Goal: Information Seeking & Learning: Learn about a topic

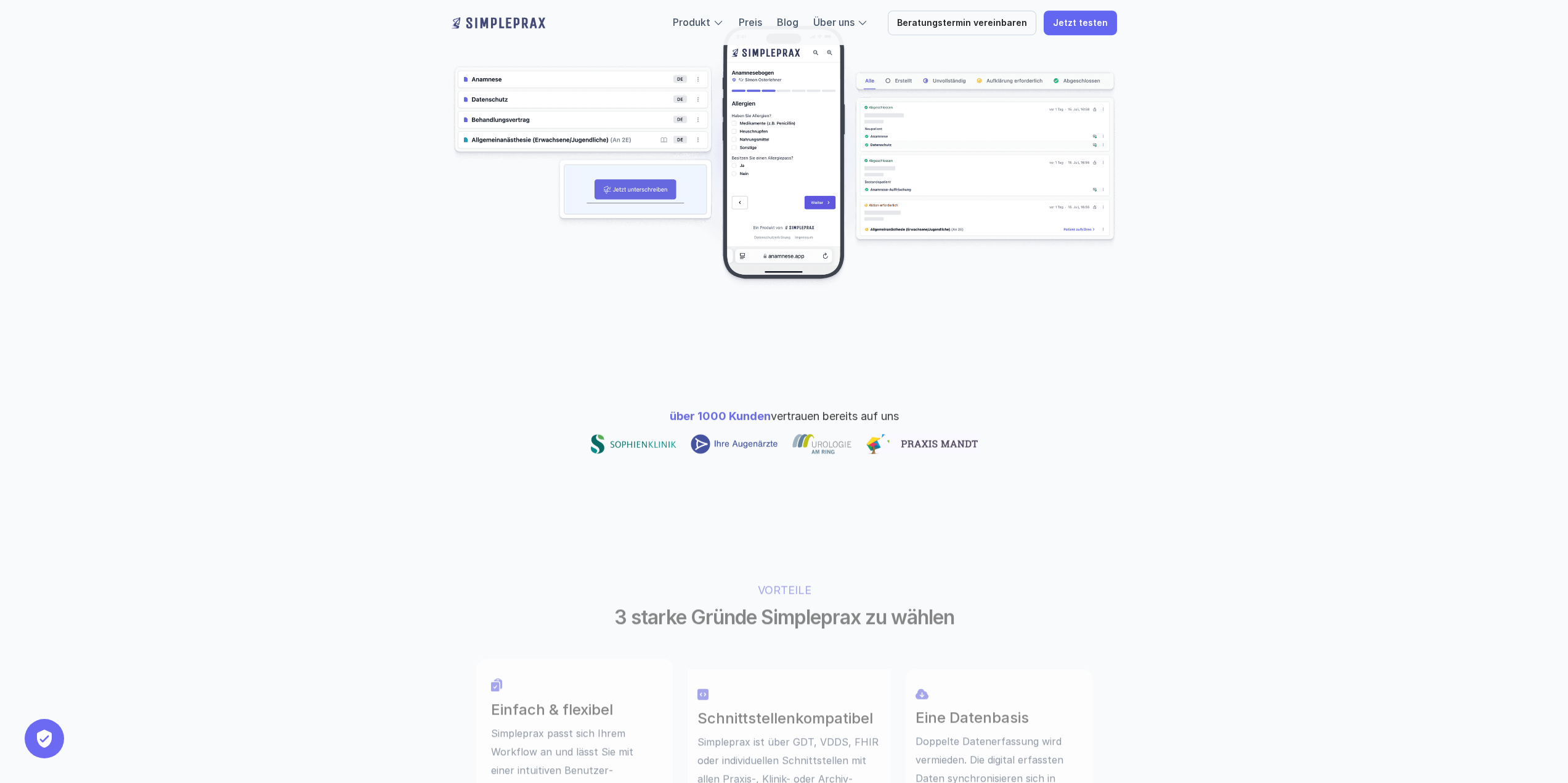
scroll to position [370, 0]
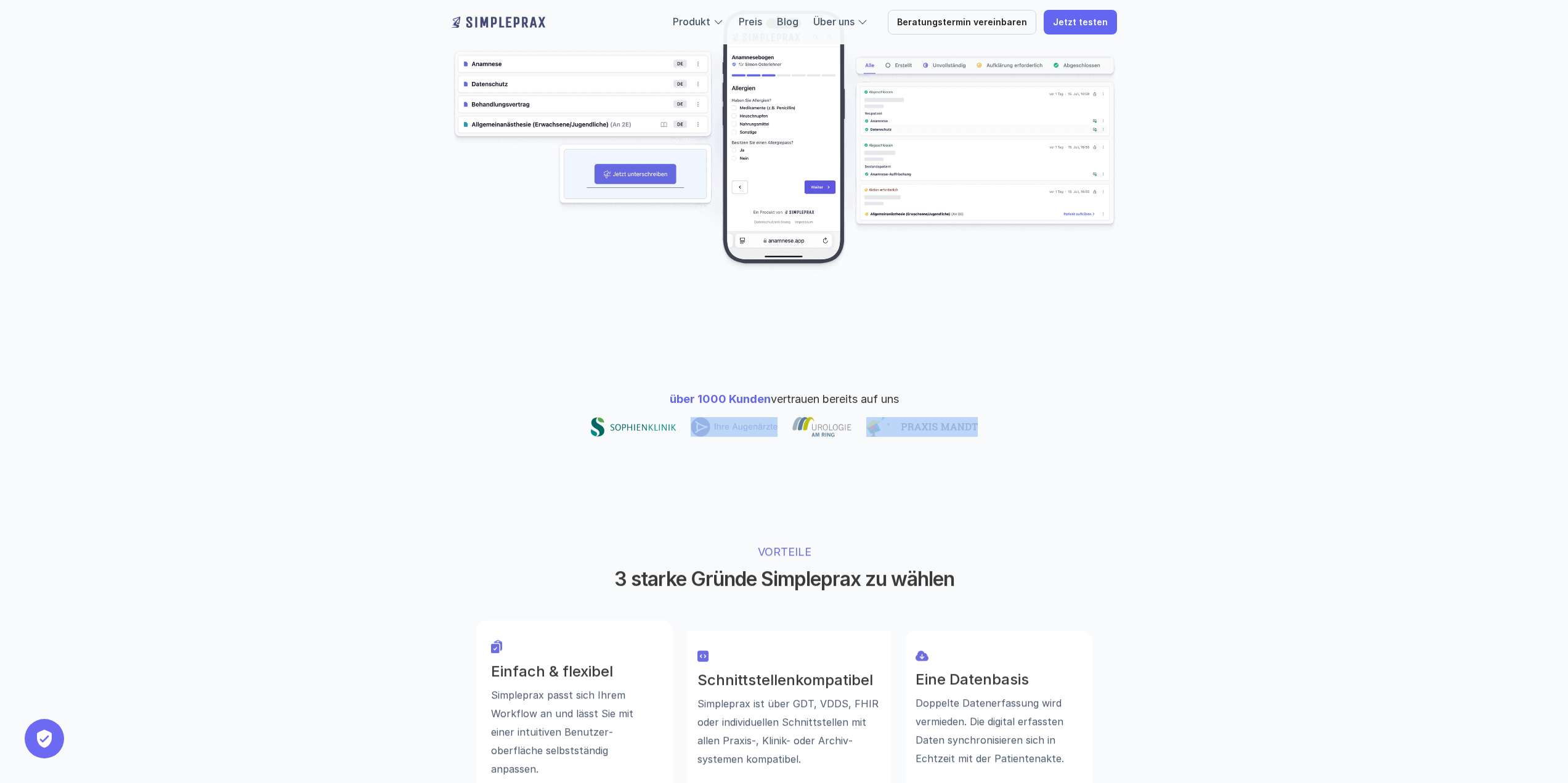
drag, startPoint x: 683, startPoint y: 358, endPoint x: 1054, endPoint y: 381, distance: 371.7
click at [1054, 381] on div "über 1000 Kunden vertrauen bereits auf uns" at bounding box center [784, 413] width 739 height 145
click at [1054, 417] on div at bounding box center [784, 426] width 665 height 20
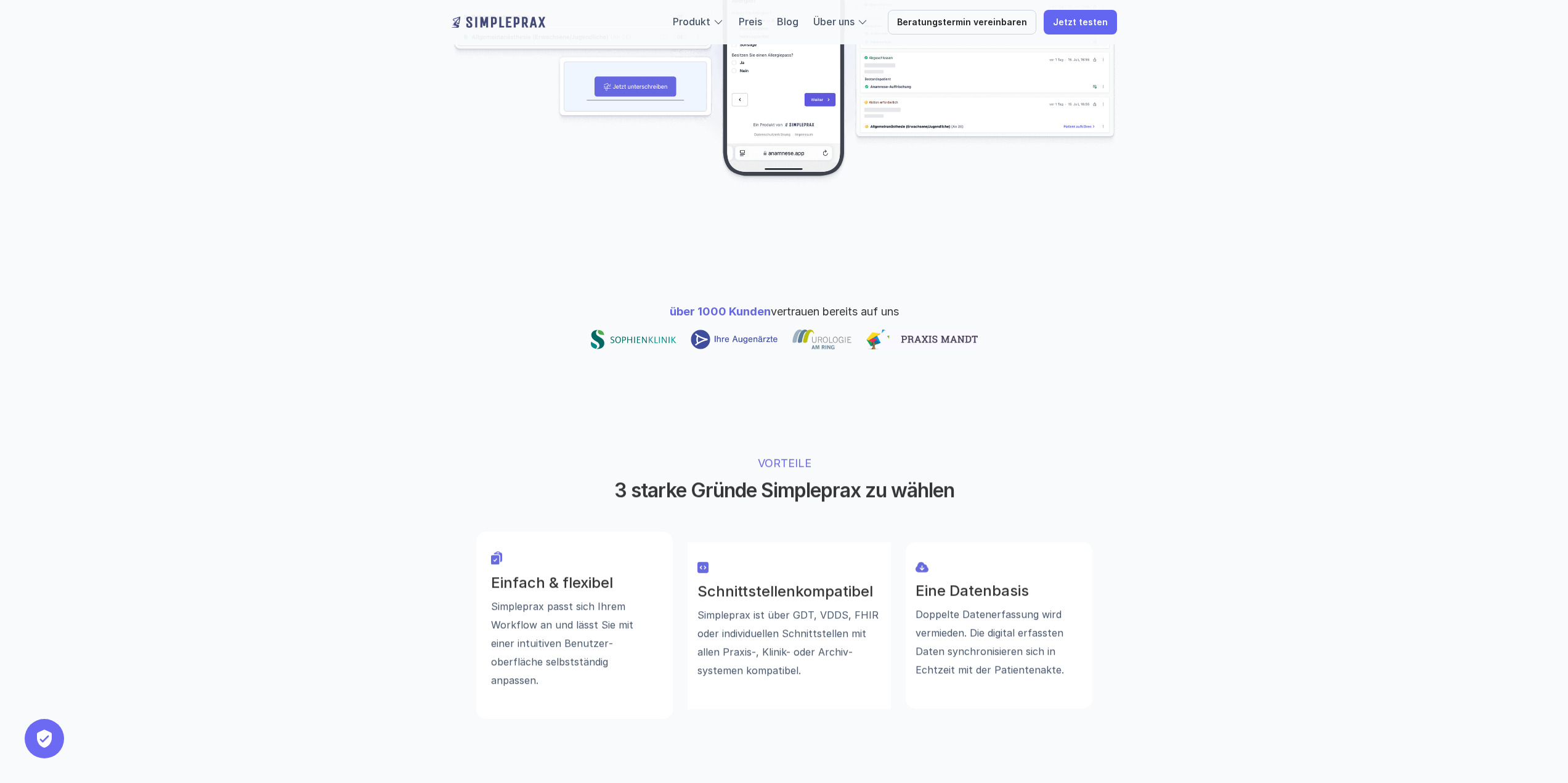
scroll to position [616, 0]
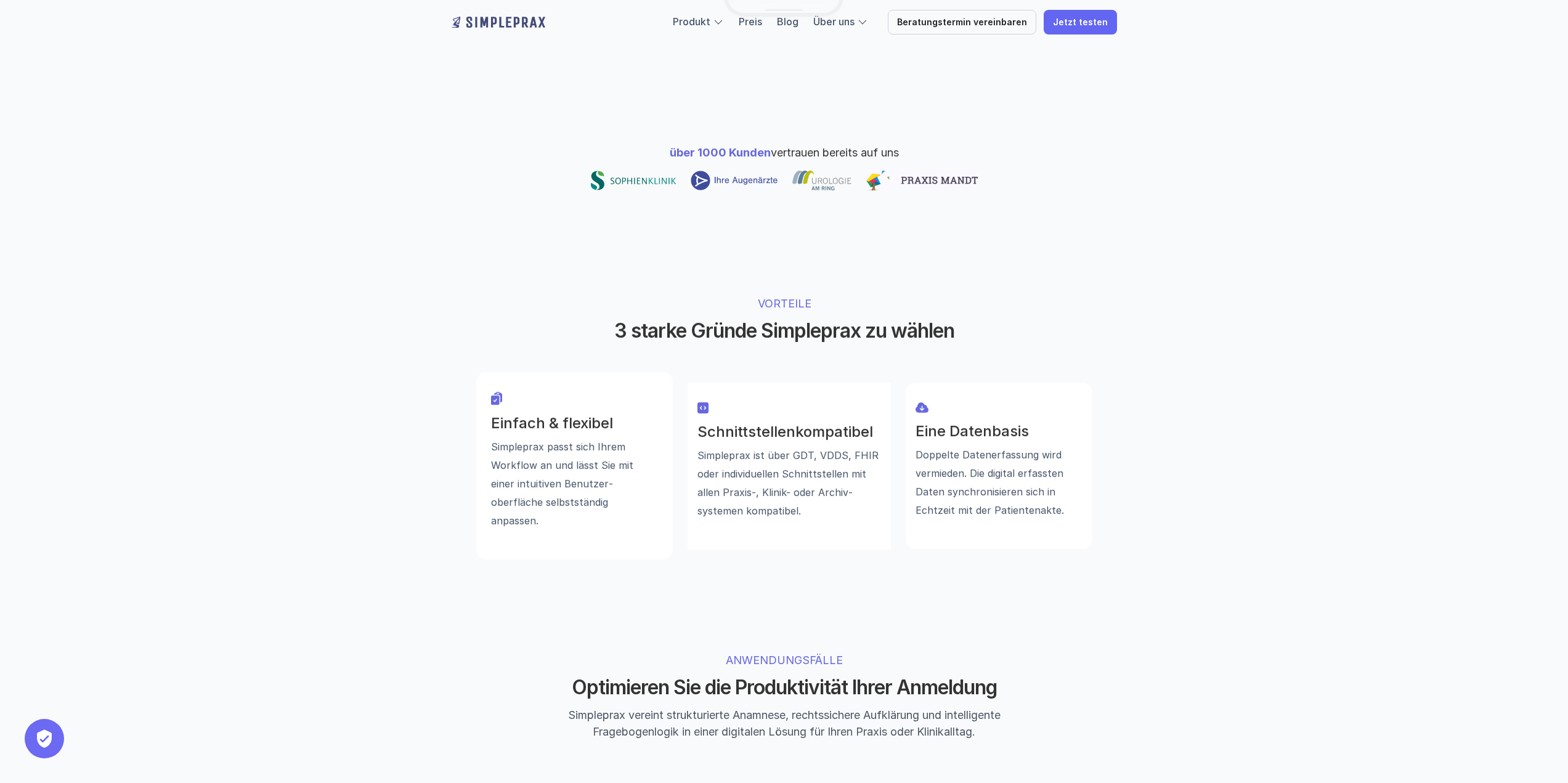
drag, startPoint x: 899, startPoint y: 278, endPoint x: 1043, endPoint y: 278, distance: 144.0
click at [1043, 278] on div "VORTEILE 3 starke Gründe Simpleprax zu wählen Einfach & flexibel Simpleprax pas…" at bounding box center [784, 427] width 739 height 363
drag, startPoint x: 1043, startPoint y: 278, endPoint x: 965, endPoint y: 258, distance: 80.5
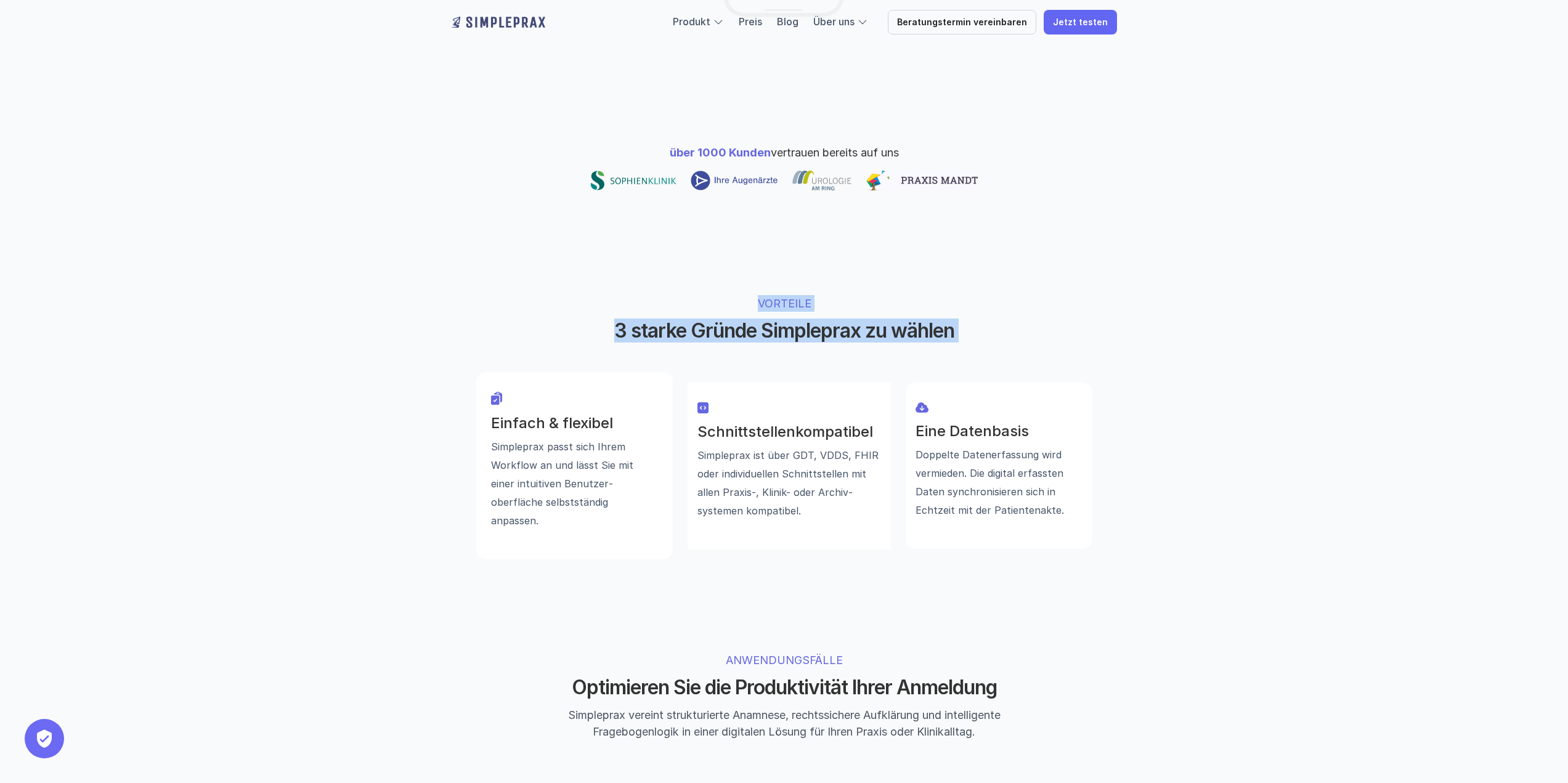
click at [965, 258] on div "VORTEILE 3 starke Gründe Simpleprax zu wählen Einfach & flexibel Simpleprax pas…" at bounding box center [784, 427] width 739 height 363
click at [965, 295] on p "VORTEILE" at bounding box center [783, 303] width 385 height 17
drag, startPoint x: 965, startPoint y: 258, endPoint x: 971, endPoint y: 290, distance: 32.6
click at [971, 295] on div "VORTEILE 3 starke Gründe Simpleprax zu wählen" at bounding box center [784, 319] width 473 height 47
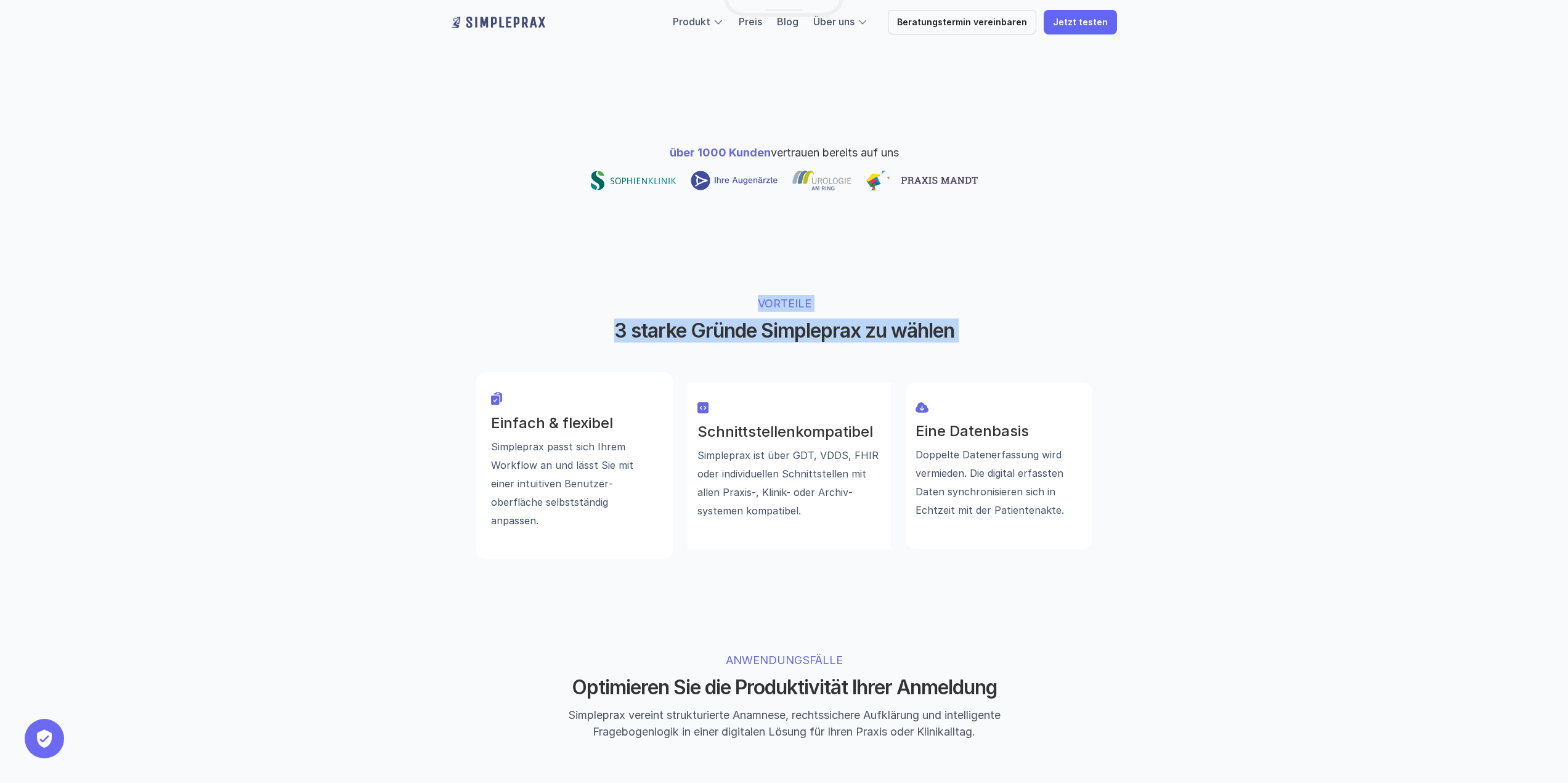
click at [971, 319] on h2 "3 starke Gründe Simpleprax zu wählen" at bounding box center [784, 330] width 462 height 23
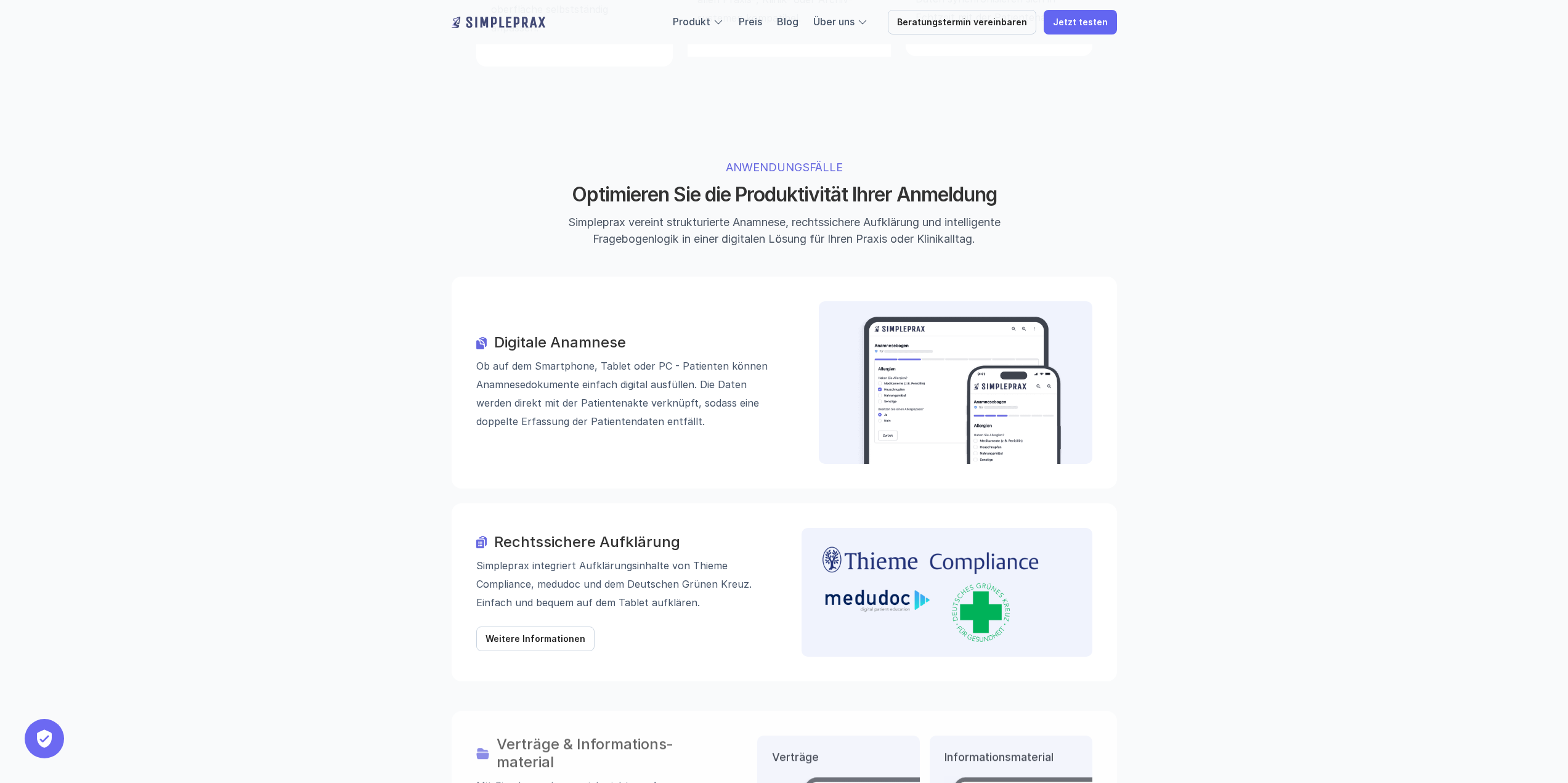
click at [496, 335] on h3 "Digitale Anamnese" at bounding box center [639, 343] width 290 height 18
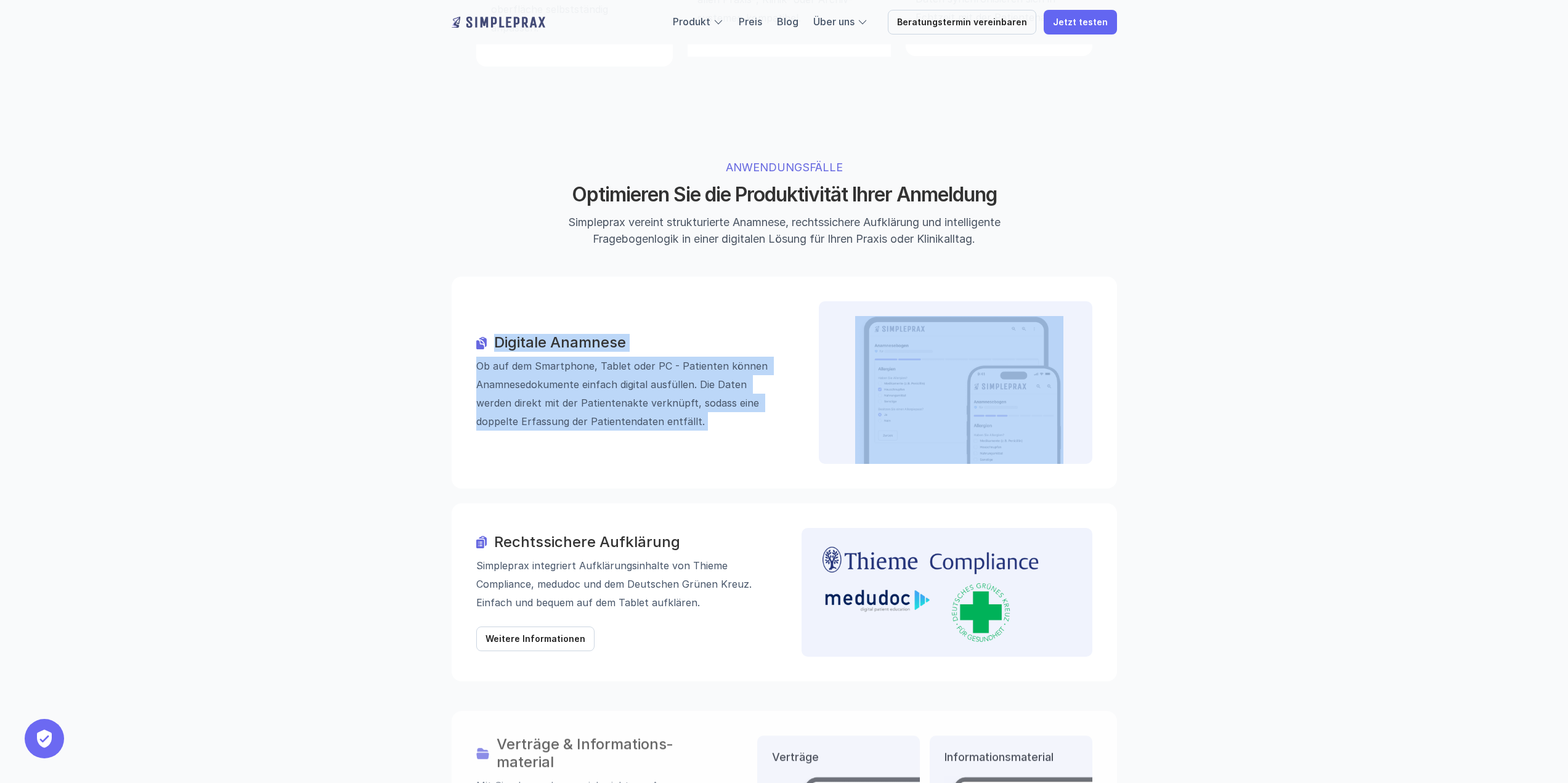
drag, startPoint x: 496, startPoint y: 273, endPoint x: 501, endPoint y: 309, distance: 36.3
click at [501, 335] on div "Digitale Anamnese Ob auf dem Smartphone, Tablet oder PC - Patienten können Anam…" at bounding box center [631, 383] width 308 height 96
click at [501, 357] on p "Ob auf dem Smartphone, Tablet oder PC - Patienten können Anamnese­dokumente ein…" at bounding box center [631, 394] width 308 height 74
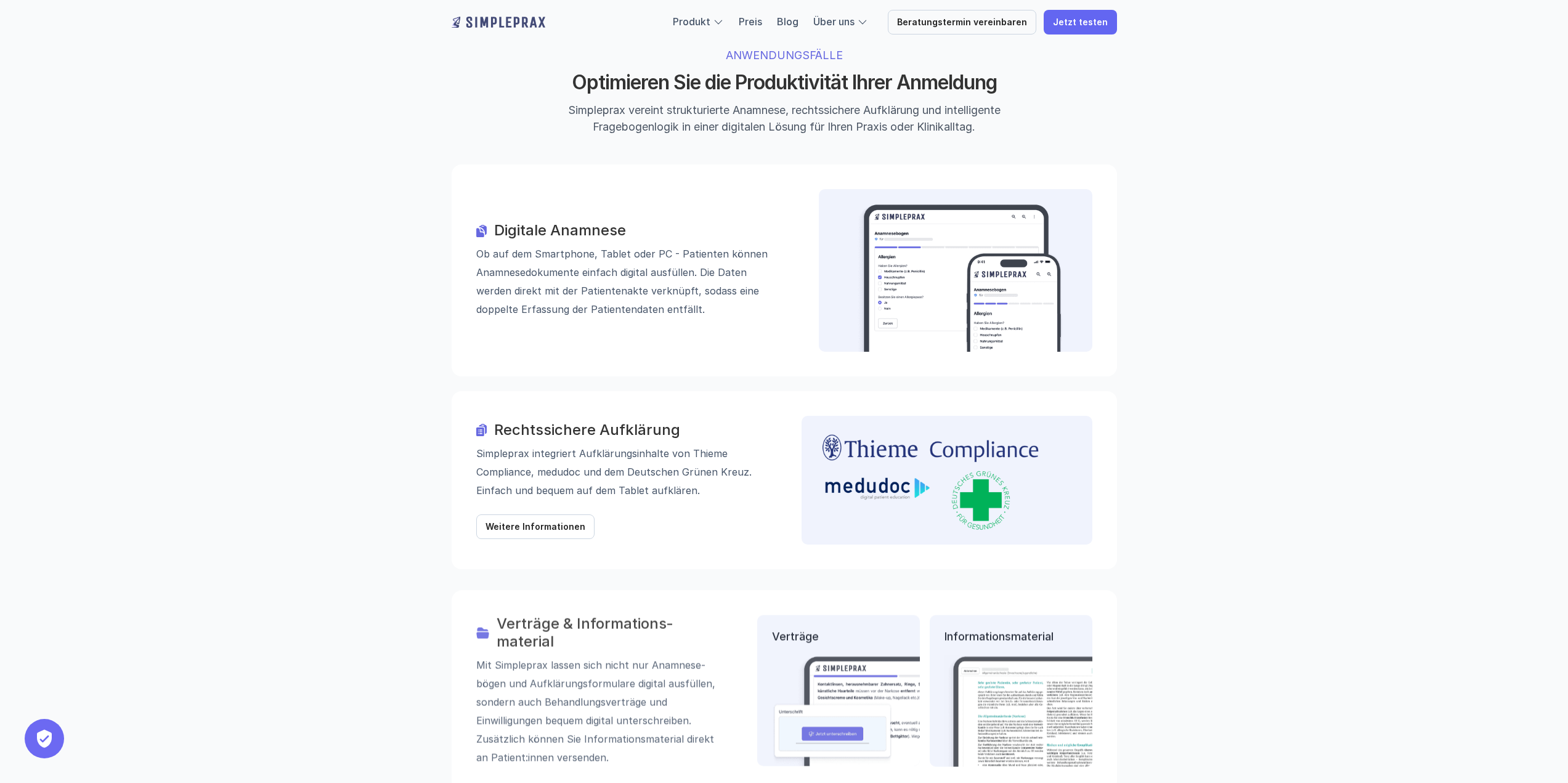
scroll to position [1293, 0]
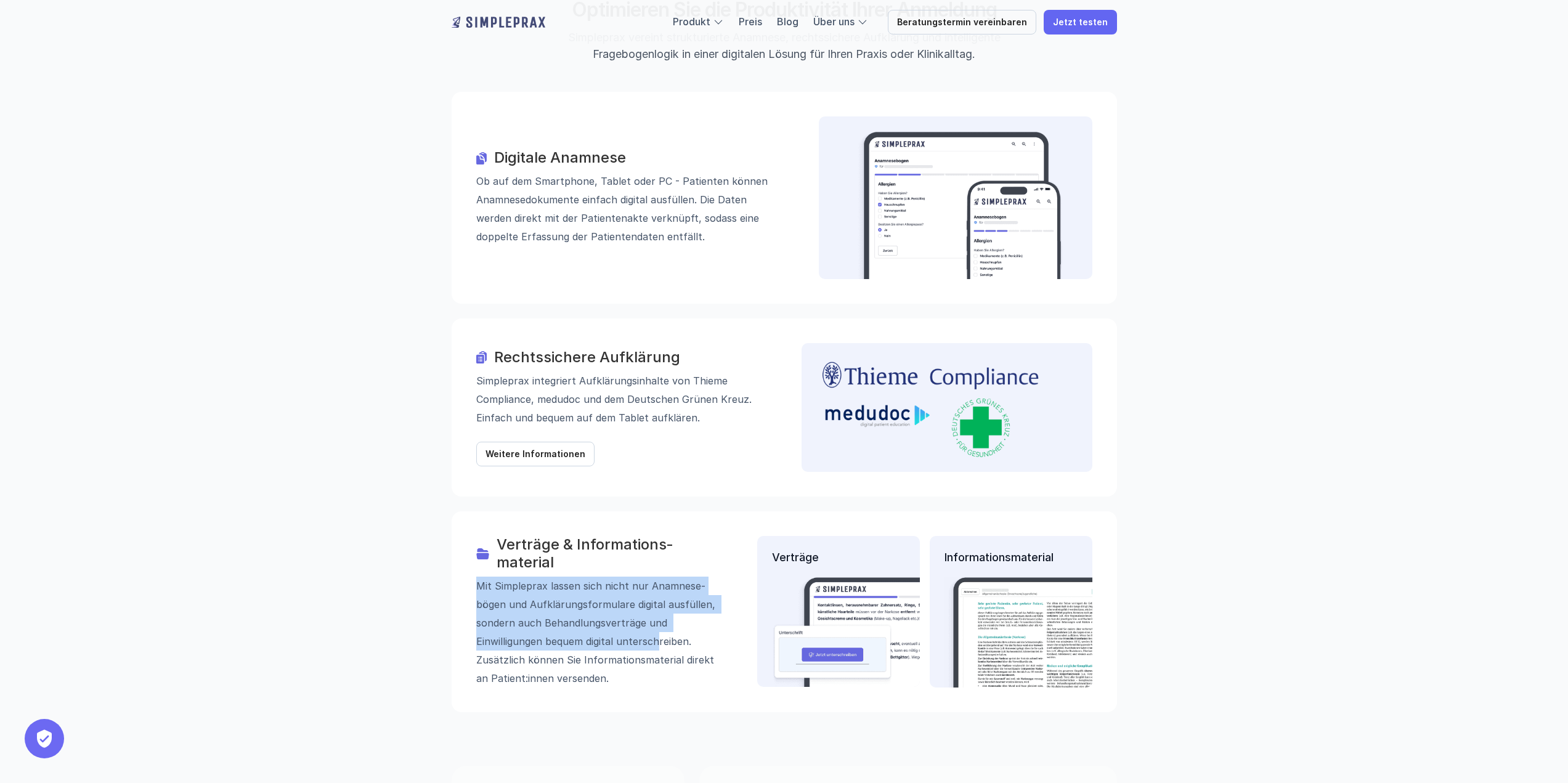
drag, startPoint x: 478, startPoint y: 515, endPoint x: 656, endPoint y: 569, distance: 186.0
click at [656, 576] on p "Mit Simpleprax lassen sich nicht nur Anamnese­bögen und Aufklärungs­formulare d…" at bounding box center [599, 631] width 246 height 111
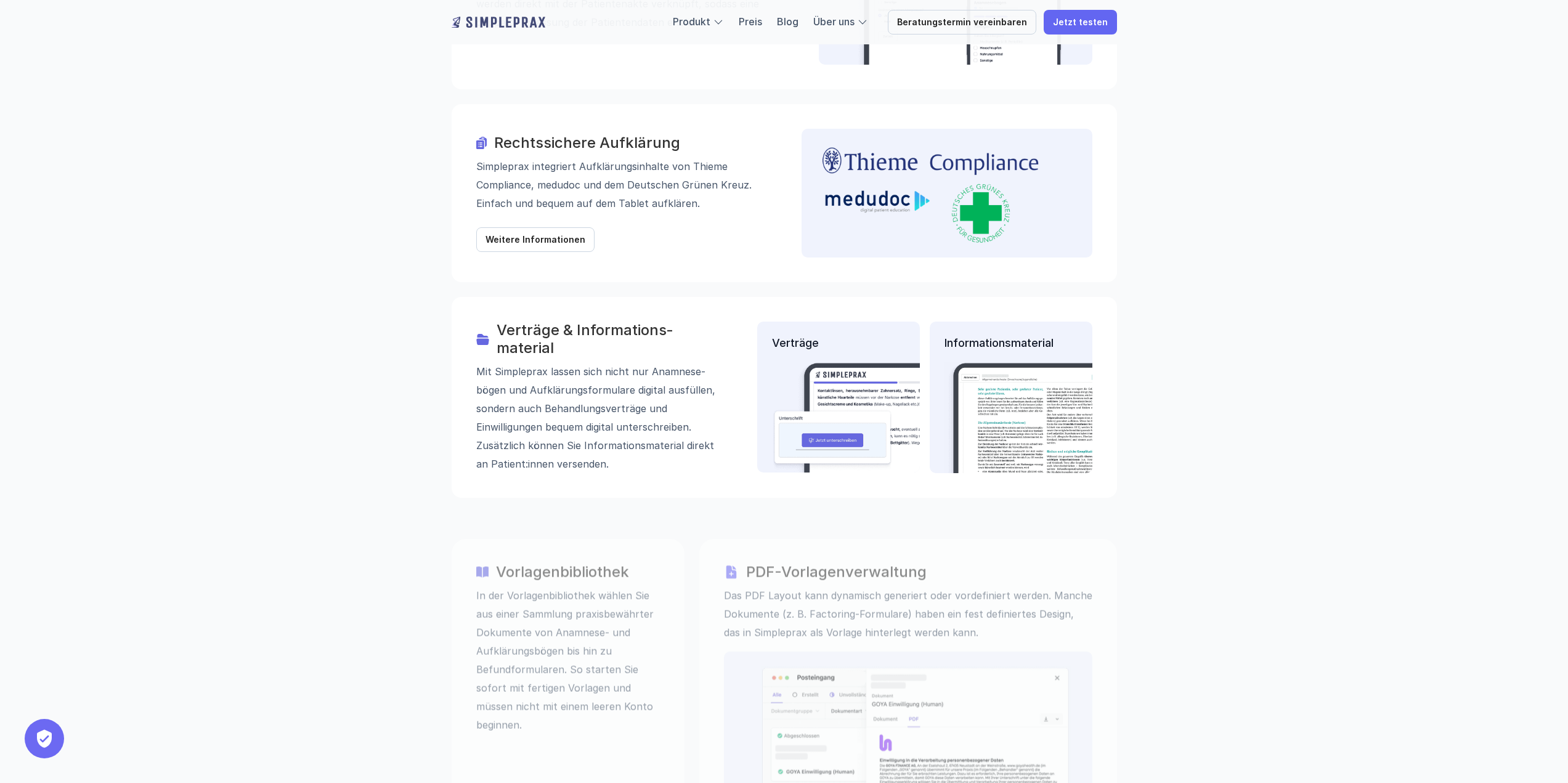
scroll to position [1540, 0]
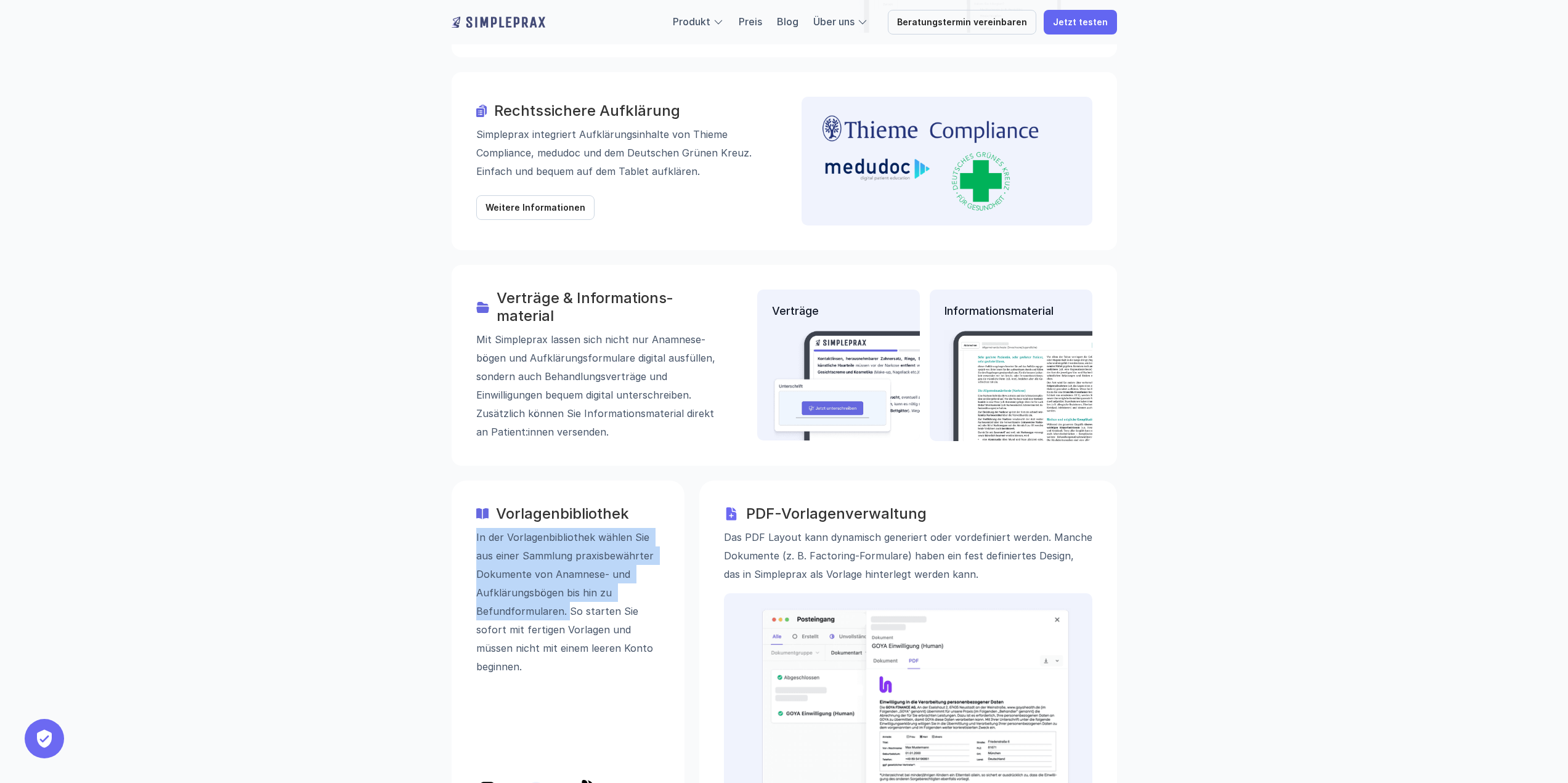
drag, startPoint x: 477, startPoint y: 477, endPoint x: 567, endPoint y: 551, distance: 116.5
click at [567, 551] on p "In der Vorlagenbibliothek wählen Sie aus einer Sammlung praxisbewährter Dokumen…" at bounding box center [568, 601] width 183 height 148
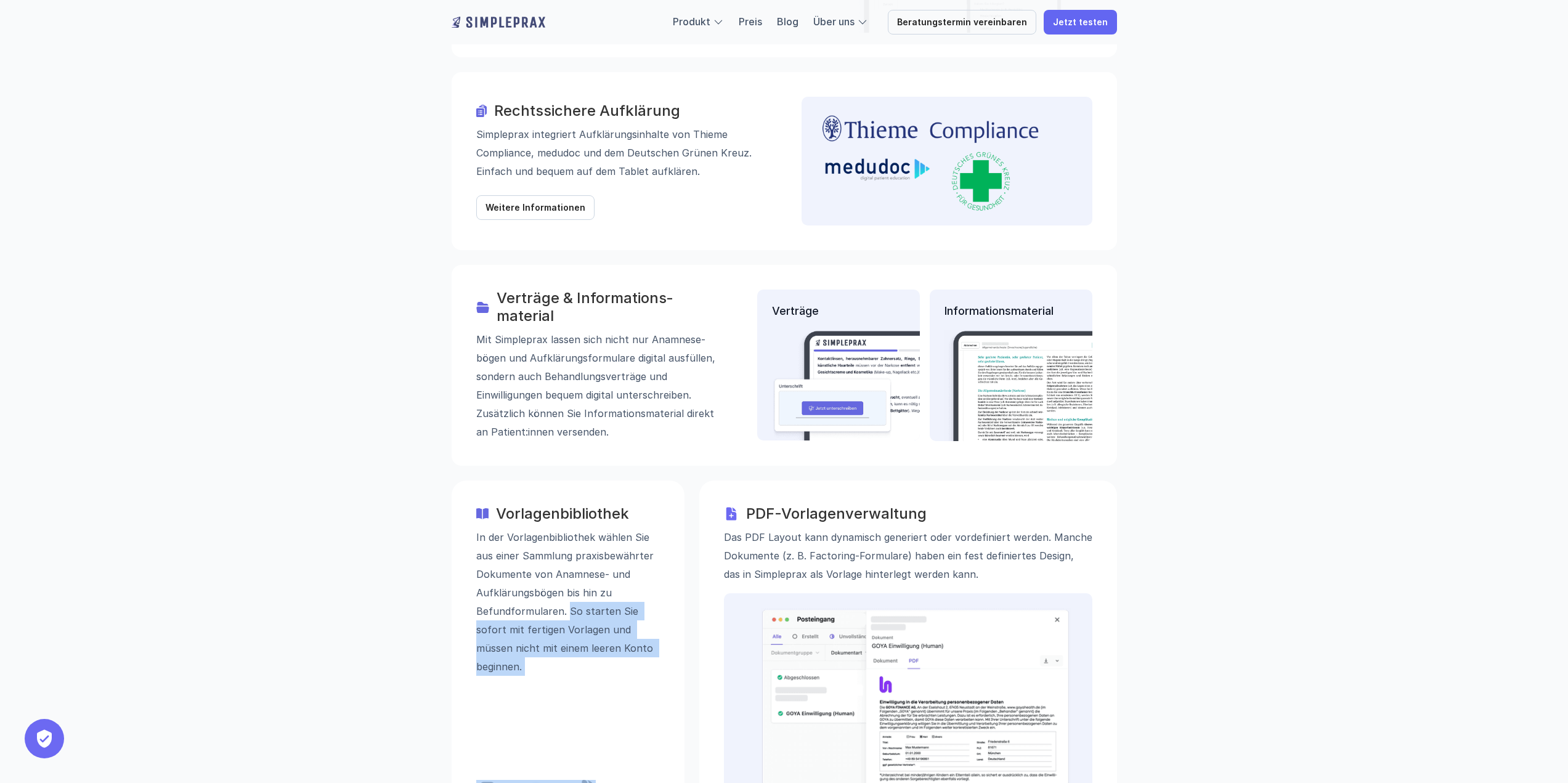
drag, startPoint x: 567, startPoint y: 551, endPoint x: 566, endPoint y: 596, distance: 45.0
click at [566, 596] on p "In der Vorlagenbibliothek wählen Sie aus einer Sammlung praxisbewährter Dokumen…" at bounding box center [568, 601] width 183 height 148
drag, startPoint x: 566, startPoint y: 596, endPoint x: 563, endPoint y: 549, distance: 47.1
click at [563, 549] on p "In der Vorlagenbibliothek wählen Sie aus einer Sammlung praxisbewährter Dokumen…" at bounding box center [568, 601] width 183 height 148
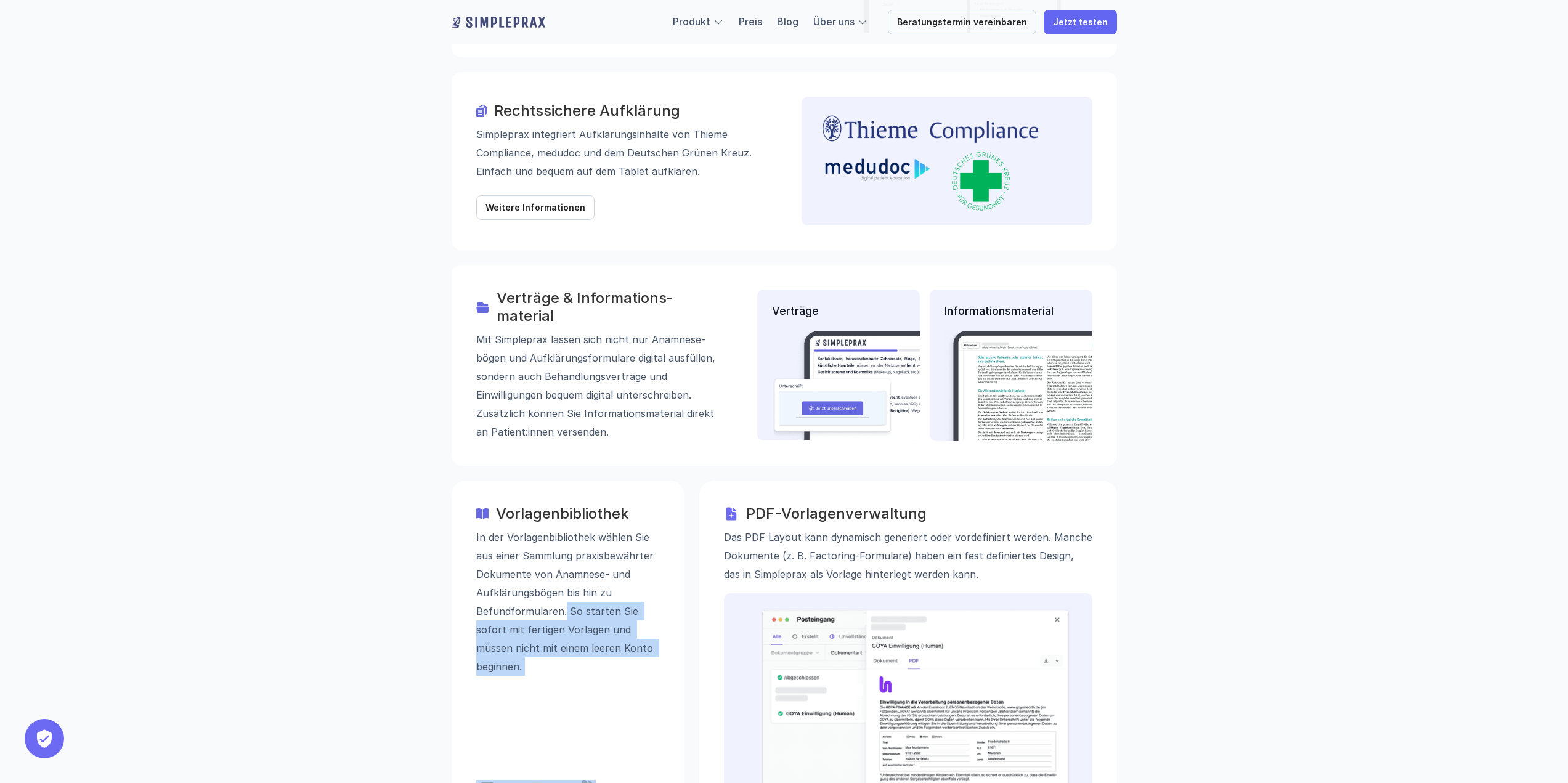
click at [563, 549] on p "In der Vorlagenbibliothek wählen Sie aus einer Sammlung praxisbewährter Dokumen…" at bounding box center [568, 601] width 183 height 148
click at [910, 607] on img at bounding box center [915, 700] width 310 height 185
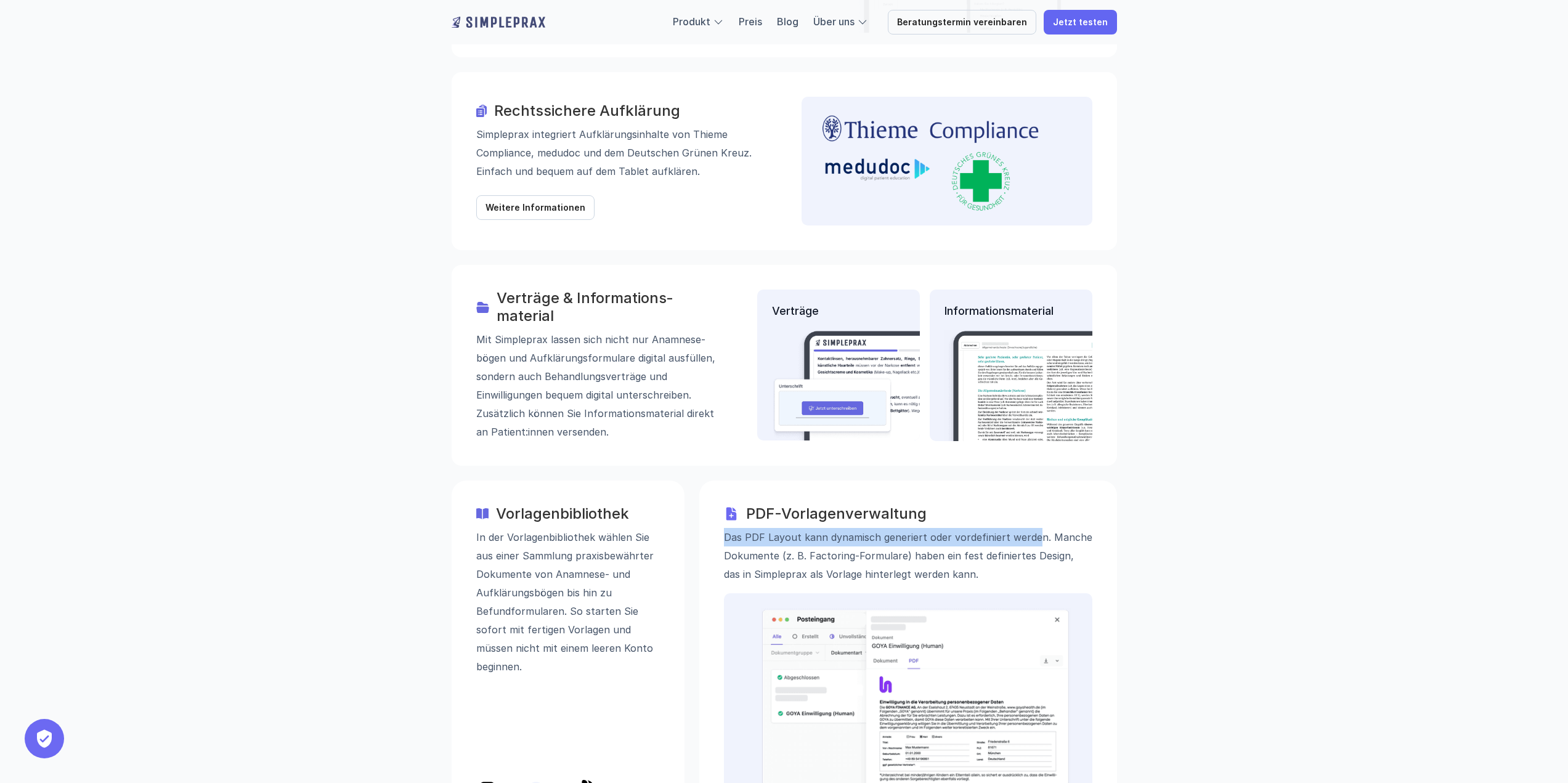
drag, startPoint x: 726, startPoint y: 472, endPoint x: 1043, endPoint y: 468, distance: 317.0
click at [1037, 527] on p "Das PDF Layout kann dynamisch generiert oder vordefiniert werden. Manche Dokume…" at bounding box center [908, 555] width 369 height 56
click at [1041, 527] on p "Das PDF Layout kann dynamisch generiert oder vordefiniert werden. Manche Dokume…" at bounding box center [908, 555] width 369 height 56
drag, startPoint x: 1047, startPoint y: 474, endPoint x: 1043, endPoint y: 505, distance: 31.3
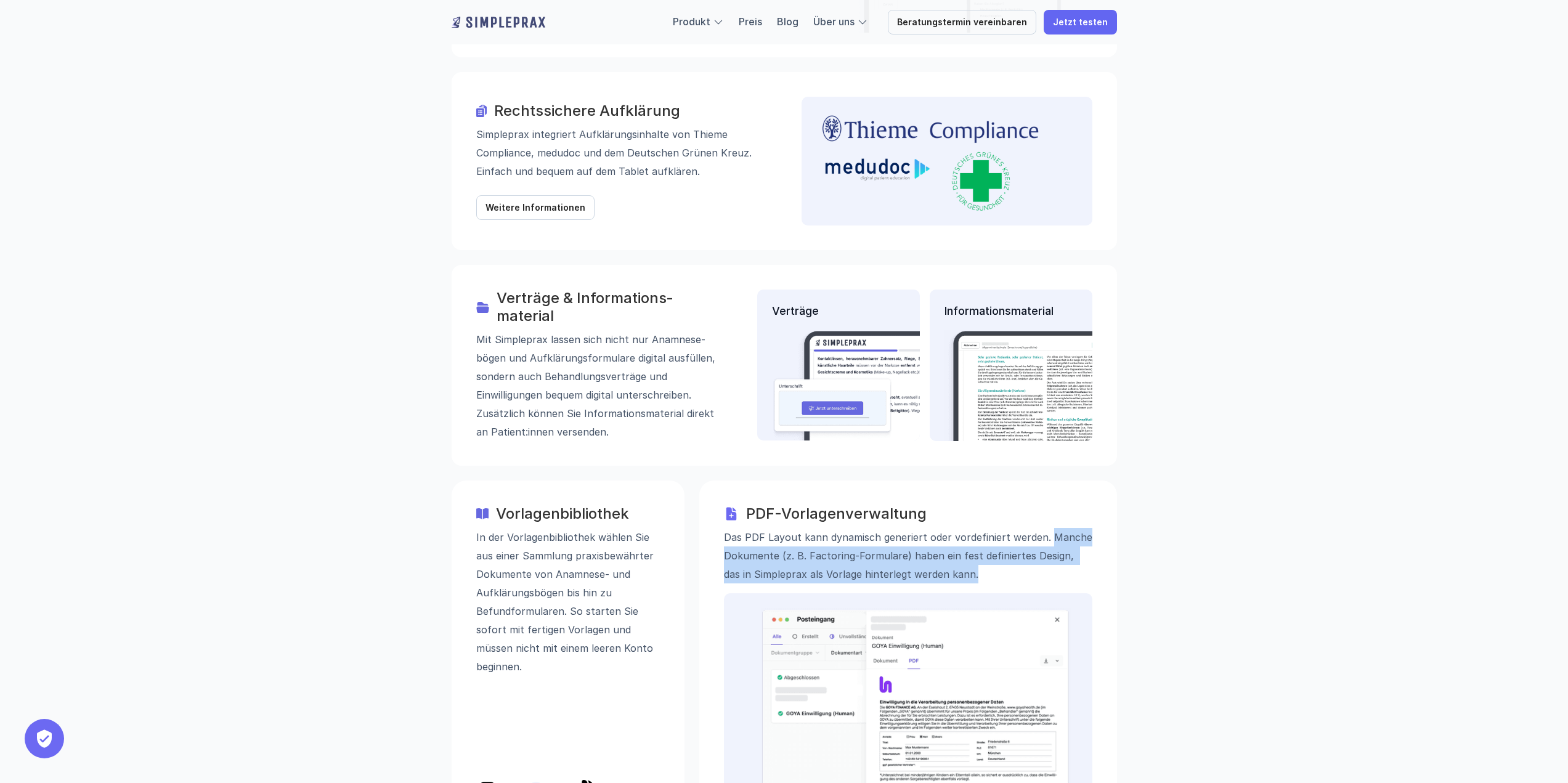
click at [1043, 527] on p "Das PDF Layout kann dynamisch generiert oder vordefiniert werden. Manche Dokume…" at bounding box center [908, 555] width 369 height 56
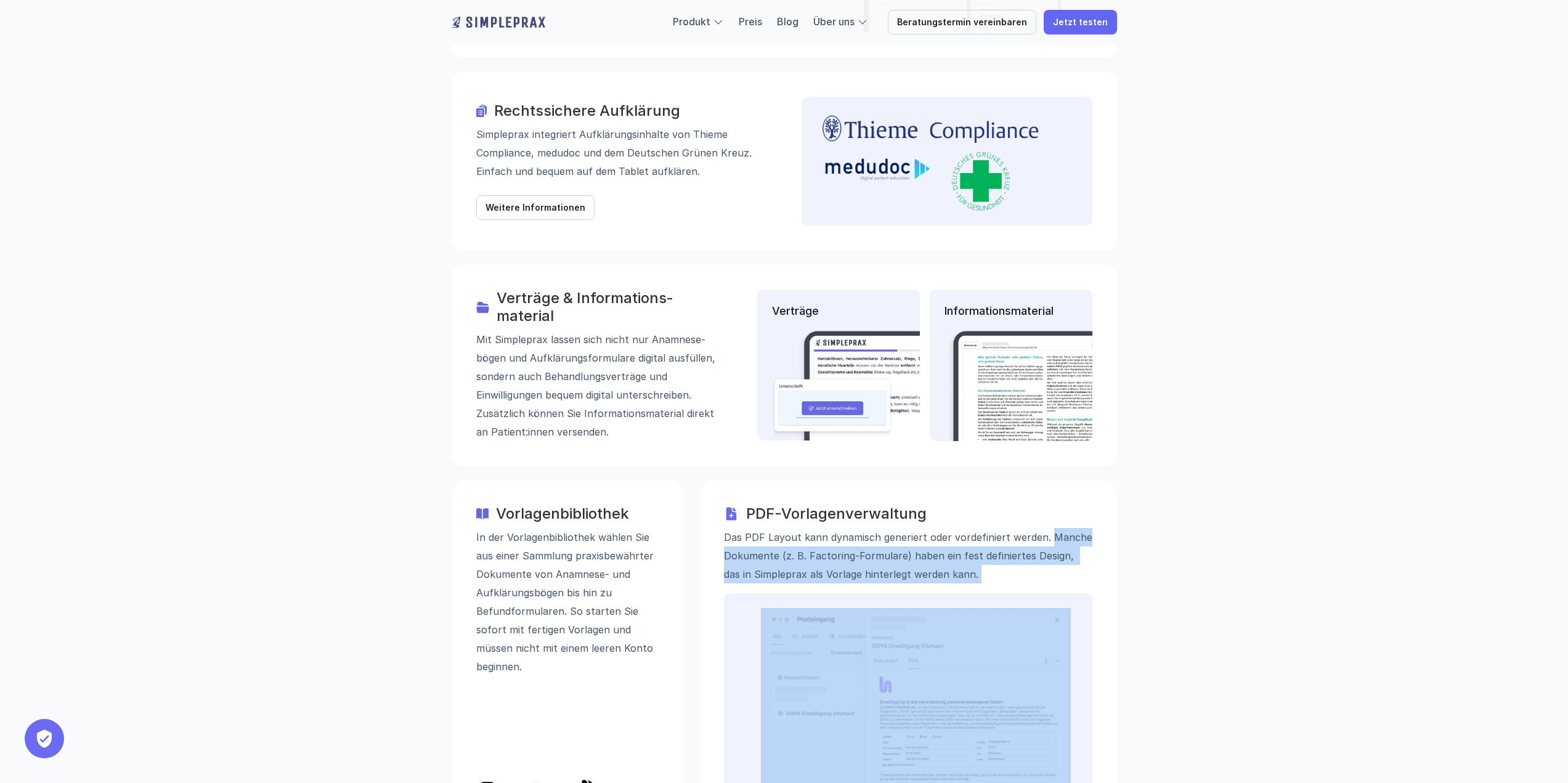
drag, startPoint x: 1043, startPoint y: 505, endPoint x: 1049, endPoint y: 481, distance: 24.7
click at [1049, 527] on p "Das PDF Layout kann dynamisch generiert oder vordefiniert werden. Manche Dokume…" at bounding box center [908, 555] width 369 height 56
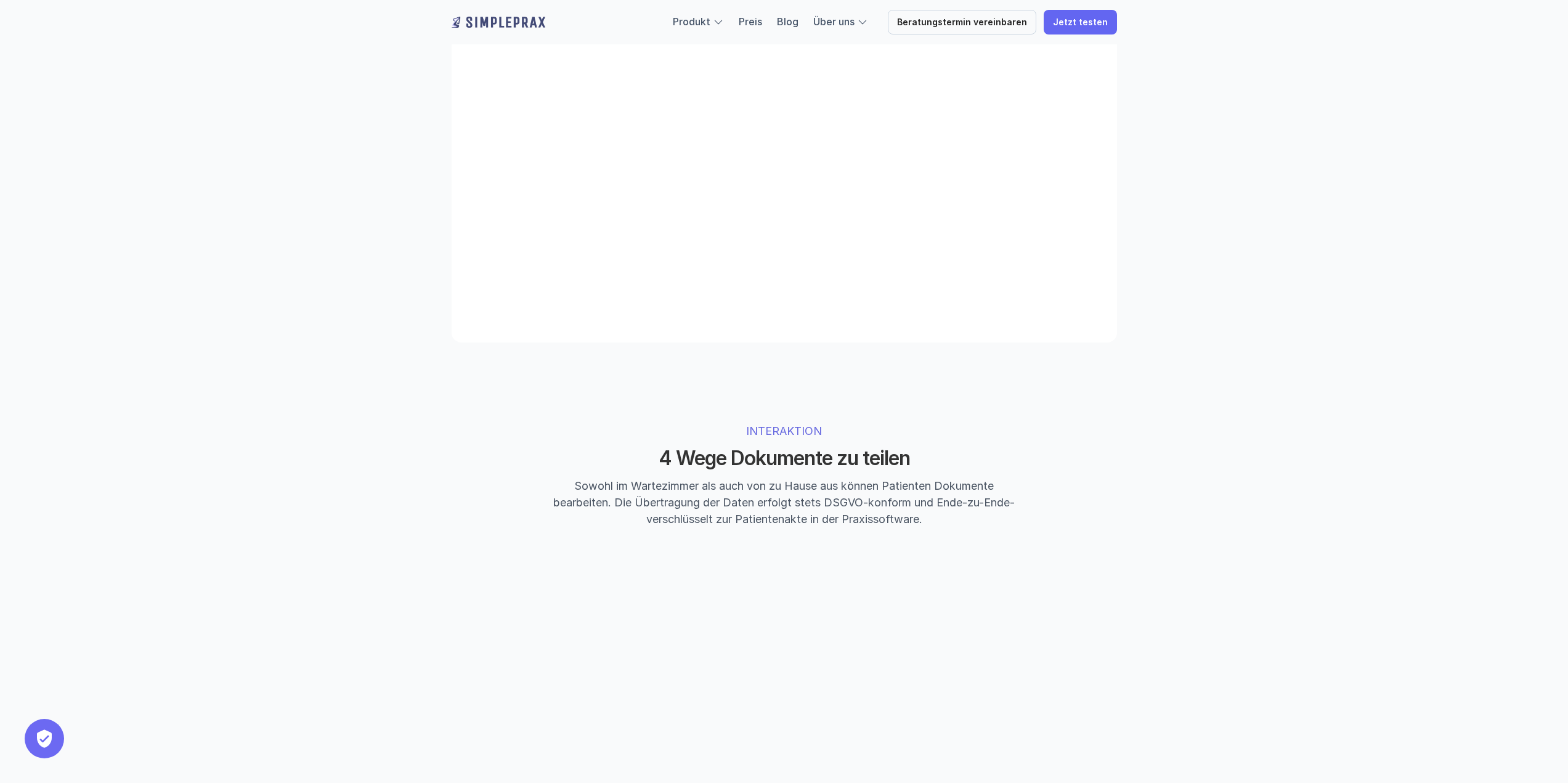
scroll to position [2525, 0]
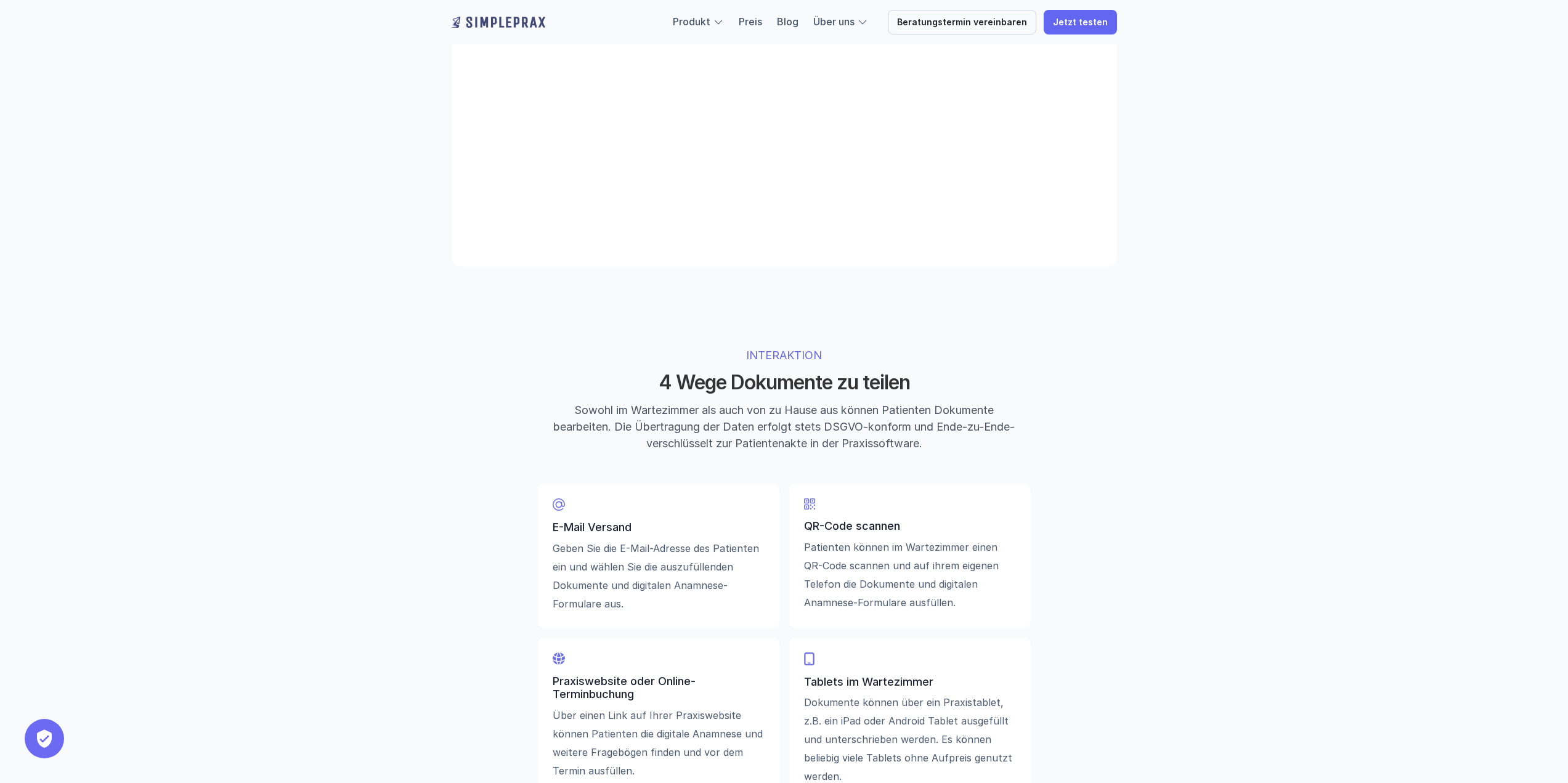
drag, startPoint x: 648, startPoint y: 382, endPoint x: 1111, endPoint y: 445, distance: 467.3
click at [1111, 445] on div "INTERAKTION 4 Wege Dokumente zu teilen Sowohl im Wartezimmer als auch von zu Ha…" at bounding box center [784, 569] width 739 height 518
click at [1087, 440] on div "INTERAKTION 4 Wege Dokumente zu teilen Sowohl im Wartezimmer als auch von zu Ha…" at bounding box center [784, 569] width 739 height 518
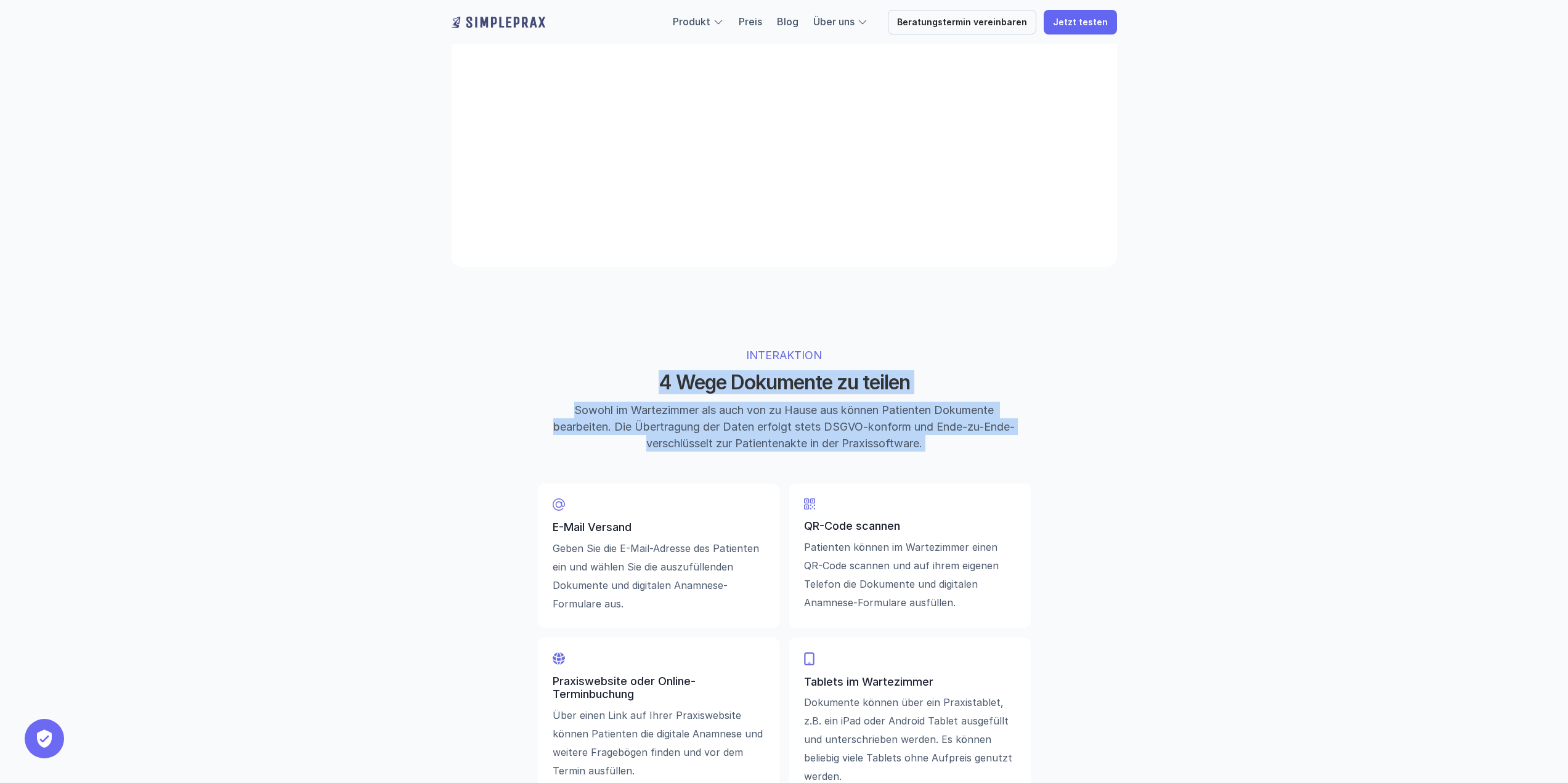
drag, startPoint x: 1081, startPoint y: 433, endPoint x: 990, endPoint y: 375, distance: 107.9
click at [991, 376] on div "INTERAKTION 4 Wege Dokumente zu teilen Sowohl im Wartezimmer als auch von zu Ha…" at bounding box center [784, 569] width 739 height 518
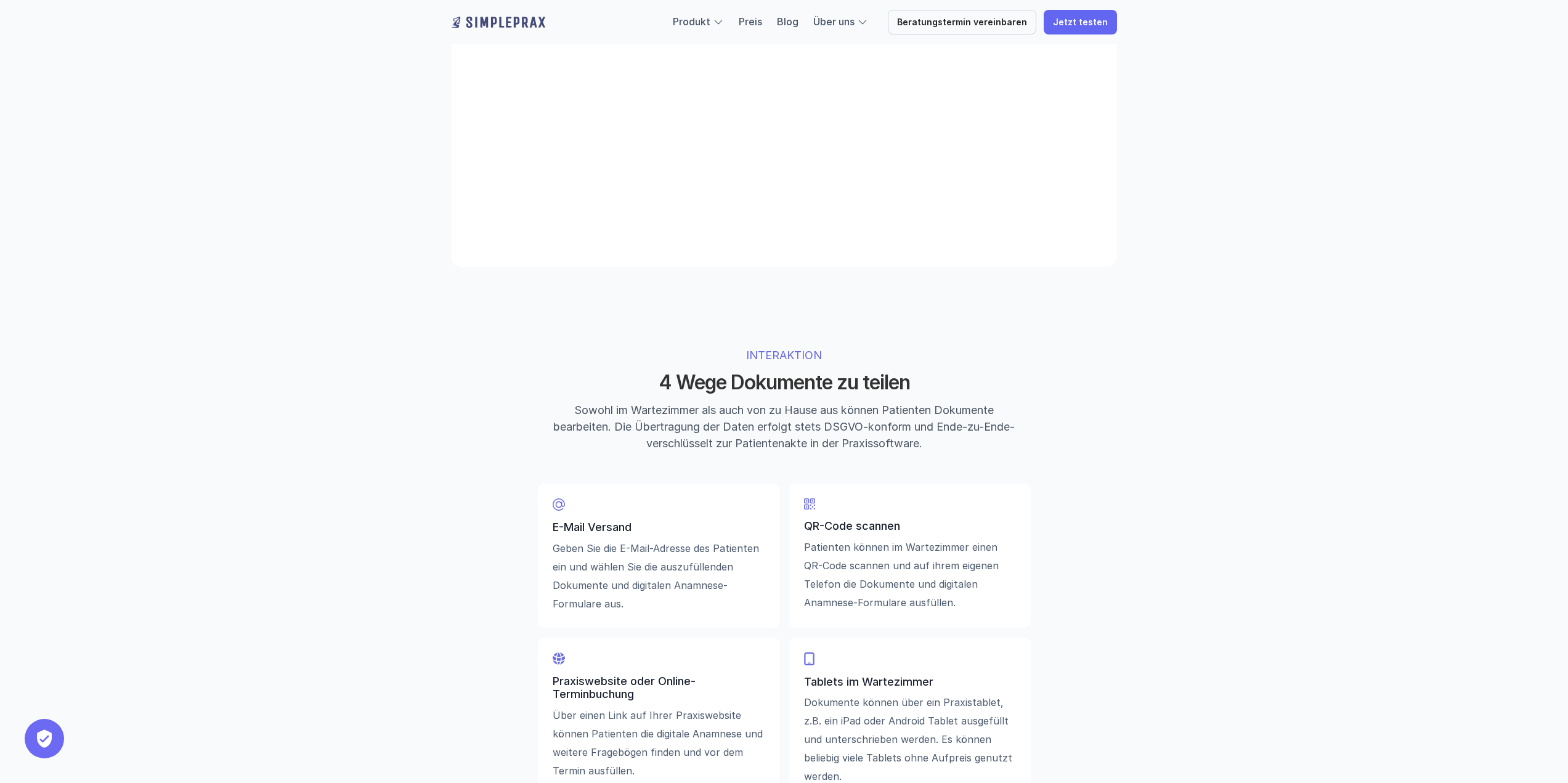
click at [979, 352] on div "INTERAKTION 4 Wege Dokumente zu teilen Sowohl im Wartezimmer als auch von zu Ha…" at bounding box center [784, 399] width 473 height 104
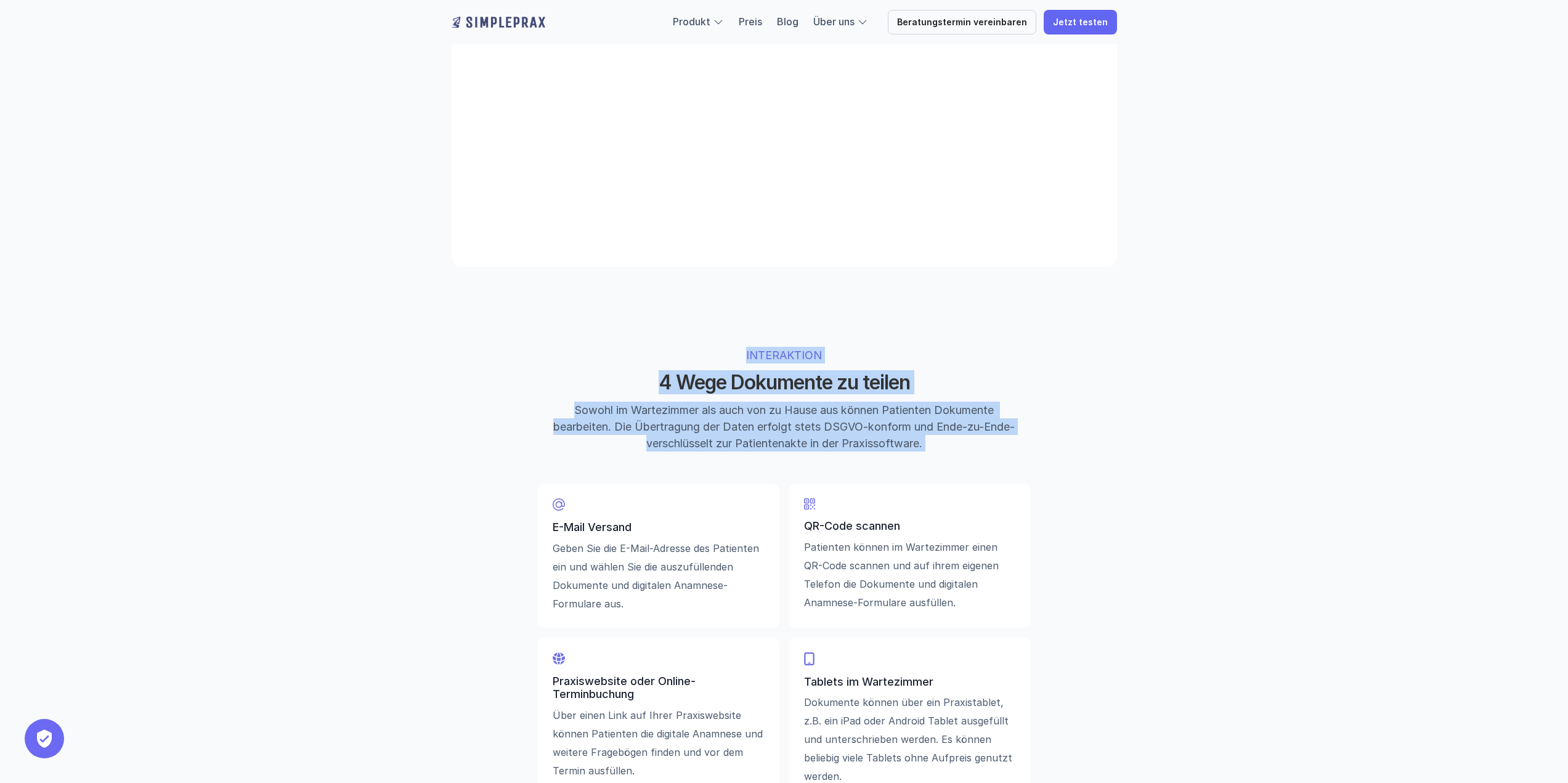
drag, startPoint x: 979, startPoint y: 352, endPoint x: 987, endPoint y: 413, distance: 61.5
click at [987, 413] on div "INTERAKTION 4 Wege Dokumente zu teilen Sowohl im Wartezimmer als auch von zu Ha…" at bounding box center [784, 399] width 473 height 104
click at [987, 413] on p "Sowohl im Wartezimmer als auch von zu Hause aus können Patienten Dokumente bear…" at bounding box center [784, 427] width 462 height 50
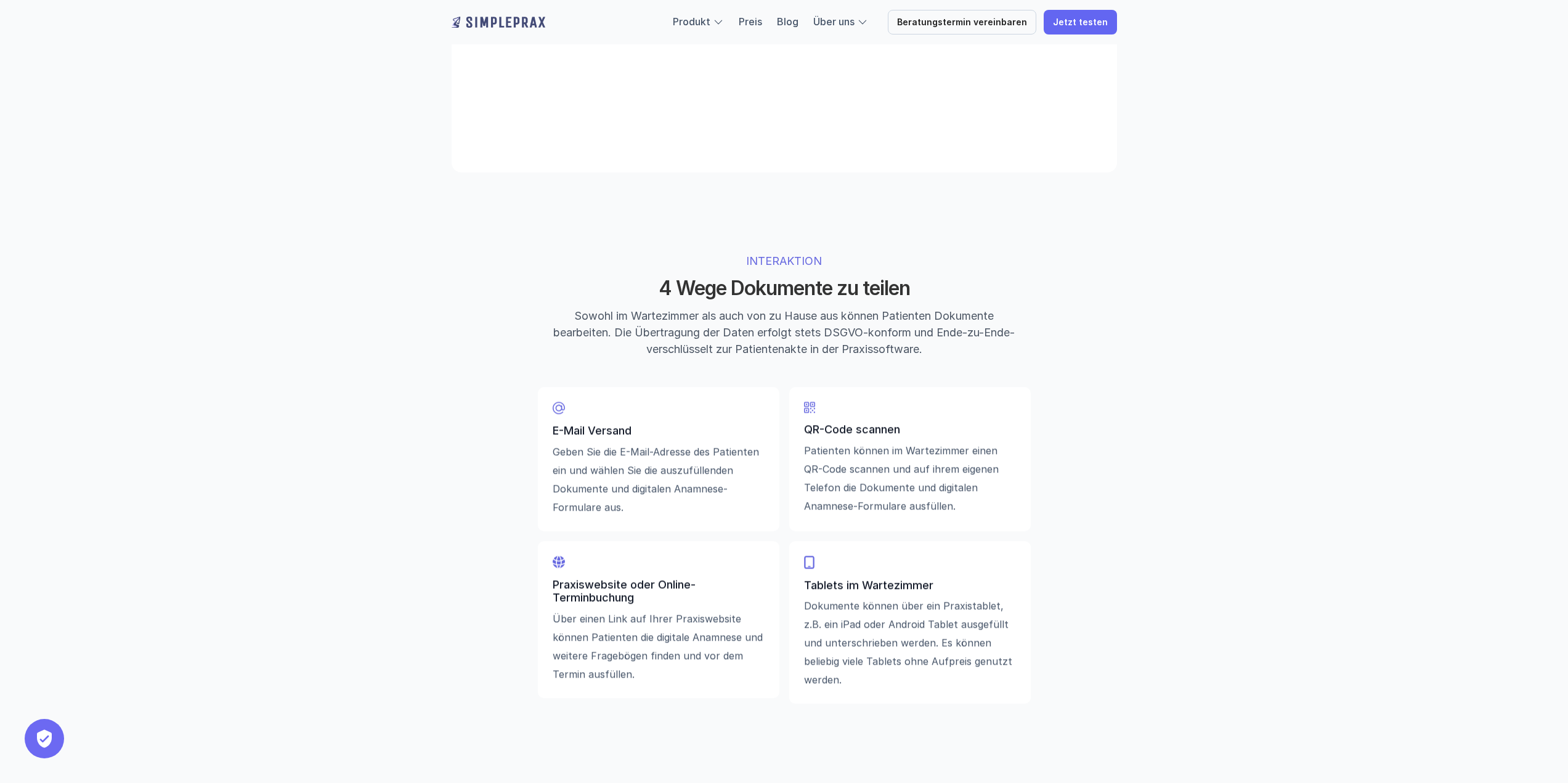
scroll to position [2648, 0]
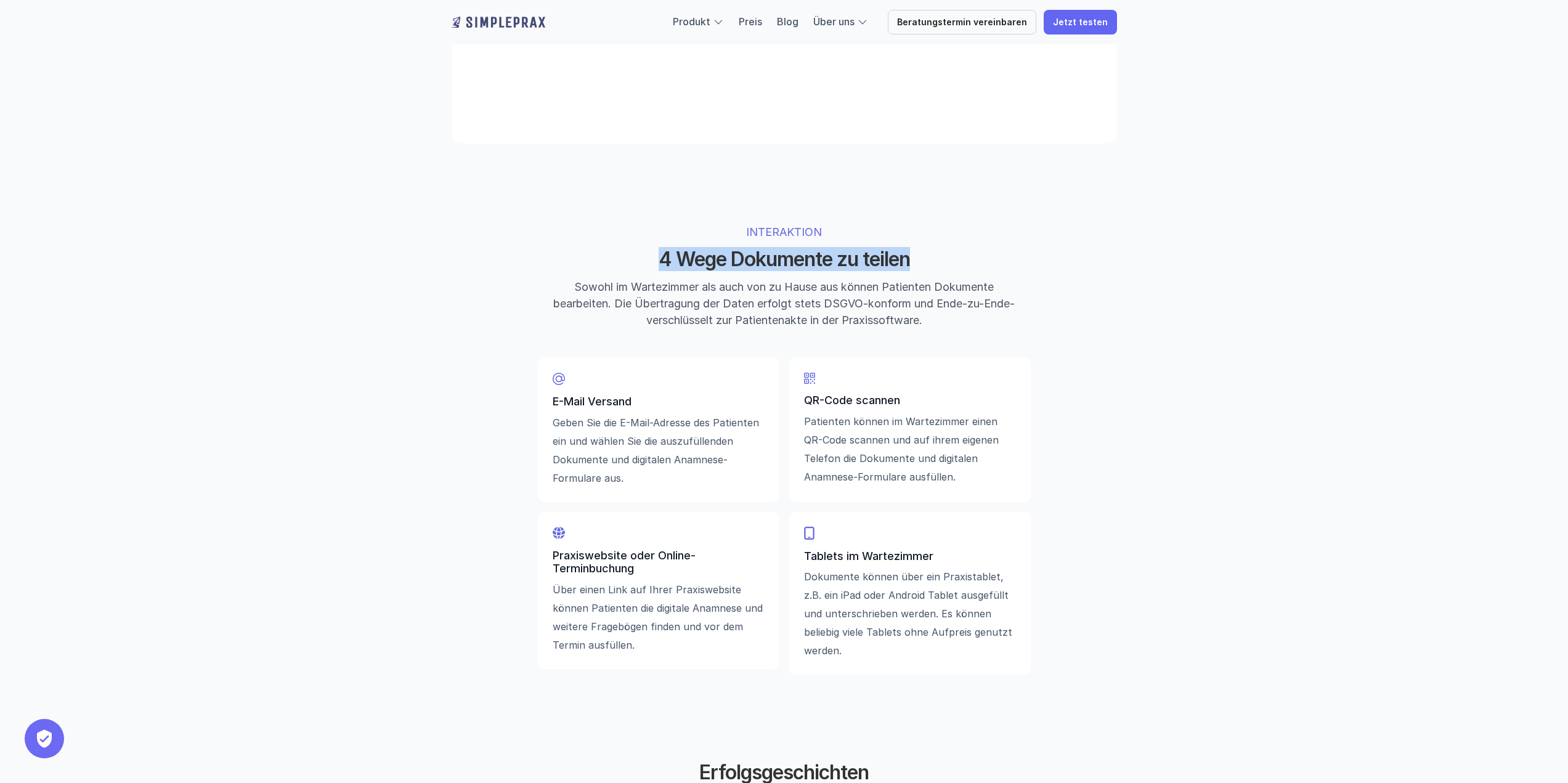
drag, startPoint x: 631, startPoint y: 263, endPoint x: 958, endPoint y: 275, distance: 327.2
click at [958, 271] on h2 "4 Wege Dokumente zu teilen" at bounding box center [784, 259] width 462 height 23
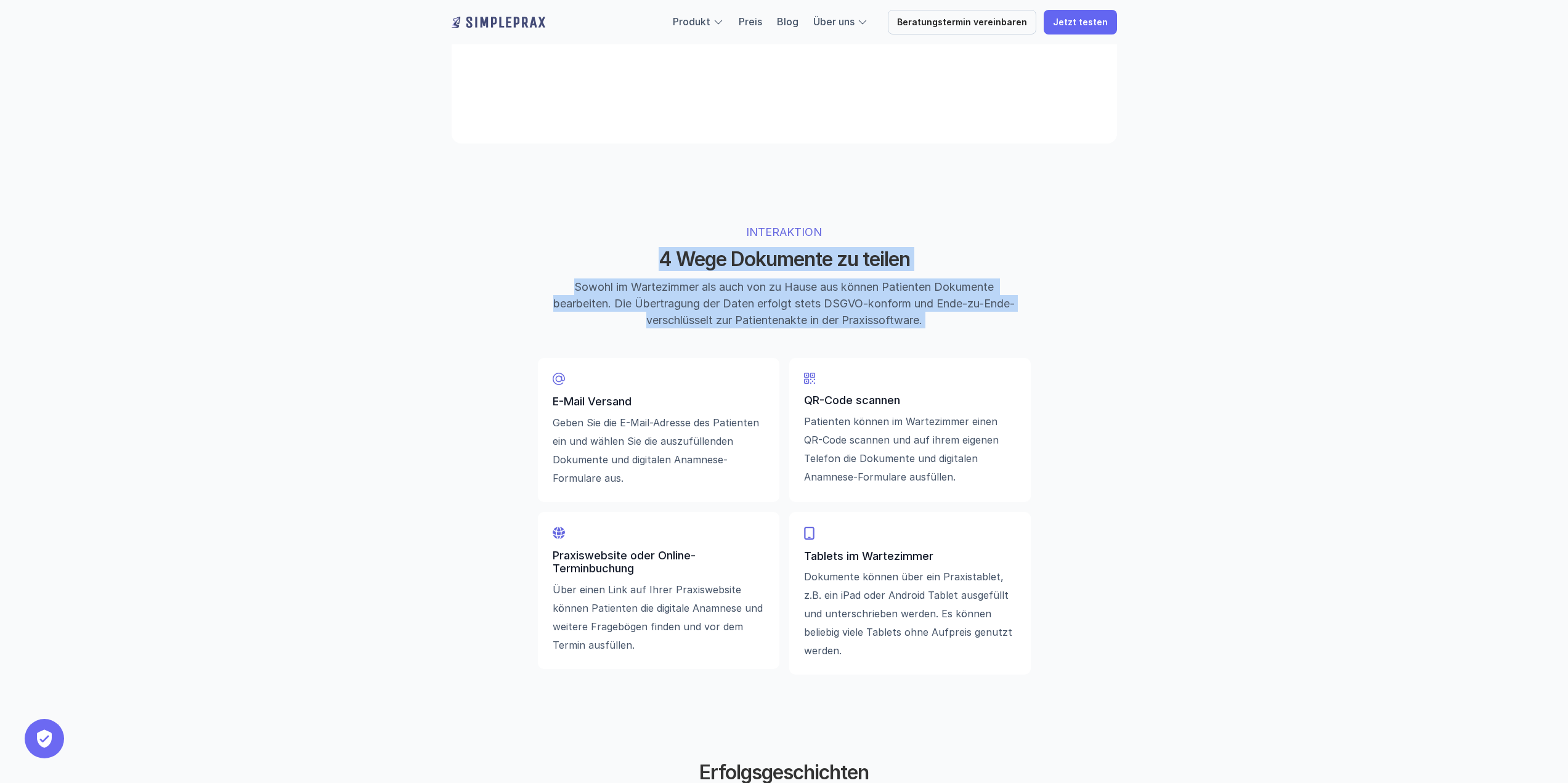
drag, startPoint x: 958, startPoint y: 275, endPoint x: 958, endPoint y: 303, distance: 28.0
click at [958, 303] on div "INTERAKTION 4 Wege Dokumente zu teilen Sowohl im Wartezimmer als auch von zu Ha…" at bounding box center [784, 275] width 473 height 104
click at [958, 303] on p "Sowohl im Wartezimmer als auch von zu Hause aus können Patienten Dokumente bear…" at bounding box center [784, 303] width 462 height 50
drag, startPoint x: 553, startPoint y: 422, endPoint x: 655, endPoint y: 478, distance: 116.4
click at [655, 478] on p "Geben Sie die E-Mail-Adresse des Patienten ein und wählen Sie die auszufüllende…" at bounding box center [658, 450] width 212 height 74
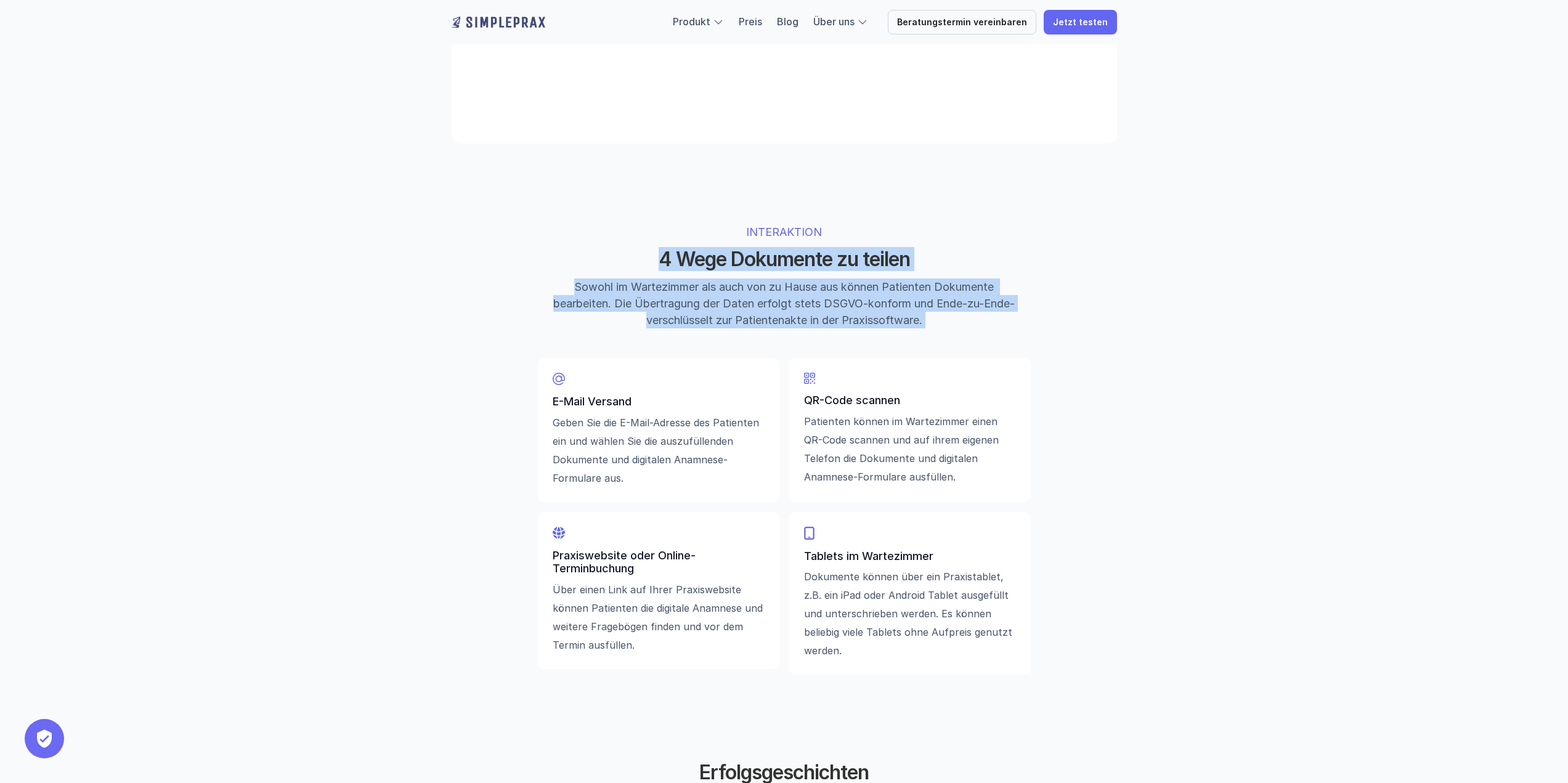
click at [655, 478] on p "Geben Sie die E-Mail-Adresse des Patienten ein und wählen Sie die auszufüllende…" at bounding box center [658, 450] width 212 height 74
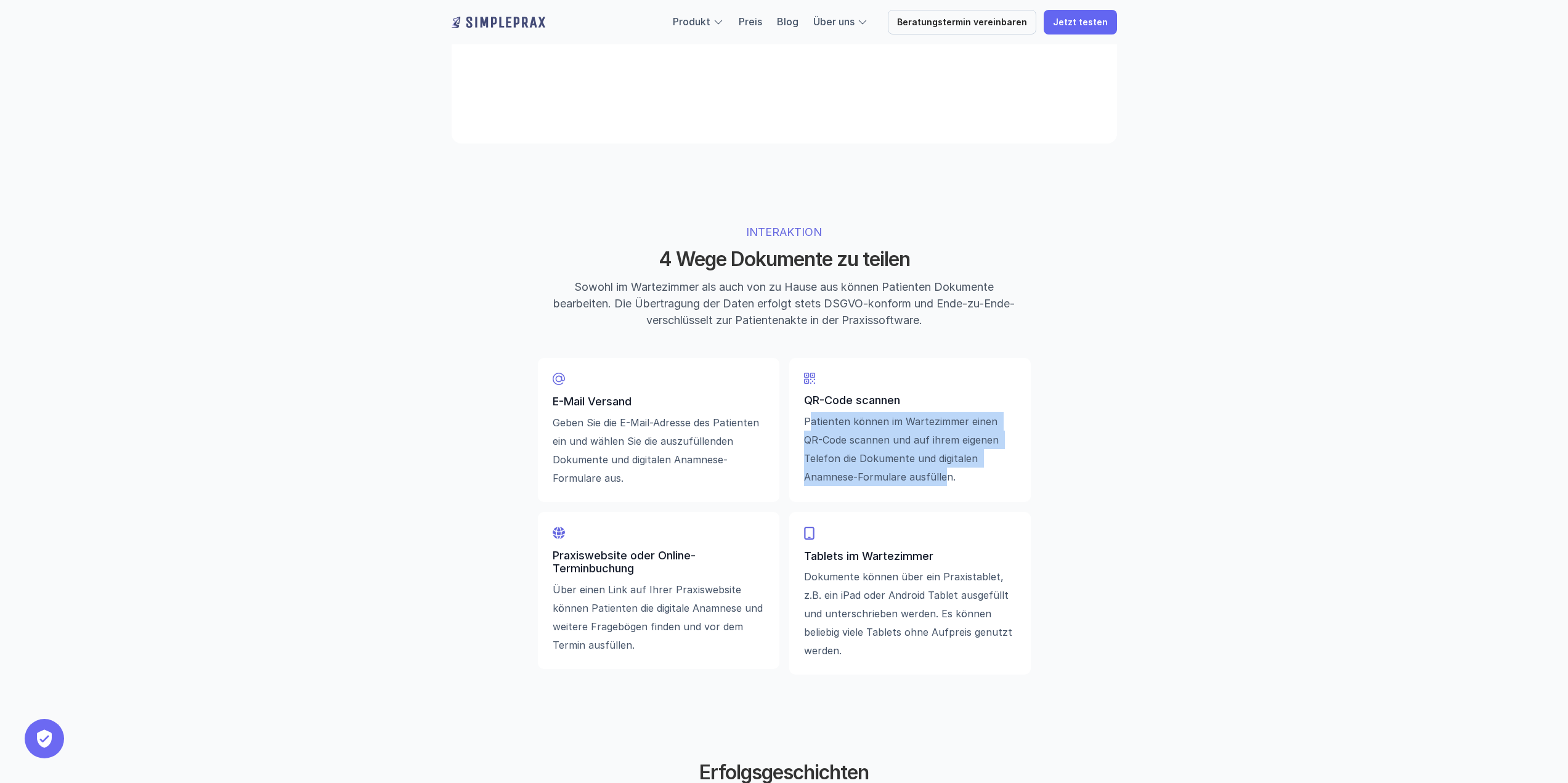
drag, startPoint x: 813, startPoint y: 424, endPoint x: 943, endPoint y: 478, distance: 140.8
click at [943, 478] on p "Patienten können im Wartezimmer einen QR-Code scannen und auf ihrem eigenen Tel…" at bounding box center [910, 448] width 212 height 74
drag, startPoint x: 943, startPoint y: 478, endPoint x: 910, endPoint y: 444, distance: 47.4
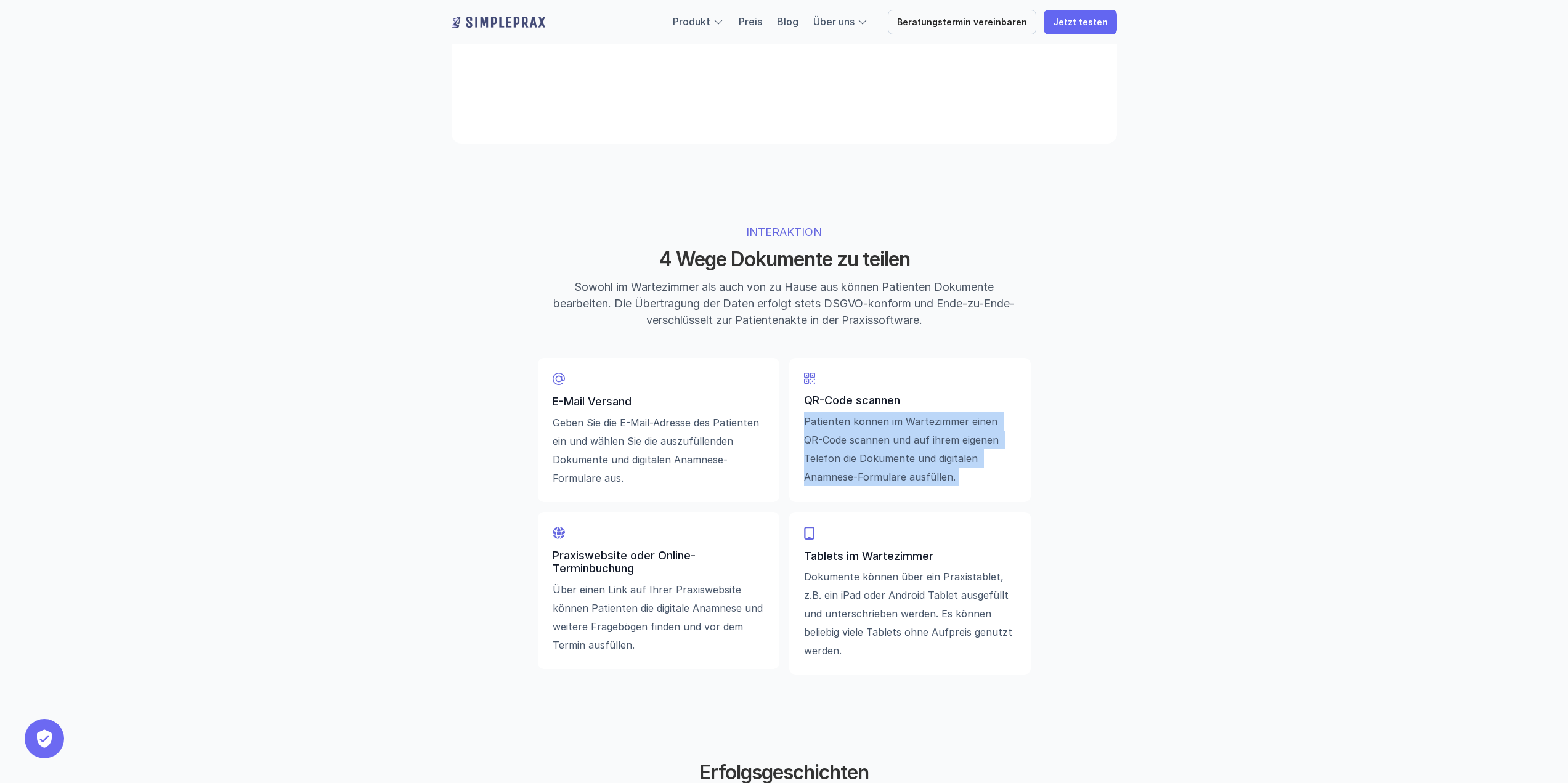
click at [910, 445] on p "Patienten können im Wartezimmer einen QR-Code scannen und auf ihrem eigenen Tel…" at bounding box center [910, 448] width 212 height 74
click at [910, 444] on p "Patienten können im Wartezimmer einen QR-Code scannen und auf ihrem eigenen Tel…" at bounding box center [910, 448] width 212 height 74
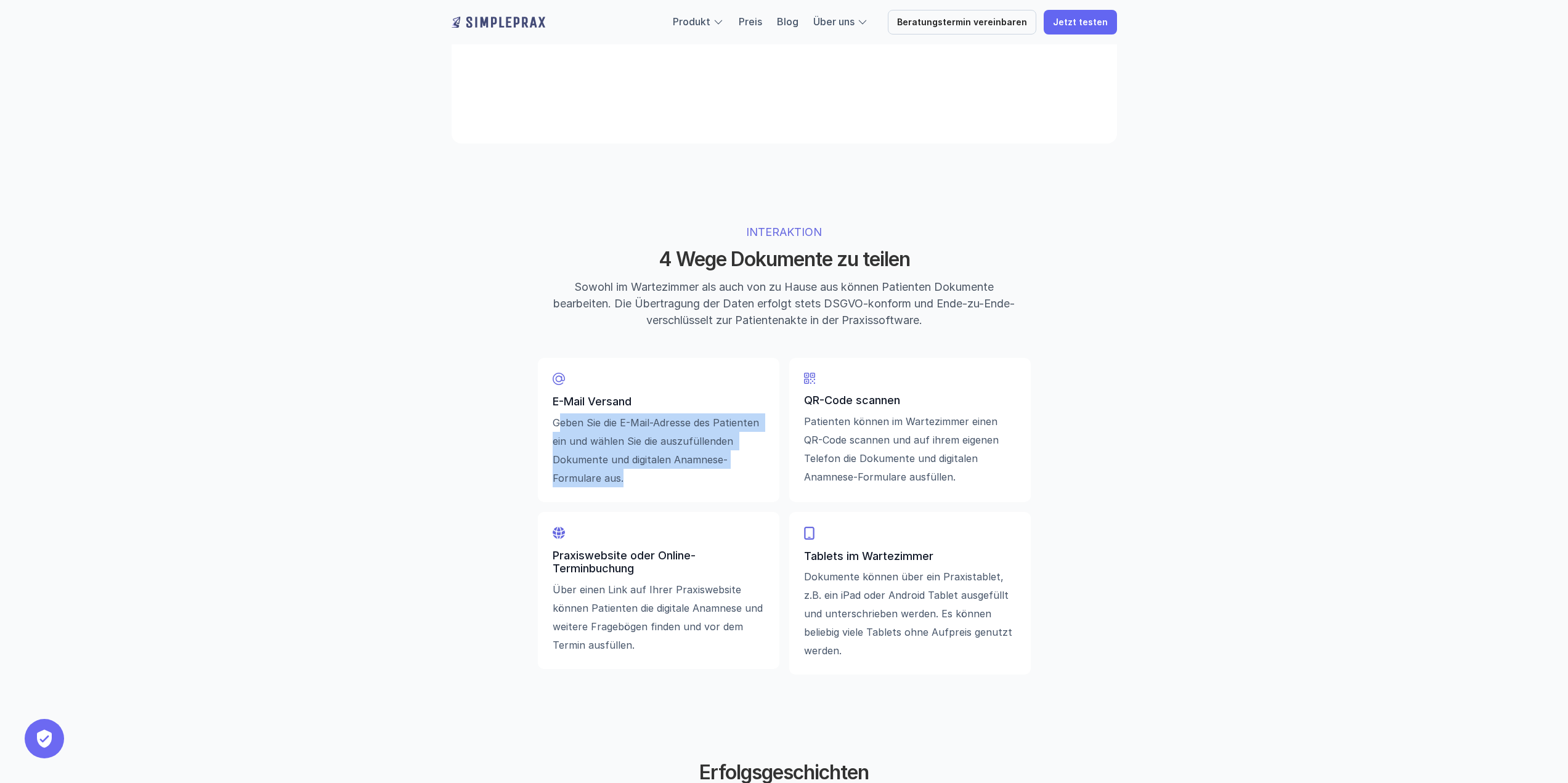
drag, startPoint x: 560, startPoint y: 429, endPoint x: 622, endPoint y: 478, distance: 79.0
click at [622, 478] on p "Geben Sie die E-Mail-Adresse des Patienten ein und wählen Sie die auszufüllende…" at bounding box center [658, 450] width 212 height 74
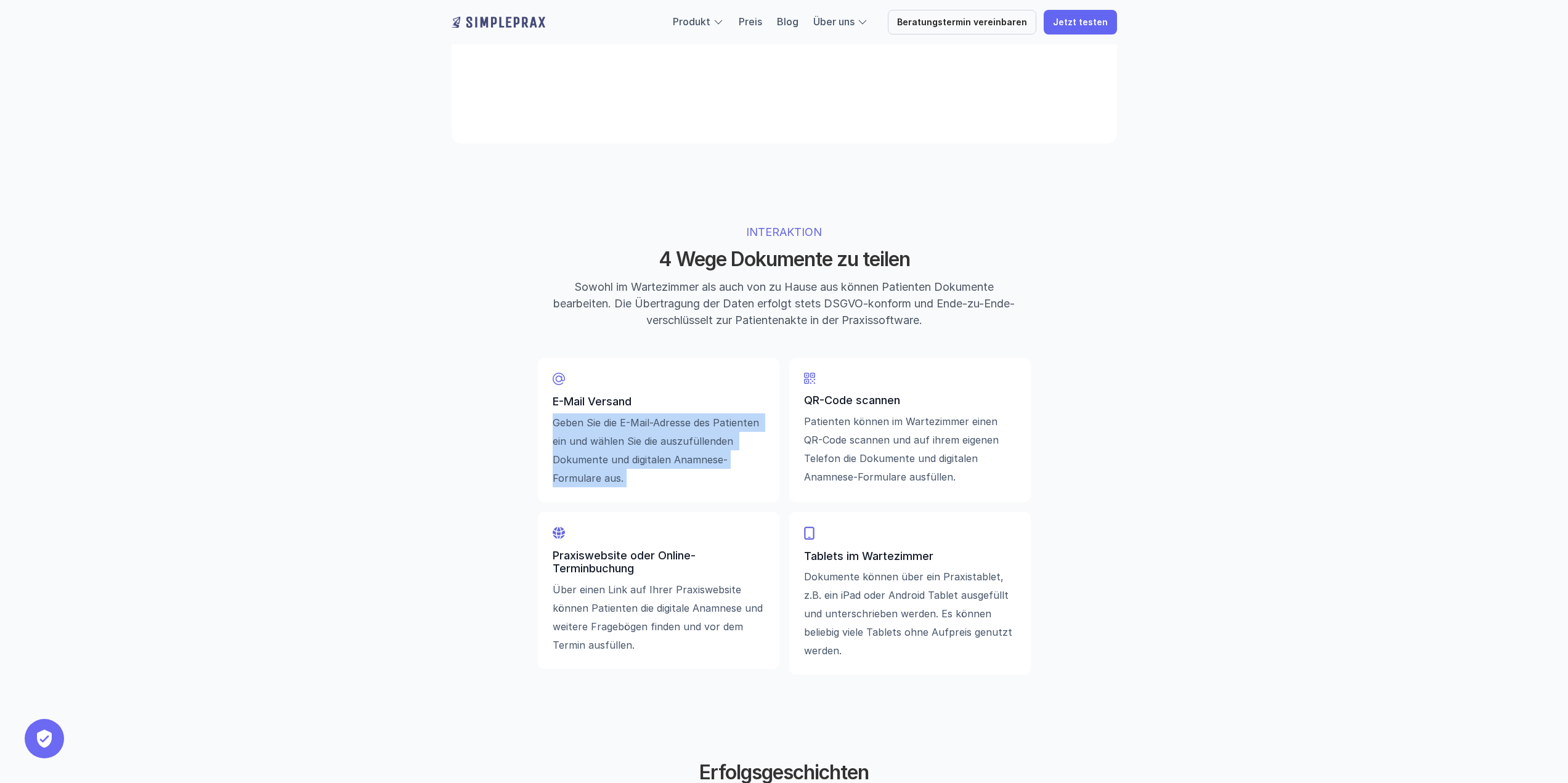
click at [624, 474] on p "Geben Sie die E-Mail-Adresse des Patienten ein und wählen Sie die auszufüllende…" at bounding box center [658, 450] width 212 height 74
drag, startPoint x: 550, startPoint y: 592, endPoint x: 735, endPoint y: 642, distance: 191.6
click at [735, 642] on div "Praxiswebsite oder Online-Terminbuchung Über einen Link auf Ihrer Praxiswebsite…" at bounding box center [658, 590] width 242 height 157
click at [734, 642] on p "Über einen Link auf Ihrer Praxiswebsite können Patienten die digitale Anamnese …" at bounding box center [658, 617] width 212 height 74
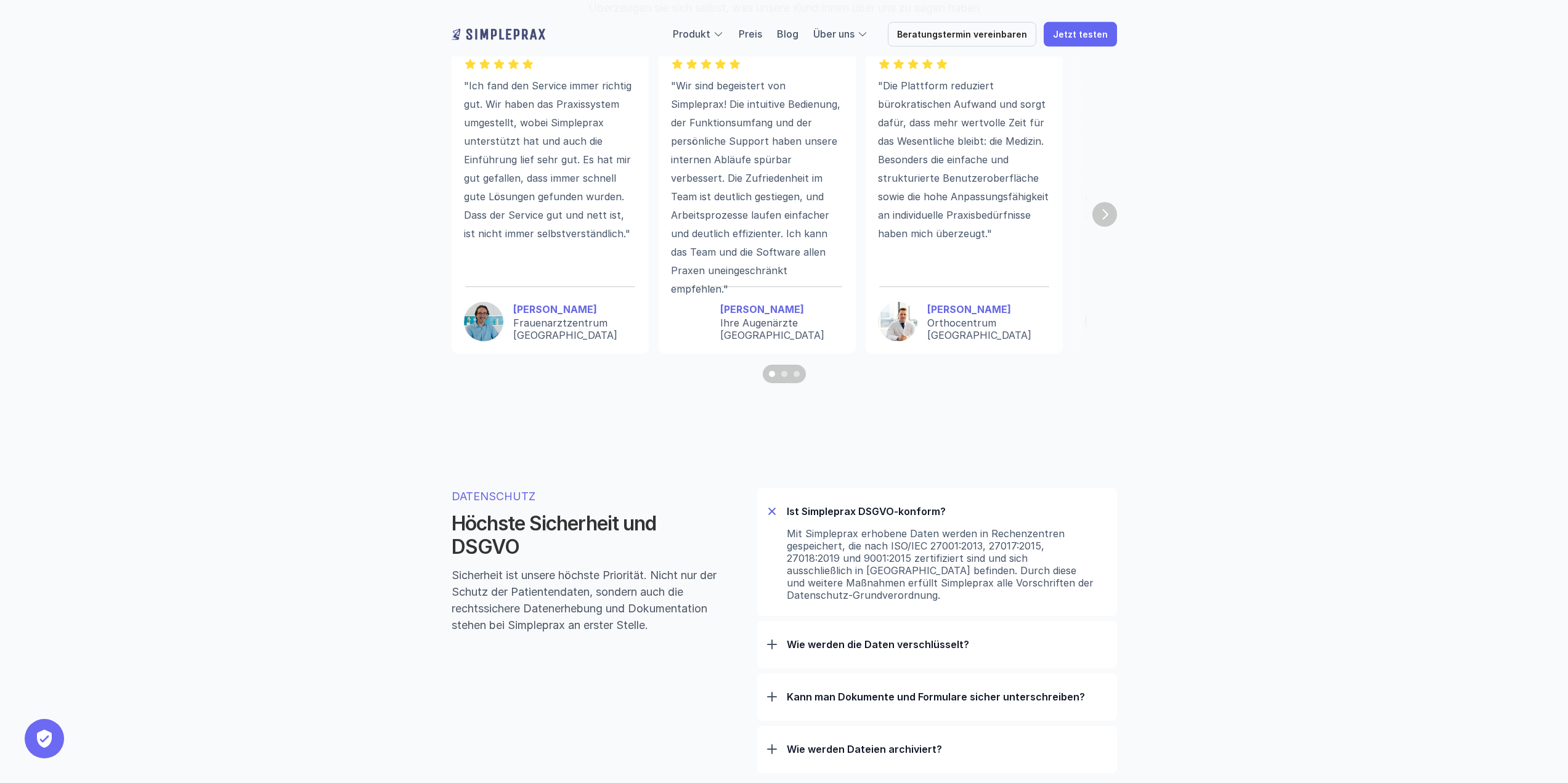
scroll to position [3510, 0]
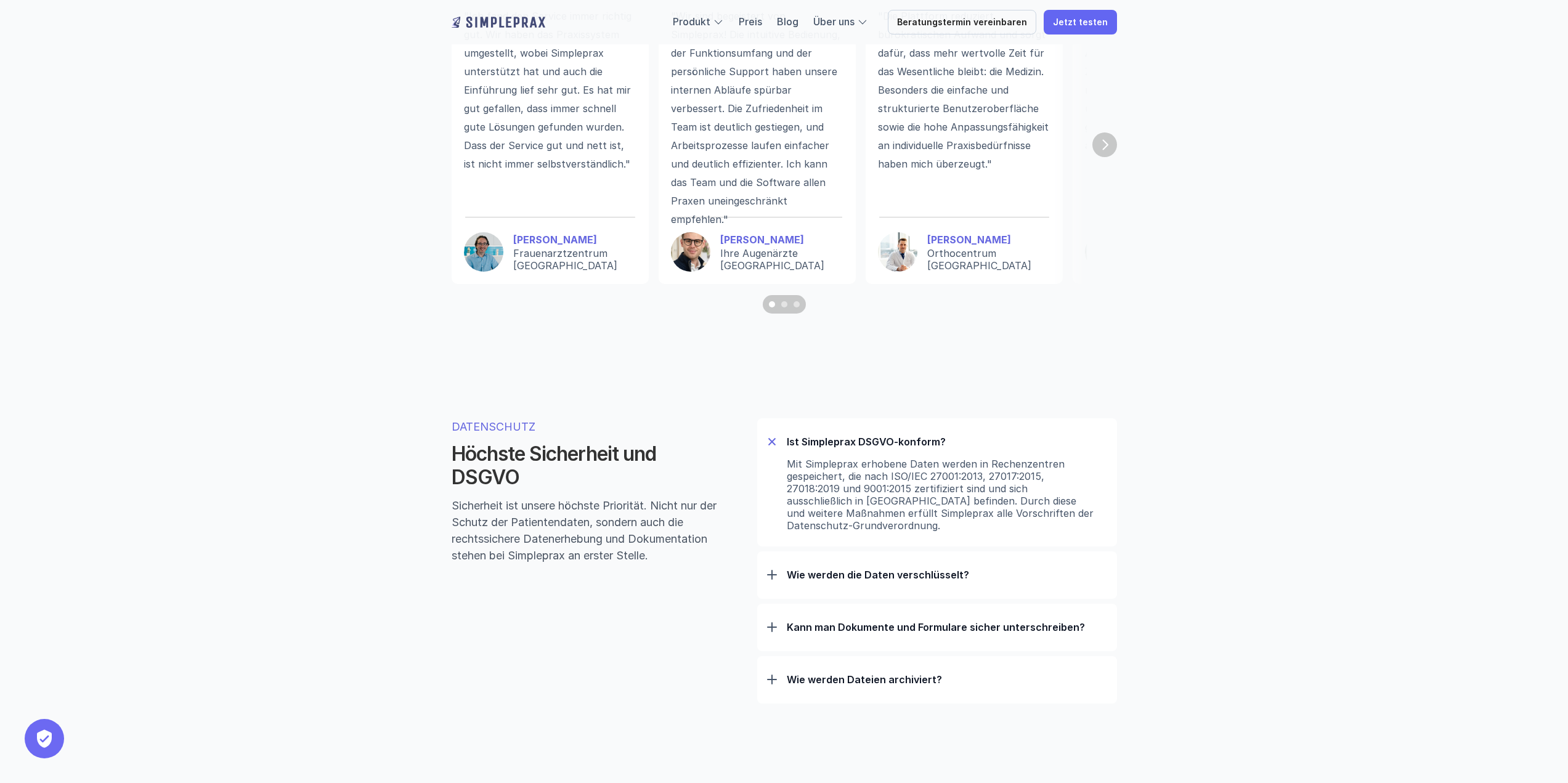
click at [838, 581] on p "Wie werden die Daten verschlüsselt?" at bounding box center [947, 575] width 320 height 12
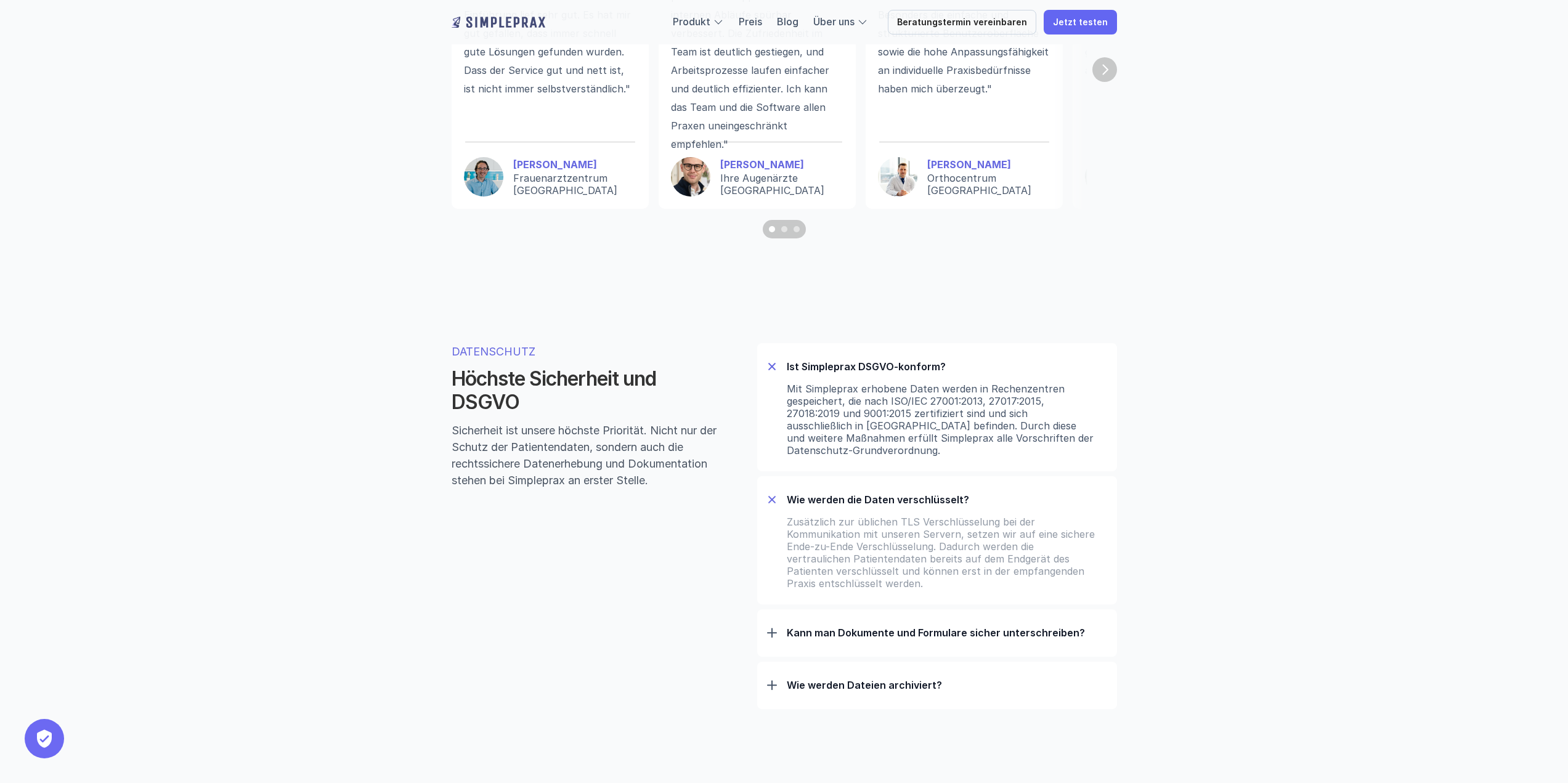
scroll to position [3694, 0]
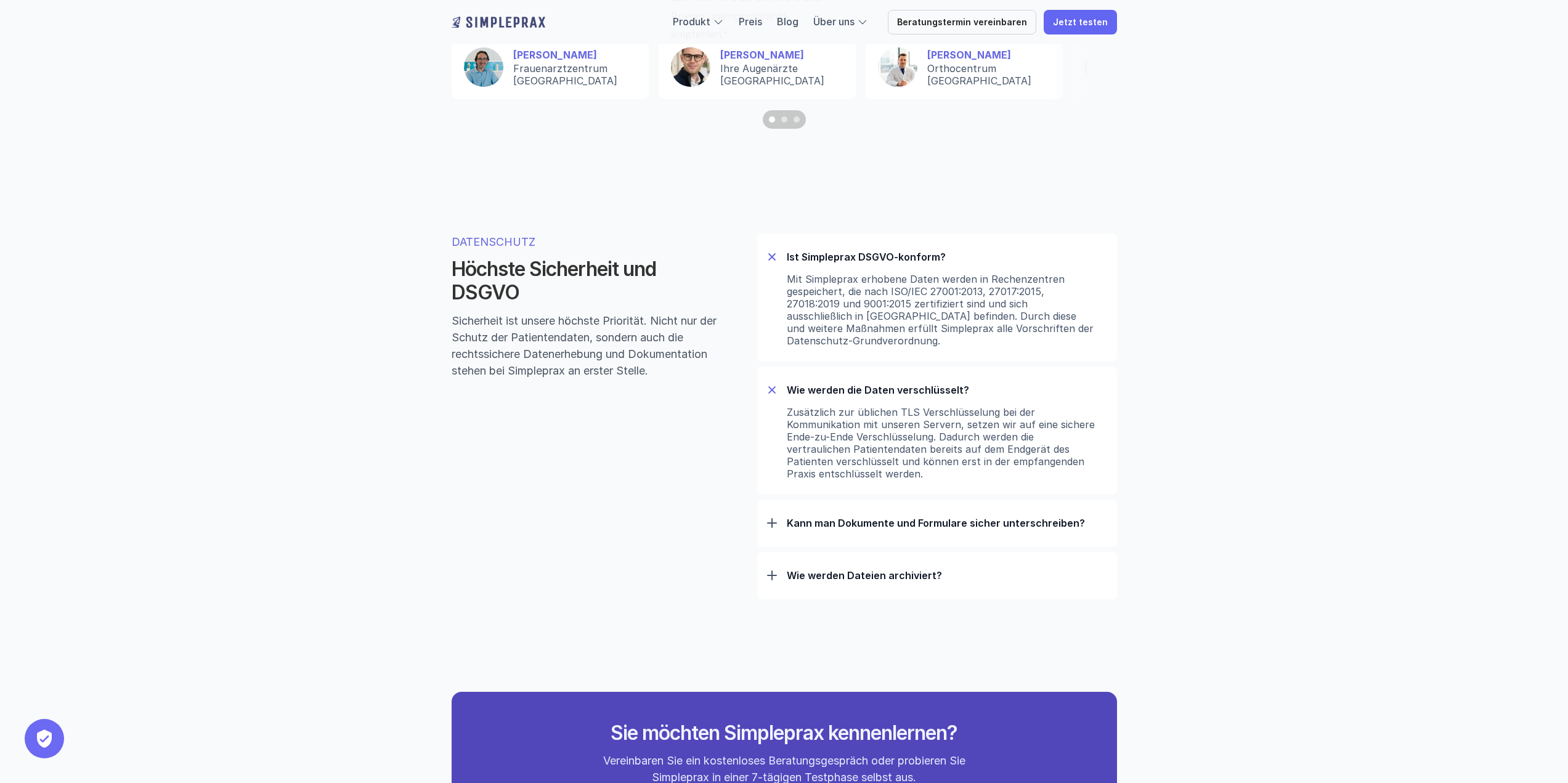
click at [840, 516] on div "Kann man Dokumente und Formulare sicher unterschreiben?" at bounding box center [937, 522] width 340 height 32
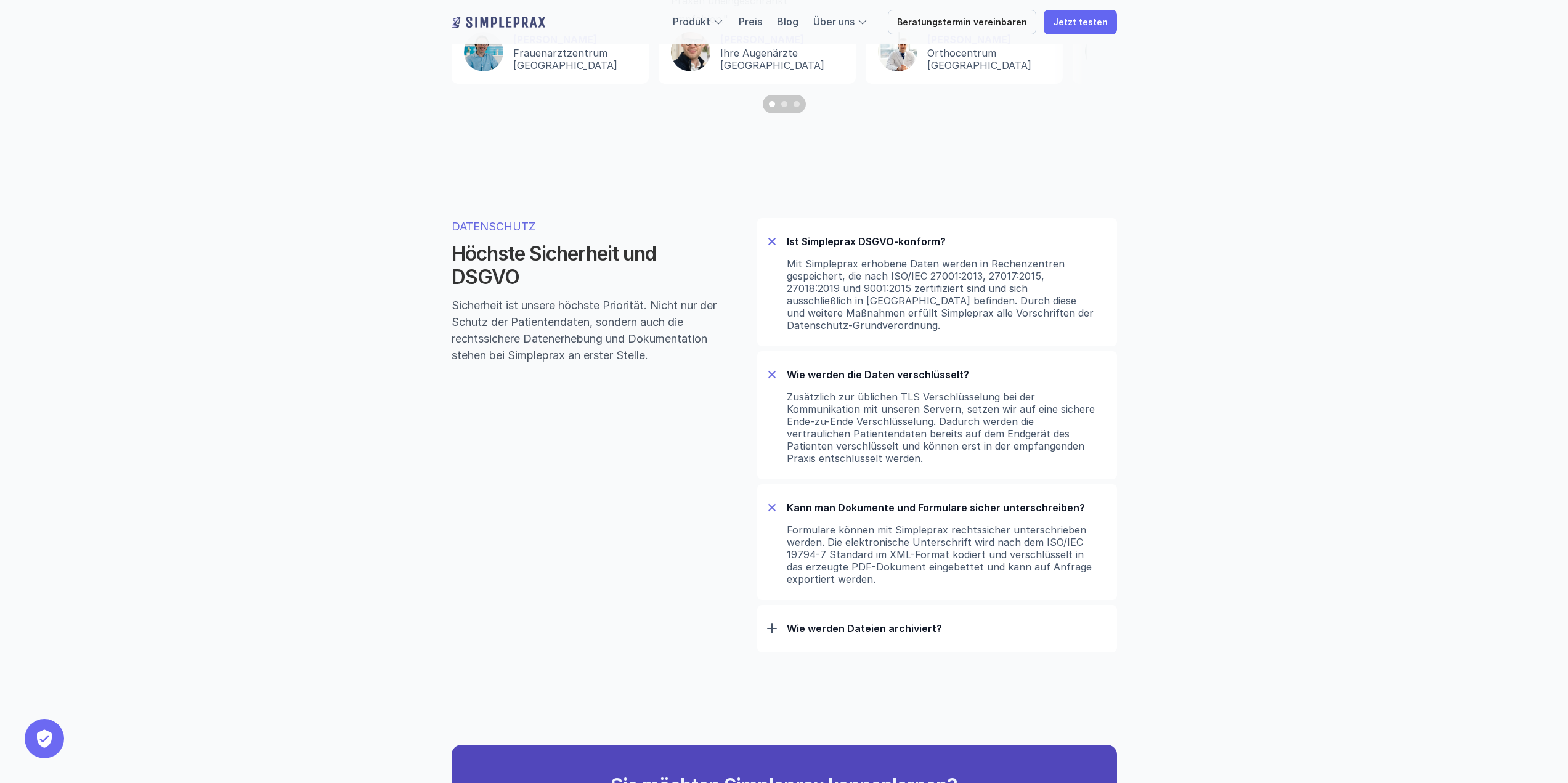
scroll to position [3818, 0]
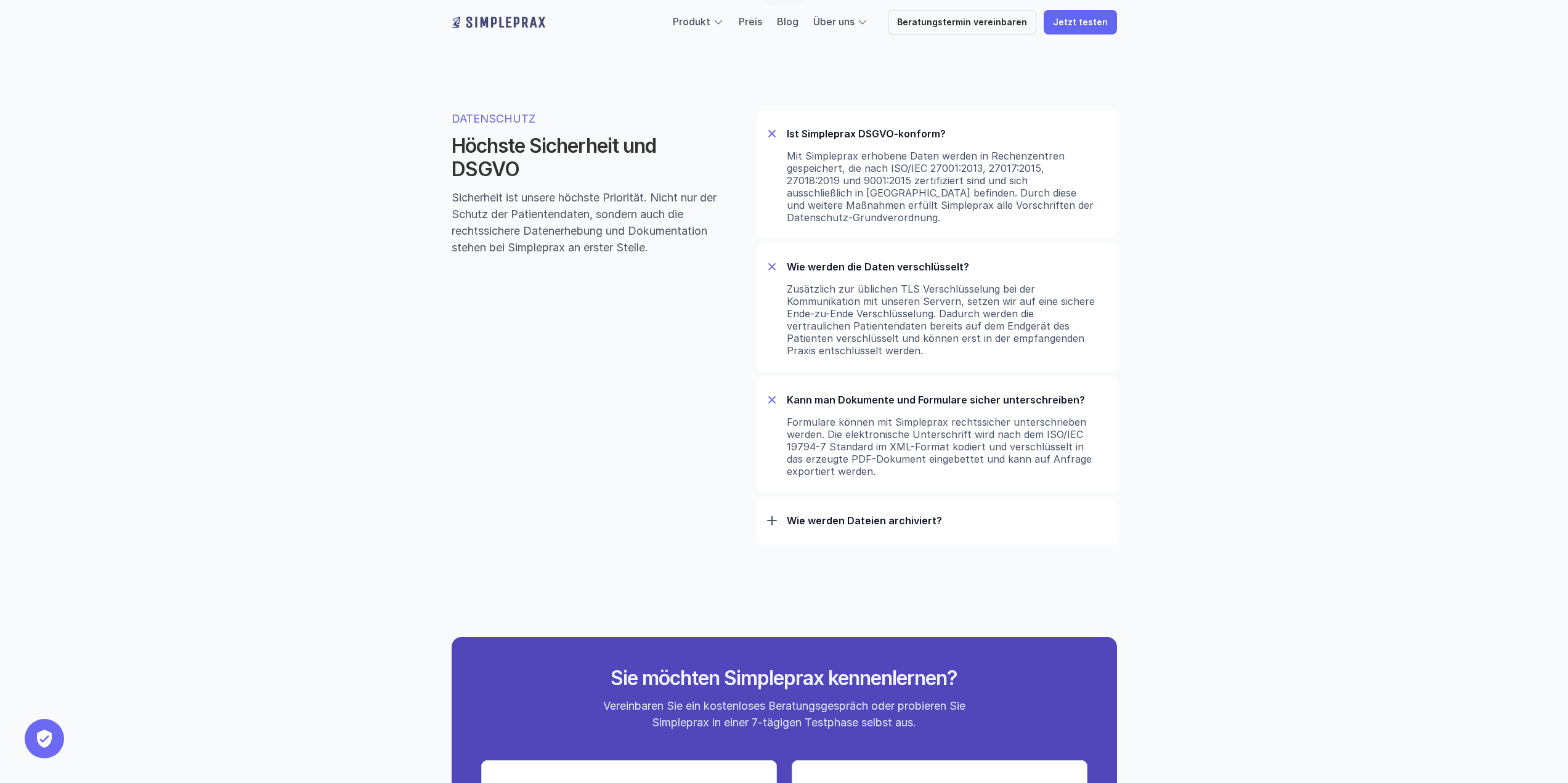
click at [808, 526] on p "Wie werden Dateien archiviert?" at bounding box center [947, 520] width 320 height 12
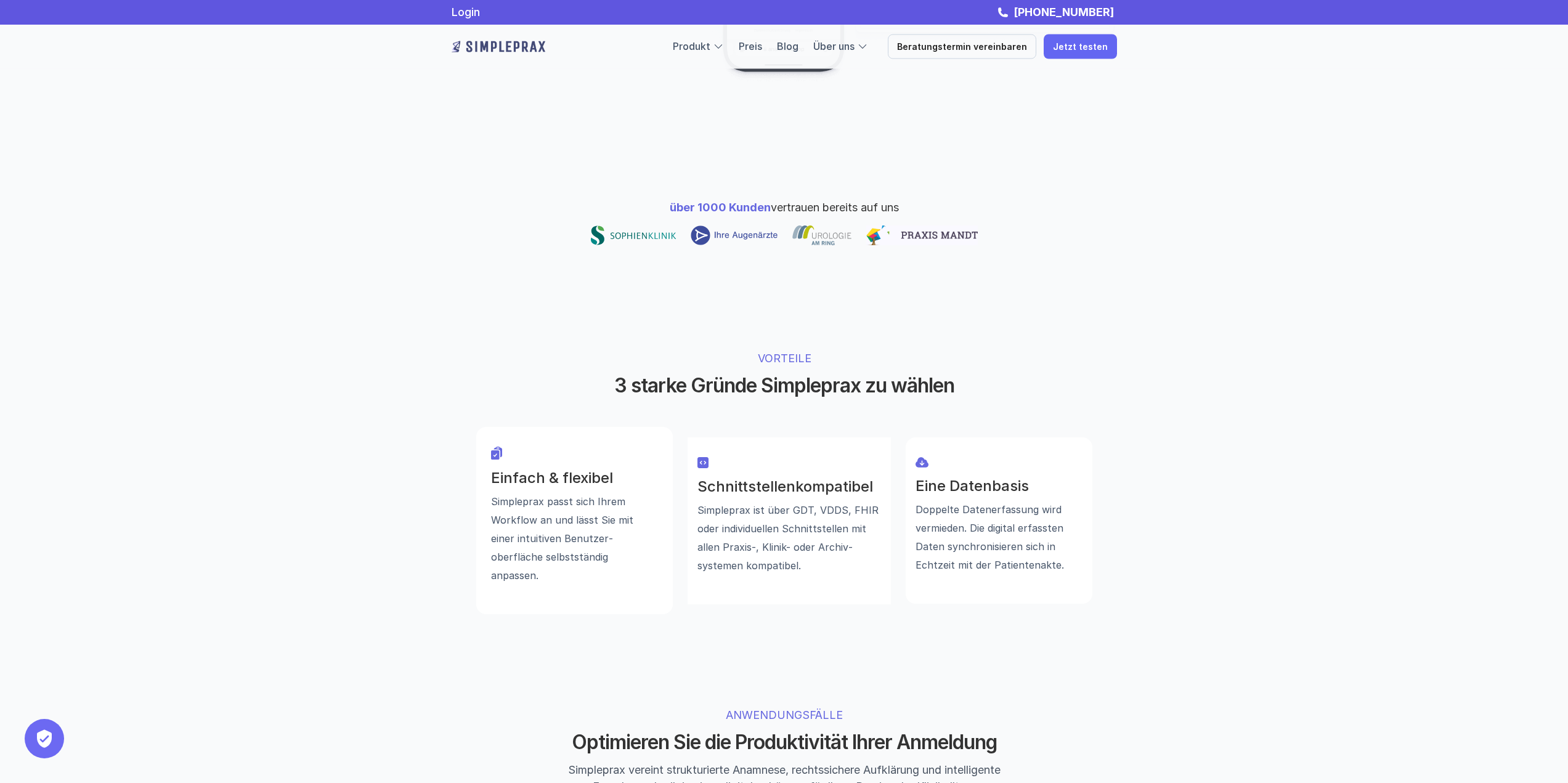
scroll to position [539, 0]
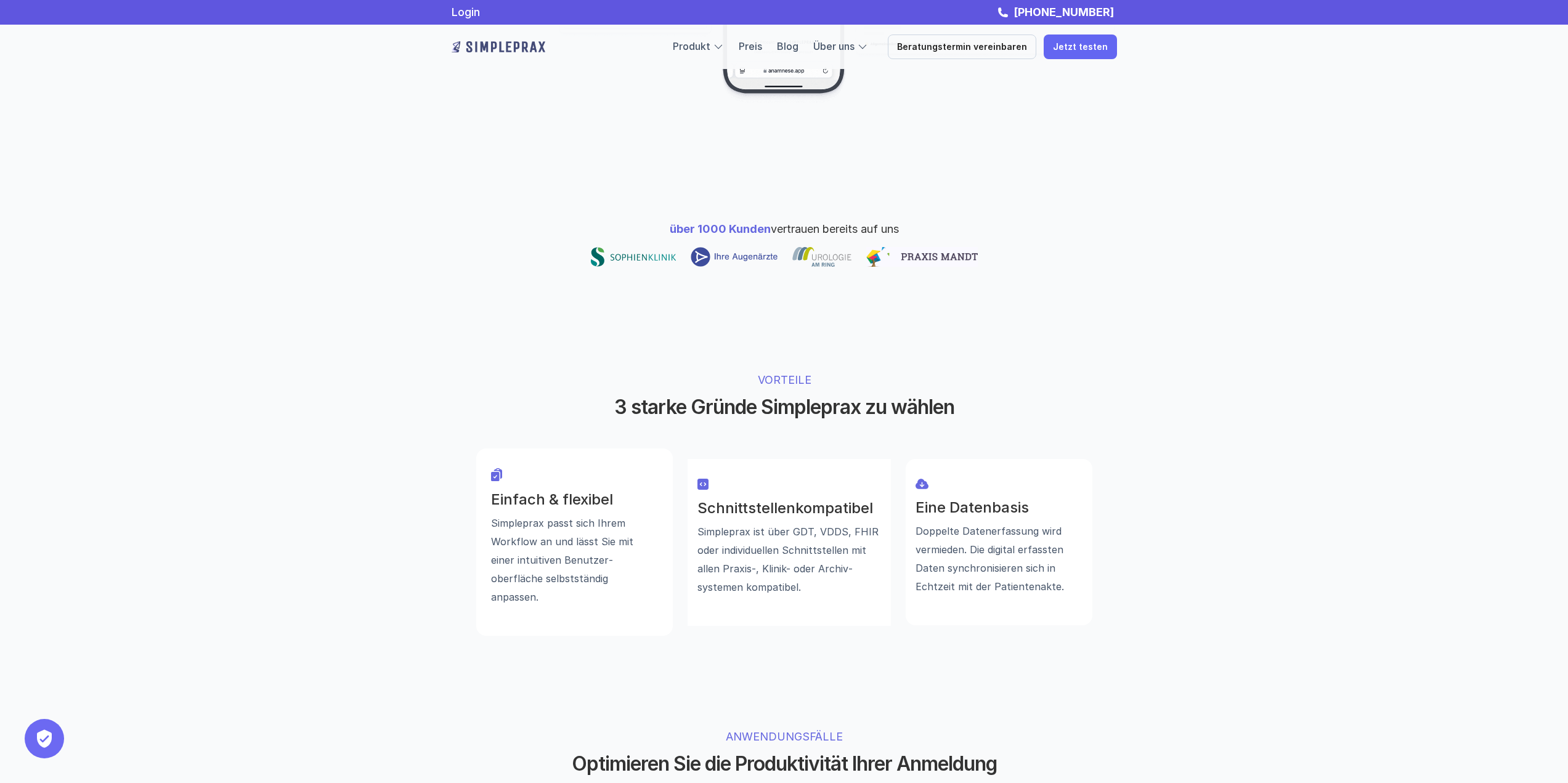
drag, startPoint x: 848, startPoint y: 473, endPoint x: 850, endPoint y: 517, distance: 44.0
click at [850, 522] on p "Simpleprax ist über GDT, VDDS, FHIR oder individuellen Schnittstellen mit allen…" at bounding box center [789, 558] width 183 height 74
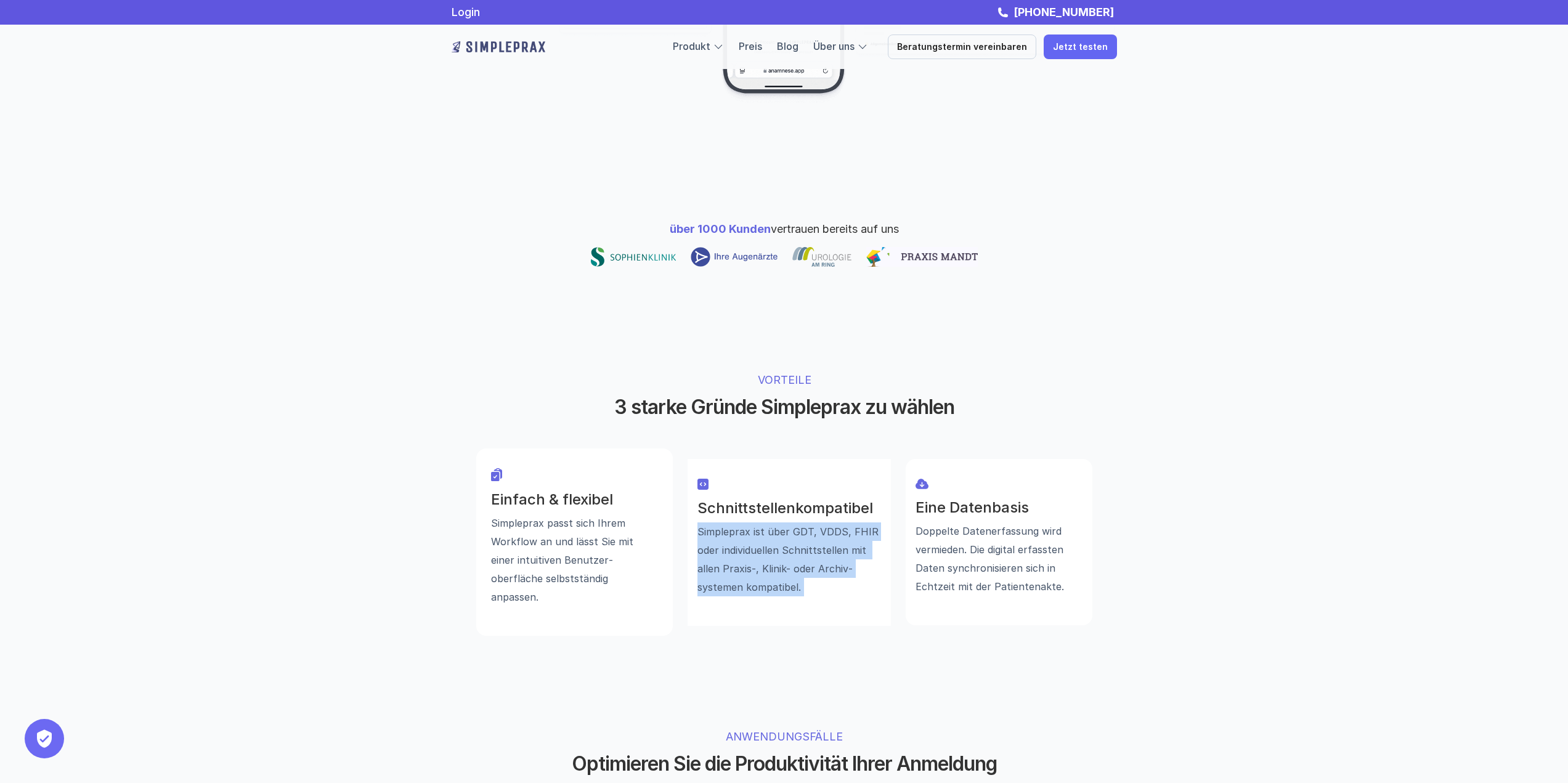
click at [850, 522] on p "Simpleprax ist über GDT, VDDS, FHIR oder individuellen Schnittstellen mit allen…" at bounding box center [789, 558] width 183 height 74
click at [836, 522] on p "Simpleprax ist über GDT, VDDS, FHIR oder individuellen Schnittstellen mit allen…" at bounding box center [789, 558] width 183 height 74
click at [479, 459] on div "Einfach & flexibel Simpleprax passt sich Ihrem Workflow an und lässt Sie mit ei…" at bounding box center [575, 542] width 197 height 187
click at [487, 477] on div "Einfach & flexibel Simpleprax passt sich Ihrem Workflow an und lässt Sie mit ei…" at bounding box center [575, 542] width 197 height 187
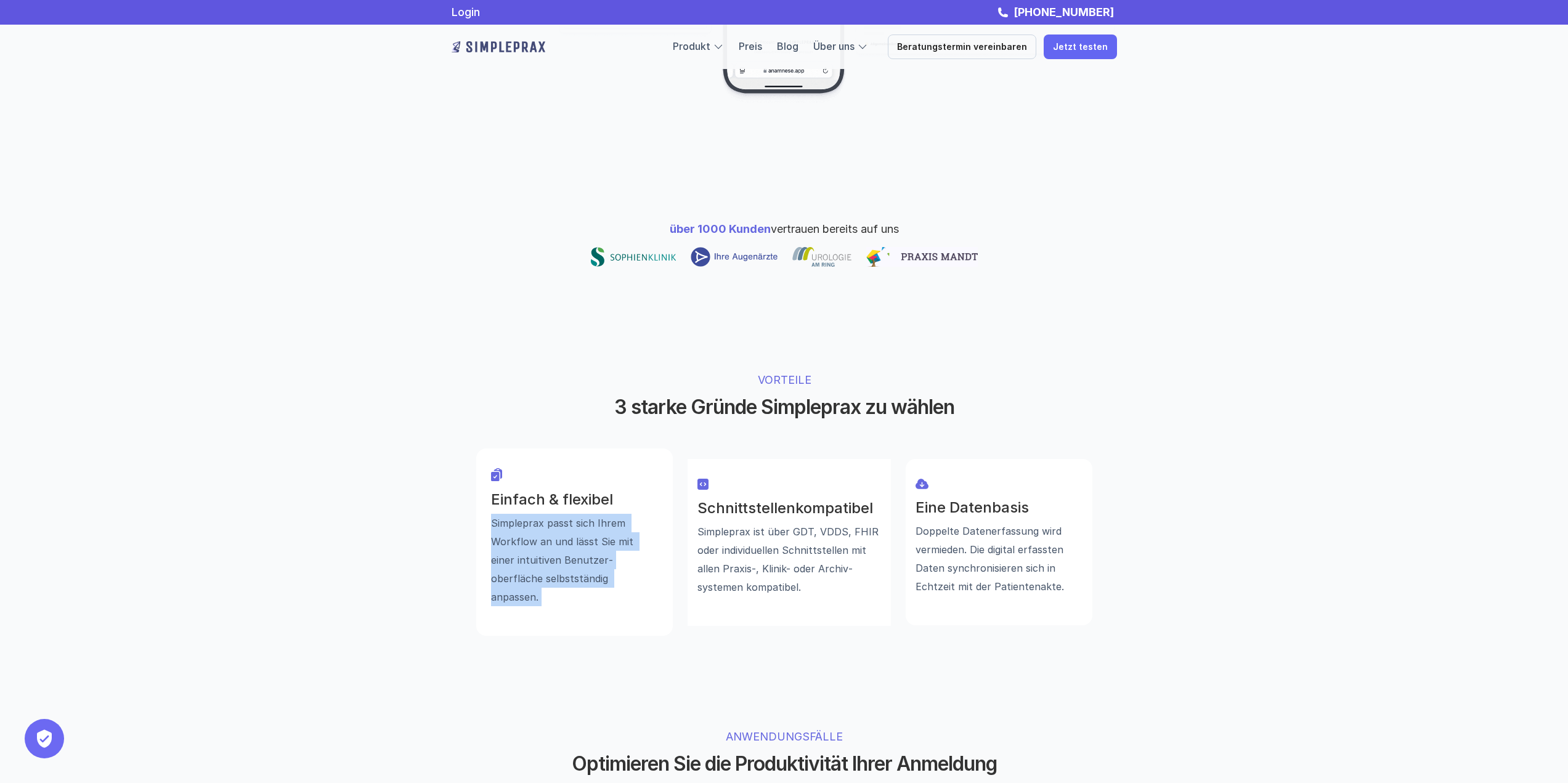
click at [487, 477] on div "Einfach & flexibel Simpleprax passt sich Ihrem Workflow an und lässt Sie mit ei…" at bounding box center [575, 542] width 197 height 187
click at [507, 514] on p "Simpleprax passt sich Ihrem Workflow an und lässt Sie mit einer intuitiven Benu…" at bounding box center [574, 560] width 167 height 92
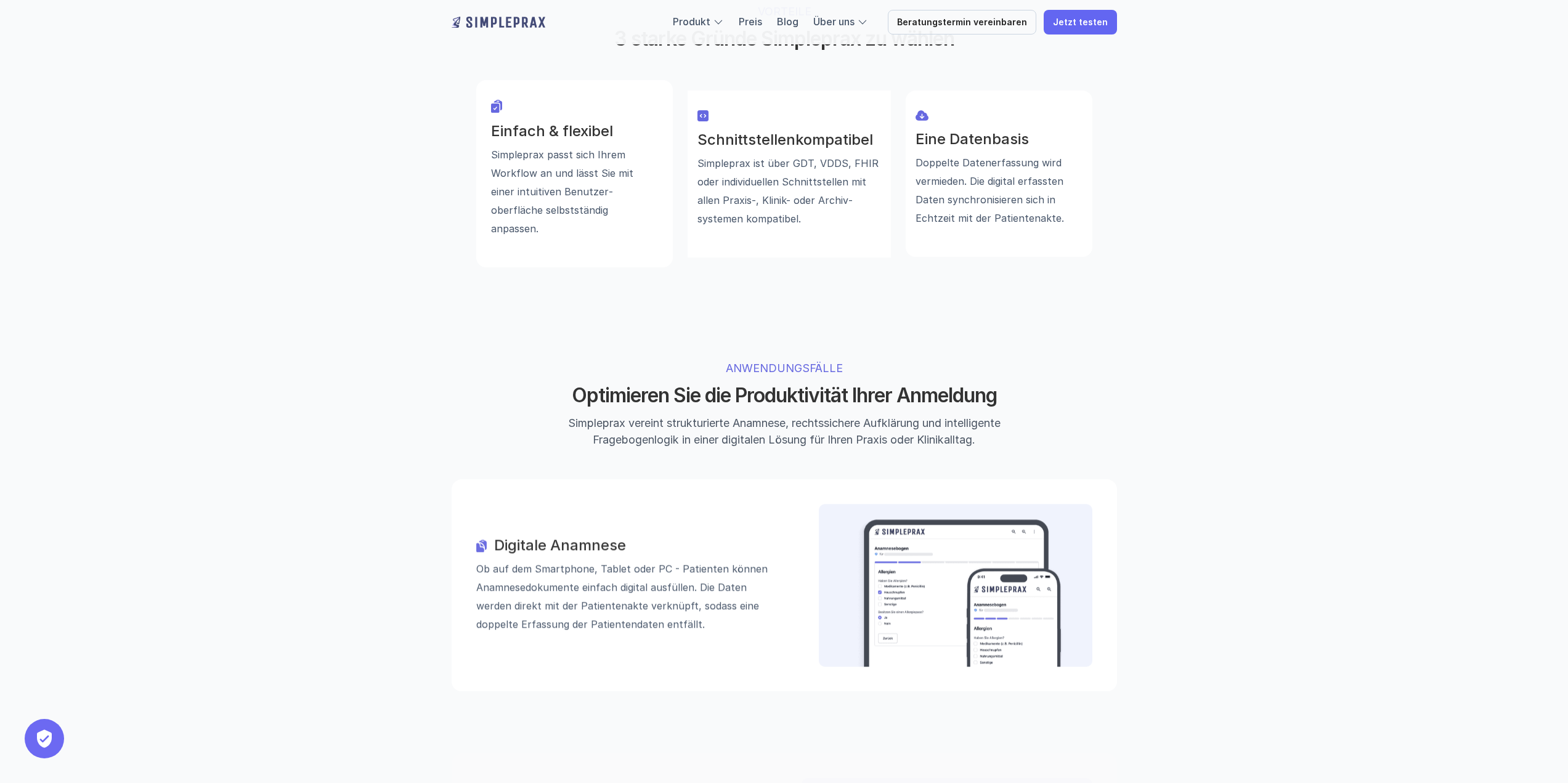
scroll to position [909, 0]
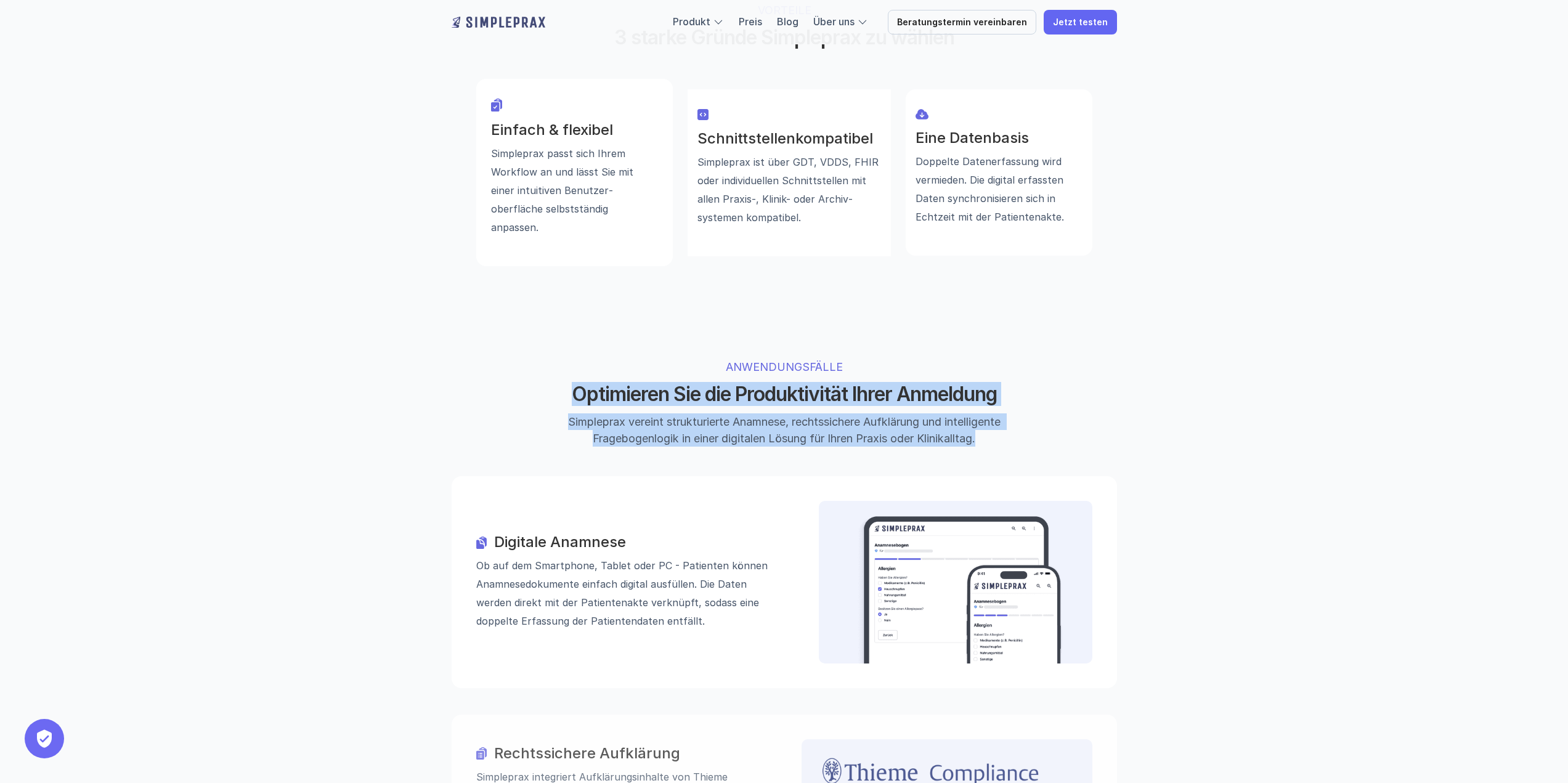
drag, startPoint x: 556, startPoint y: 339, endPoint x: 1049, endPoint y: 375, distance: 494.3
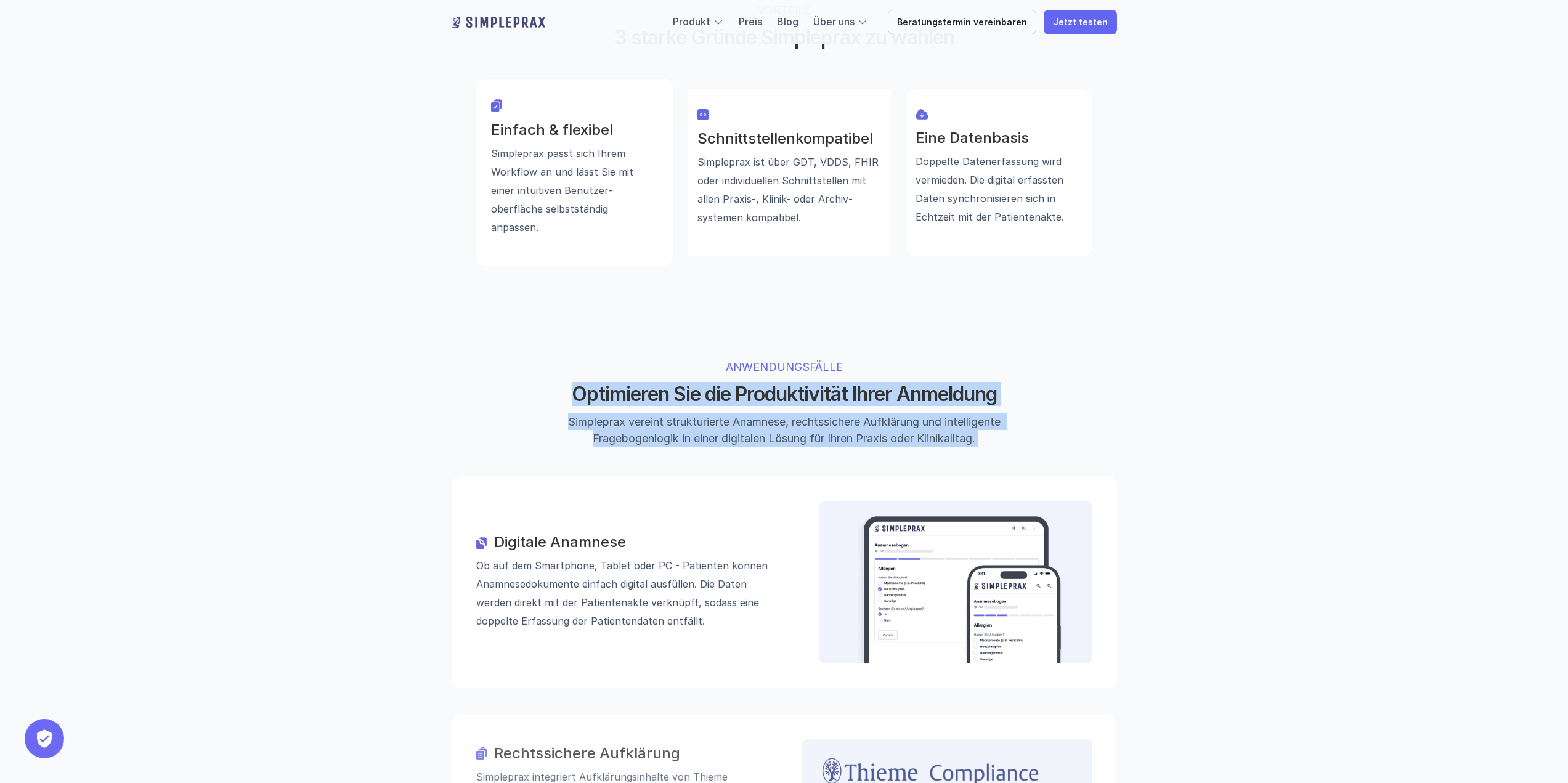
drag, startPoint x: 1021, startPoint y: 366, endPoint x: 1002, endPoint y: 329, distance: 41.6
click at [1002, 383] on h2 "Optimieren Sie die Produktivität Ihrer Anmeldung" at bounding box center [784, 394] width 462 height 23
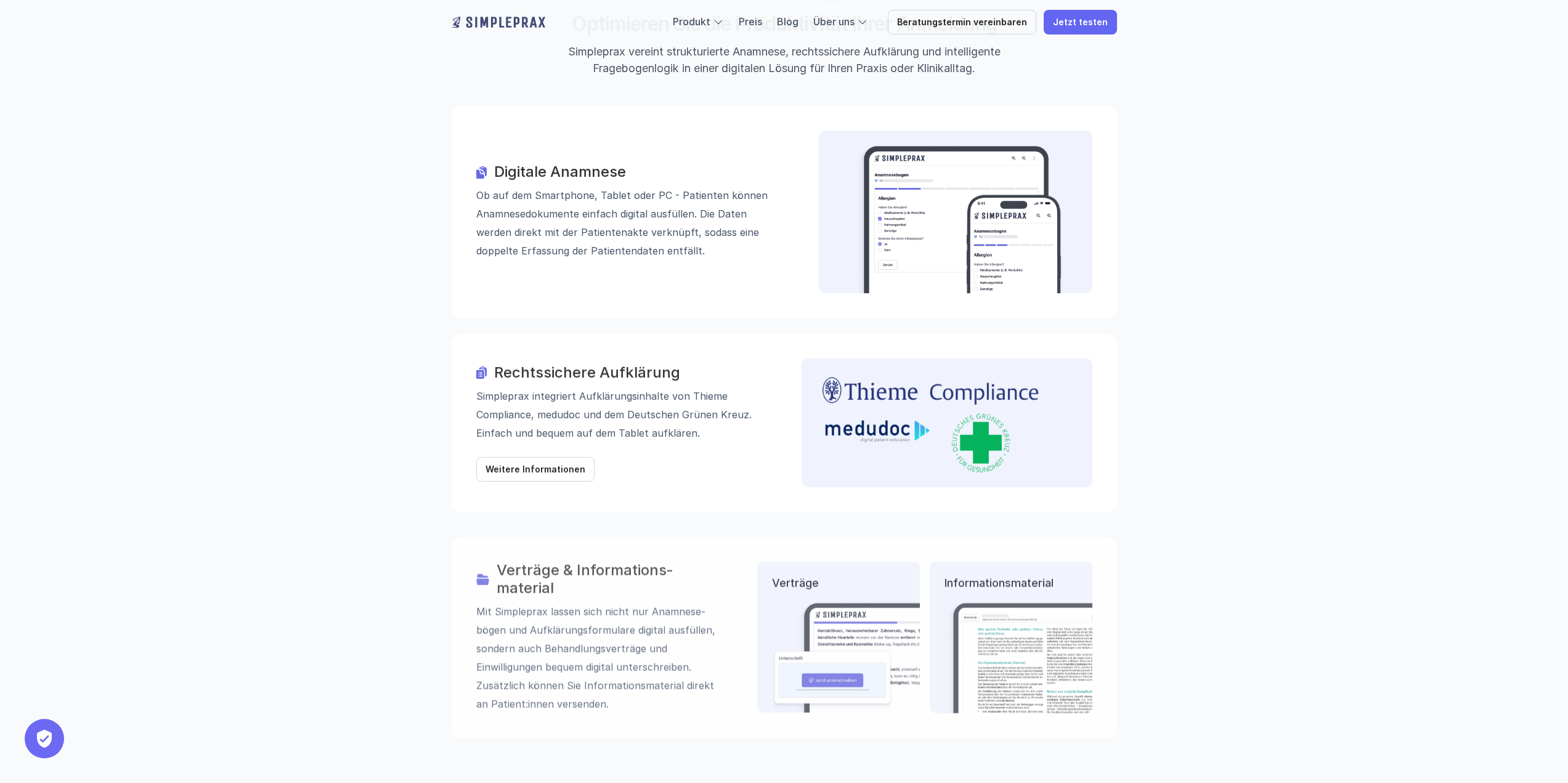
scroll to position [1340, 0]
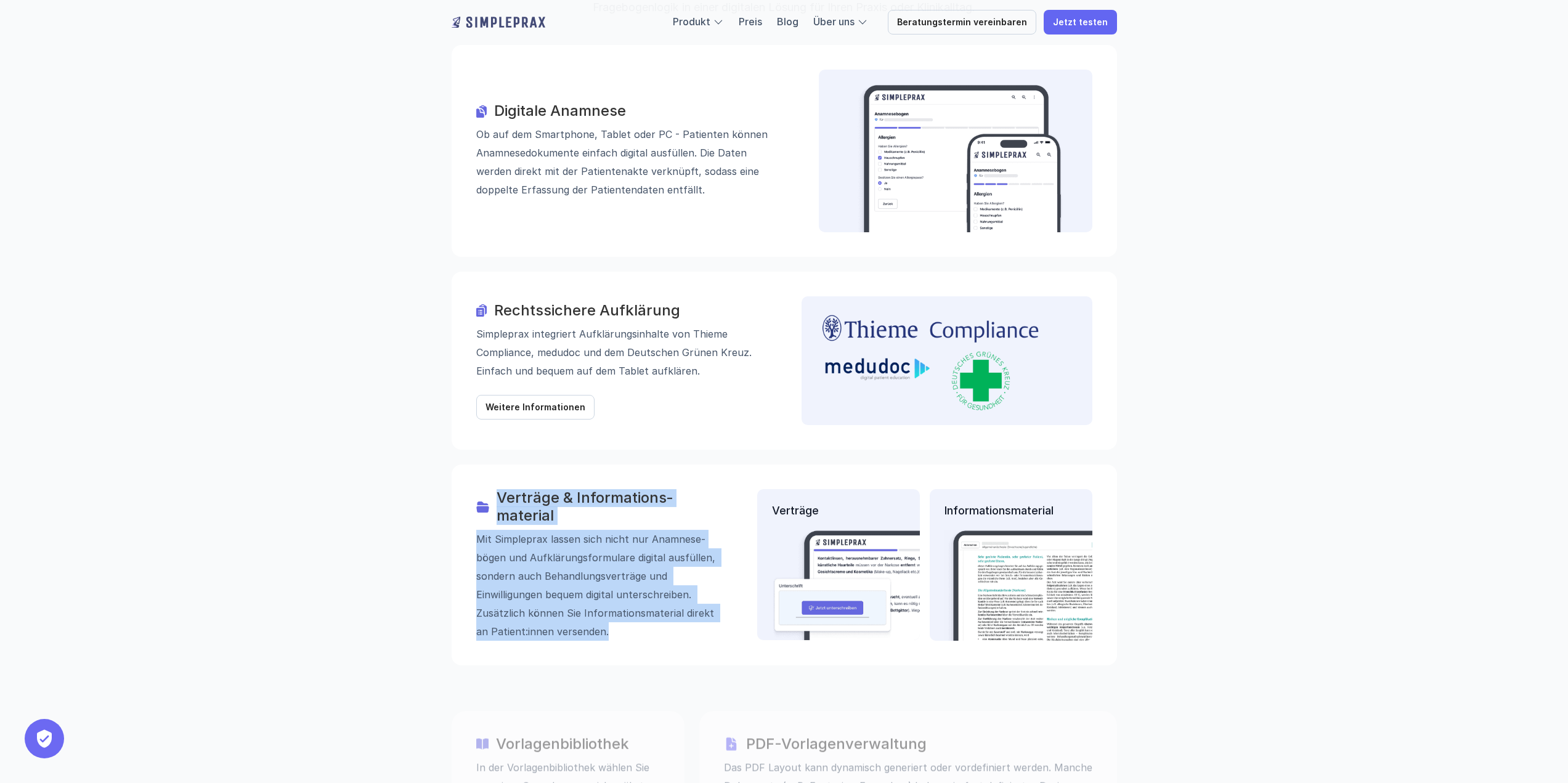
drag, startPoint x: 483, startPoint y: 443, endPoint x: 660, endPoint y: 554, distance: 208.9
click at [661, 554] on div "Verträge & Informations­­material Mit Simpleprax lassen sich nicht nur Anamnese…" at bounding box center [599, 565] width 246 height 151
click at [660, 554] on p "Mit Simpleprax lassen sich nicht nur Anamnese­bögen und Aufklärungs­formulare d…" at bounding box center [599, 585] width 246 height 111
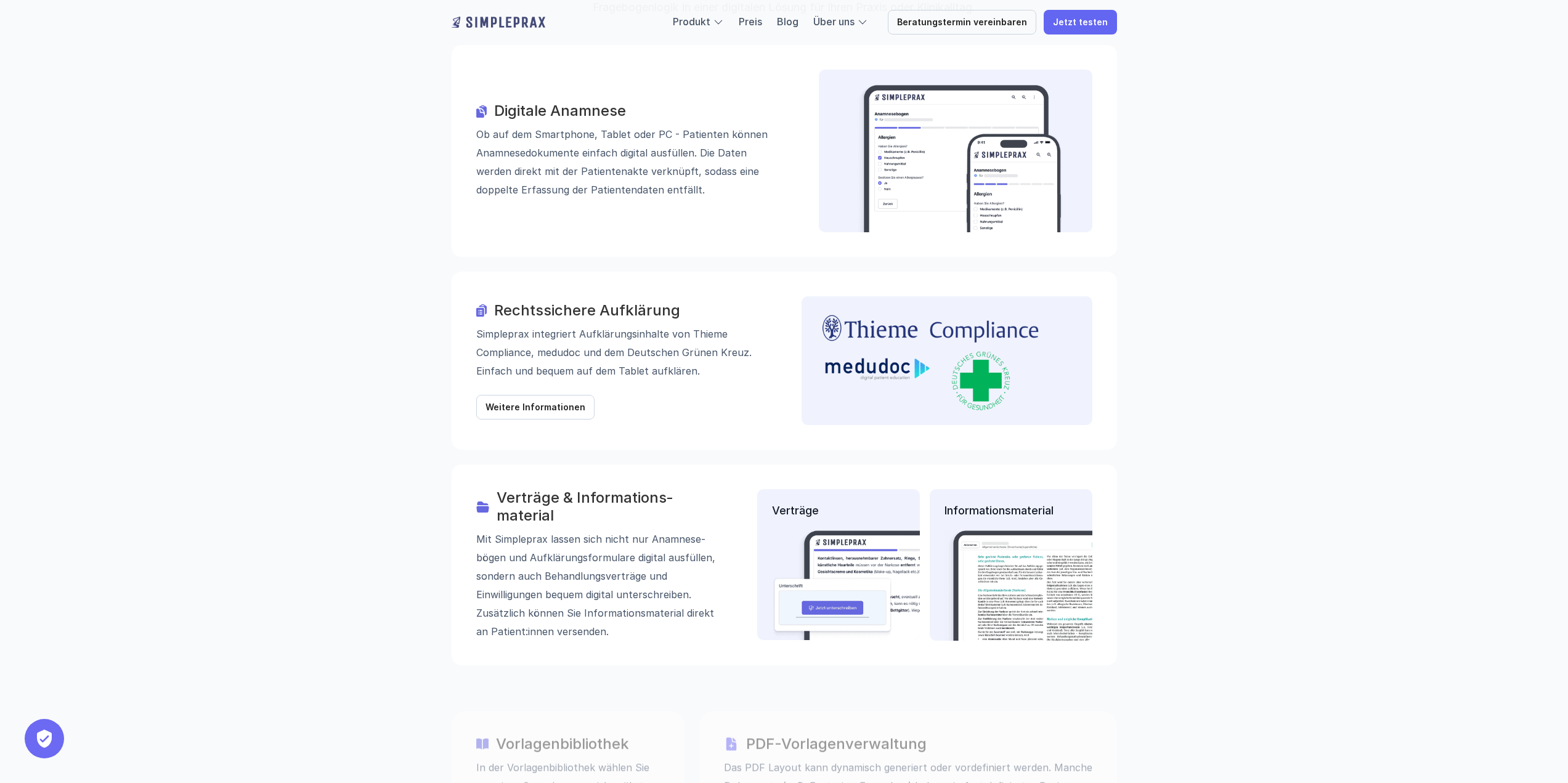
click at [660, 554] on p "Mit Simpleprax lassen sich nicht nur Anamnese­bögen und Aufklärungs­formulare d…" at bounding box center [599, 585] width 246 height 111
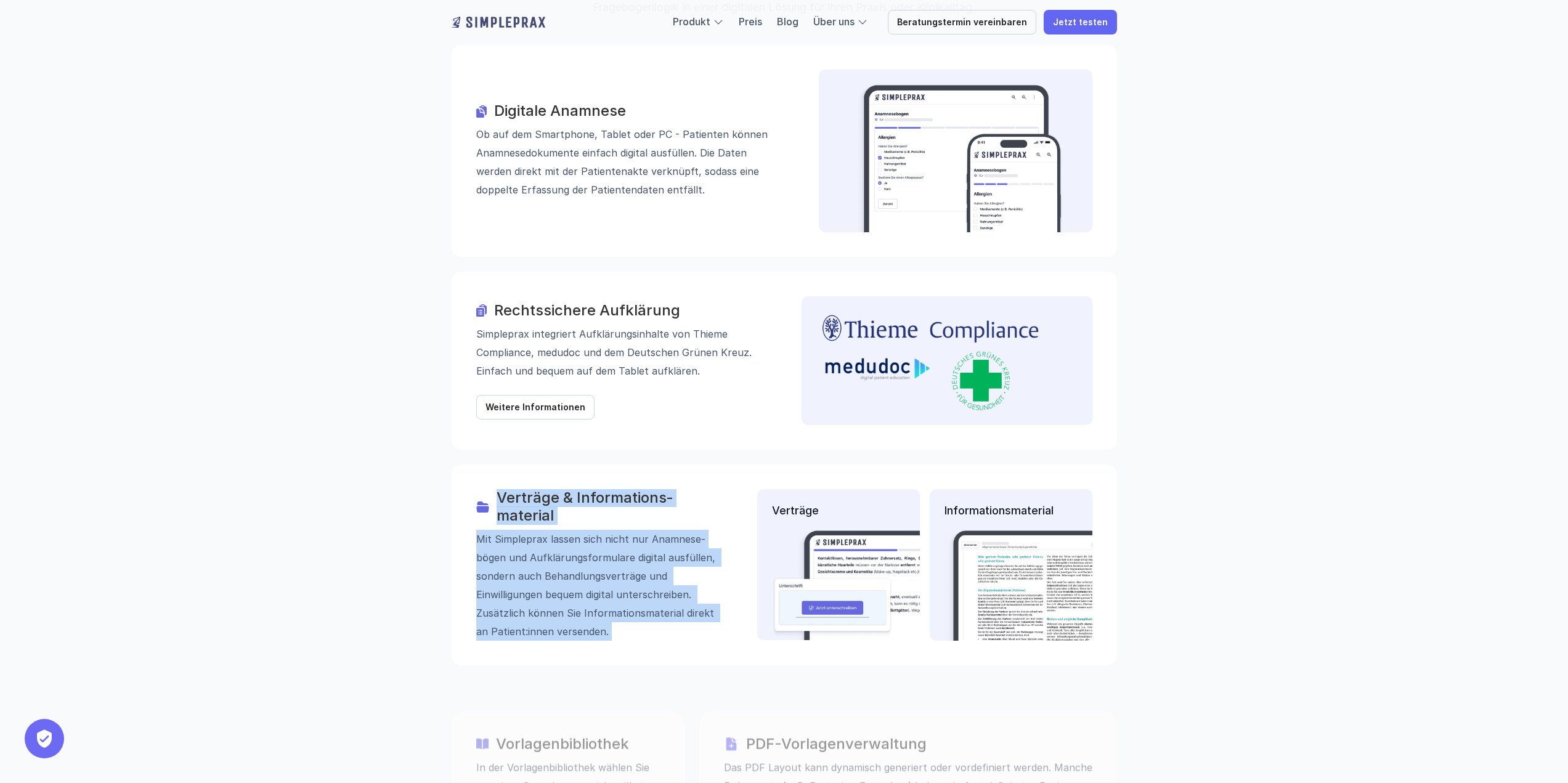
drag, startPoint x: 660, startPoint y: 554, endPoint x: 606, endPoint y: 448, distance: 119.0
click at [606, 489] on div "Verträge & Informations­­material Mit Simpleprax lassen sich nicht nur Anamnese…" at bounding box center [599, 565] width 246 height 151
click at [606, 489] on h3 "Verträge & Informations­­material" at bounding box center [609, 507] width 226 height 36
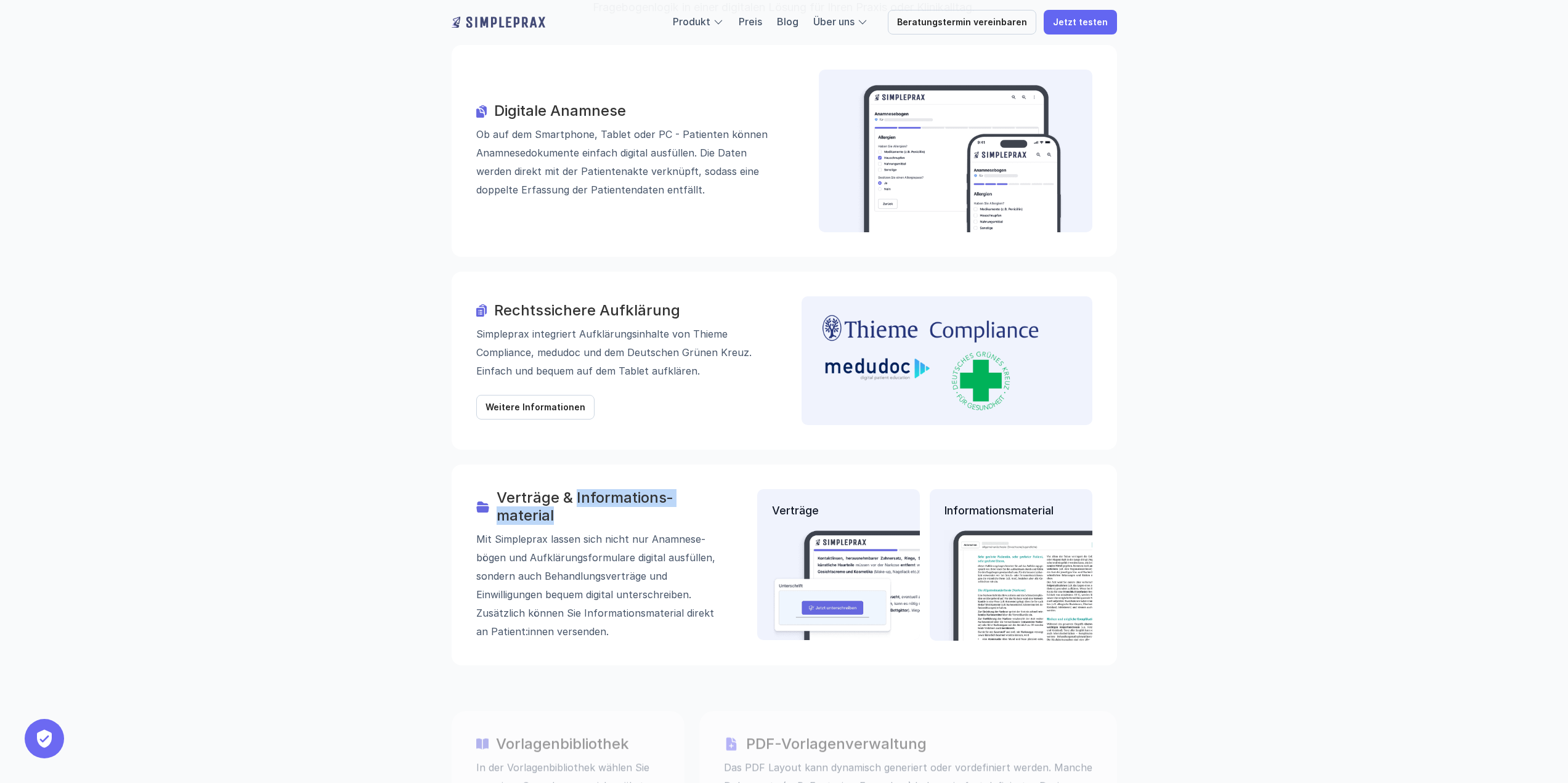
click at [606, 489] on h3 "Verträge & Informations­­material" at bounding box center [609, 507] width 226 height 36
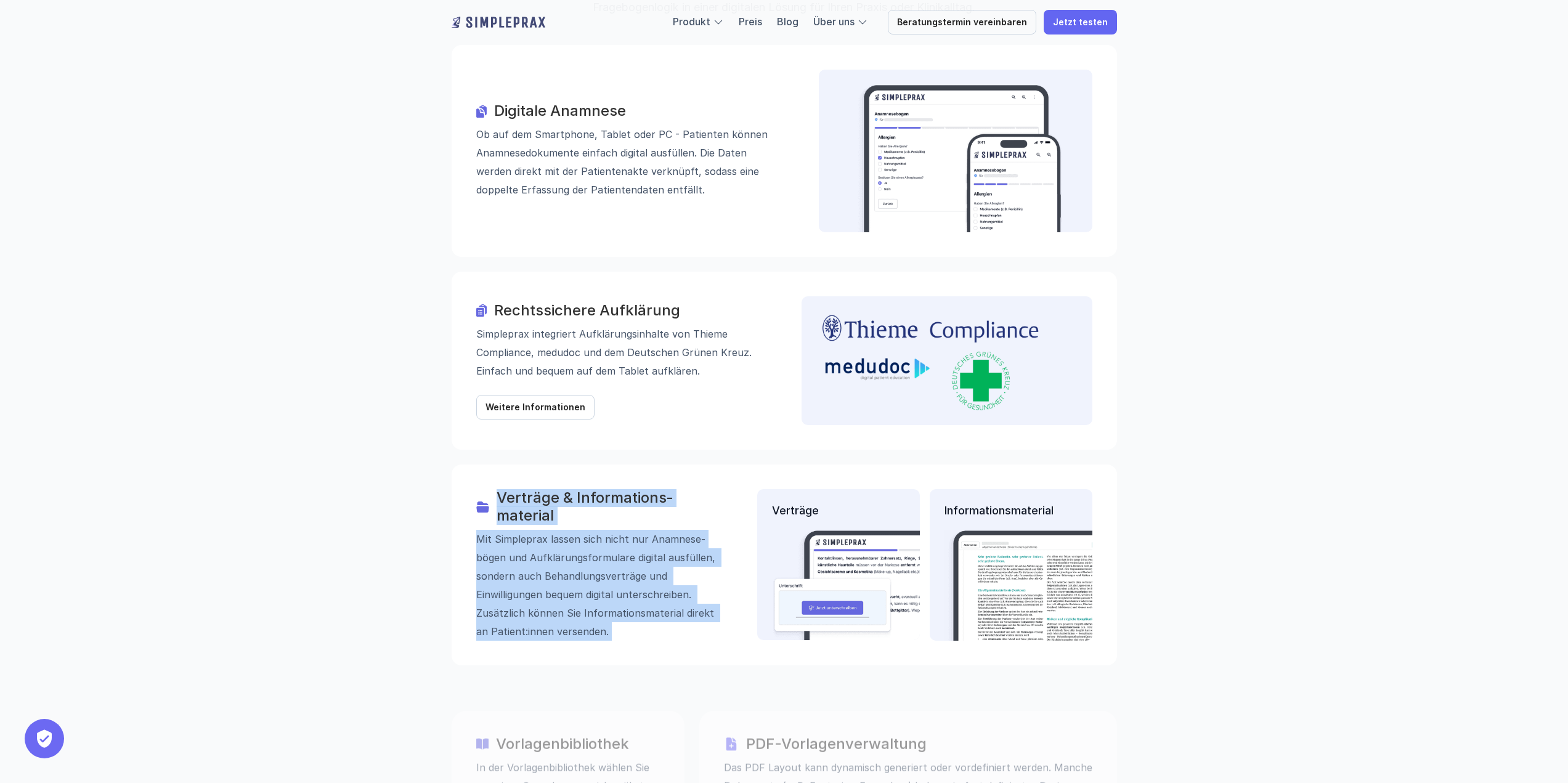
drag, startPoint x: 606, startPoint y: 448, endPoint x: 607, endPoint y: 514, distance: 66.0
click at [607, 514] on div "Verträge & Informations­­material Mit Simpleprax lassen sich nicht nur Anamnese…" at bounding box center [599, 565] width 246 height 151
click at [607, 530] on p "Mit Simpleprax lassen sich nicht nur Anamnese­bögen und Aufklärungs­formulare d…" at bounding box center [599, 585] width 246 height 111
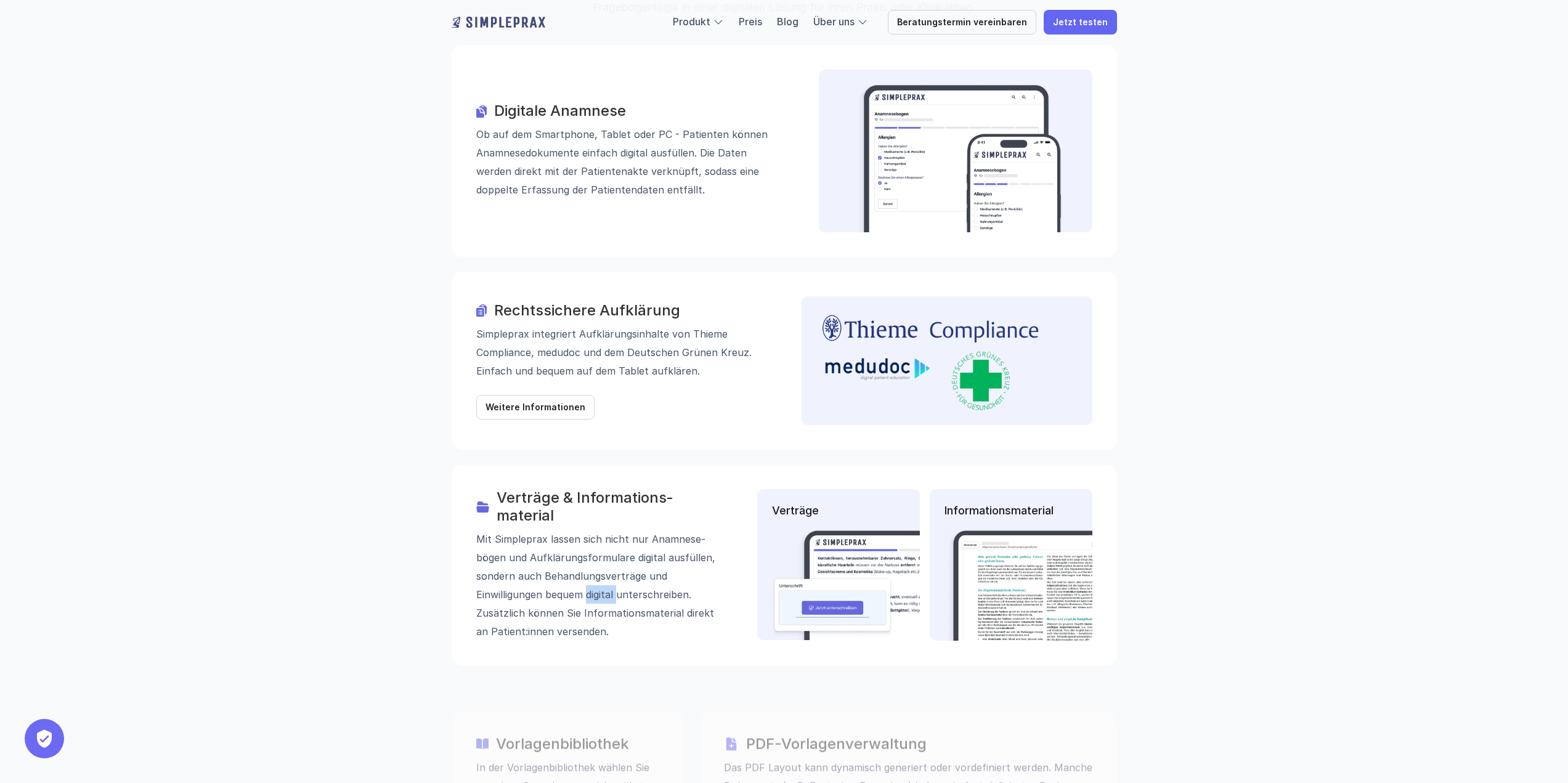
click at [607, 530] on p "Mit Simpleprax lassen sich nicht nur Anamnese­bögen und Aufklärungs­formulare d…" at bounding box center [599, 585] width 246 height 111
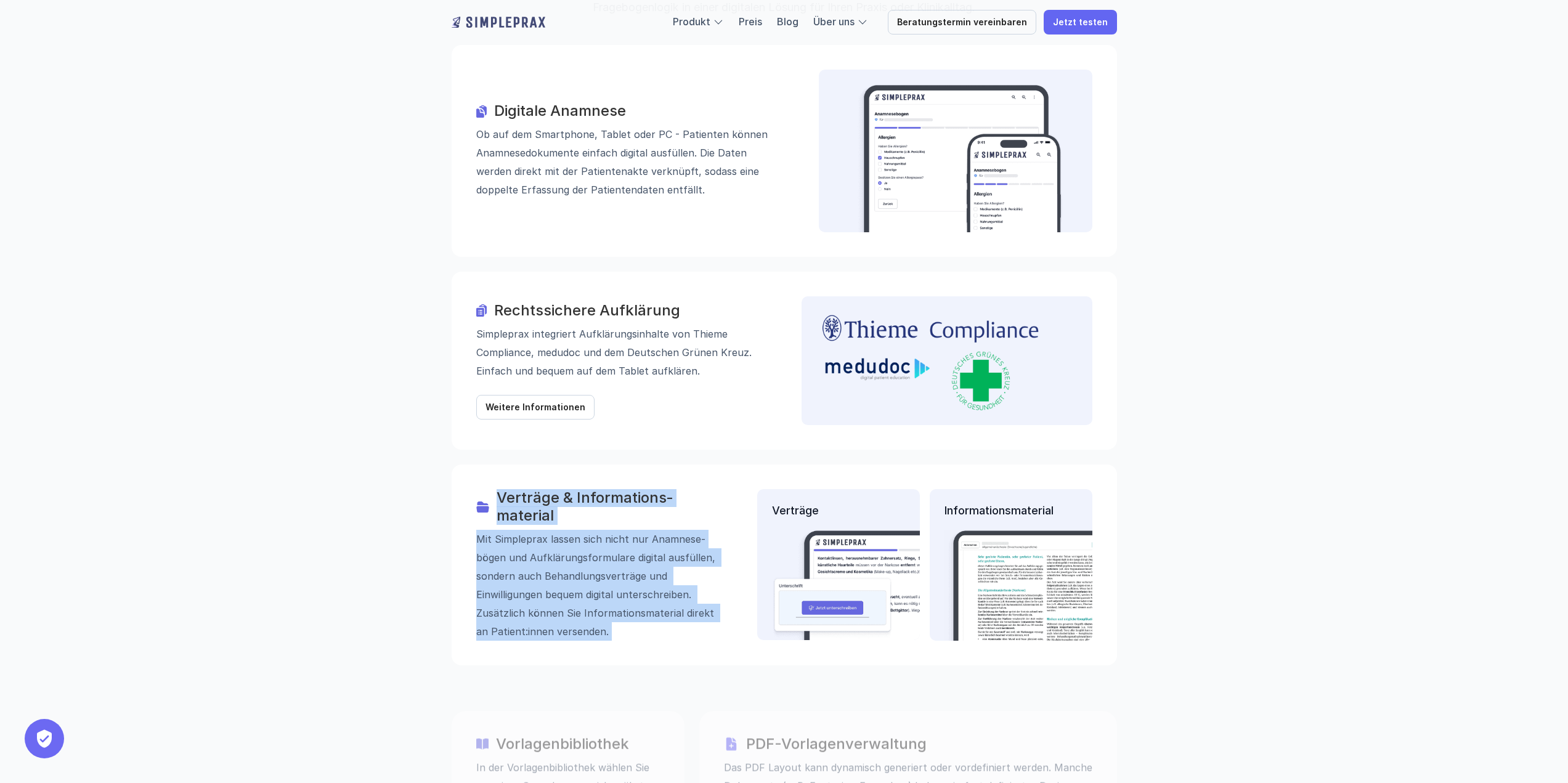
drag, startPoint x: 607, startPoint y: 514, endPoint x: 581, endPoint y: 443, distance: 75.6
click at [581, 489] on div "Verträge & Informations­­material Mit Simpleprax lassen sich nicht nur Anamnese…" at bounding box center [599, 565] width 246 height 151
click at [581, 489] on h3 "Verträge & Informations­­material" at bounding box center [609, 507] width 226 height 36
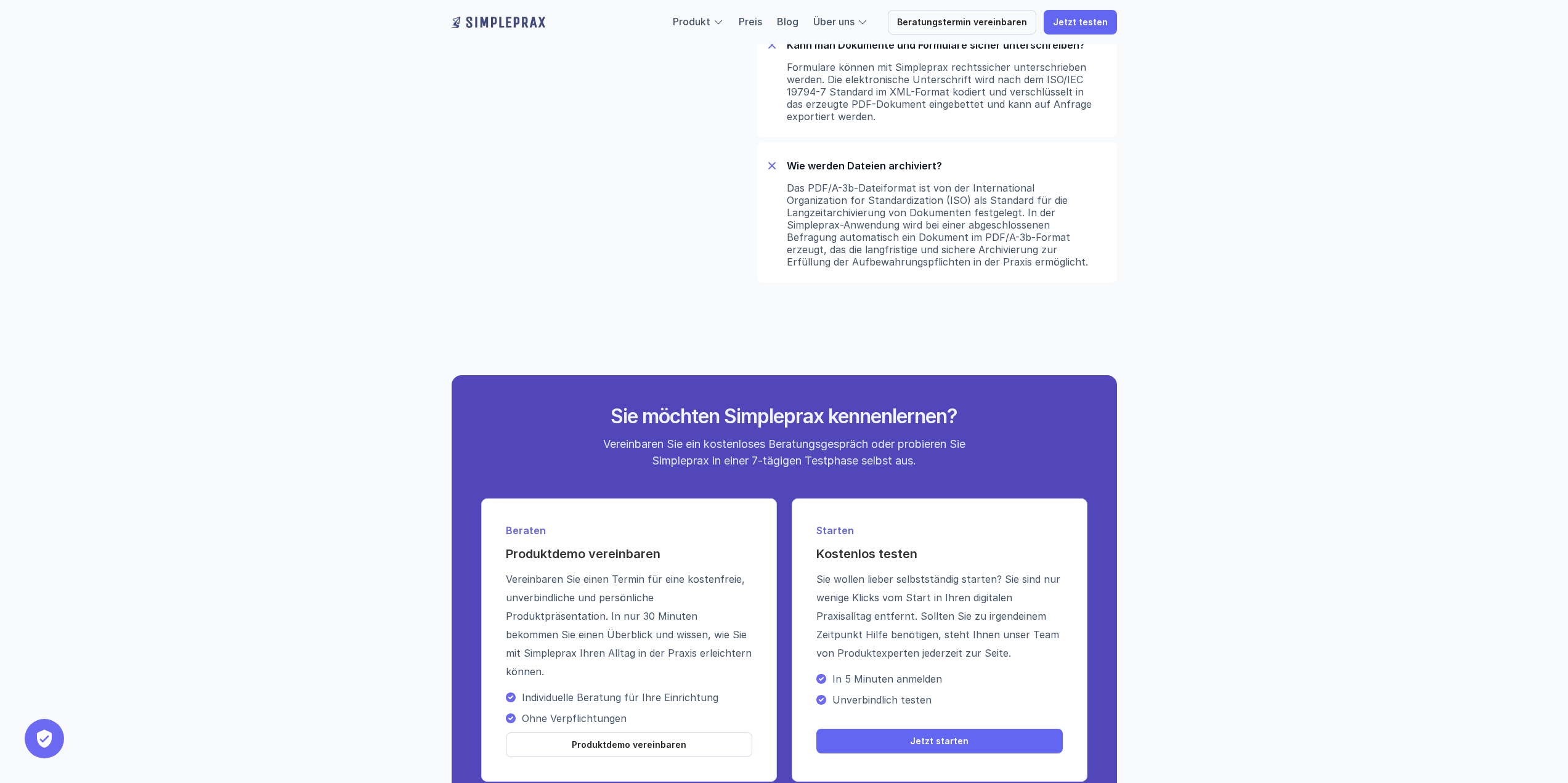
scroll to position [4419, 0]
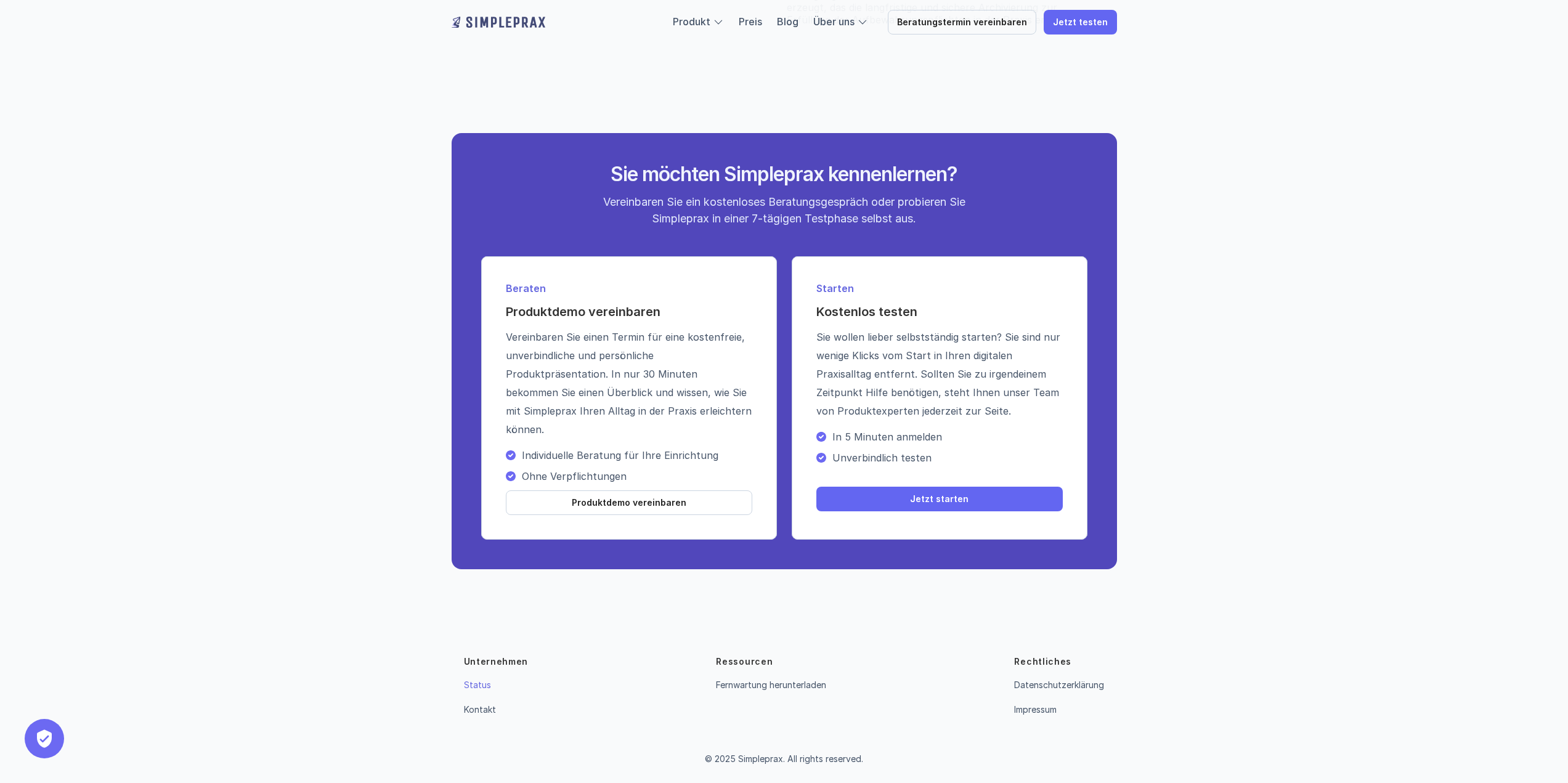
click at [485, 687] on link "Status" at bounding box center [477, 684] width 27 height 10
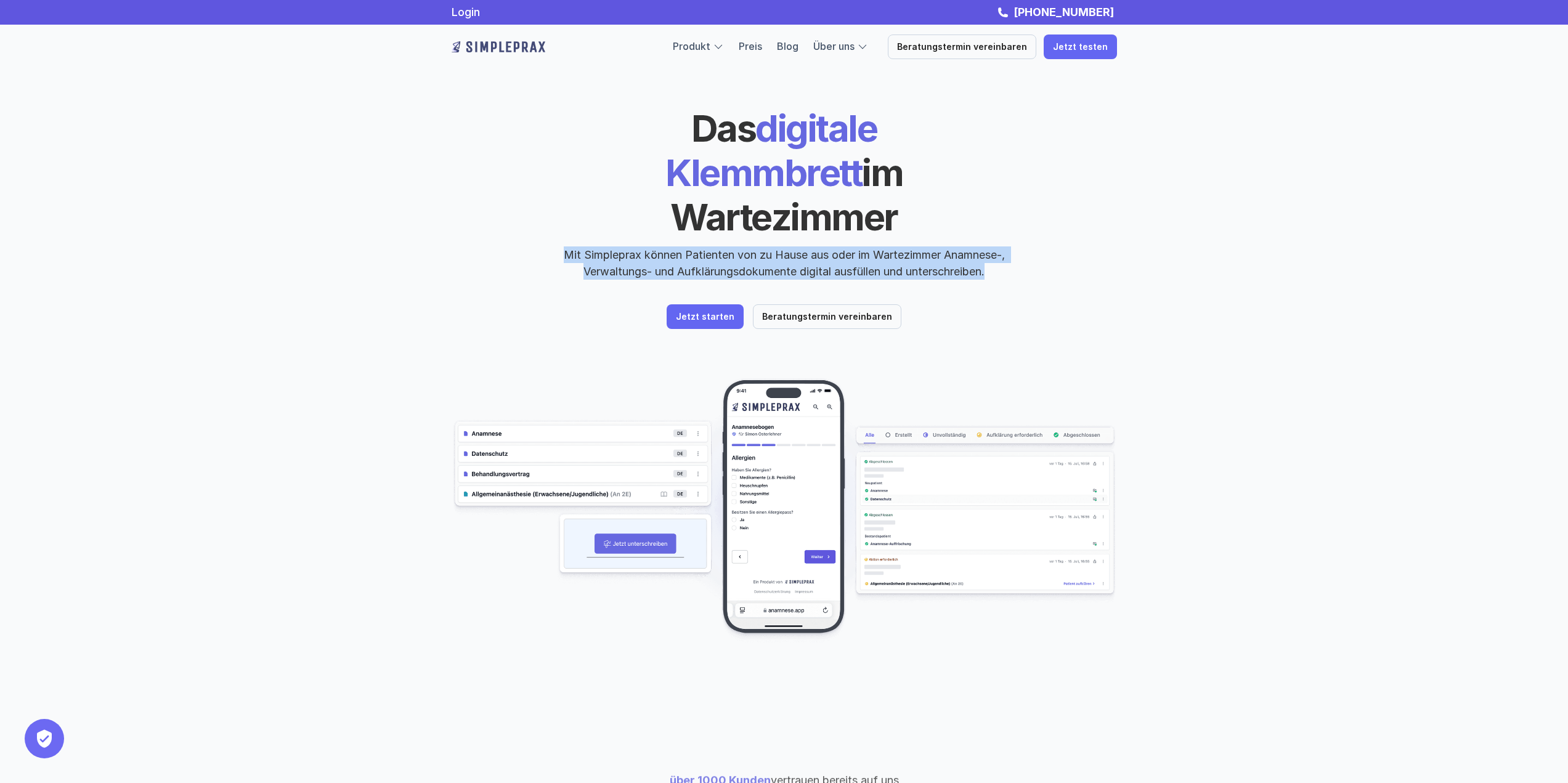
drag, startPoint x: 559, startPoint y: 204, endPoint x: 1134, endPoint y: 235, distance: 575.8
click at [1134, 235] on header "Das digitale Klemmbrett im Wartezimmer Mit Simpleprax können Patienten von zu H…" at bounding box center [784, 352] width 739 height 704
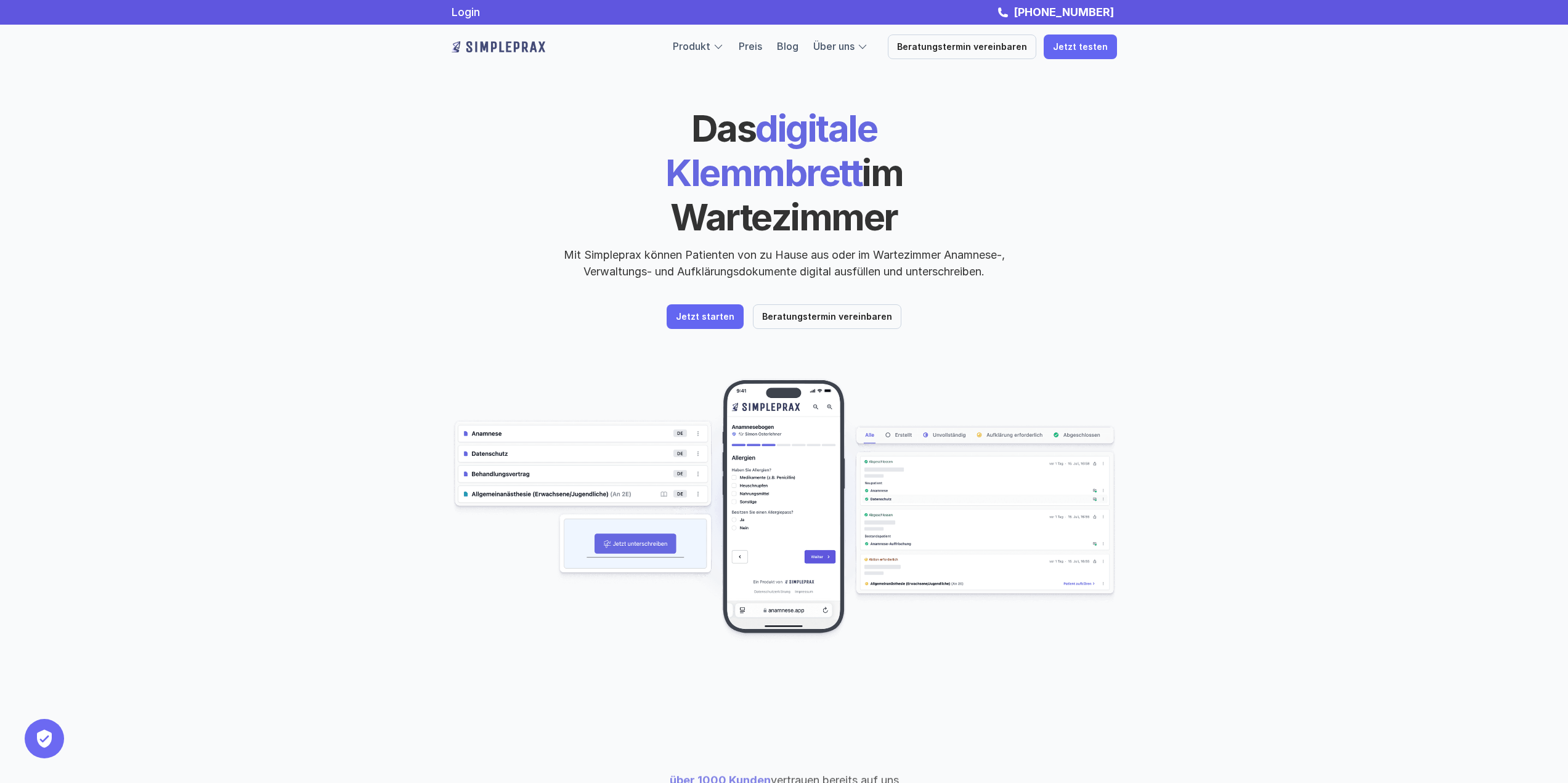
click at [1134, 235] on header "Das digitale Klemmbrett im Wartezimmer Mit Simpleprax können Patienten von zu H…" at bounding box center [784, 352] width 739 height 704
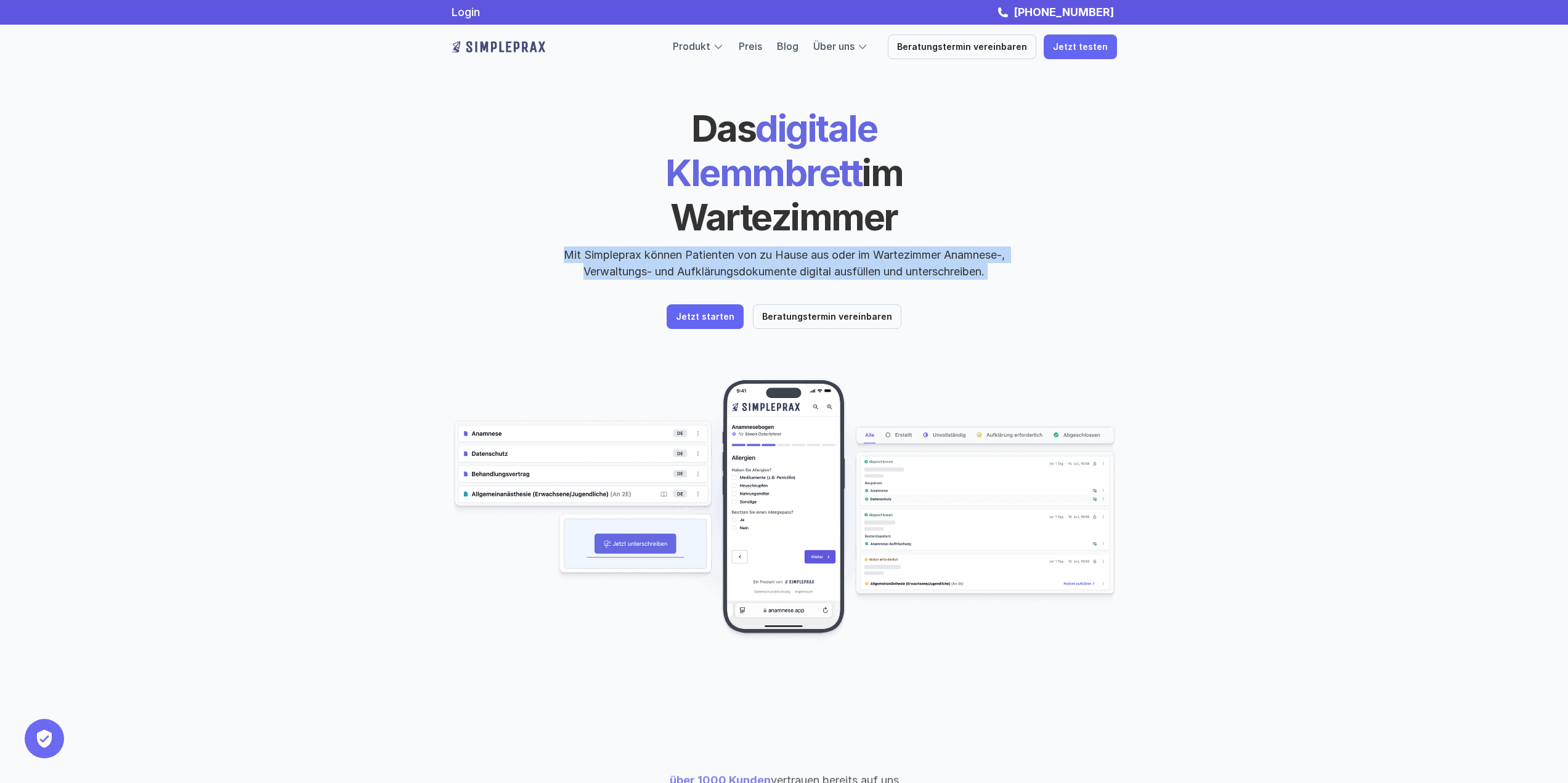
drag, startPoint x: 1134, startPoint y: 235, endPoint x: 1134, endPoint y: 211, distance: 24.0
click at [1134, 211] on header "Das digitale Klemmbrett im Wartezimmer Mit Simpleprax können Patienten von zu H…" at bounding box center [784, 352] width 739 height 704
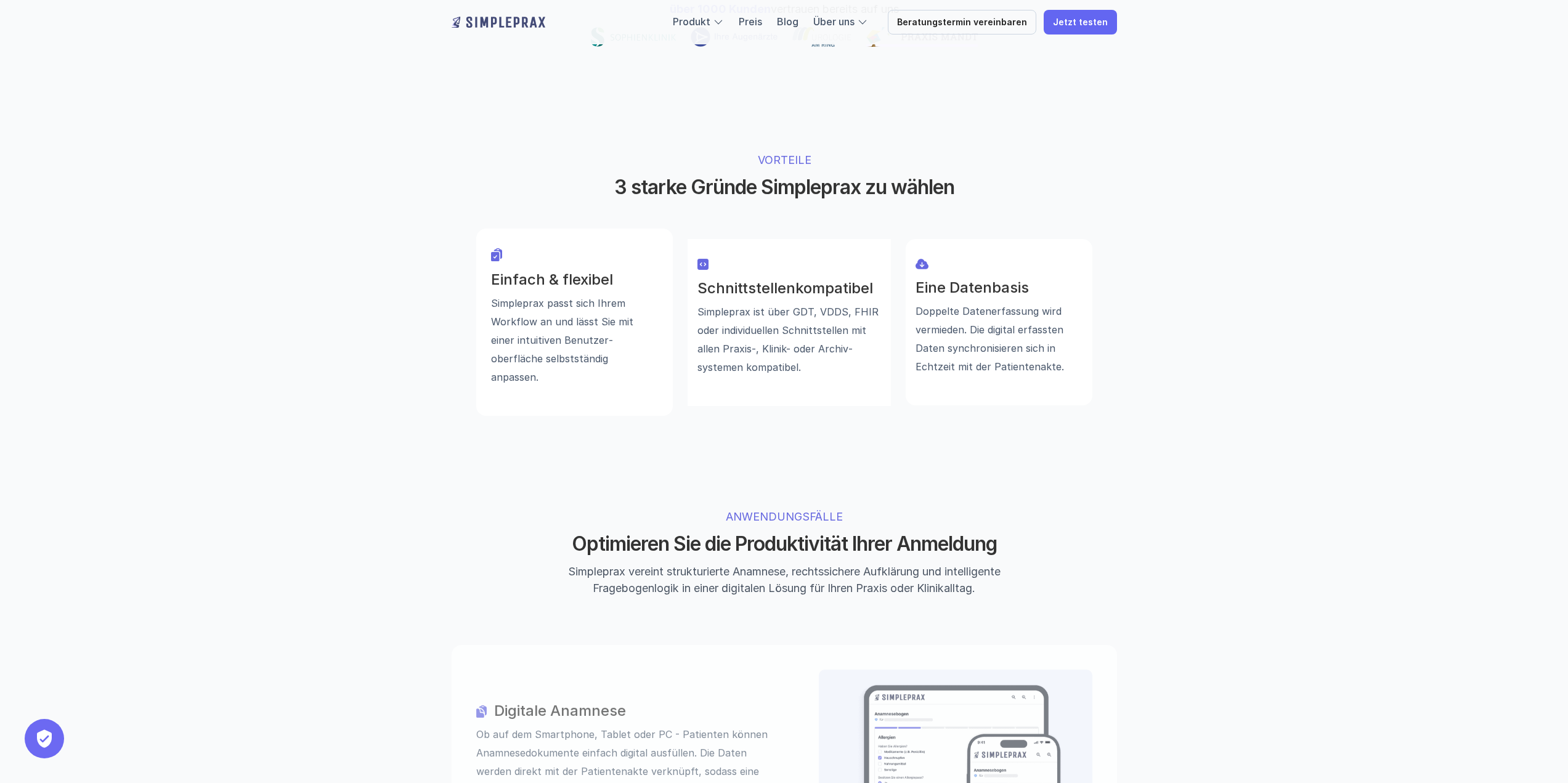
scroll to position [801, 0]
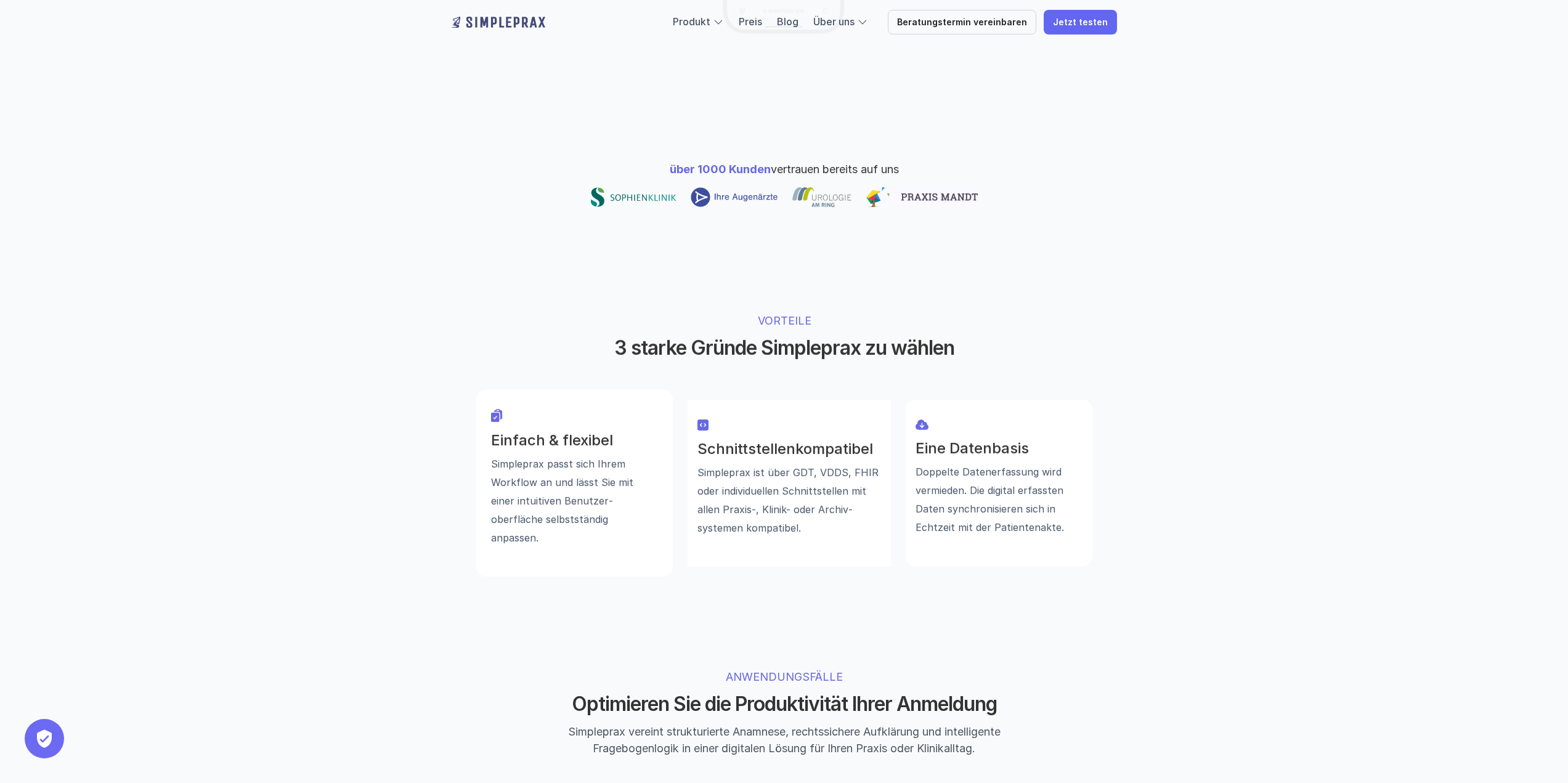
scroll to position [616, 0]
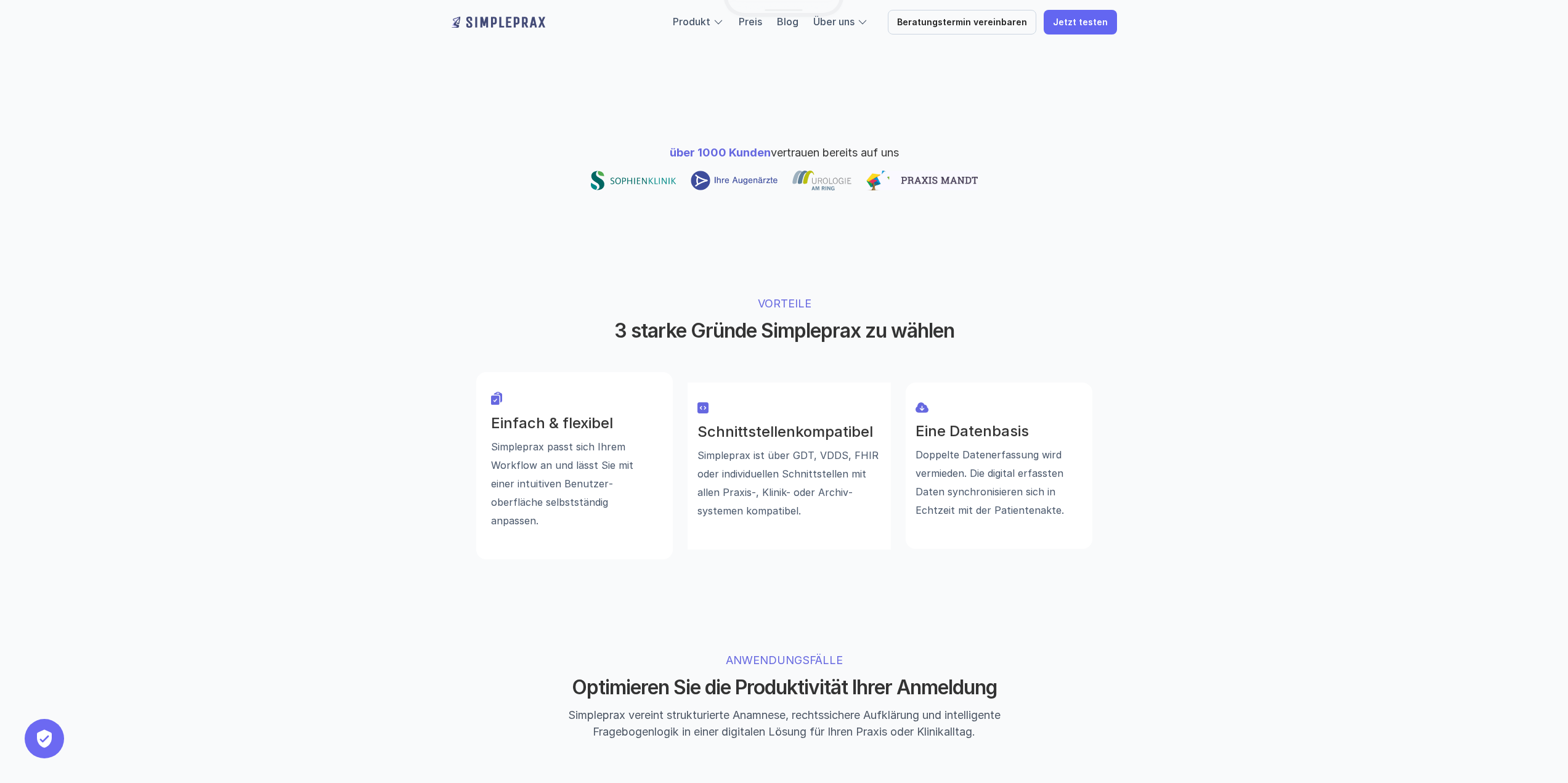
click at [492, 415] on h3 "Einfach & flexibel" at bounding box center [574, 423] width 167 height 18
drag, startPoint x: 492, startPoint y: 378, endPoint x: 542, endPoint y: 443, distance: 82.0
click at [542, 443] on div "Einfach & flexibel Simpleprax passt sich Ihrem Workflow an und lässt Sie mit ei…" at bounding box center [574, 477] width 167 height 125
click at [542, 443] on p "Simpleprax passt sich Ihrem Workflow an und lässt Sie mit einer intuitiven Benu…" at bounding box center [574, 483] width 167 height 92
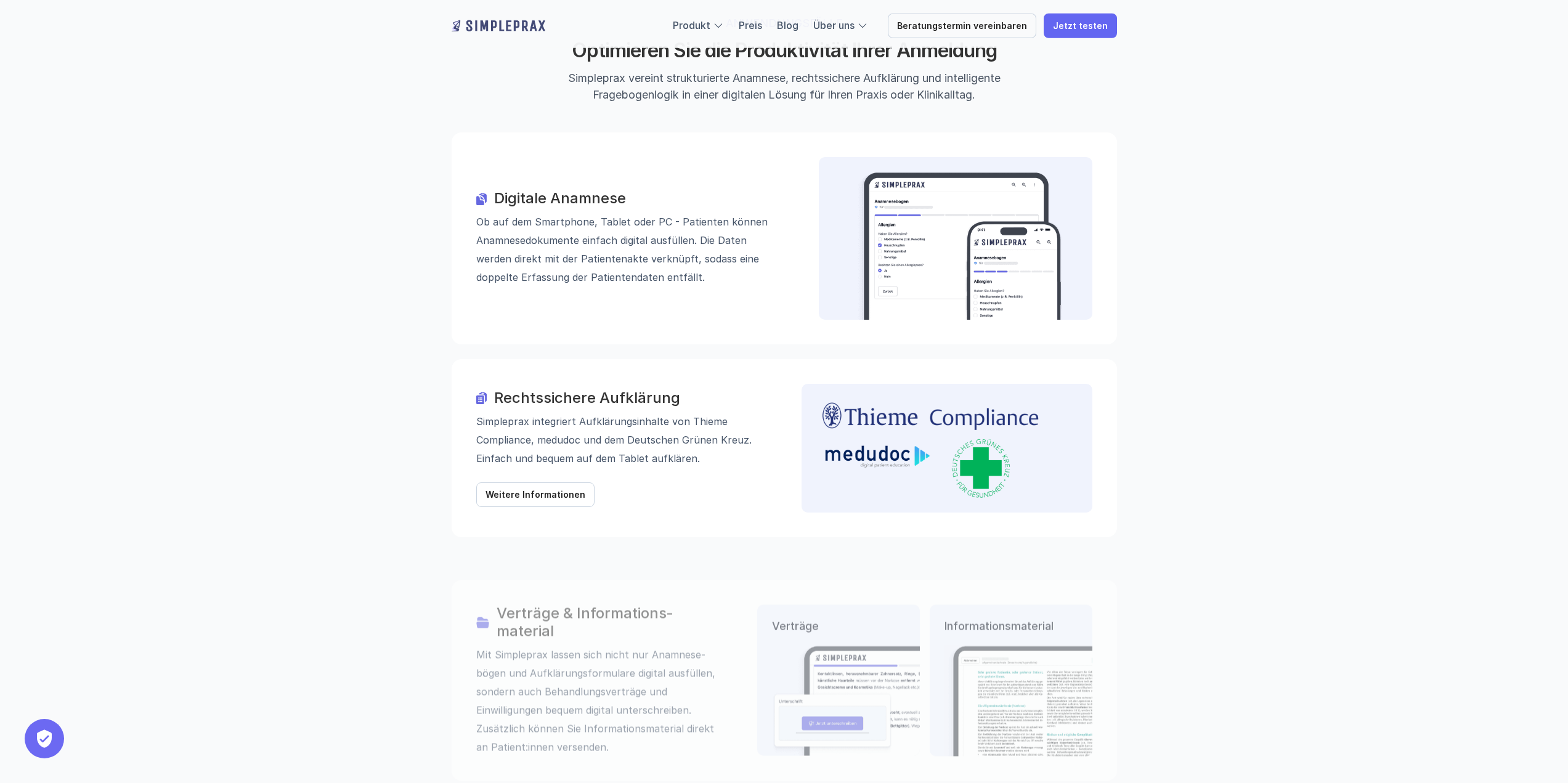
scroll to position [1293, 0]
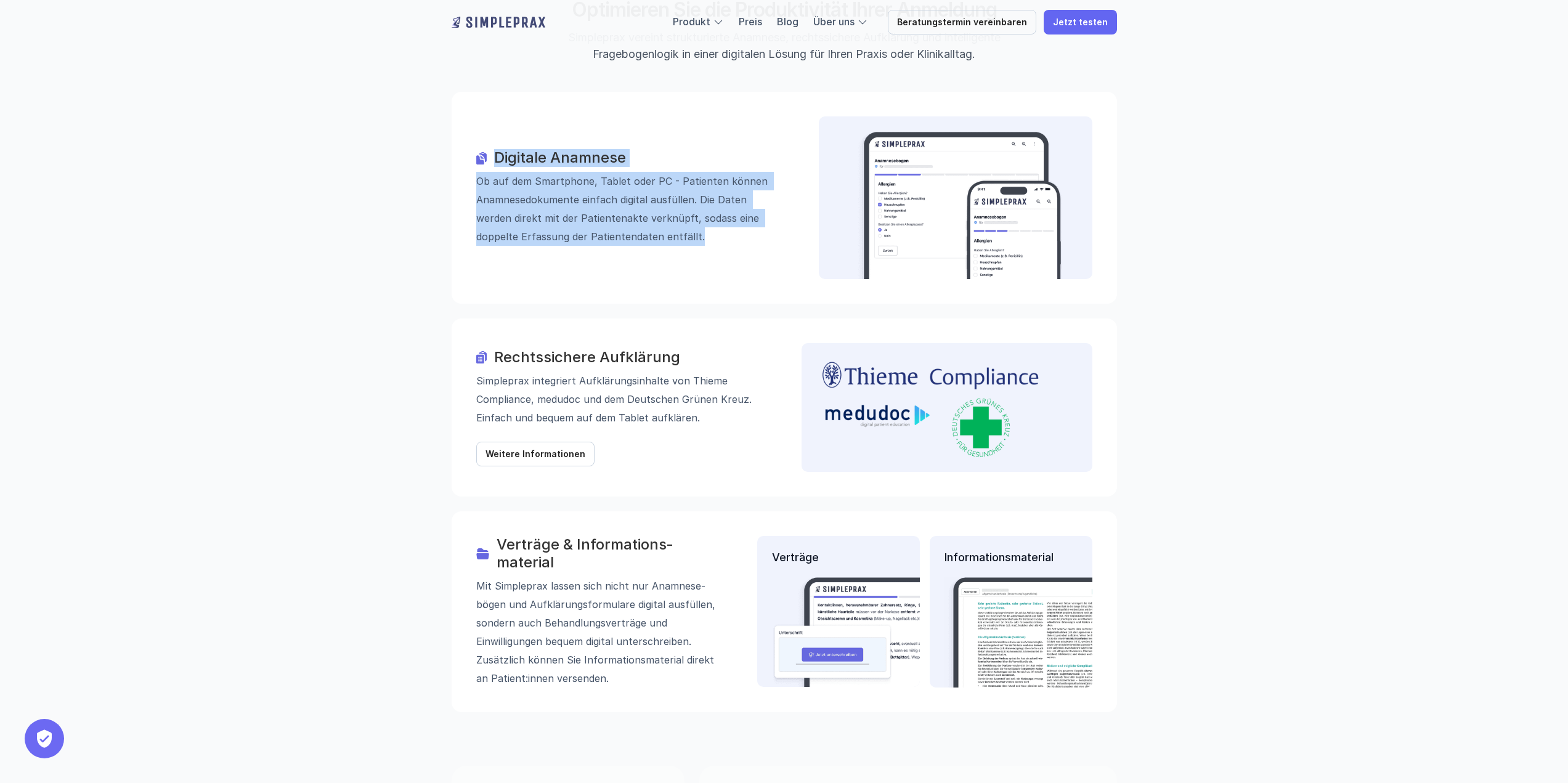
drag, startPoint x: 495, startPoint y: 90, endPoint x: 661, endPoint y: 180, distance: 188.8
click at [661, 180] on div "Digitale Anamnese Ob auf dem Smartphone, Tablet oder PC - Patienten können Anam…" at bounding box center [631, 198] width 308 height 96
click at [661, 180] on p "Ob auf dem Smartphone, Tablet oder PC - Patienten können Anamnese­dokumente ein…" at bounding box center [631, 209] width 308 height 74
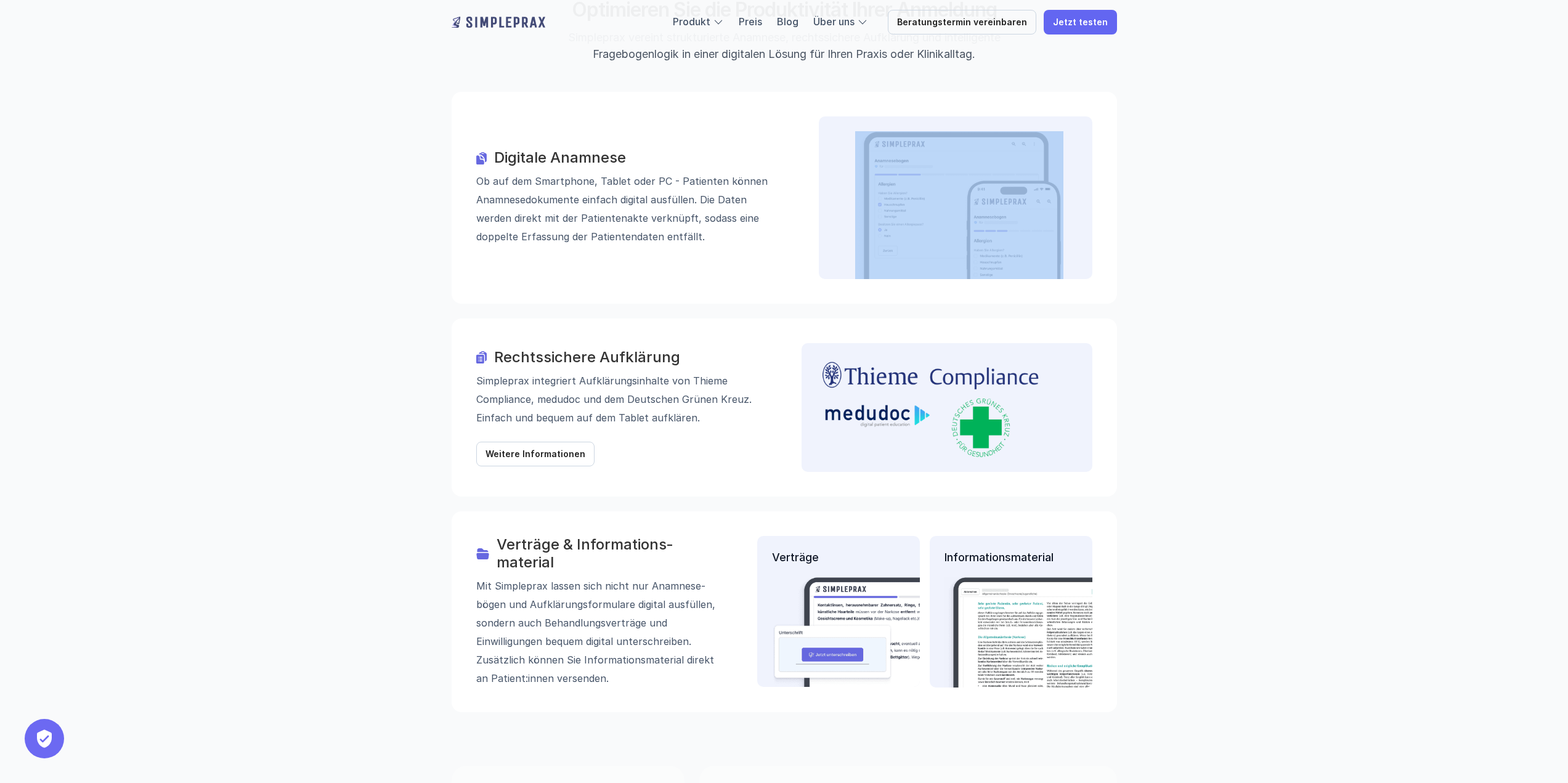
click at [661, 180] on p "Ob auf dem Smartphone, Tablet oder PC - Patienten können Anamnese­dokumente ein…" at bounding box center [631, 209] width 308 height 74
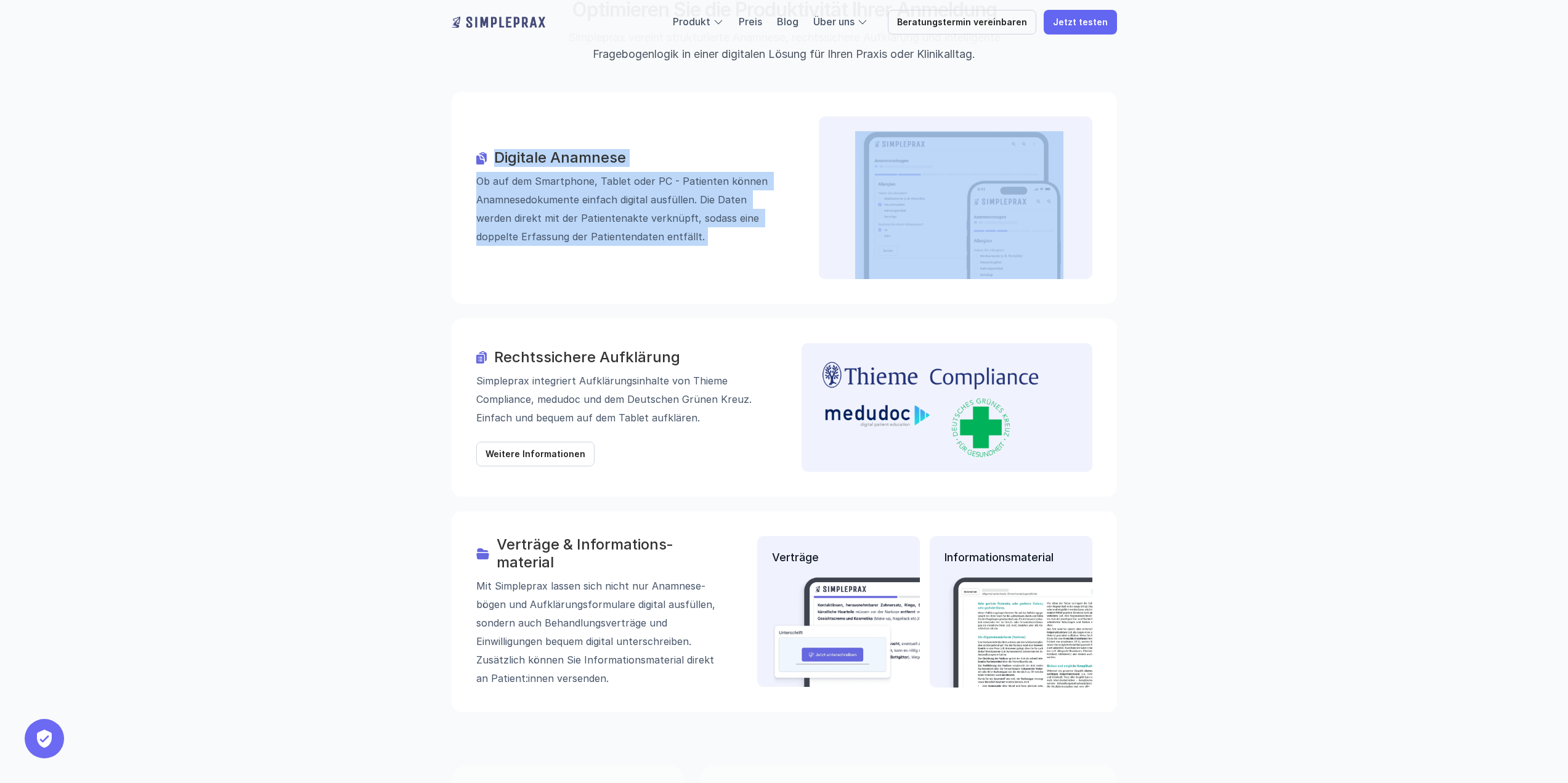
drag, startPoint x: 661, startPoint y: 180, endPoint x: 641, endPoint y: 102, distance: 80.5
click at [641, 102] on div "Digitale Anamnese Ob auf dem Smartphone, Tablet oder PC - Patienten können Anam…" at bounding box center [784, 197] width 665 height 212
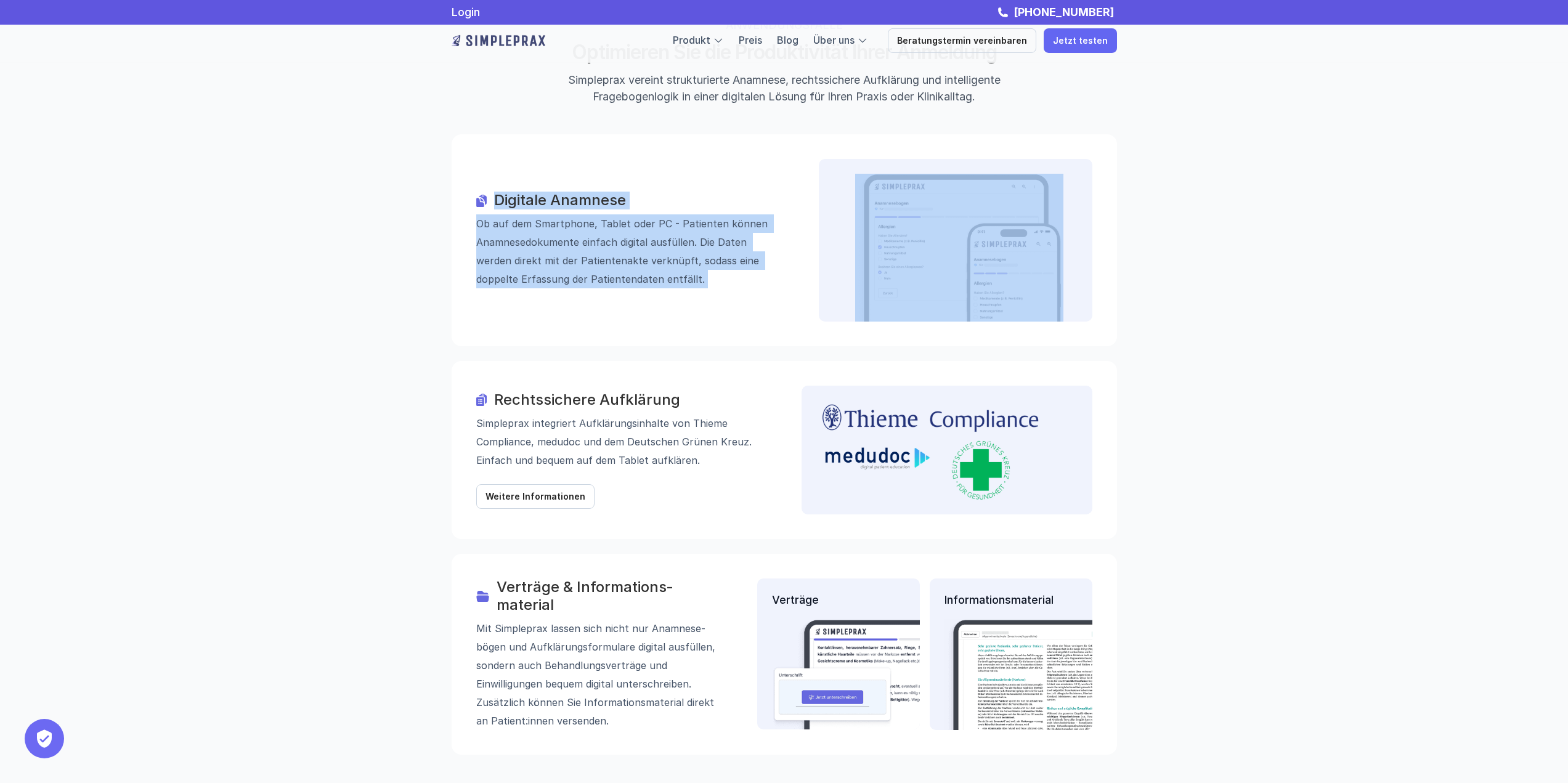
scroll to position [1231, 0]
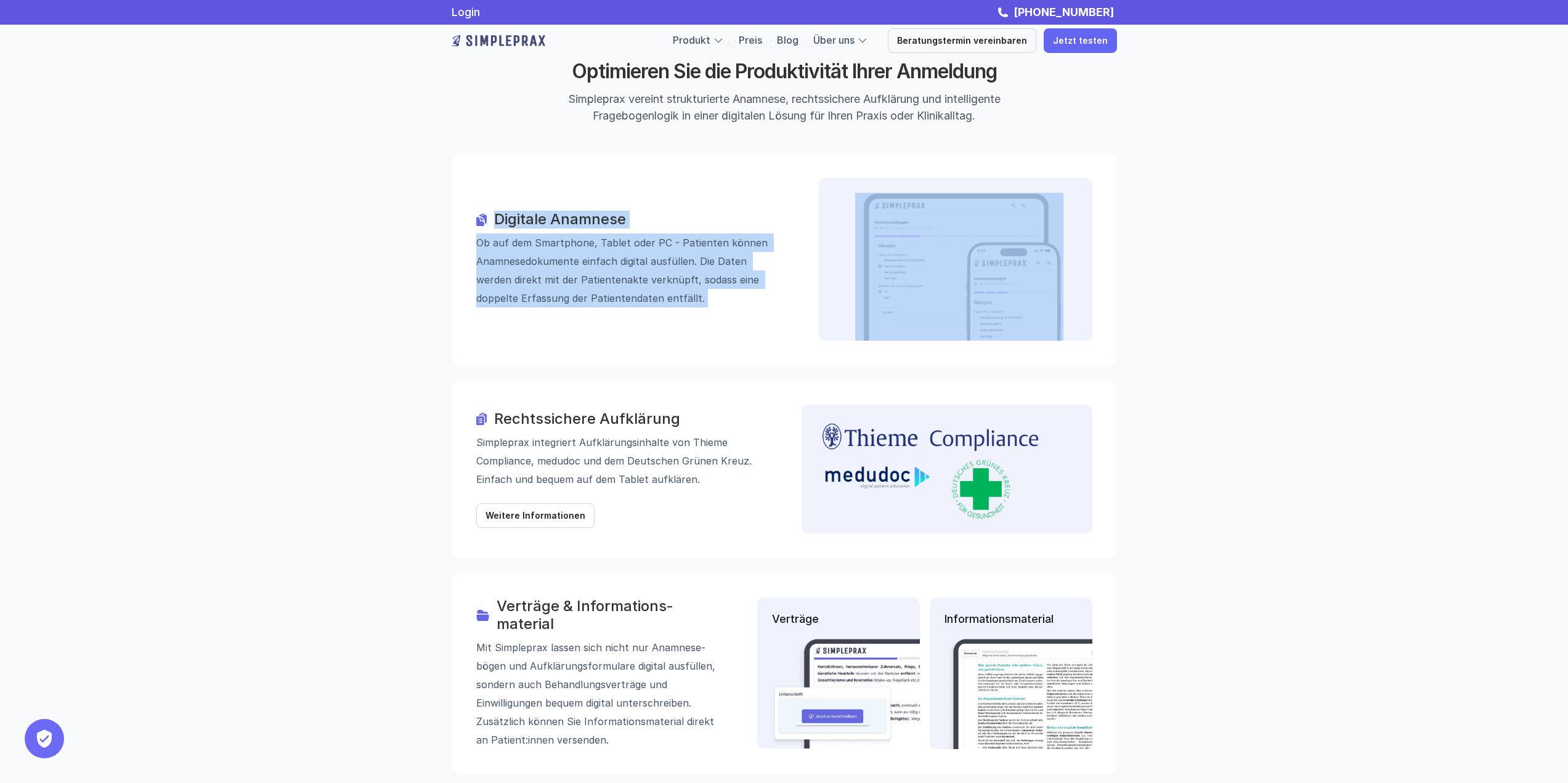
click at [641, 153] on div "Digitale Anamnese Ob auf dem Smartphone, Tablet oder PC - Patienten können Anam…" at bounding box center [784, 259] width 665 height 212
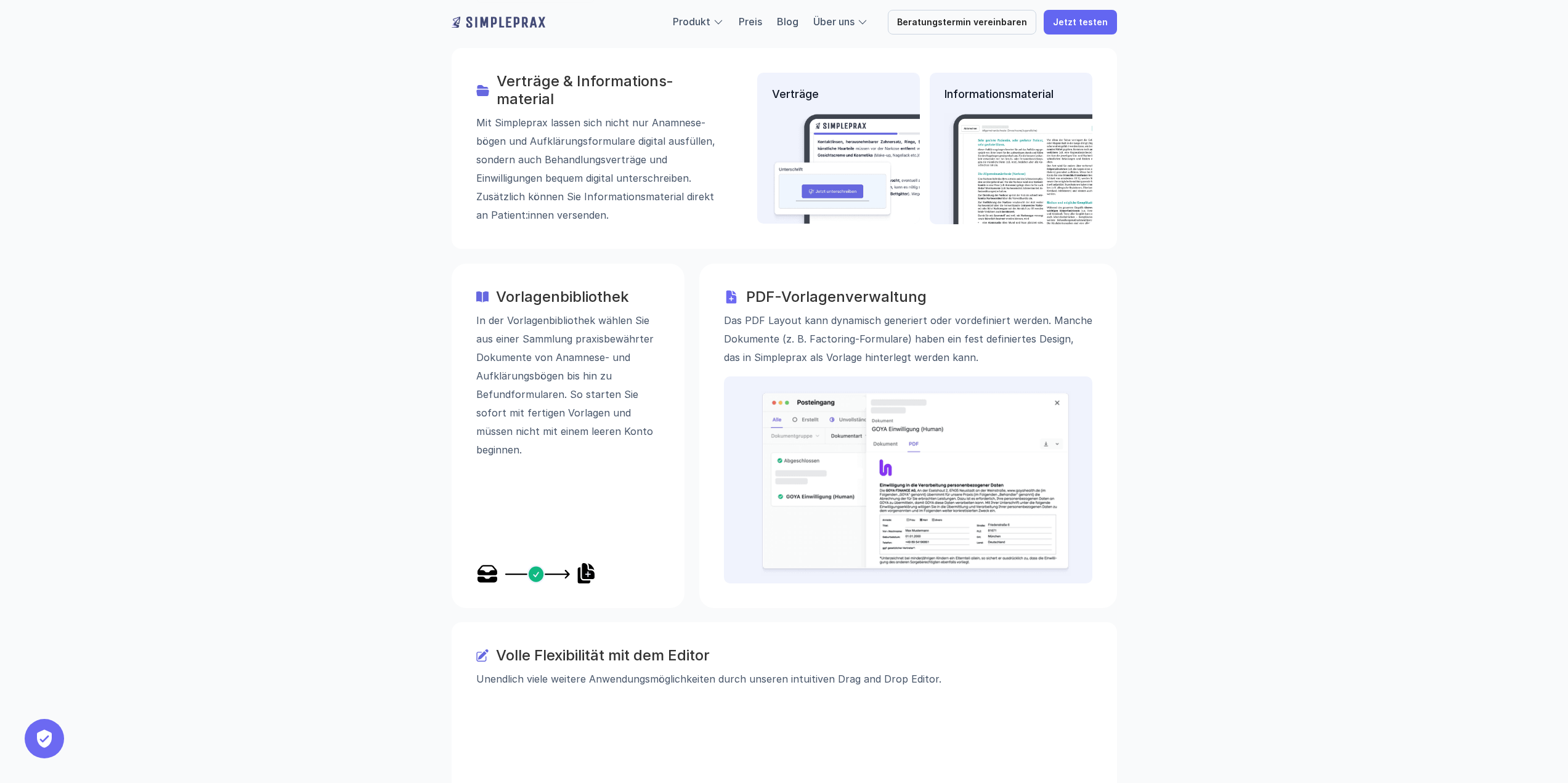
scroll to position [1786, 0]
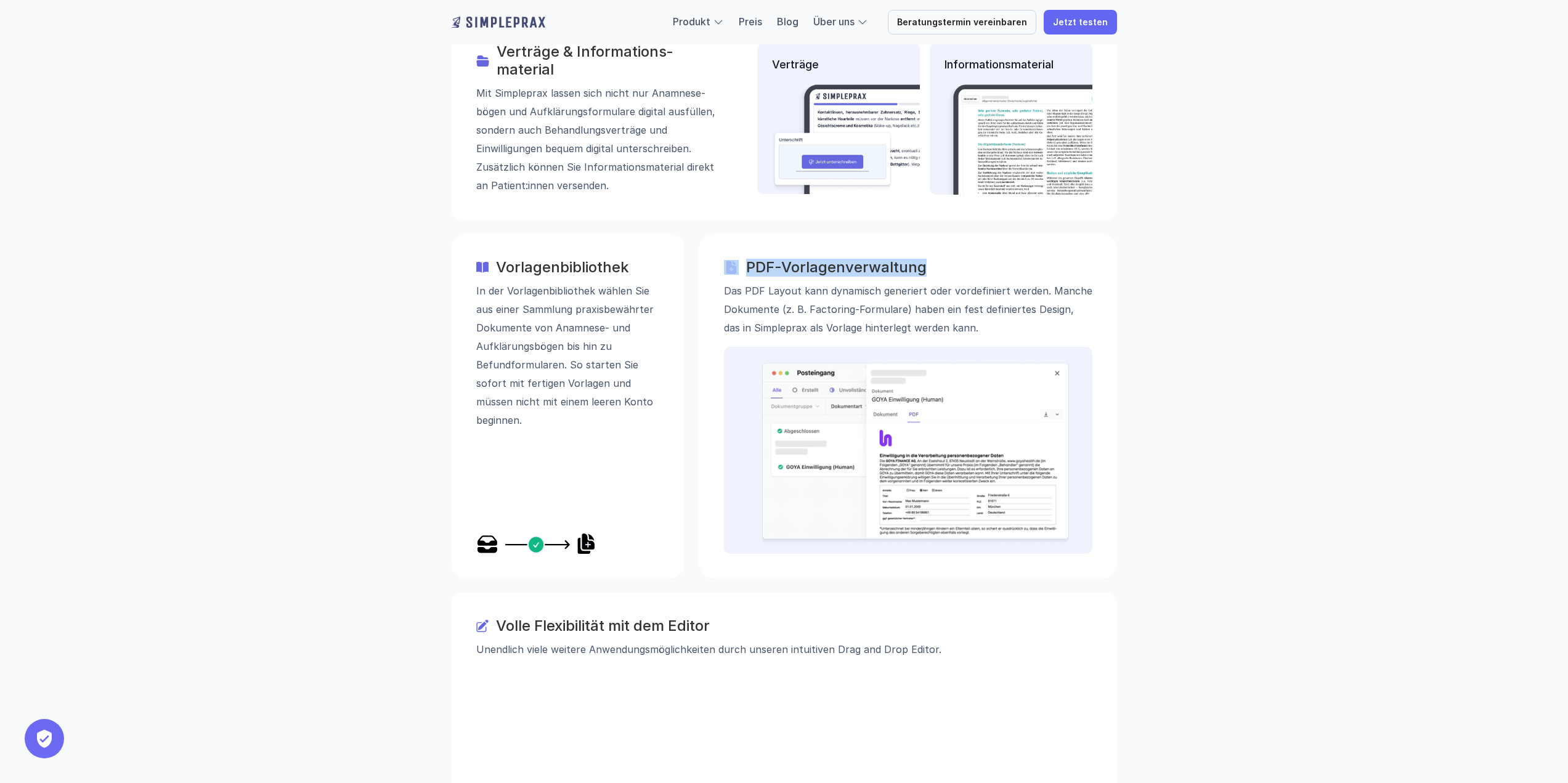
drag, startPoint x: 740, startPoint y: 202, endPoint x: 925, endPoint y: 208, distance: 185.1
click at [923, 259] on div "PDF-Vorlagenverwaltung" at bounding box center [908, 267] width 369 height 18
click at [925, 259] on h3 "PDF-Vorlagenverwaltung" at bounding box center [919, 267] width 346 height 18
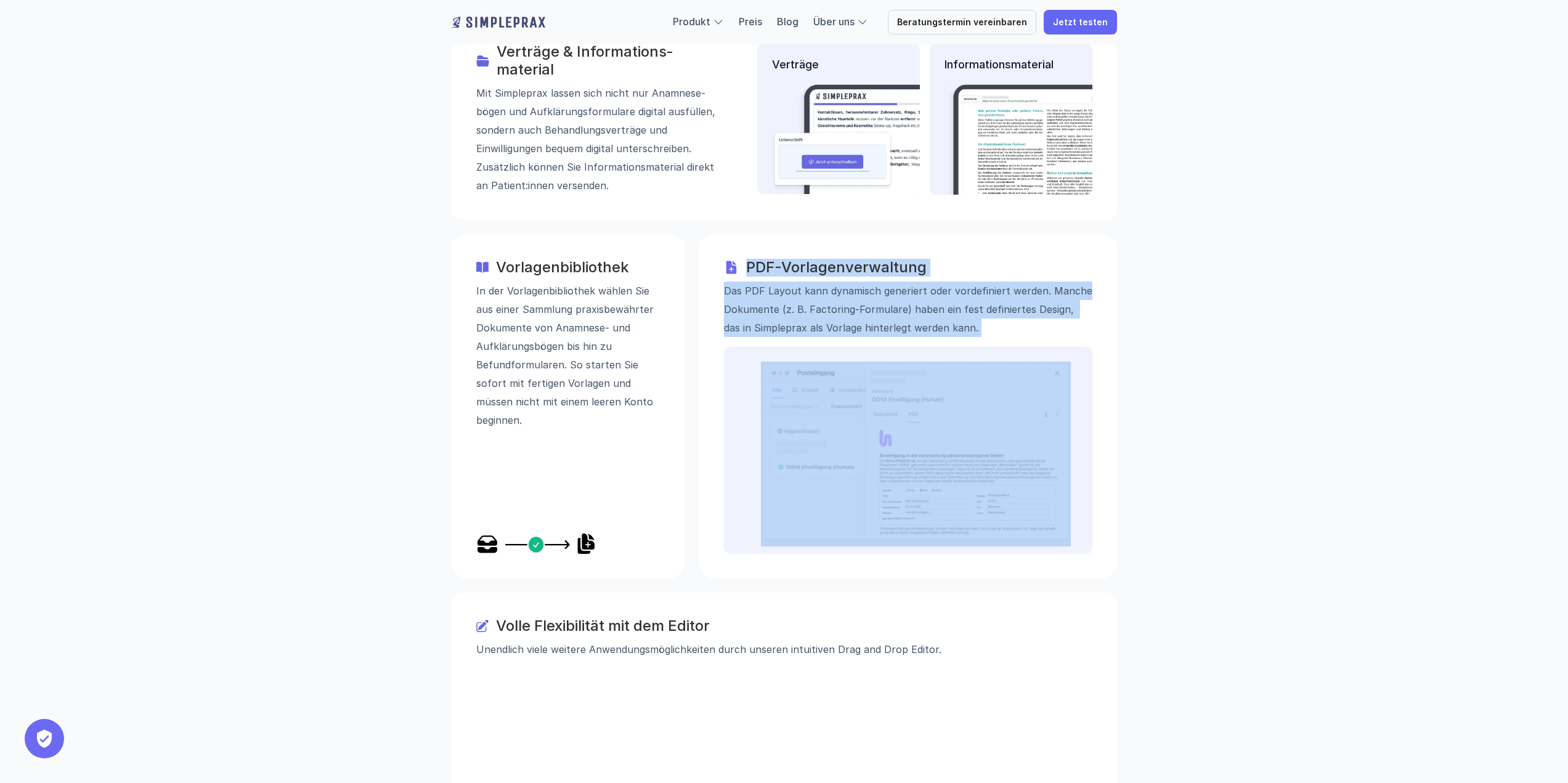
drag, startPoint x: 925, startPoint y: 208, endPoint x: 927, endPoint y: 246, distance: 38.1
click at [927, 259] on div "PDF-Vorlagenverwaltung Das PDF Layout kann dynamisch generiert oder vordefinier…" at bounding box center [908, 297] width 369 height 78
click at [927, 281] on p "Das PDF Layout kann dynamisch generiert oder vordefiniert werden. Manche Dokume…" at bounding box center [908, 309] width 369 height 56
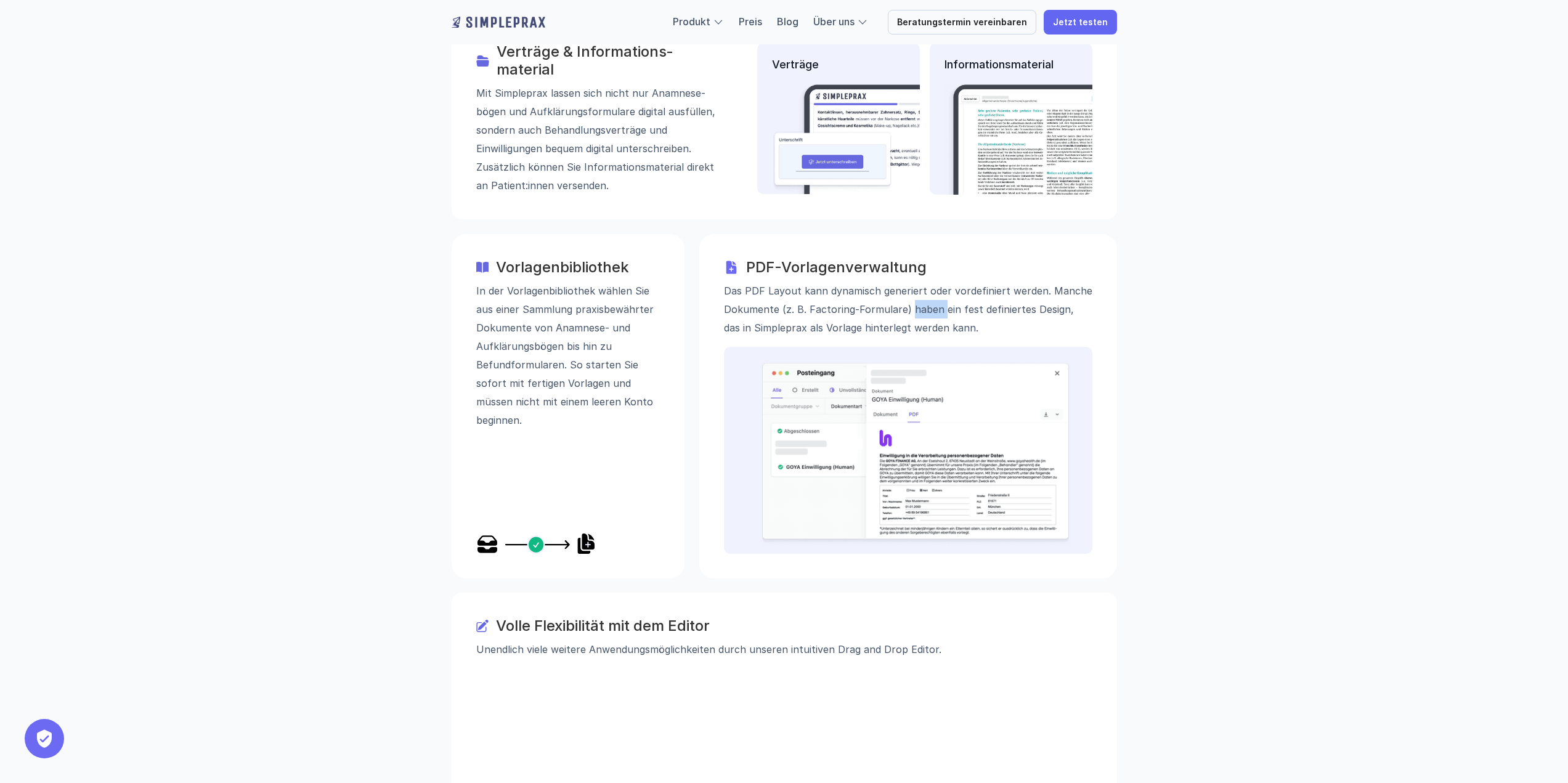
click at [927, 281] on p "Das PDF Layout kann dynamisch generiert oder vordefiniert werden. Manche Dokume…" at bounding box center [908, 309] width 369 height 56
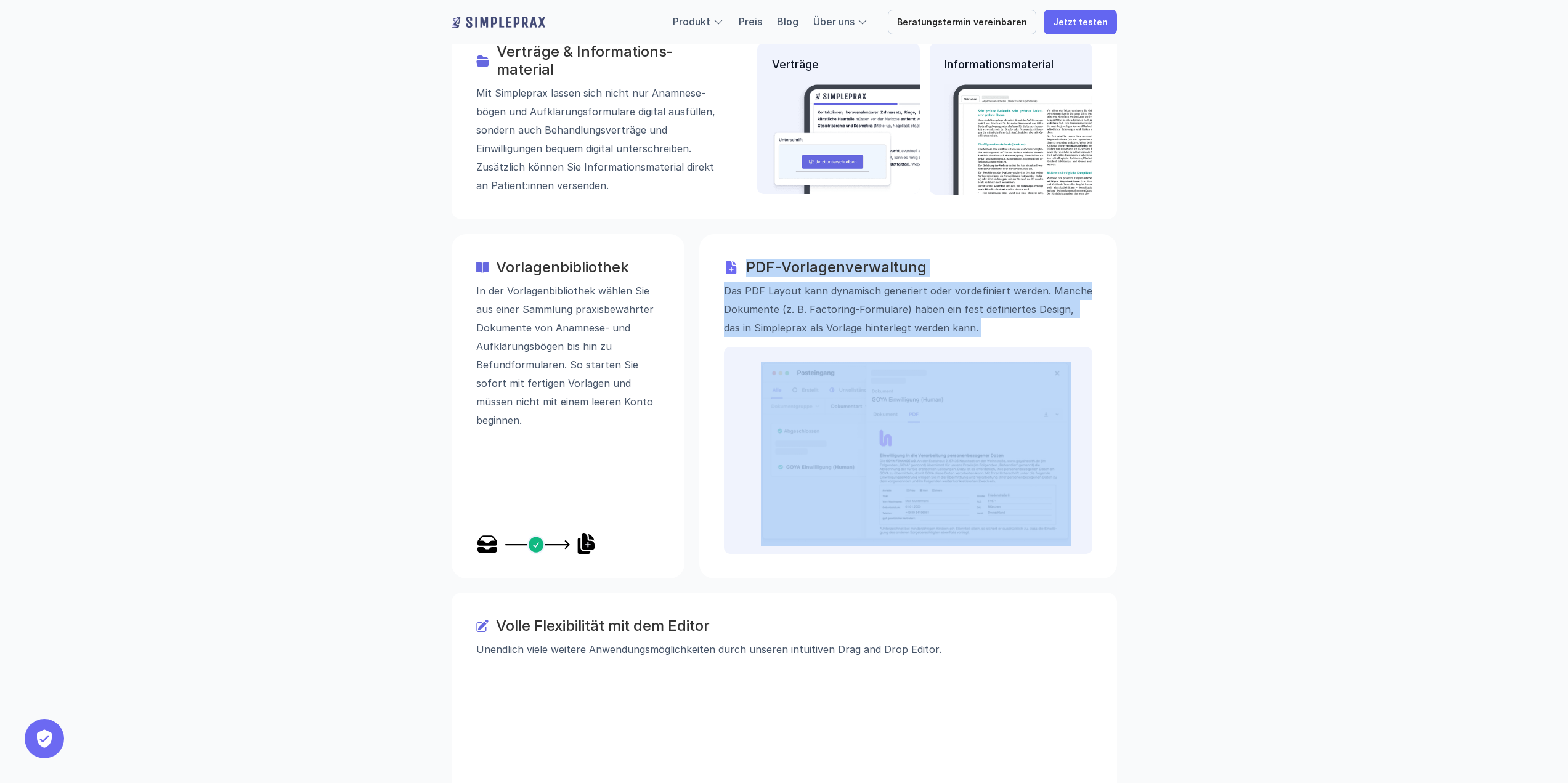
drag, startPoint x: 927, startPoint y: 246, endPoint x: 909, endPoint y: 208, distance: 42.0
click at [909, 259] on div "PDF-Vorlagenverwaltung Das PDF Layout kann dynamisch generiert oder vordefinier…" at bounding box center [908, 297] width 369 height 78
click at [909, 259] on h3 "PDF-Vorlagenverwaltung" at bounding box center [919, 267] width 346 height 18
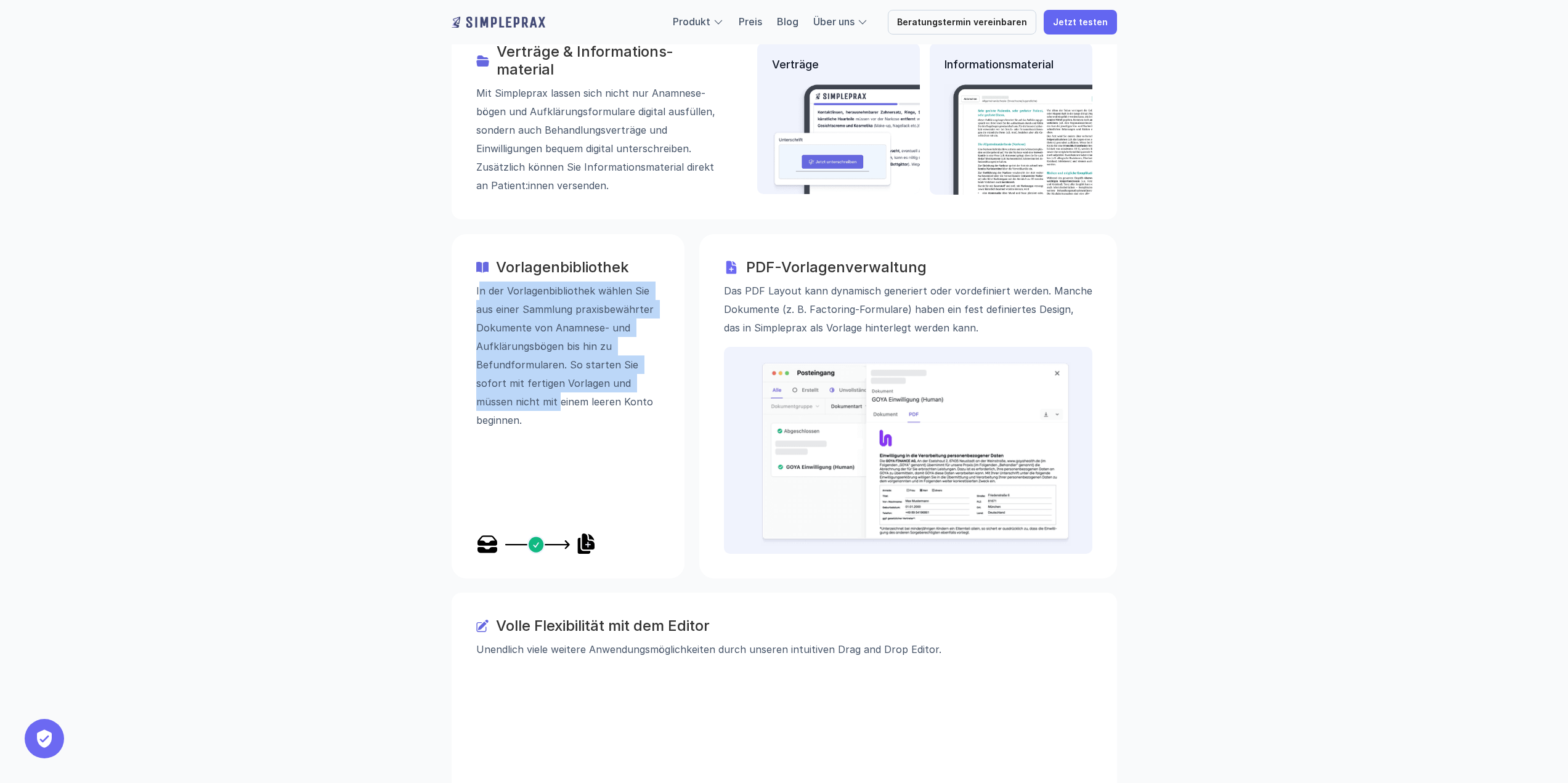
drag, startPoint x: 482, startPoint y: 225, endPoint x: 561, endPoint y: 337, distance: 137.1
click at [561, 337] on p "In der Vorlagenbibliothek wählen Sie aus einer Sammlung praxisbewährter Dokumen…" at bounding box center [568, 355] width 183 height 148
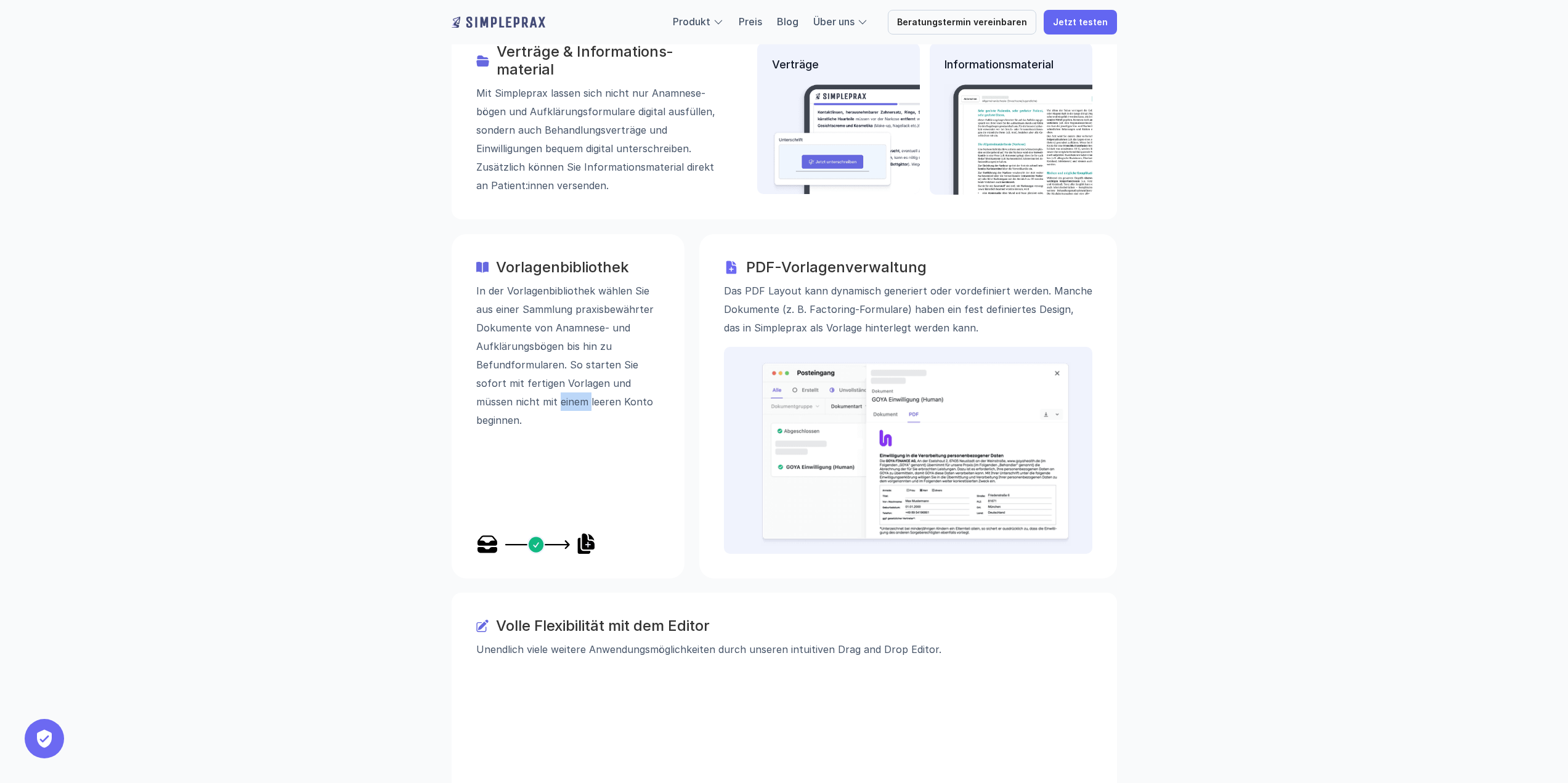
click at [561, 337] on p "In der Vorlagenbibliothek wählen Sie aus einer Sammlung praxisbewährter Dokumen…" at bounding box center [568, 355] width 183 height 148
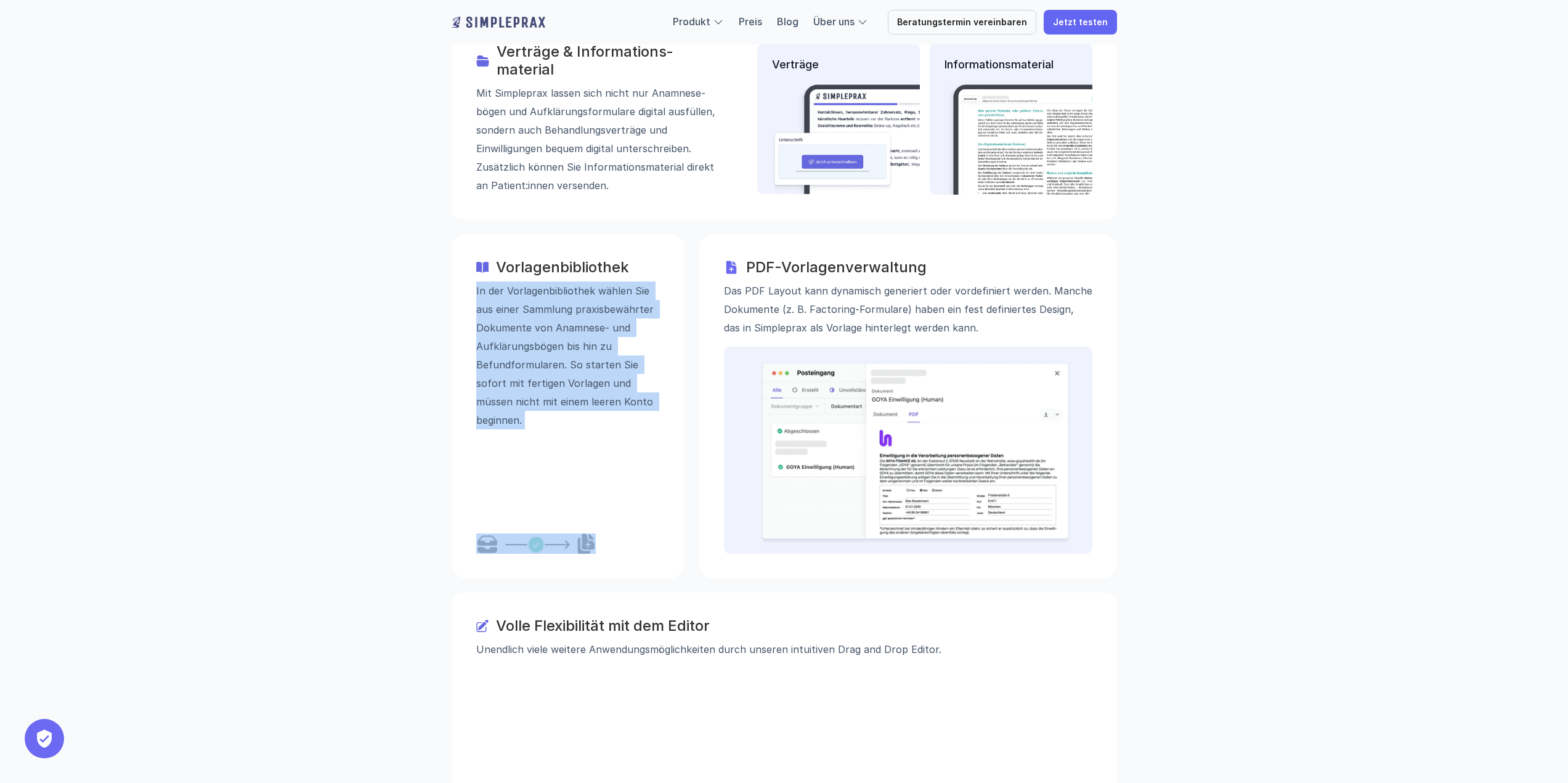
drag, startPoint x: 561, startPoint y: 337, endPoint x: 555, endPoint y: 294, distance: 43.4
click at [555, 294] on p "In der Vorlagenbibliothek wählen Sie aus einer Sammlung praxisbewährter Dokumen…" at bounding box center [568, 355] width 183 height 148
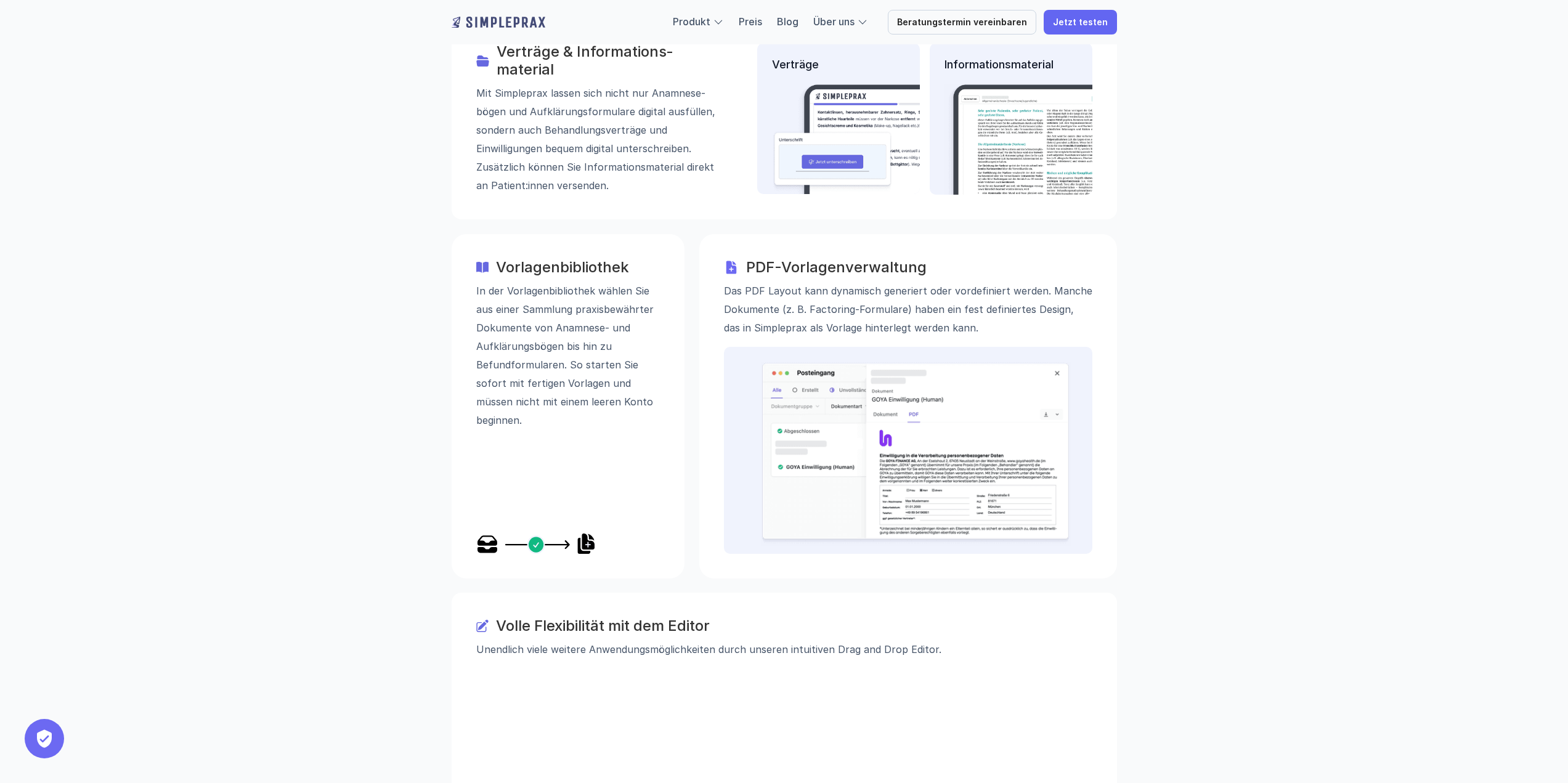
click at [910, 259] on h3 "PDF-Vorlagenverwaltung" at bounding box center [919, 267] width 346 height 18
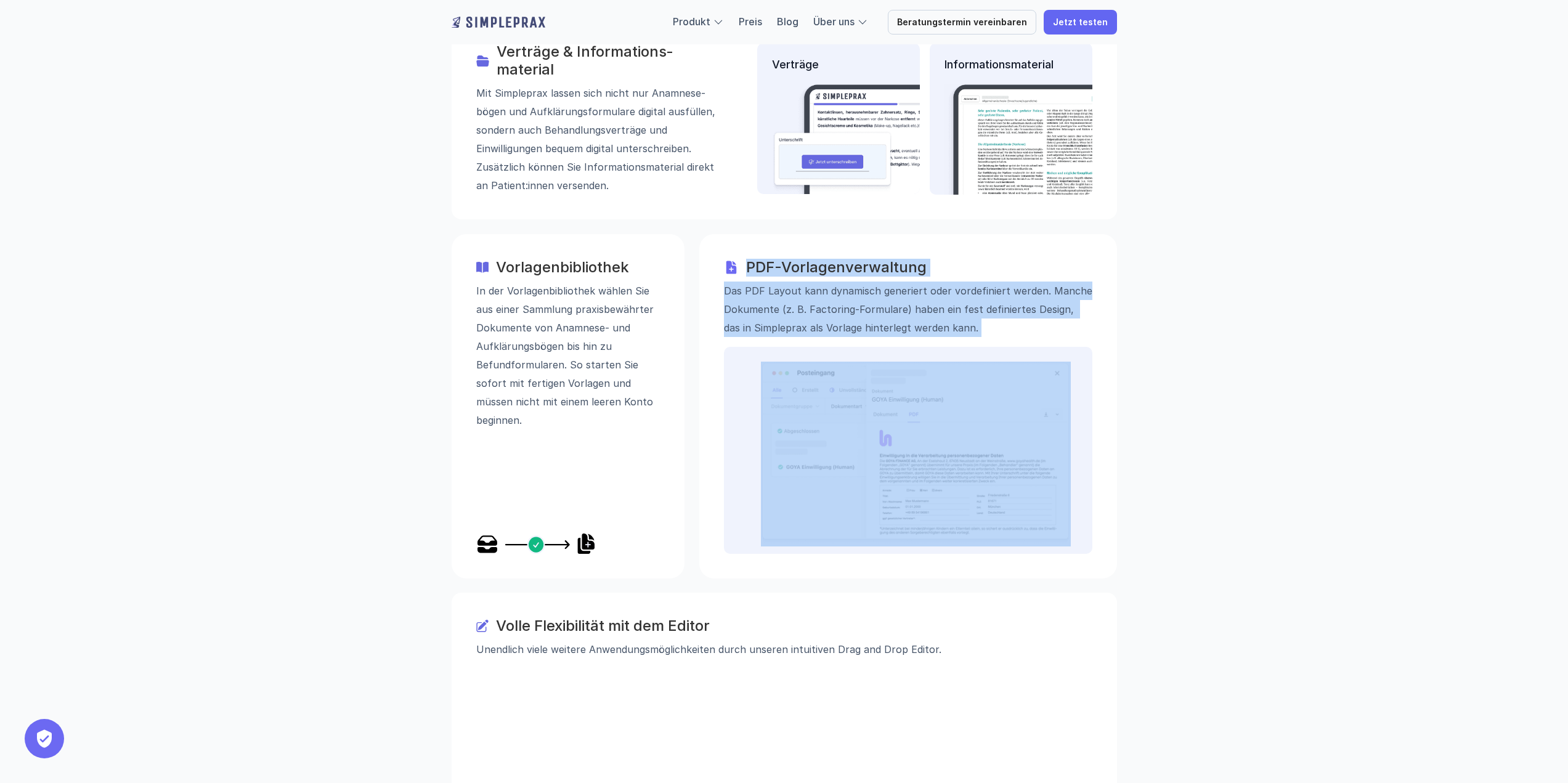
drag, startPoint x: 910, startPoint y: 197, endPoint x: 914, endPoint y: 218, distance: 21.4
click at [914, 259] on div "PDF-Vorlagenverwaltung Das PDF Layout kann dynamisch generiert oder vordefinier…" at bounding box center [908, 297] width 369 height 78
click at [914, 281] on p "Das PDF Layout kann dynamisch generiert oder vordefiniert werden. Manche Dokume…" at bounding box center [908, 309] width 369 height 56
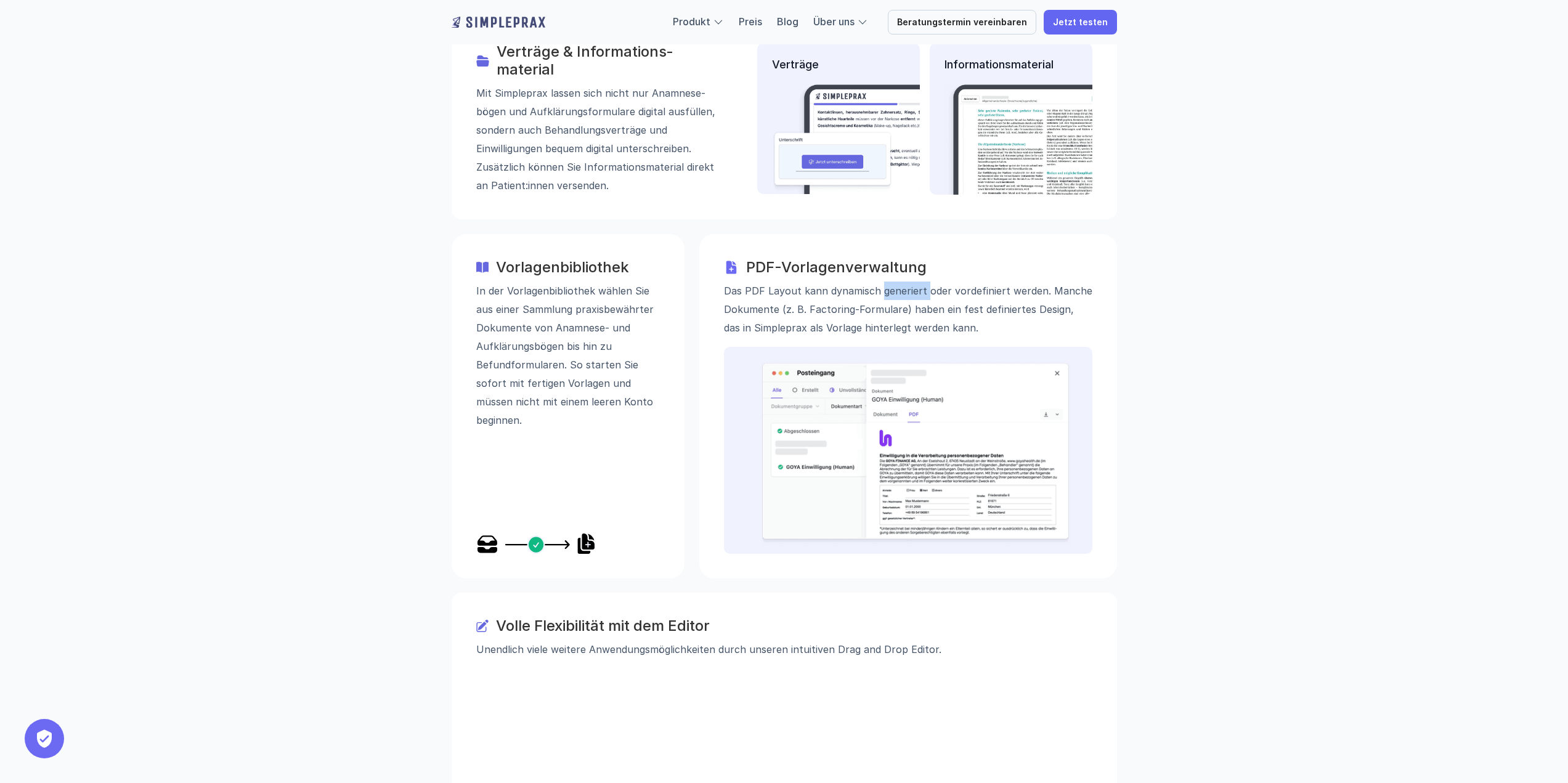
click at [914, 281] on p "Das PDF Layout kann dynamisch generiert oder vordefiniert werden. Manche Dokume…" at bounding box center [908, 309] width 369 height 56
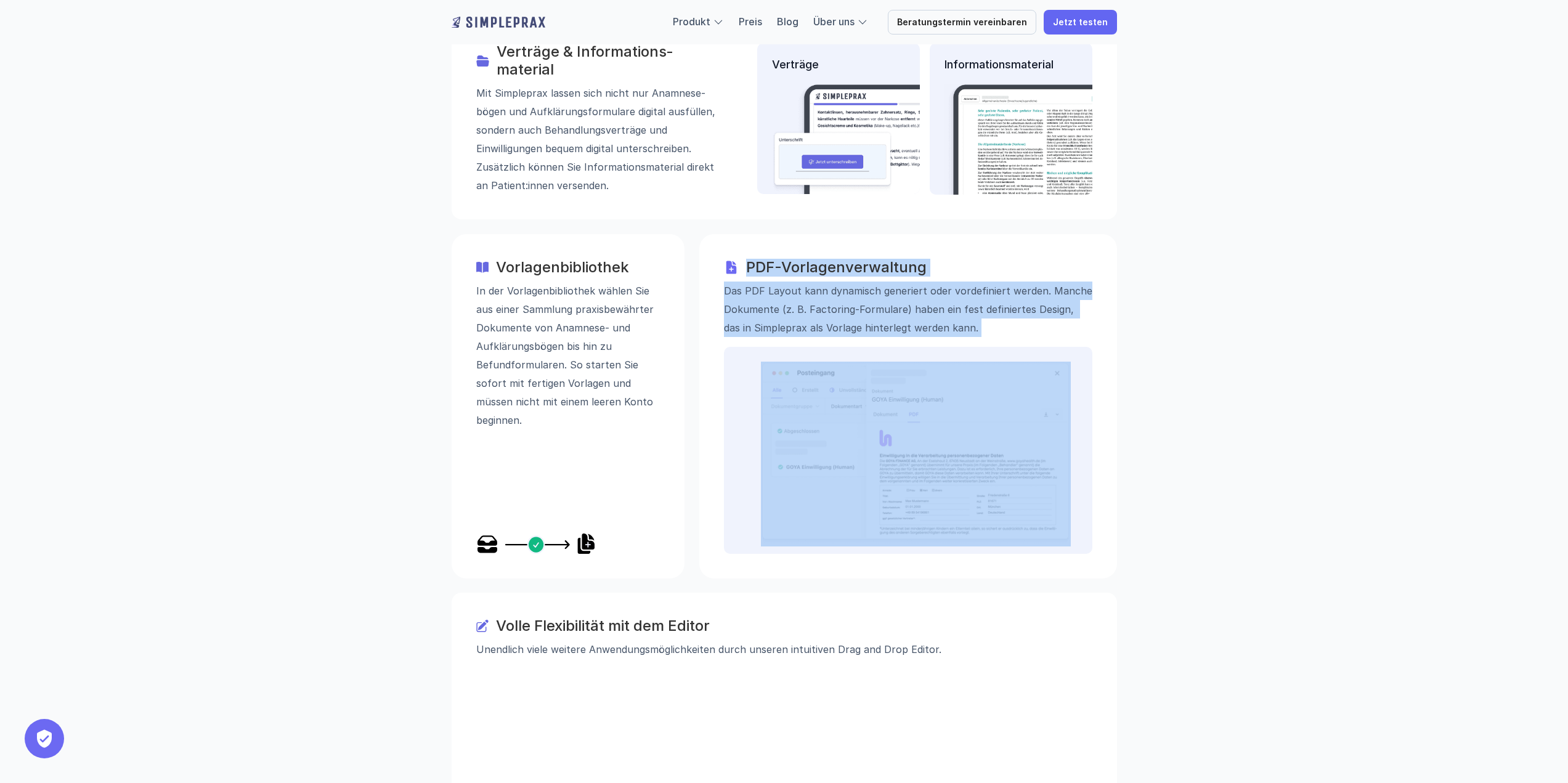
drag, startPoint x: 914, startPoint y: 218, endPoint x: 910, endPoint y: 200, distance: 18.4
click at [910, 259] on div "PDF-Vorlagenverwaltung Das PDF Layout kann dynamisch generiert oder vordefinier…" at bounding box center [908, 297] width 369 height 78
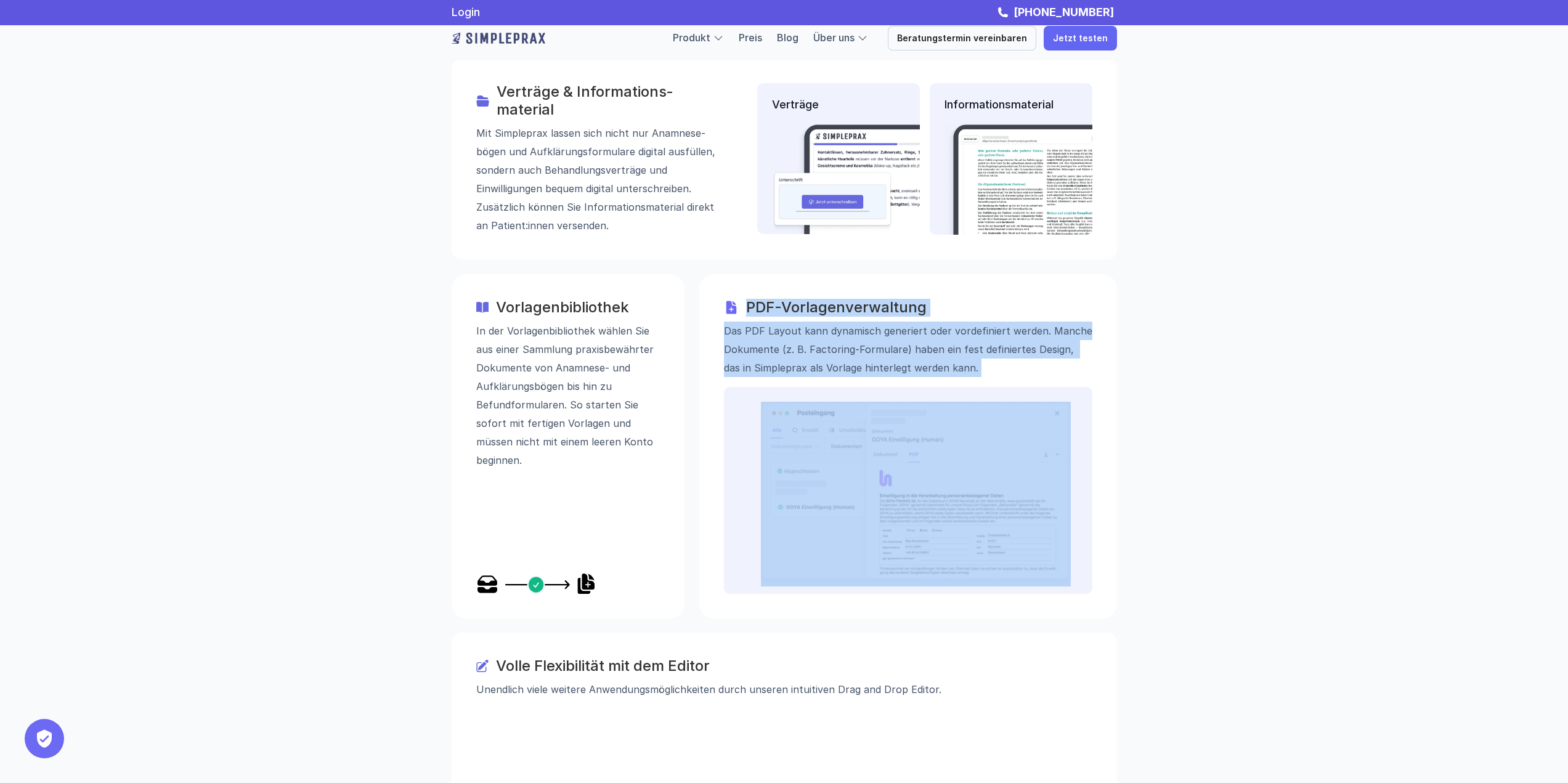
click at [910, 200] on div "Digitale Anamnese Ob auf dem Smartphone, Tablet oder PC - Patienten können Anam…" at bounding box center [784, 342] width 665 height 1407
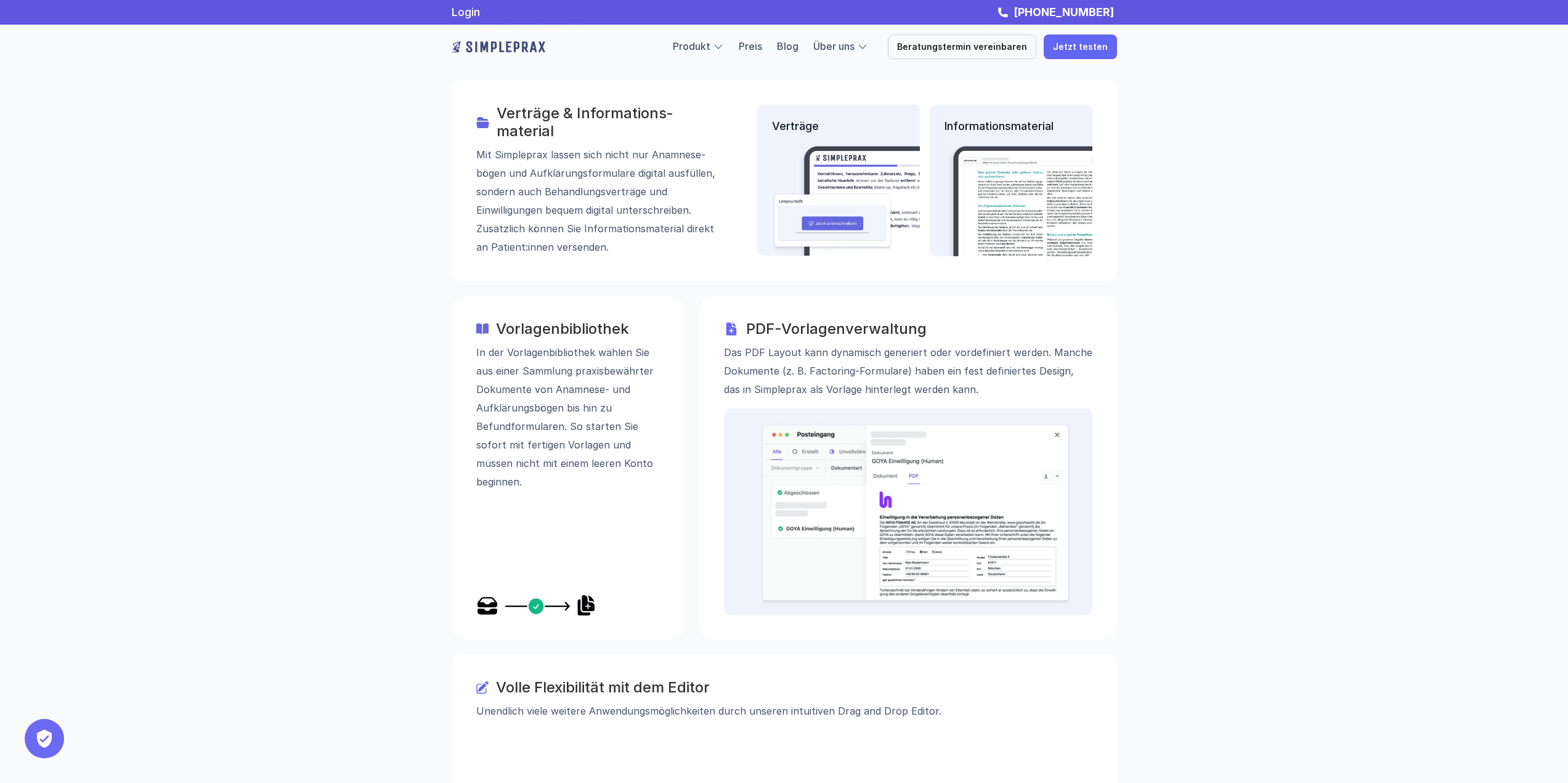
click at [536, 563] on div "Vorlagenbibliothek In der Vorlagenbibliothek wählen Sie aus einer Sammlung prax…" at bounding box center [567, 467] width 233 height 344
click at [538, 595] on img at bounding box center [536, 605] width 119 height 20
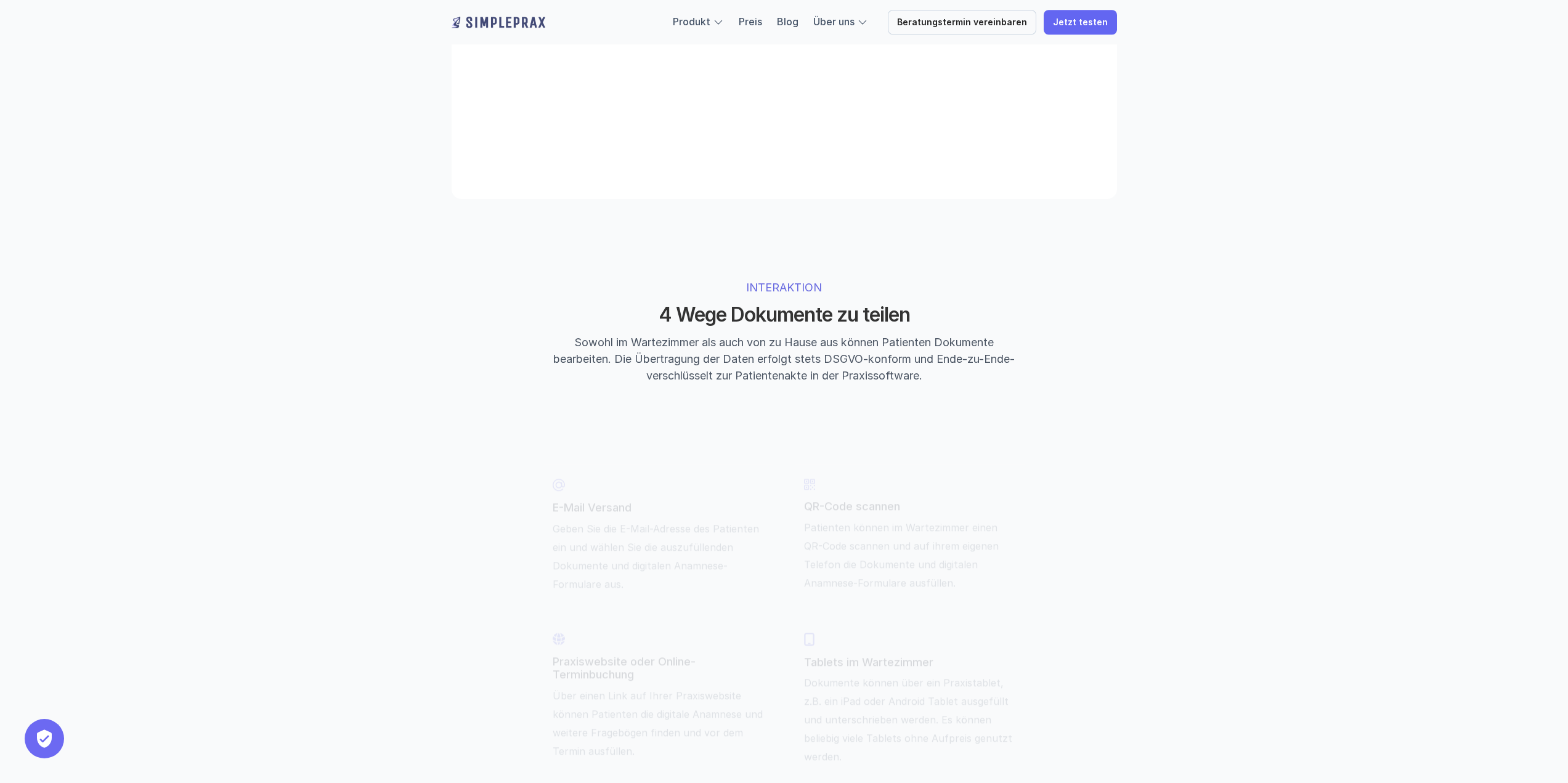
scroll to position [2771, 0]
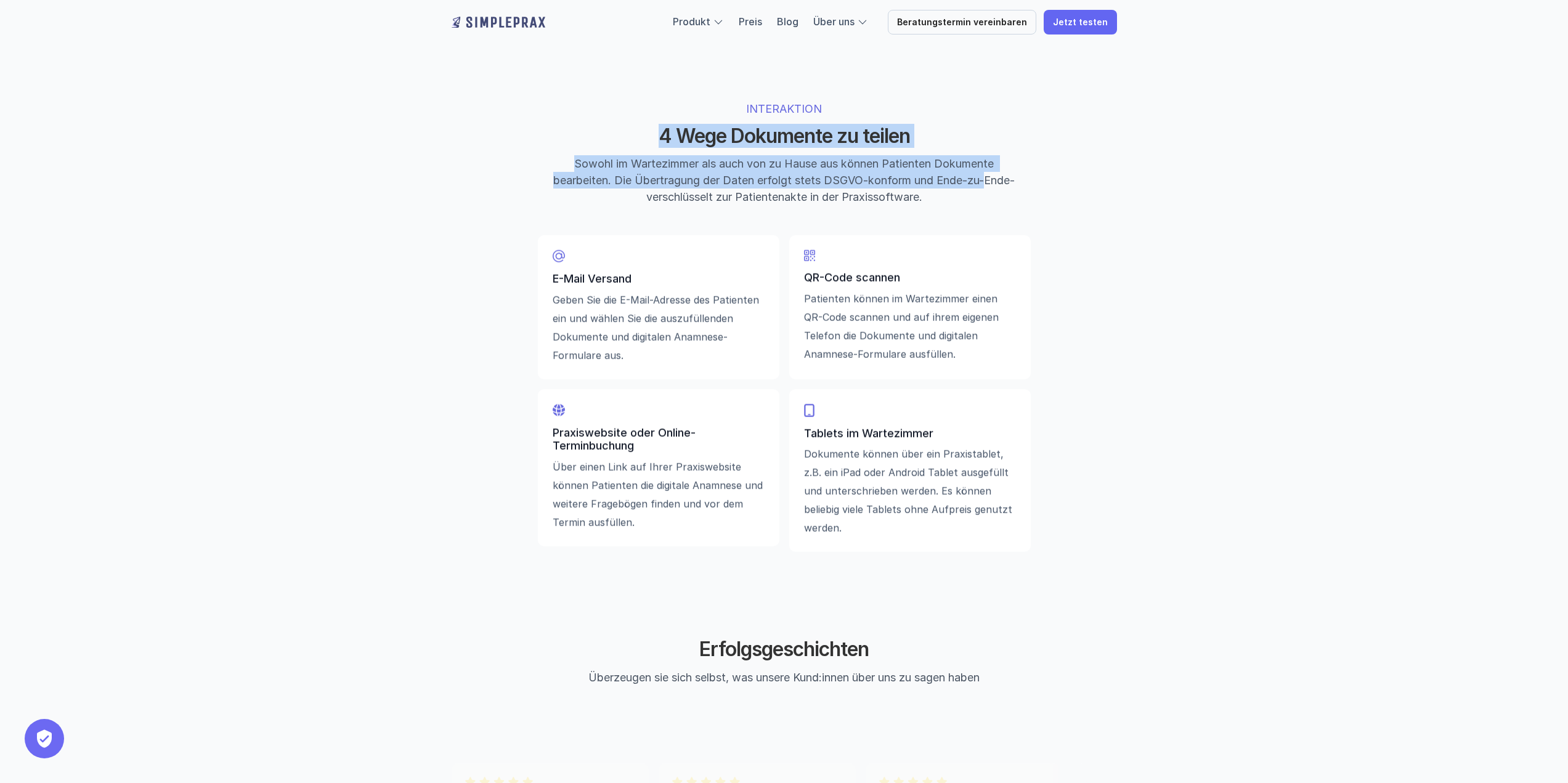
drag, startPoint x: 753, startPoint y: 159, endPoint x: 1063, endPoint y: 190, distance: 311.5
click at [1063, 190] on div "INTERAKTION 4 Wege Dokumente zu teilen Sowohl im Wartezimmer als auch von zu Ha…" at bounding box center [784, 322] width 739 height 518
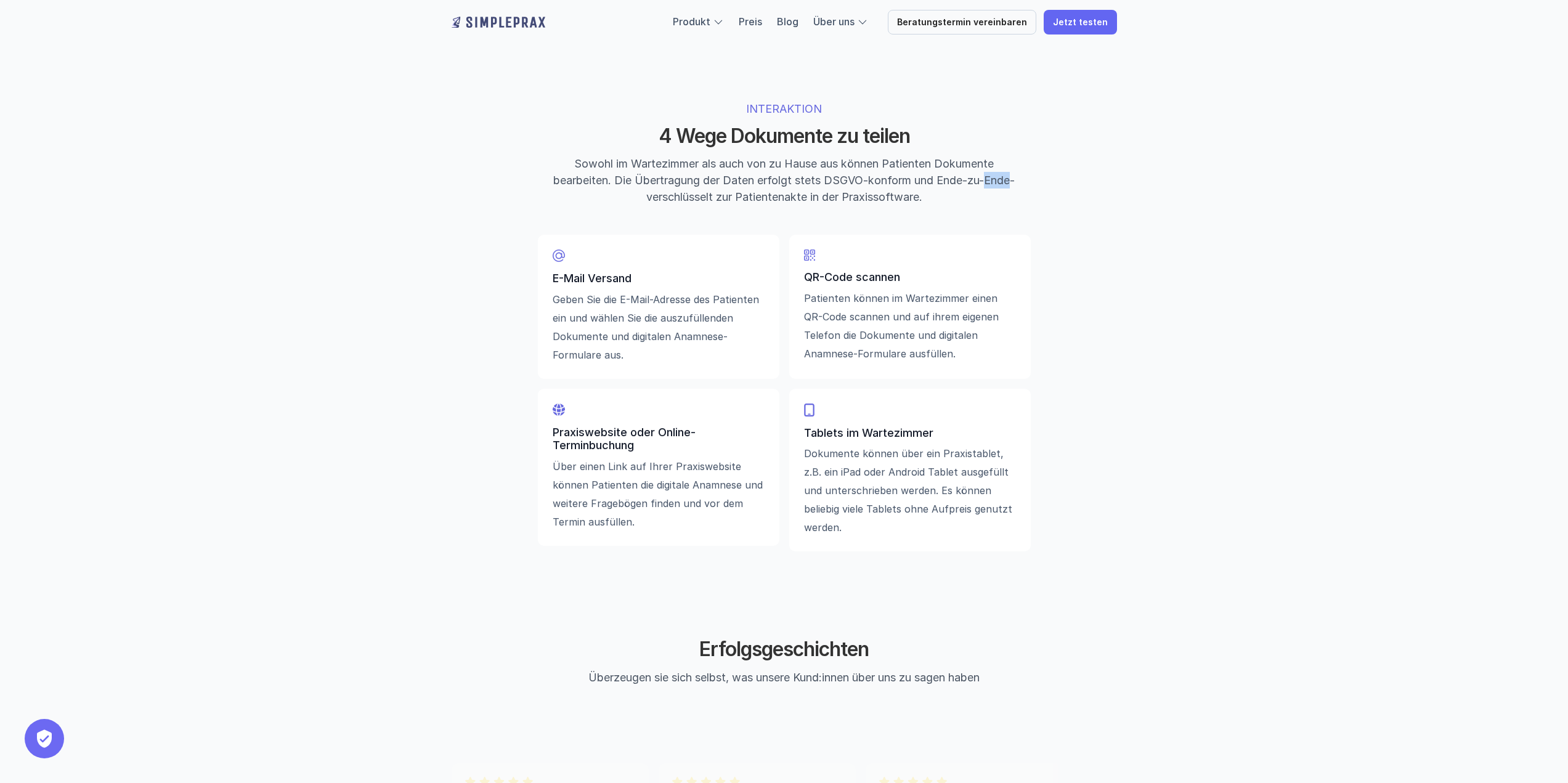
click at [1063, 190] on div "INTERAKTION 4 Wege Dokumente zu teilen Sowohl im Wartezimmer als auch von zu Ha…" at bounding box center [784, 322] width 739 height 518
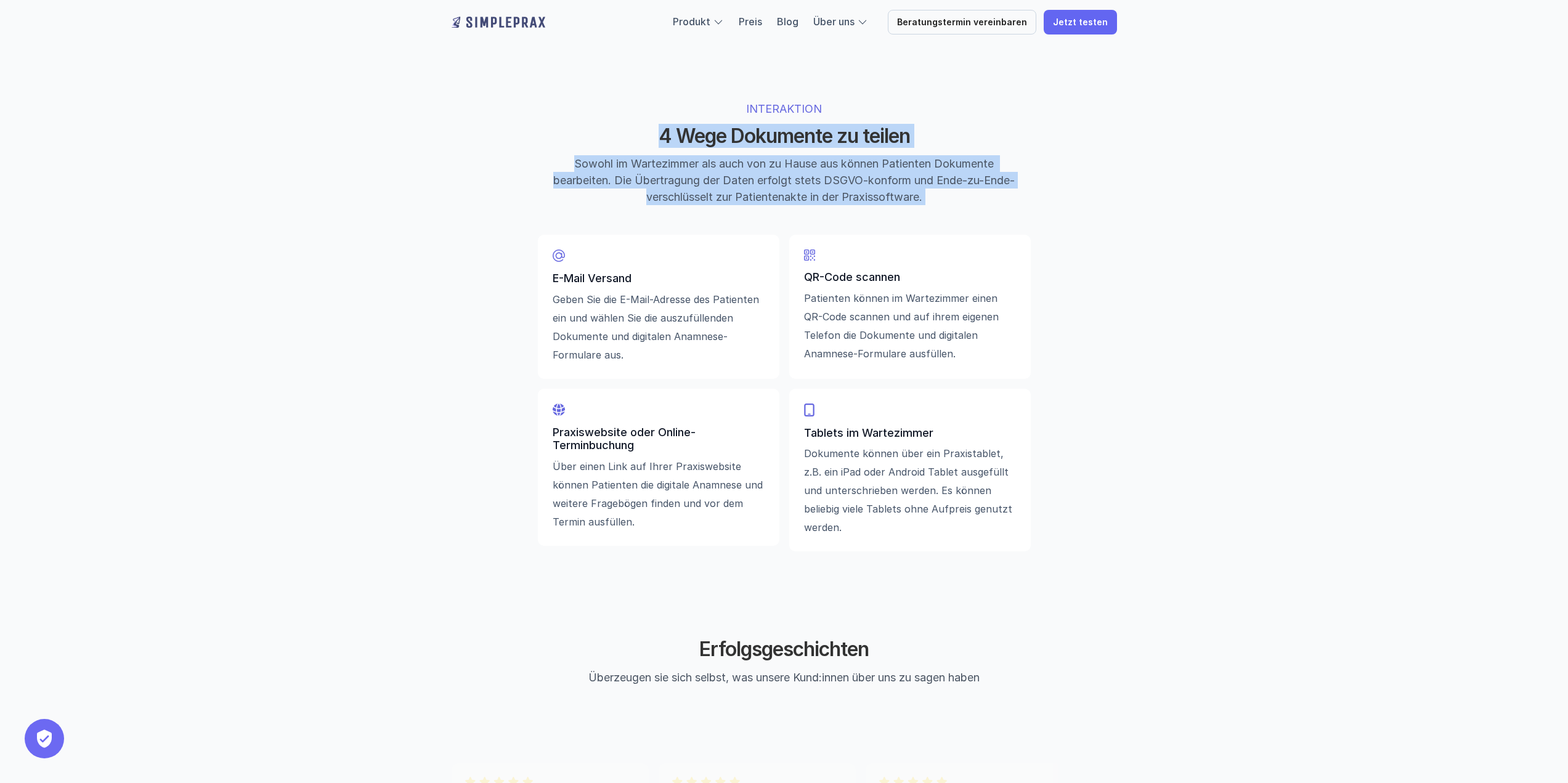
drag, startPoint x: 1063, startPoint y: 190, endPoint x: 1054, endPoint y: 147, distance: 43.9
click at [1054, 147] on div "INTERAKTION 4 Wege Dokumente zu teilen Sowohl im Wartezimmer als auch von zu Ha…" at bounding box center [784, 322] width 739 height 518
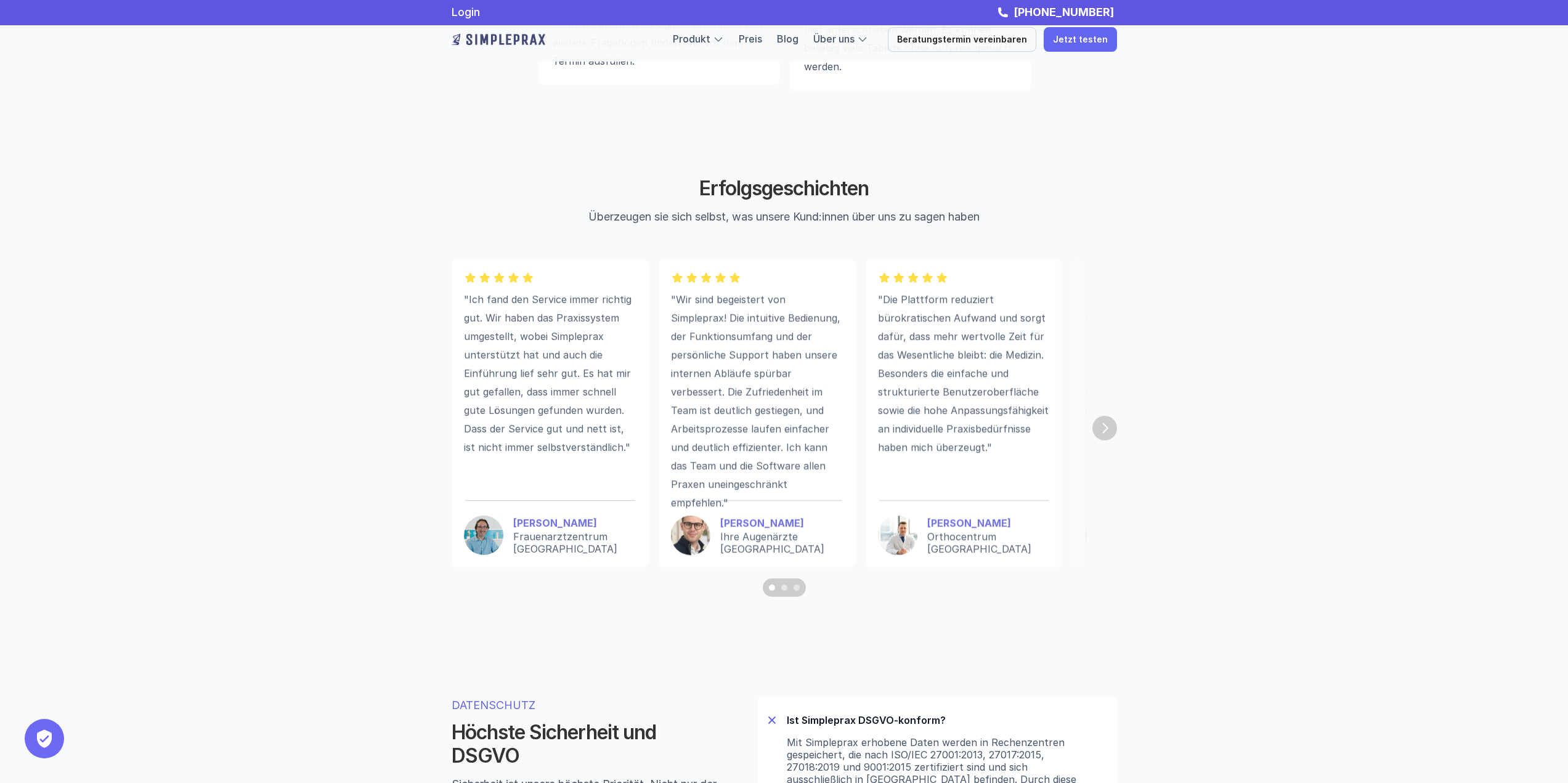
scroll to position [3202, 0]
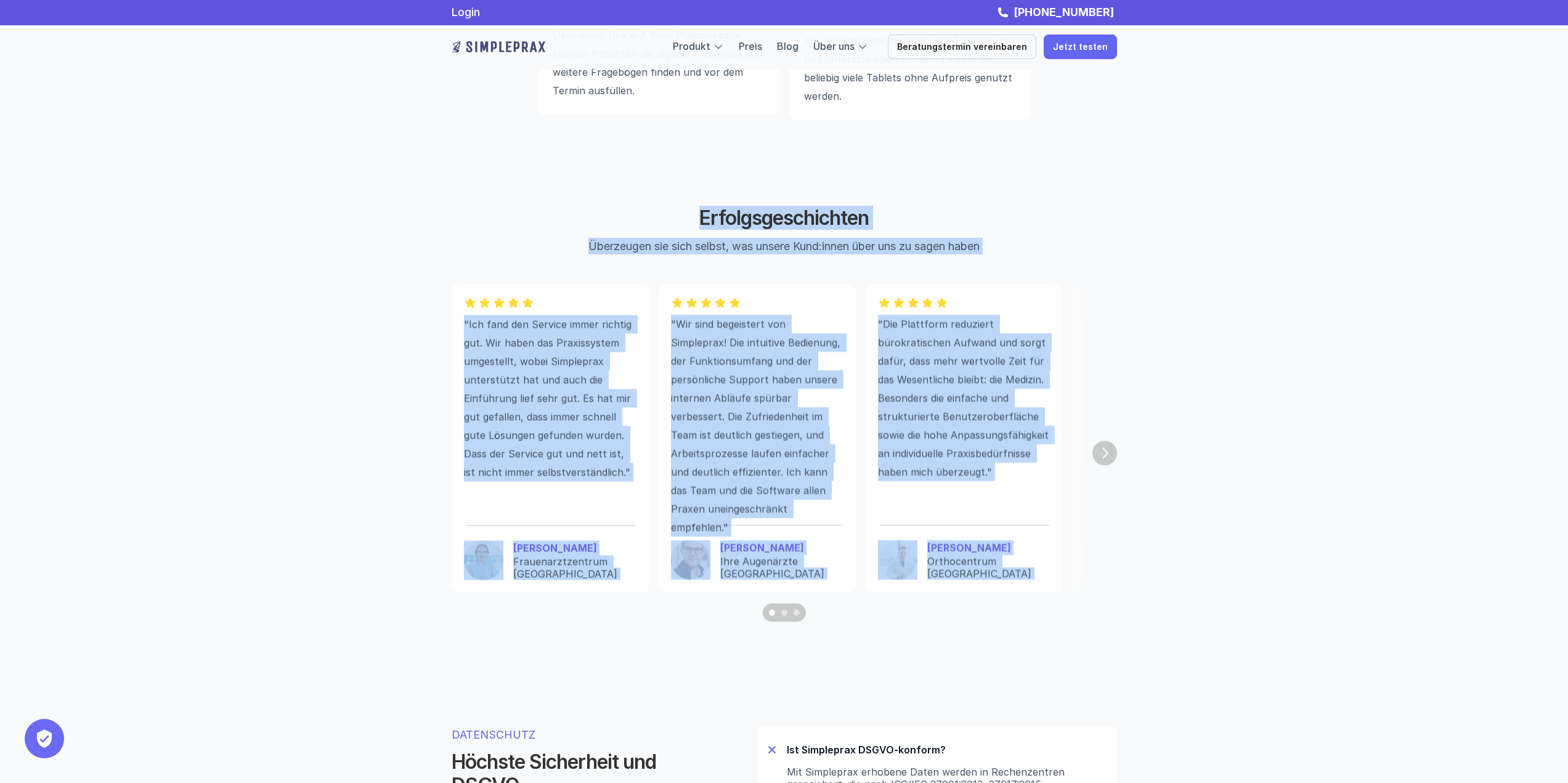
drag, startPoint x: 576, startPoint y: 223, endPoint x: 1284, endPoint y: 270, distance: 709.6
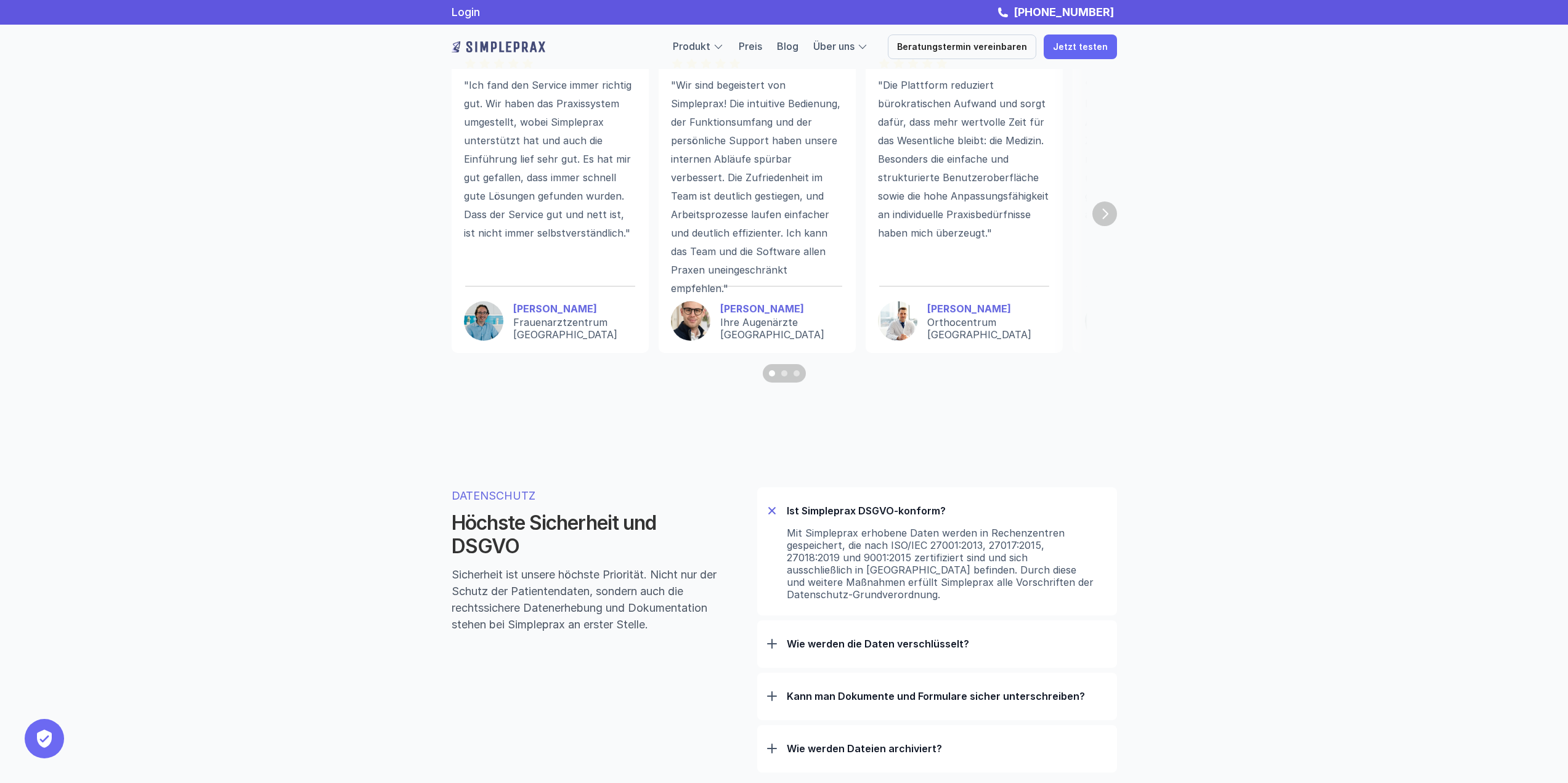
scroll to position [3694, 0]
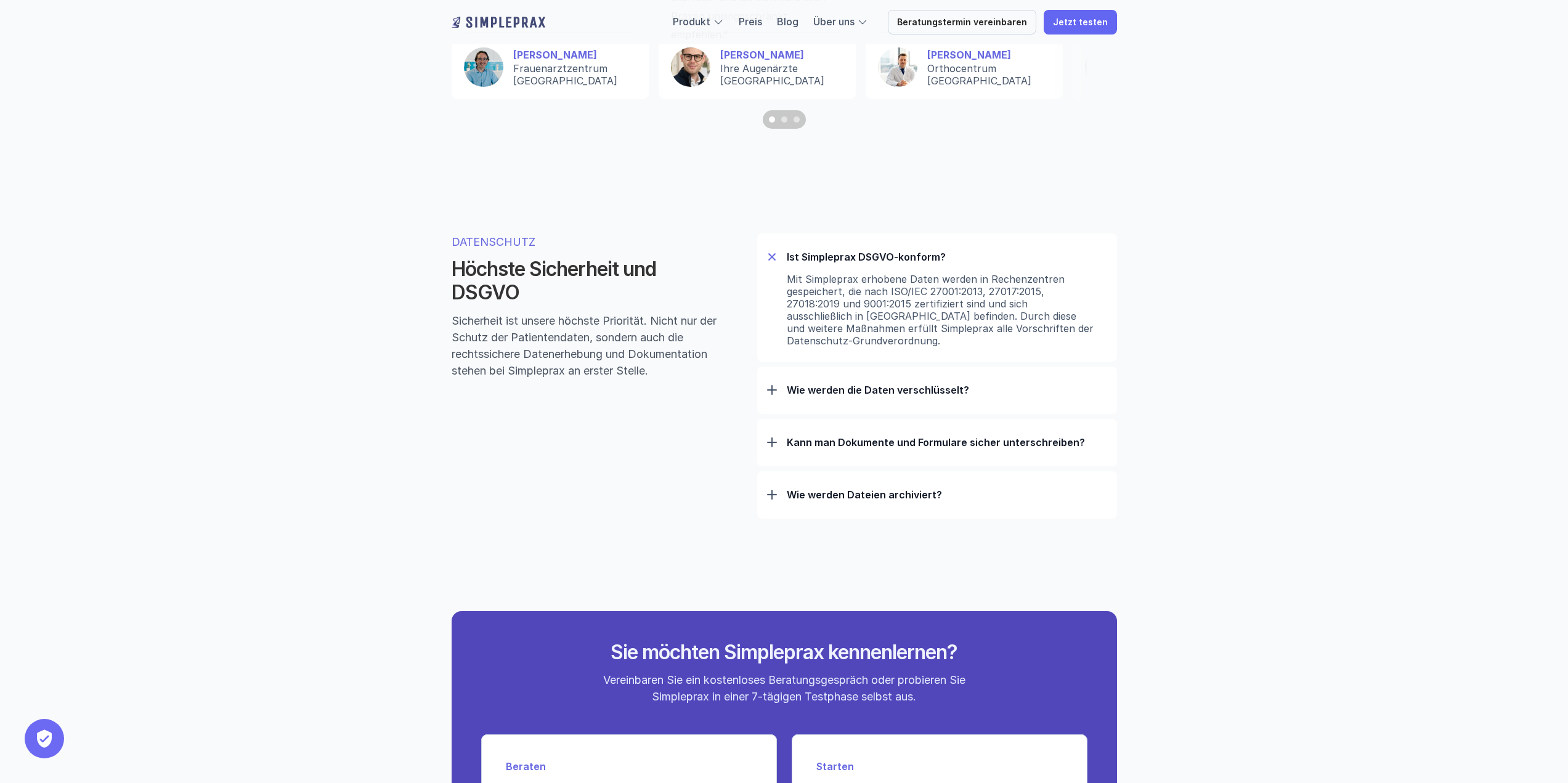
click at [882, 391] on p "Wie werden die Daten verschlüsselt?" at bounding box center [947, 389] width 320 height 12
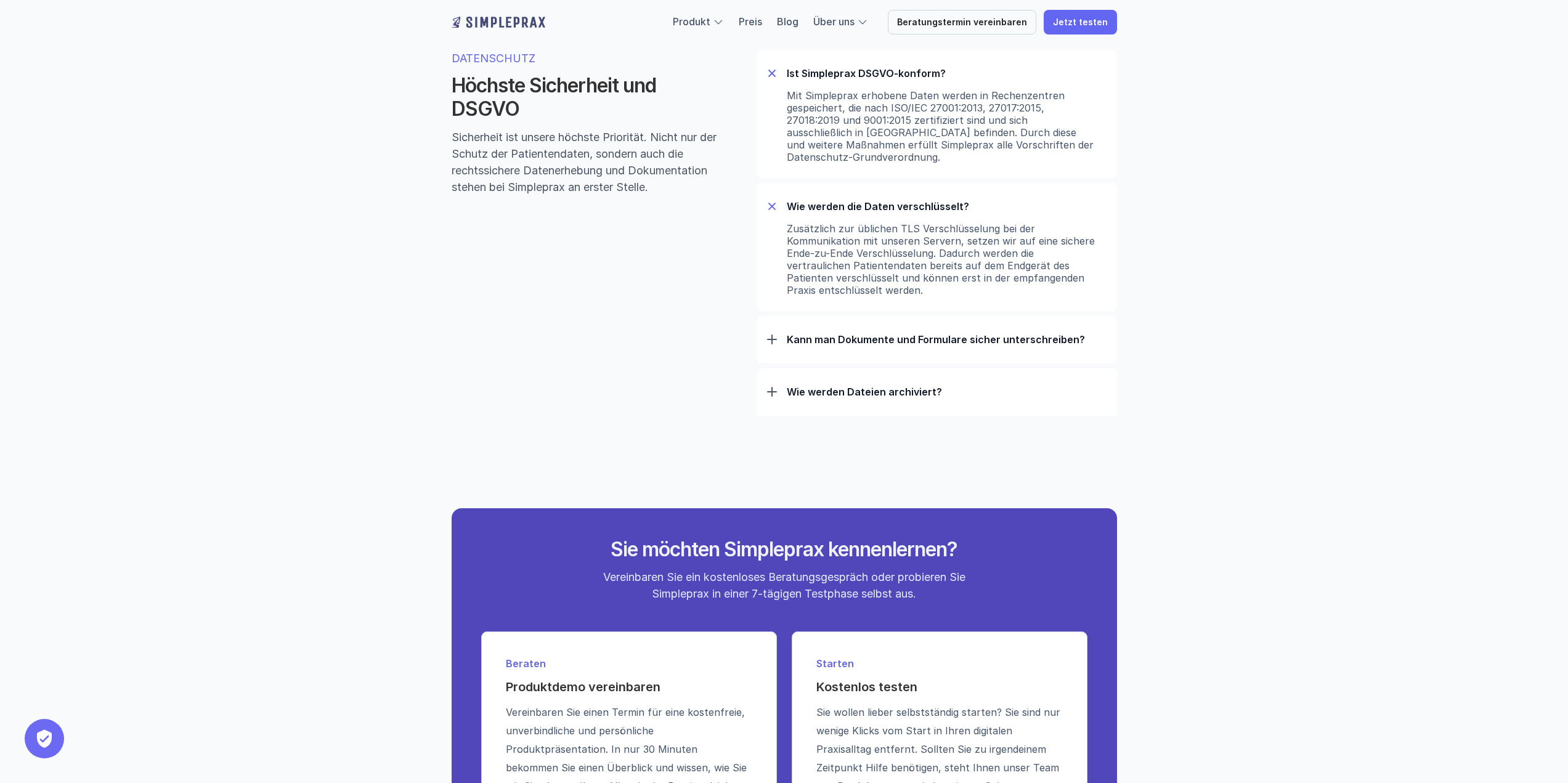
scroll to position [3880, 0]
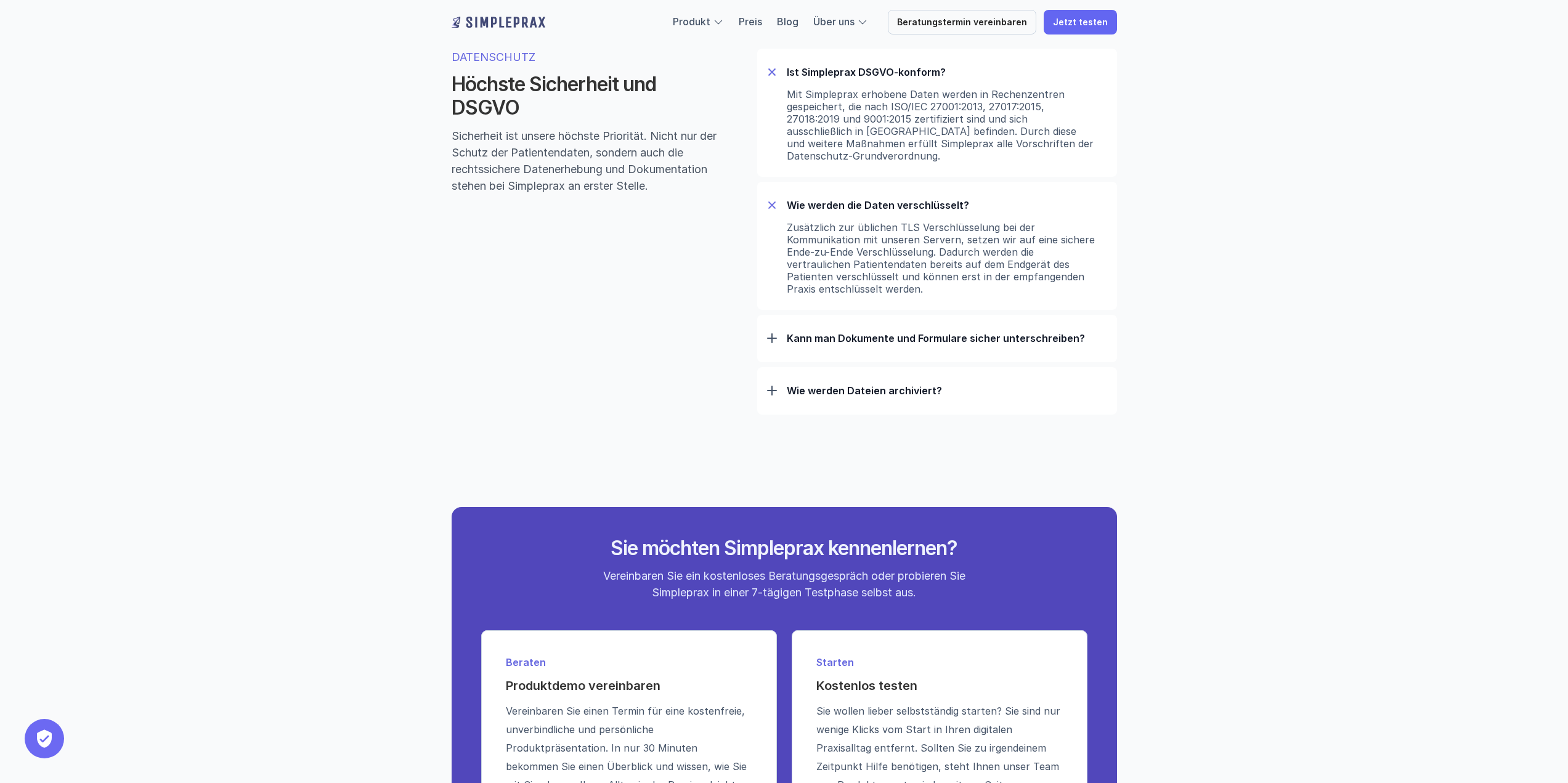
click at [889, 341] on p "Kann man Dokumente und Formulare sicher unterschreiben?" at bounding box center [947, 338] width 320 height 12
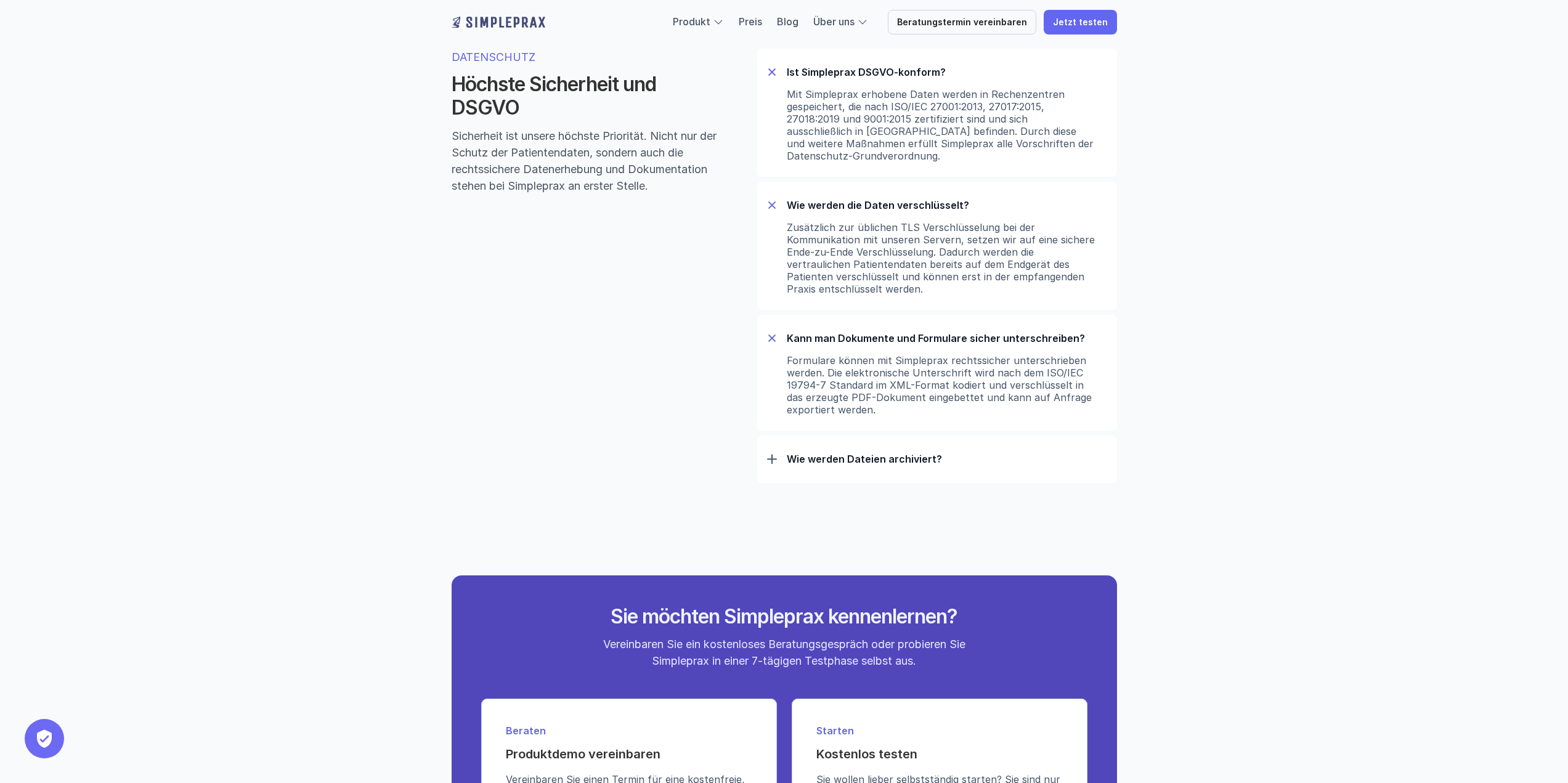
click at [880, 453] on div "Wie werden Dateien archiviert?" at bounding box center [937, 459] width 340 height 32
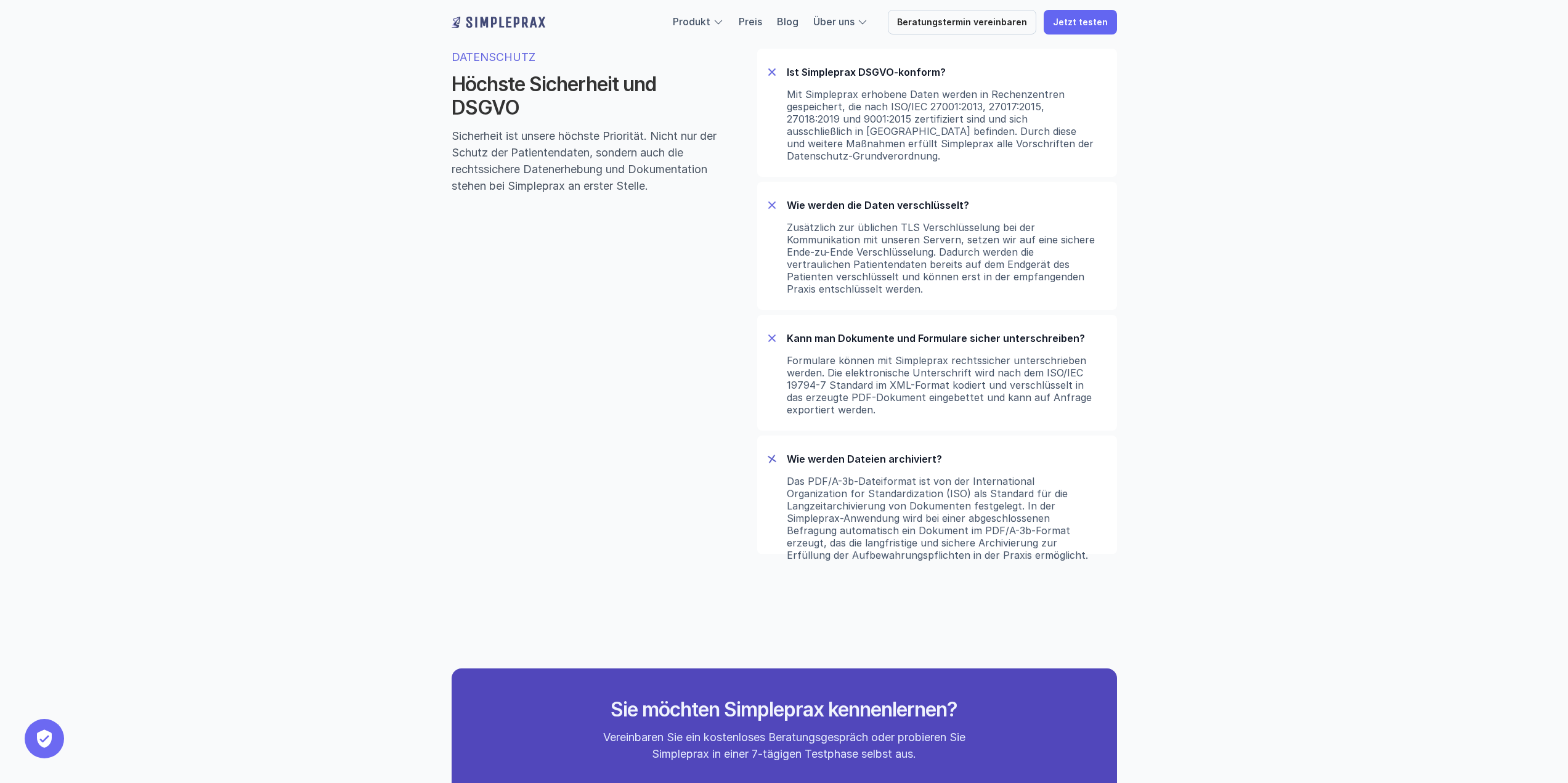
click at [880, 456] on div "Wie werden Dateien archiviert?" at bounding box center [937, 459] width 340 height 32
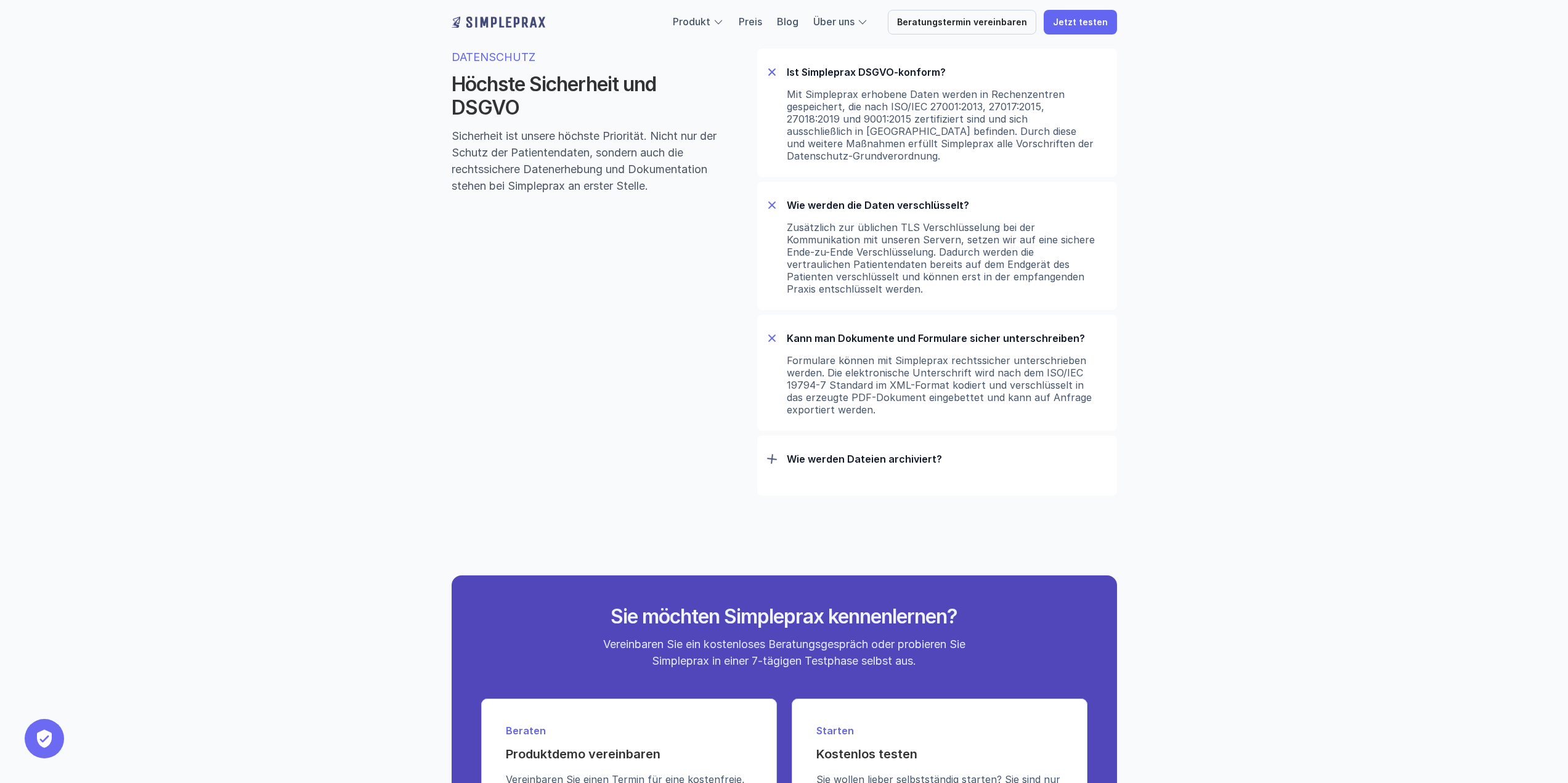
click at [880, 456] on div "Wie werden Dateien archiviert?" at bounding box center [937, 459] width 340 height 32
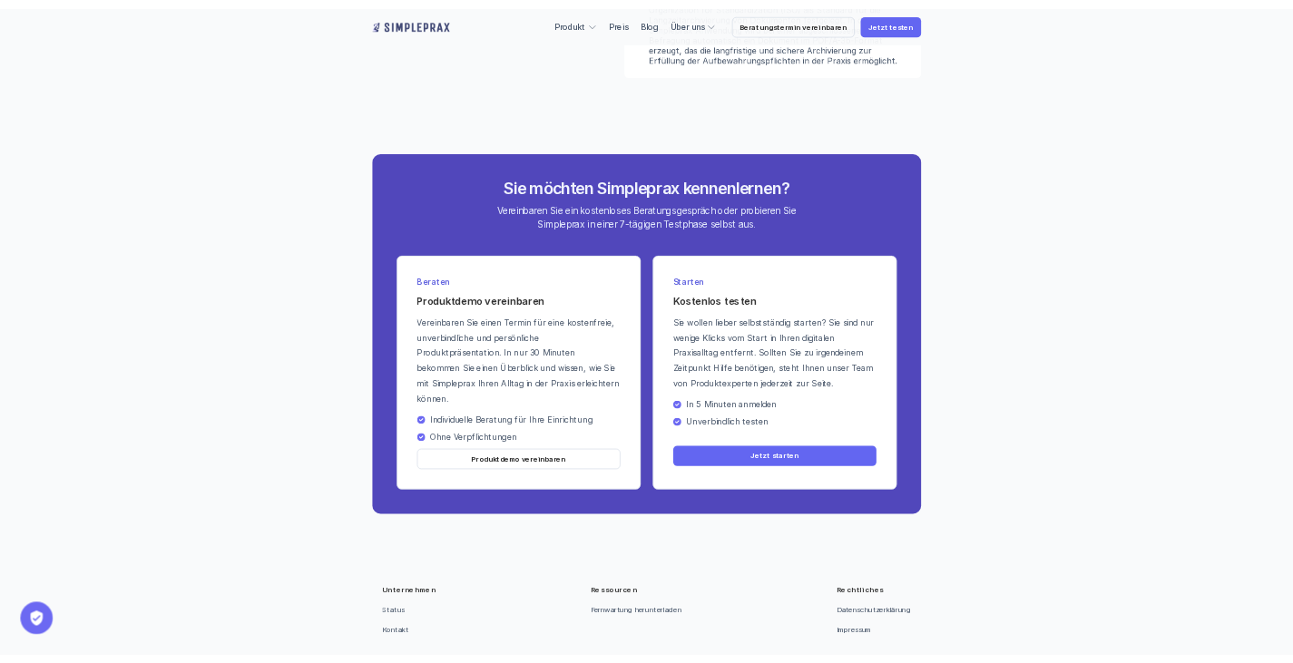
scroll to position [6513, 0]
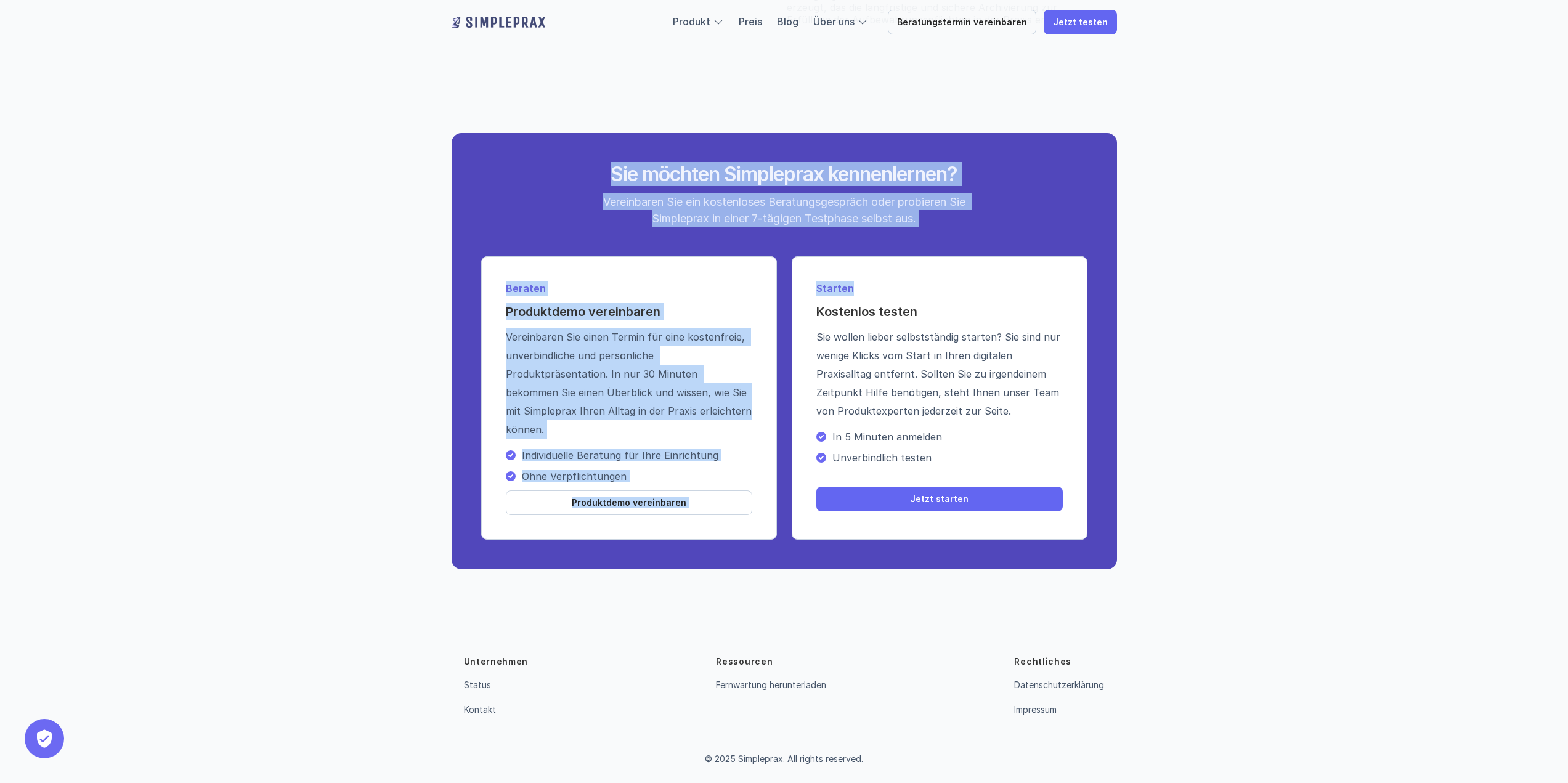
drag, startPoint x: 795, startPoint y: 197, endPoint x: 1125, endPoint y: 223, distance: 331.0
click at [1125, 223] on div "Sie möchten Simpleprax kennenlernen? Vereinbaren Sie ein kostenloses Beratungsg…" at bounding box center [784, 351] width 739 height 510
click at [994, 216] on div "Sie möchten Simpleprax kennenlernen? Vereinbaren Sie ein kostenloses Beratungsg…" at bounding box center [784, 195] width 473 height 64
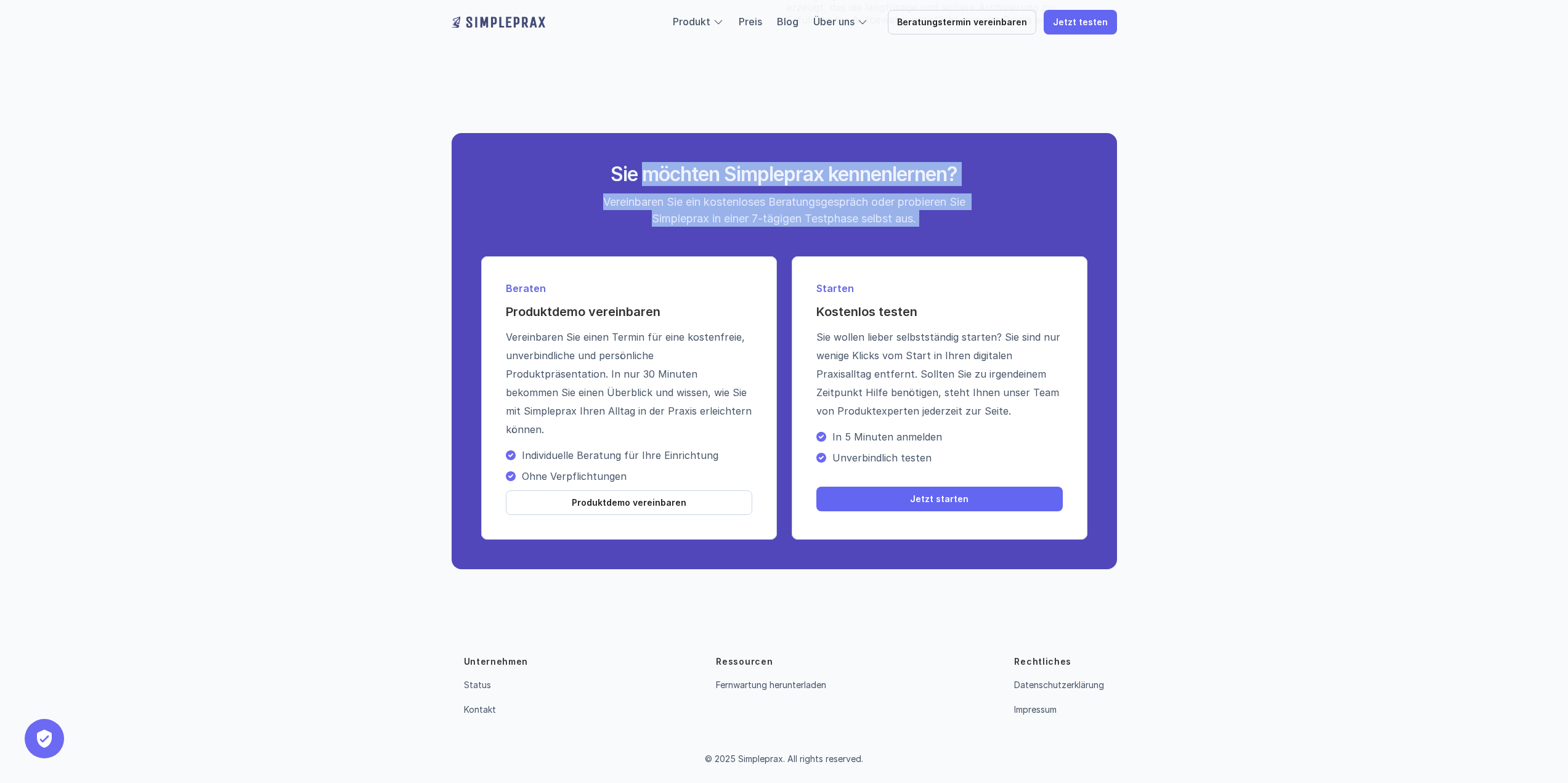
drag, startPoint x: 994, startPoint y: 216, endPoint x: 679, endPoint y: 170, distance: 318.3
click at [679, 170] on div "Sie möchten Simpleprax kennenlernen? Vereinbaren Sie ein kostenloses Beratungsg…" at bounding box center [784, 195] width 473 height 64
click at [679, 170] on h2 "Sie möchten Simpleprax kennenlernen?" at bounding box center [784, 174] width 462 height 23
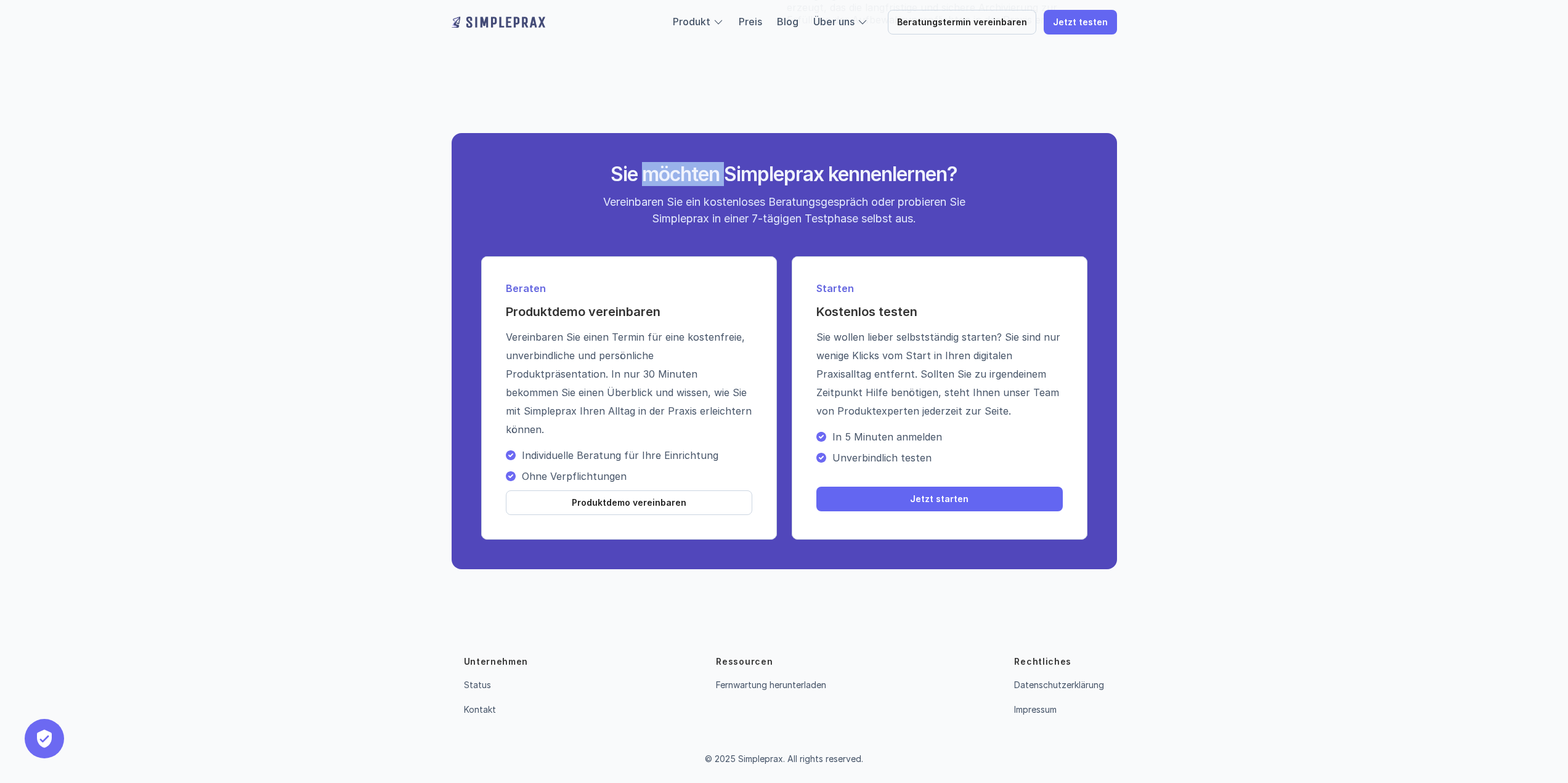
click at [679, 170] on h2 "Sie möchten Simpleprax kennenlernen?" at bounding box center [784, 174] width 462 height 23
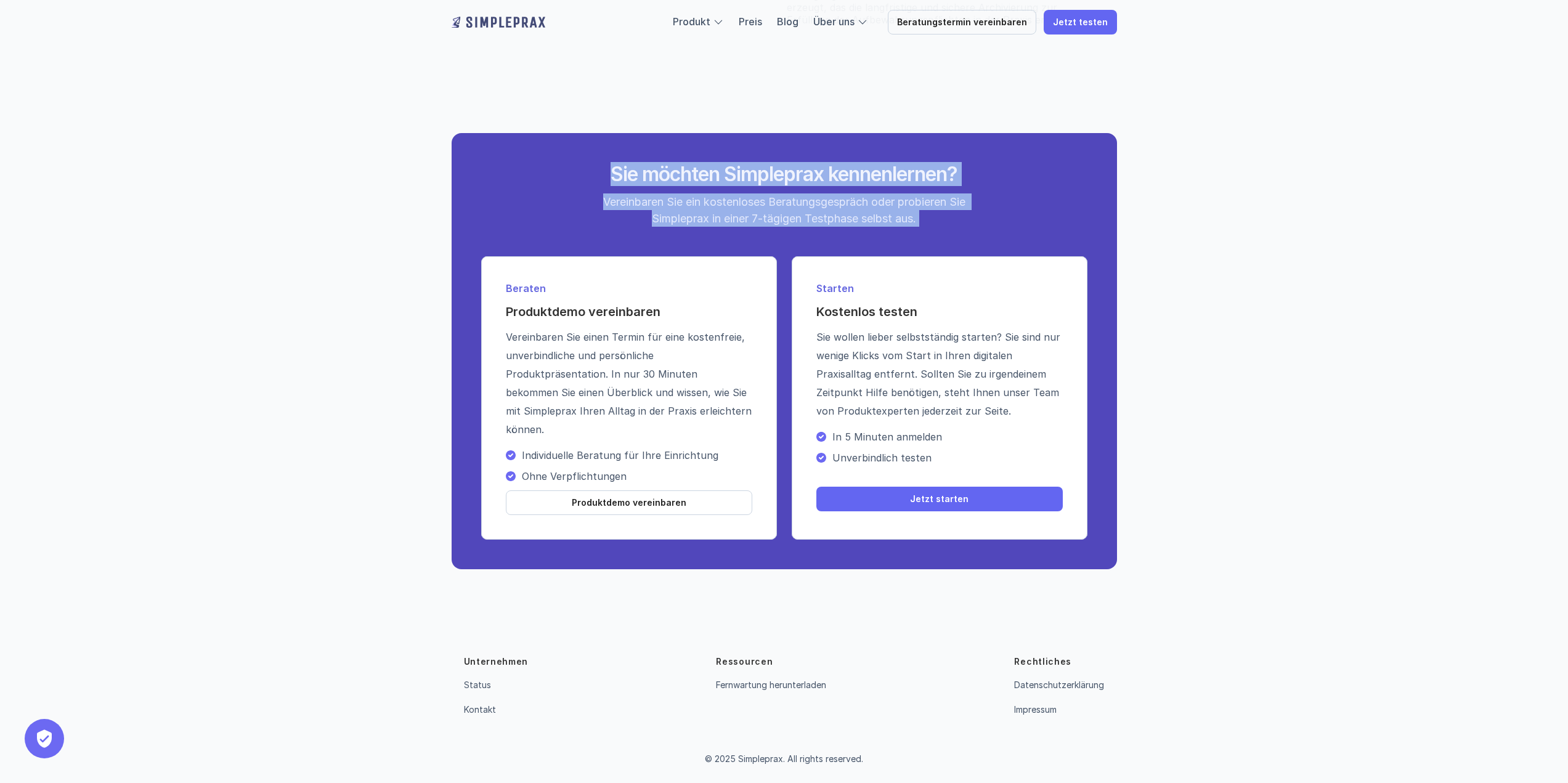
drag, startPoint x: 679, startPoint y: 170, endPoint x: 729, endPoint y: 210, distance: 64.0
click at [729, 210] on div "Sie möchten Simpleprax kennenlernen? Vereinbaren Sie ein kostenloses Beratungsg…" at bounding box center [784, 195] width 473 height 64
click at [729, 210] on p "Vereinbaren Sie ein kostenloses Beratungsgespräch oder probieren Sie Simpleprax…" at bounding box center [783, 210] width 385 height 33
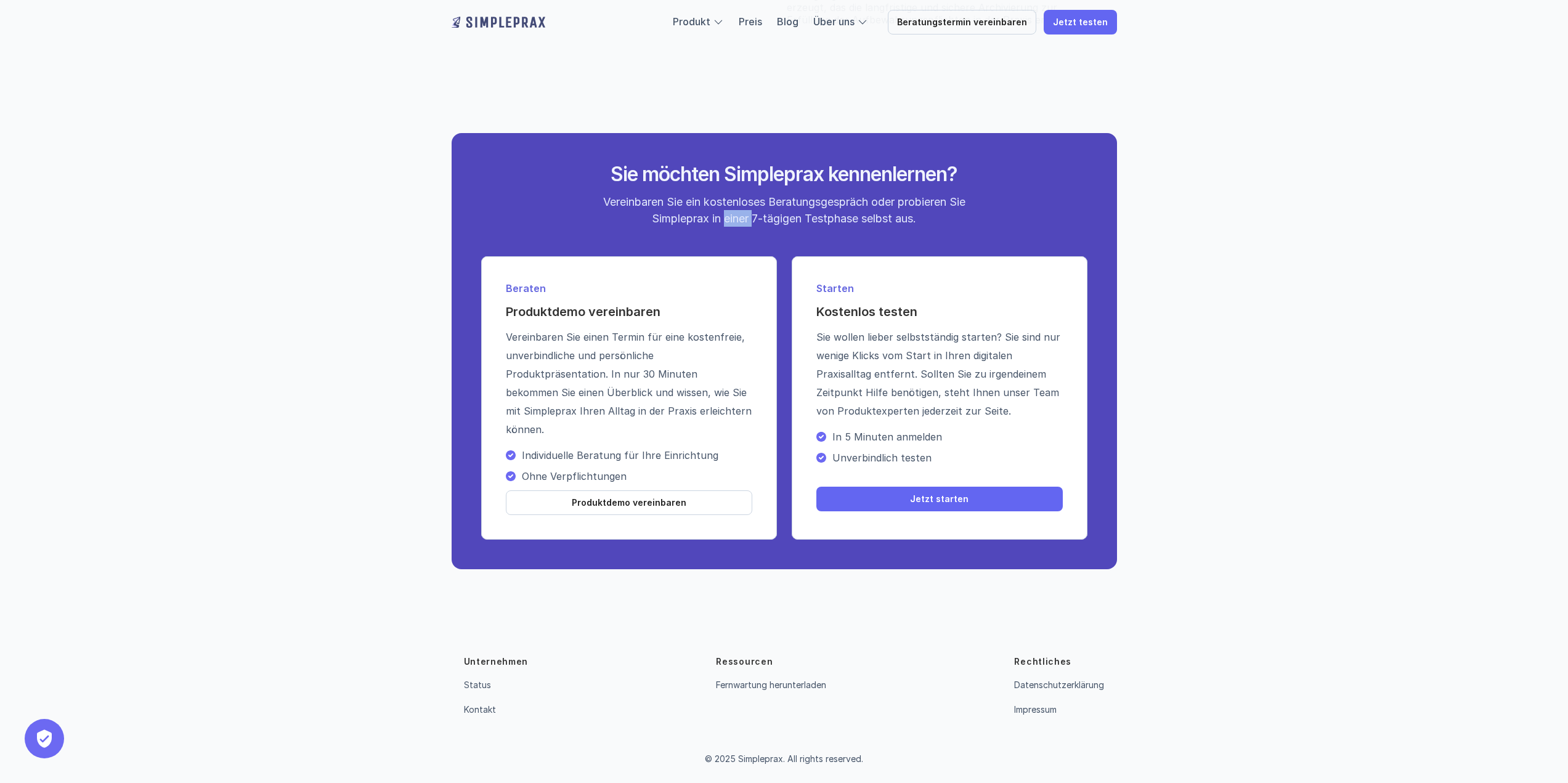
click at [729, 210] on p "Vereinbaren Sie ein kostenloses Beratungsgespräch oder probieren Sie Simpleprax…" at bounding box center [783, 210] width 385 height 33
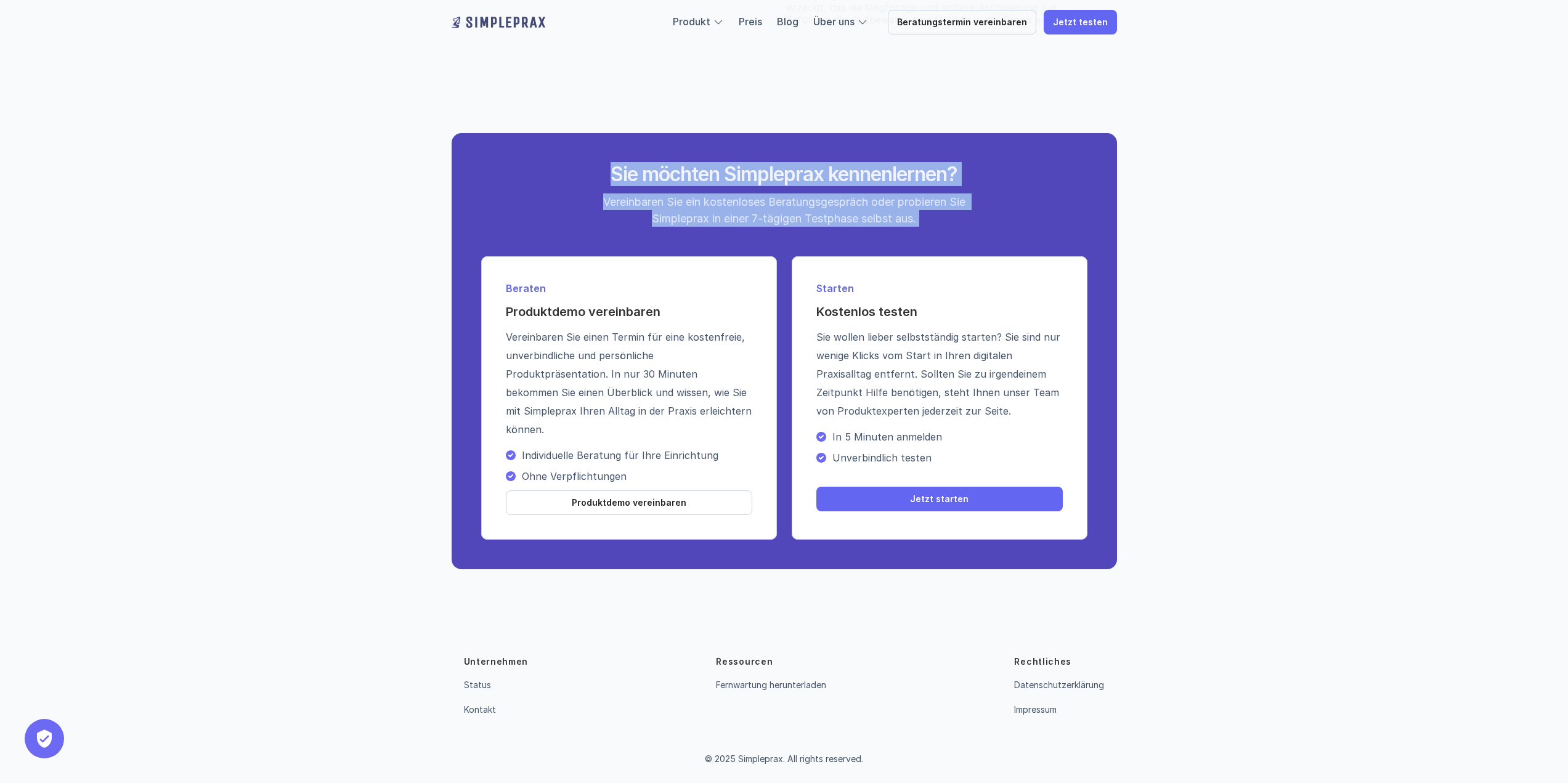
drag, startPoint x: 729, startPoint y: 210, endPoint x: 729, endPoint y: 170, distance: 40.0
click at [729, 170] on div "Sie möchten Simpleprax kennenlernen? Vereinbaren Sie ein kostenloses Beratungsg…" at bounding box center [784, 195] width 473 height 64
click at [729, 170] on h2 "Sie möchten Simpleprax kennenlernen?" at bounding box center [784, 174] width 462 height 23
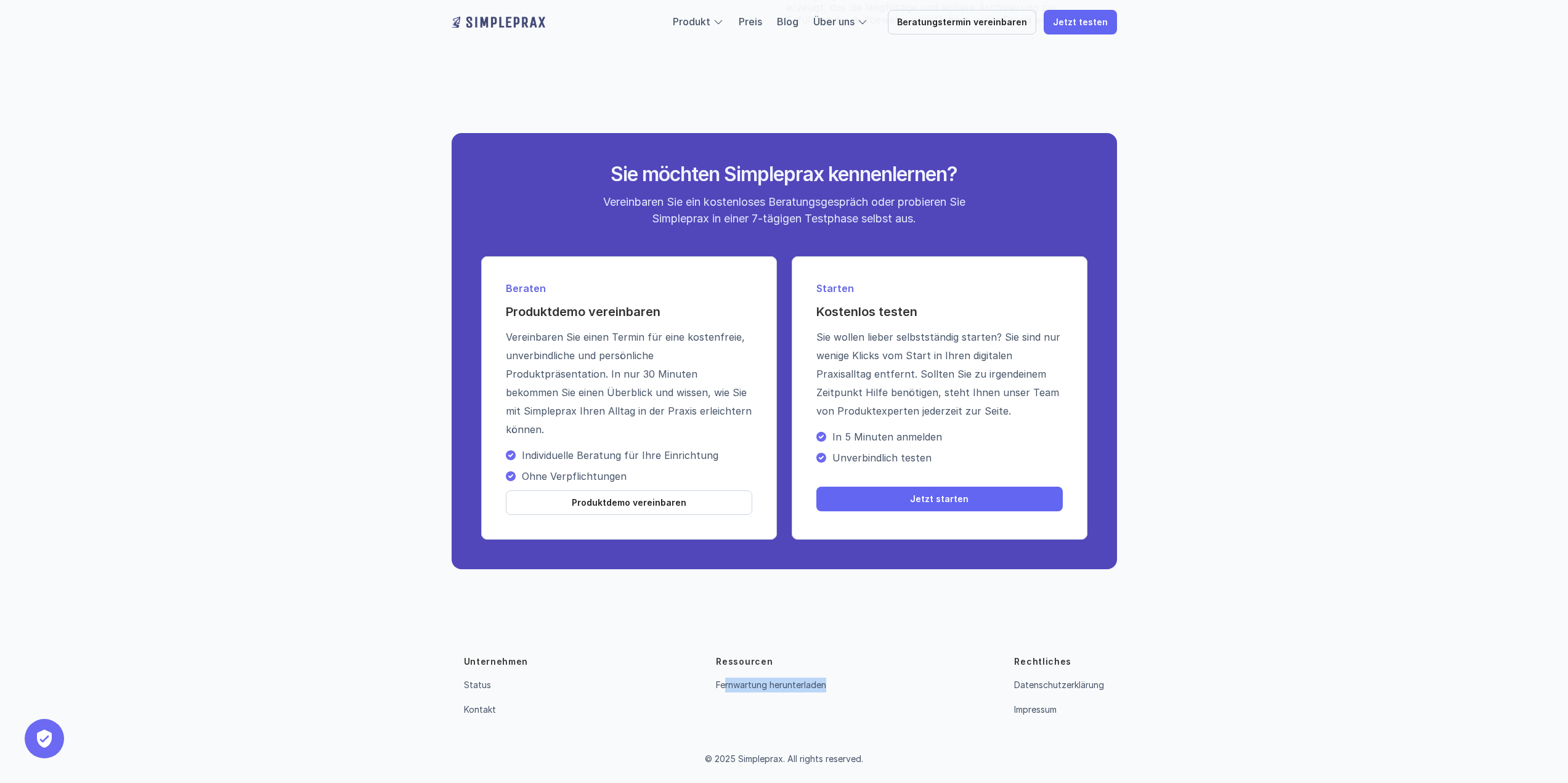
drag, startPoint x: 727, startPoint y: 670, endPoint x: 897, endPoint y: 669, distance: 170.0
click at [890, 669] on div "Unternehmen Status Kontakt Ressourcen Fernwartung herunterladen Rechtliches Dat…" at bounding box center [784, 686] width 641 height 62
click at [897, 669] on div "Unternehmen Status Kontakt Ressourcen Fernwartung herunterladen Rechtliches Dat…" at bounding box center [784, 686] width 641 height 62
click at [1051, 668] on p "Rechtliches" at bounding box center [1043, 662] width 57 height 12
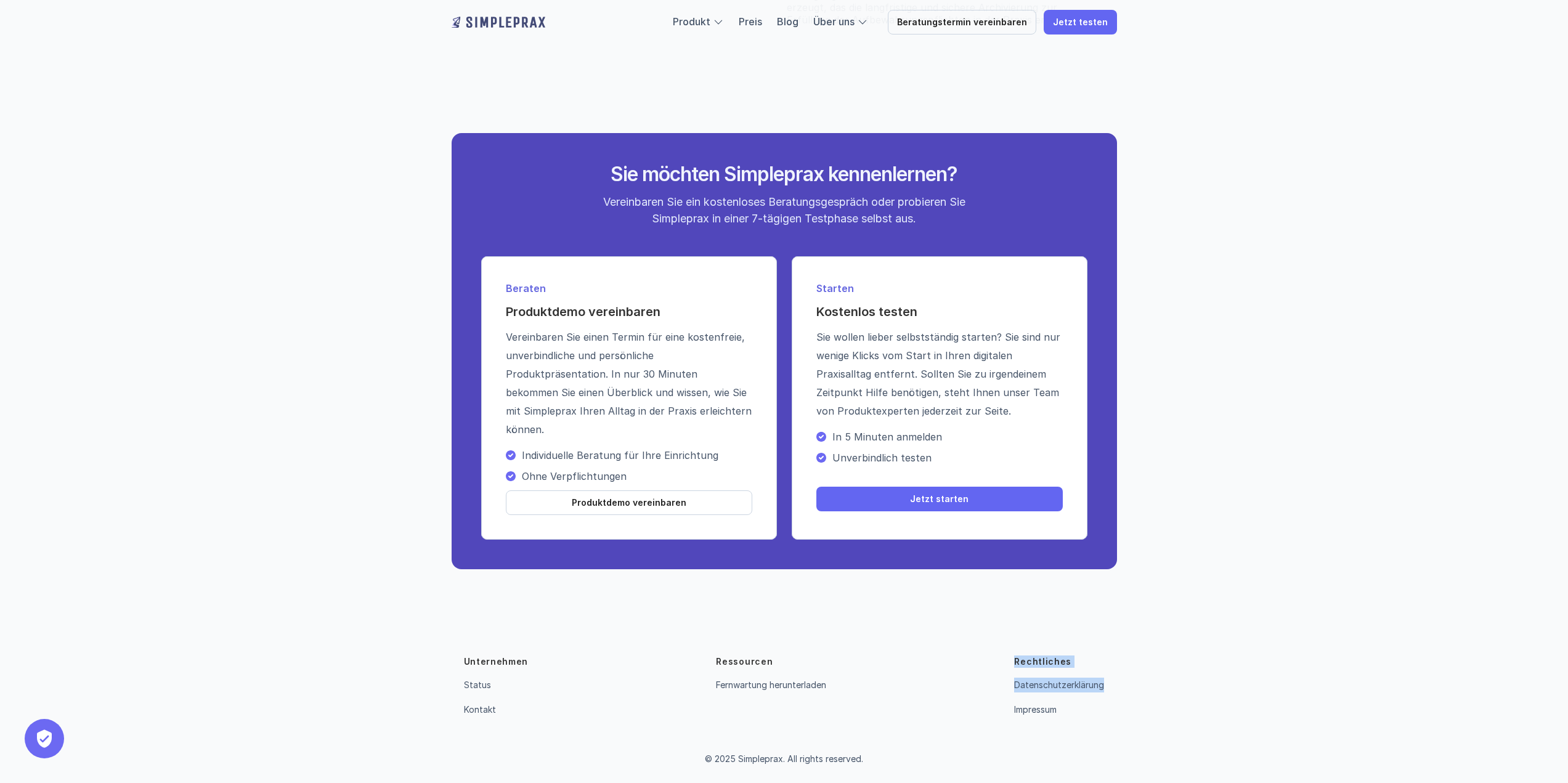
drag, startPoint x: 1051, startPoint y: 668, endPoint x: 1082, endPoint y: 709, distance: 51.4
click at [1082, 709] on div "Rechtliches Datenschutzerklärung Impressum" at bounding box center [1059, 686] width 90 height 62
click at [1082, 710] on div "Datenschutzerklärung Impressum" at bounding box center [1059, 697] width 90 height 39
drag, startPoint x: 1082, startPoint y: 710, endPoint x: 436, endPoint y: 645, distance: 649.3
click at [436, 645] on div "Unternehmen Status Kontakt Ressourcen Fernwartung herunterladen Rechtliches Dat…" at bounding box center [784, 694] width 739 height 176
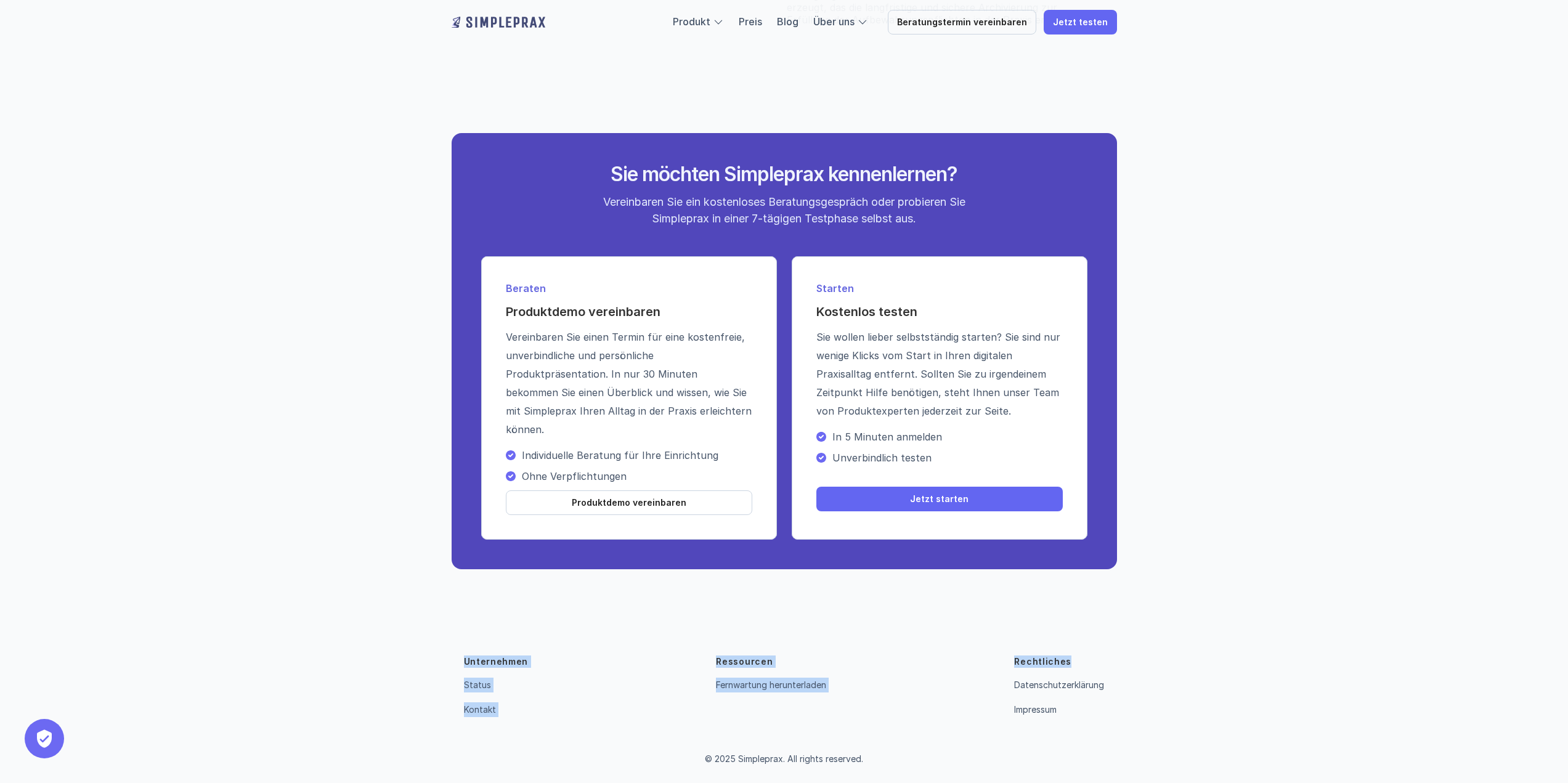
click at [436, 645] on div "Unternehmen Status Kontakt Ressourcen Fernwartung herunterladen Rechtliches Dat…" at bounding box center [784, 694] width 739 height 176
click at [481, 680] on link "Status" at bounding box center [477, 684] width 27 height 10
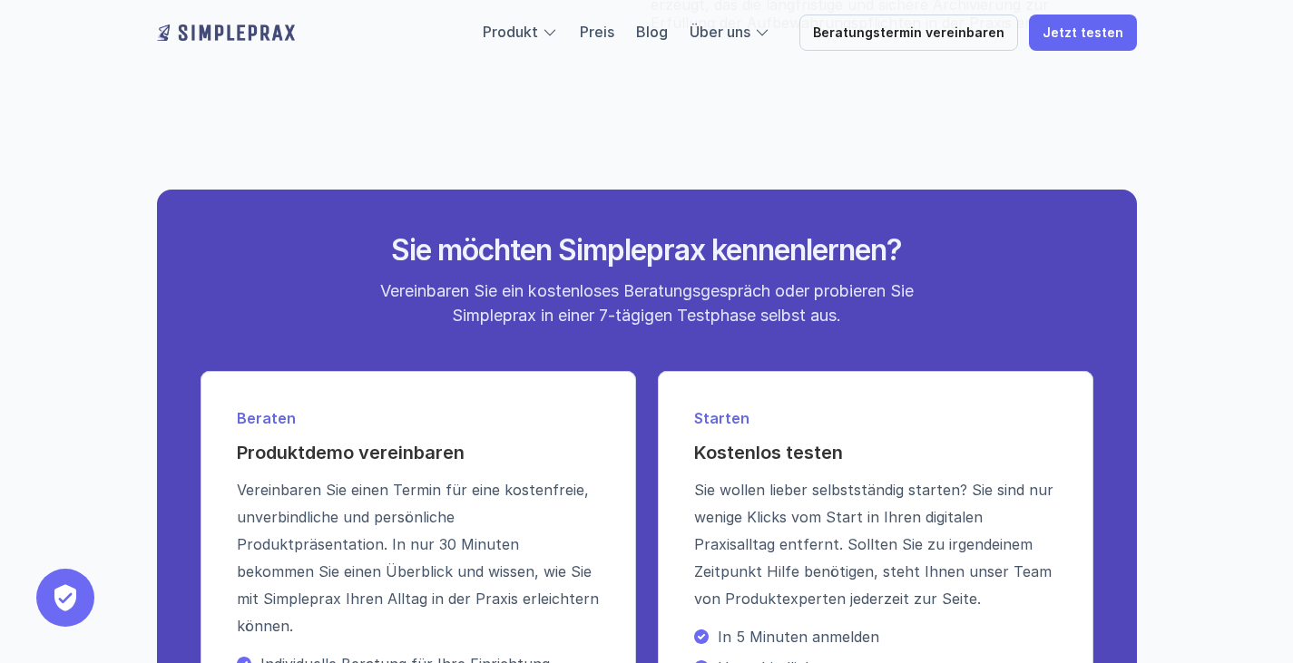
scroll to position [7003, 0]
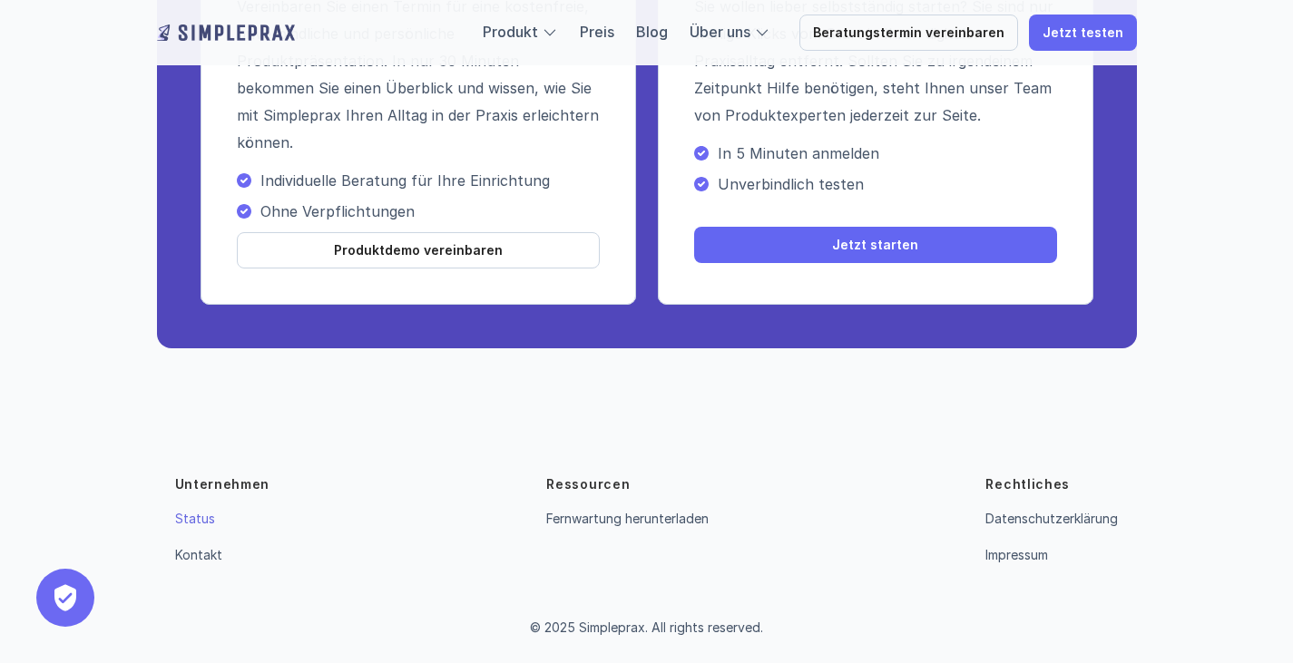
click at [193, 519] on link "Status" at bounding box center [195, 518] width 40 height 15
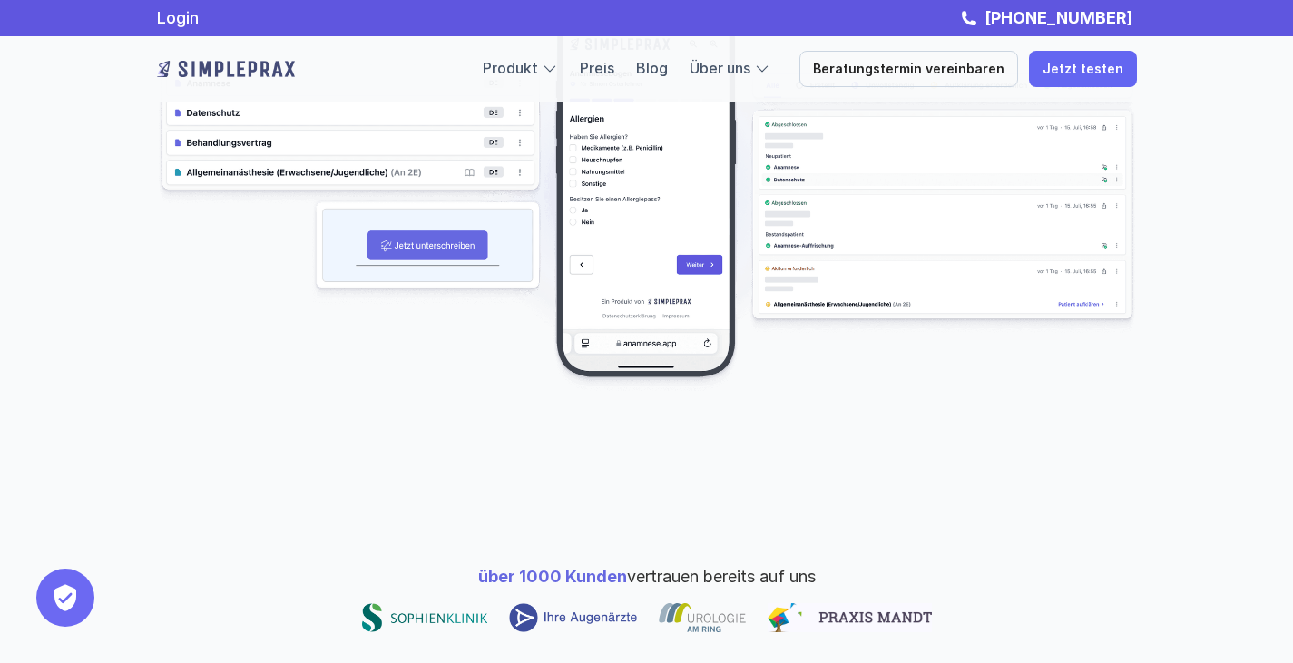
scroll to position [492, 0]
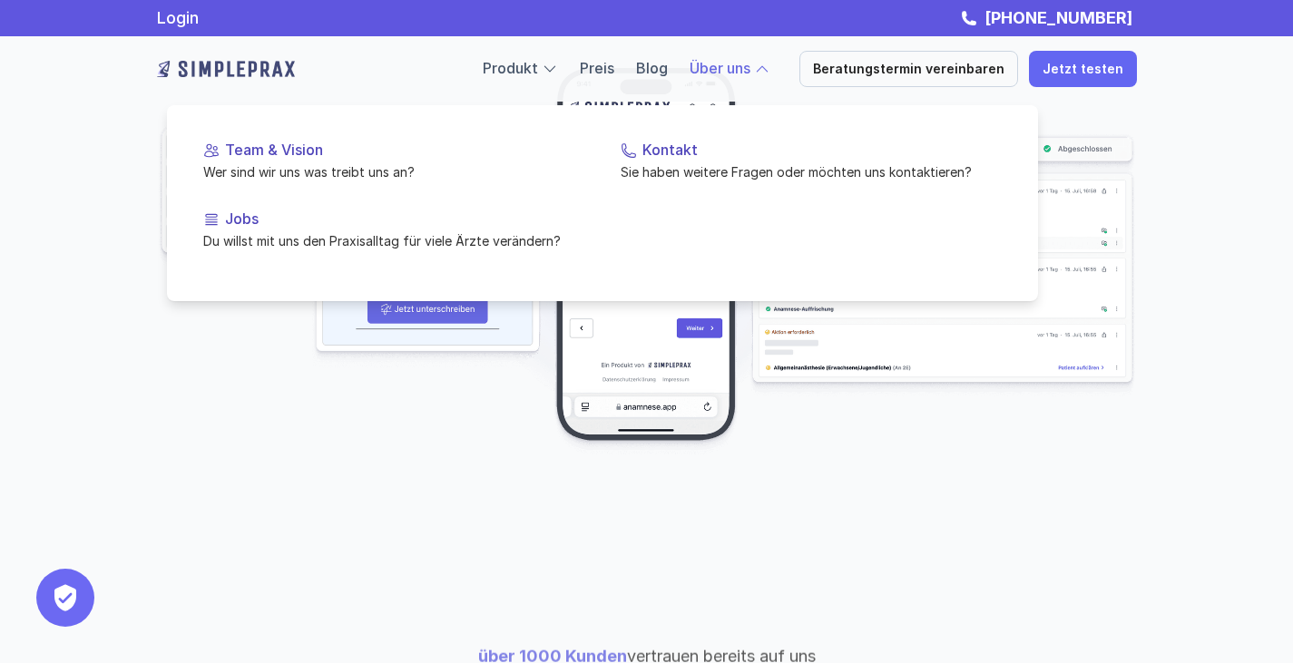
click at [748, 75] on link "Über uns" at bounding box center [720, 68] width 61 height 18
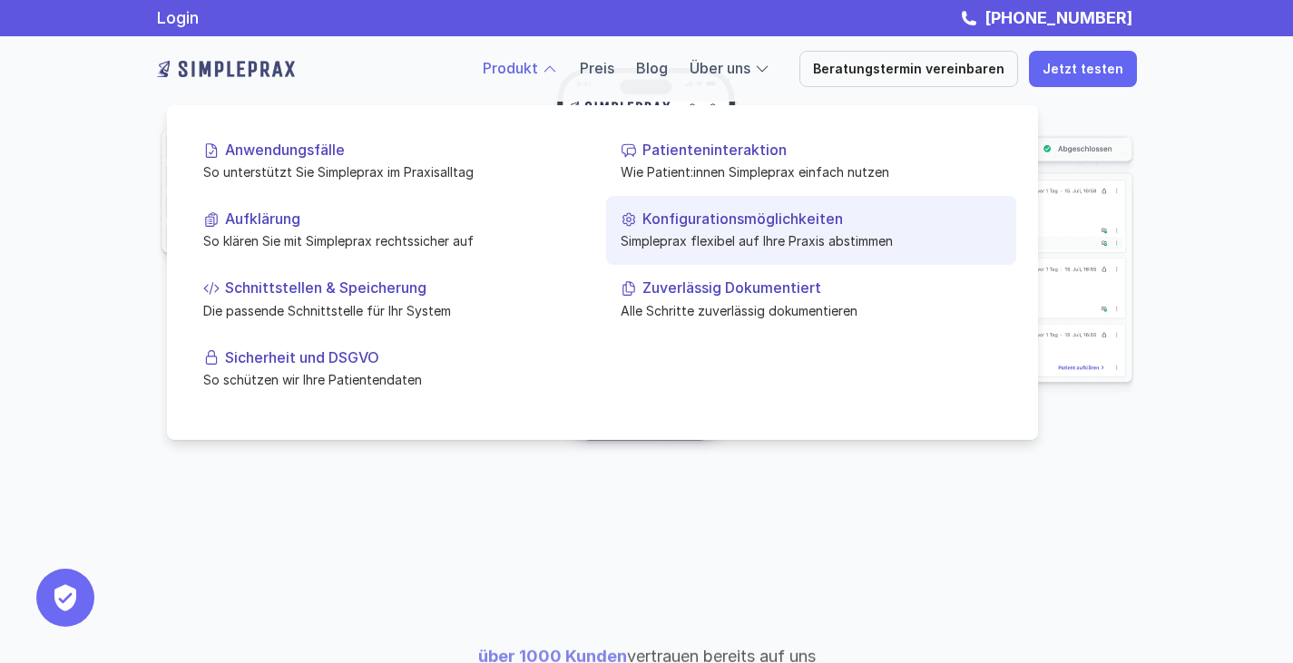
click at [652, 232] on p "Simpleprax flexibel auf Ihre Praxis abstimmen" at bounding box center [811, 240] width 381 height 19
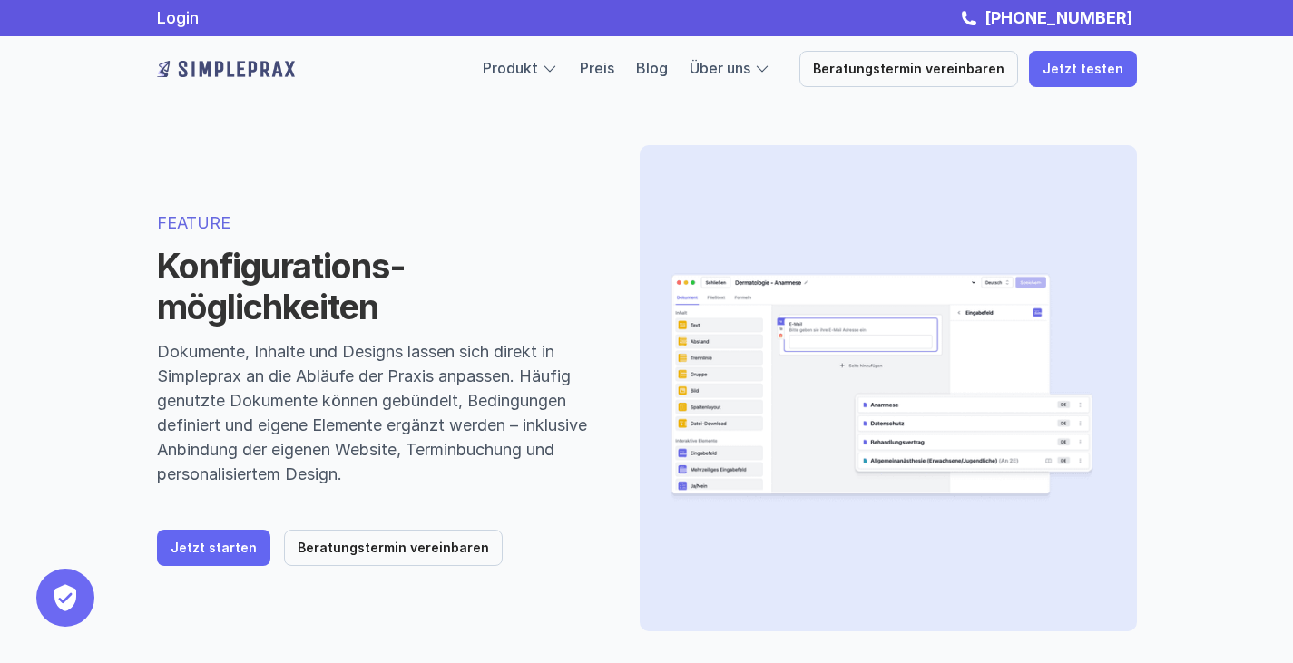
click at [163, 219] on p "FEATURE" at bounding box center [376, 223] width 439 height 25
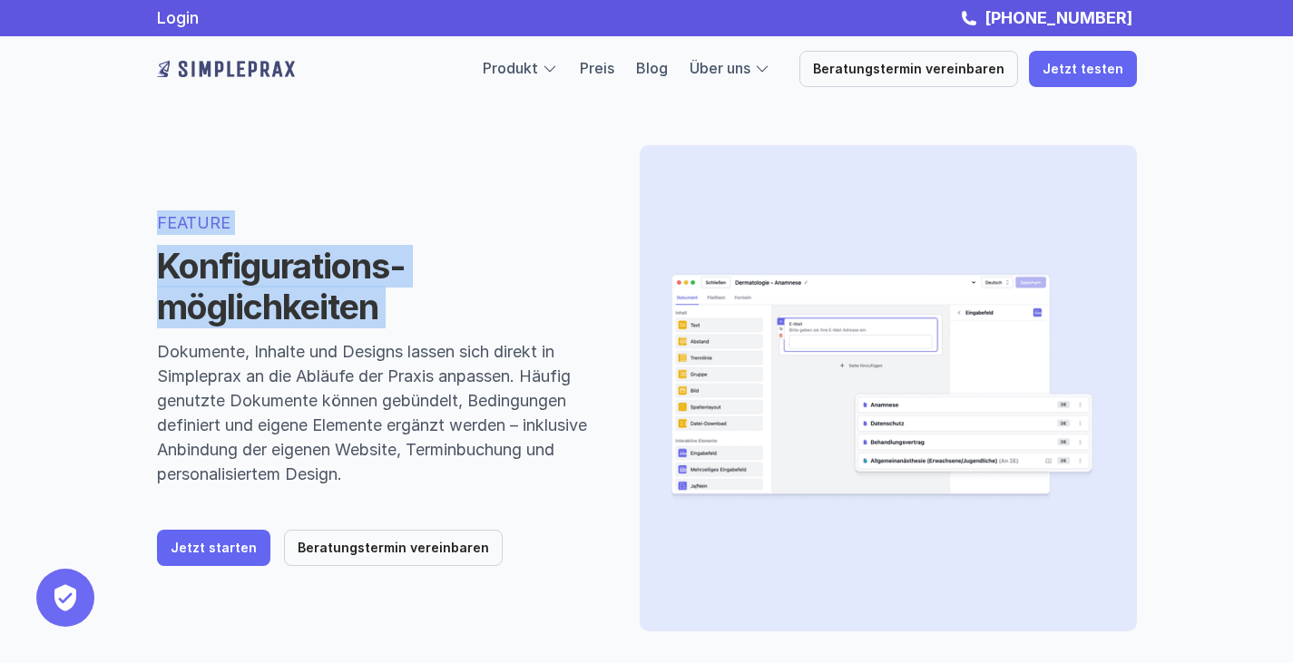
drag, startPoint x: 163, startPoint y: 219, endPoint x: 383, endPoint y: 279, distance: 227.7
click at [383, 279] on div "FEATURE Konfigurations-möglichkeiten Dokumente, Inhalte und Designs lassen sich…" at bounding box center [376, 349] width 439 height 276
click at [383, 279] on h1 "Konfigurations-möglichkeiten" at bounding box center [376, 287] width 439 height 83
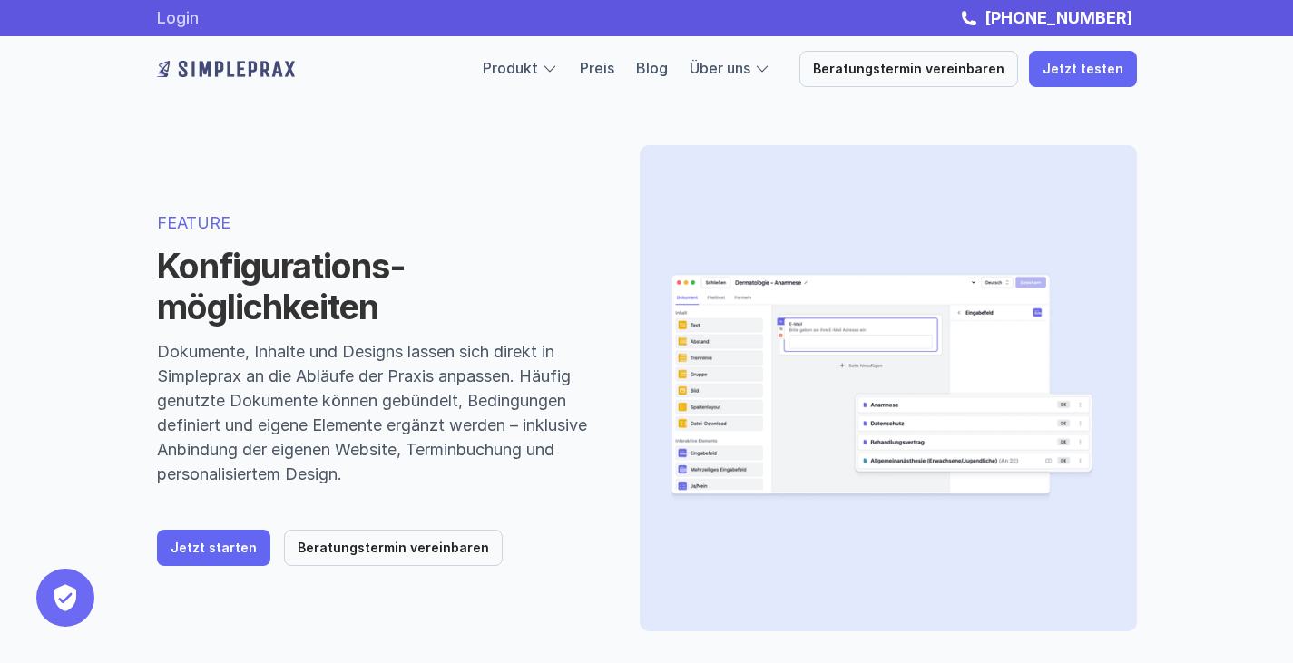
click at [172, 18] on link "Login" at bounding box center [178, 17] width 42 height 19
click at [162, 104] on div "FEATURE Konfigurations-möglichkeiten Dokumente, Inhalte und Designs lassen sich…" at bounding box center [647, 389] width 1089 height 632
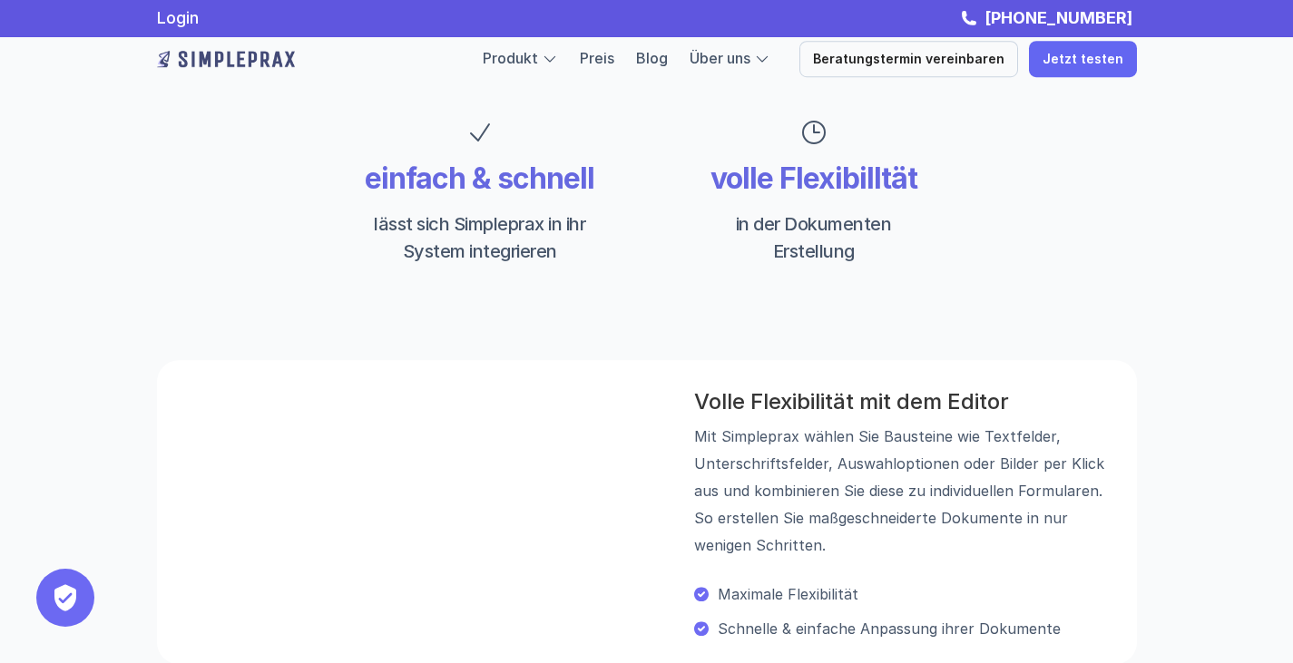
scroll to position [657, 0]
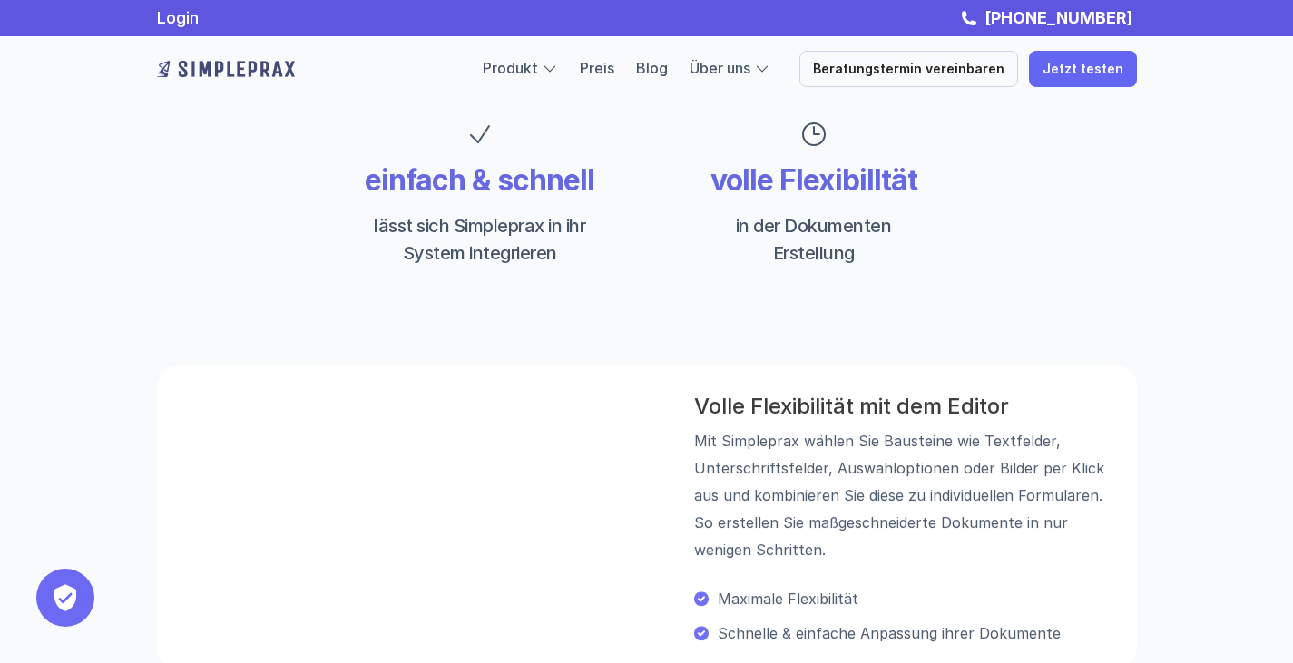
click at [719, 180] on p "volle Flexibilltät" at bounding box center [814, 180] width 240 height 34
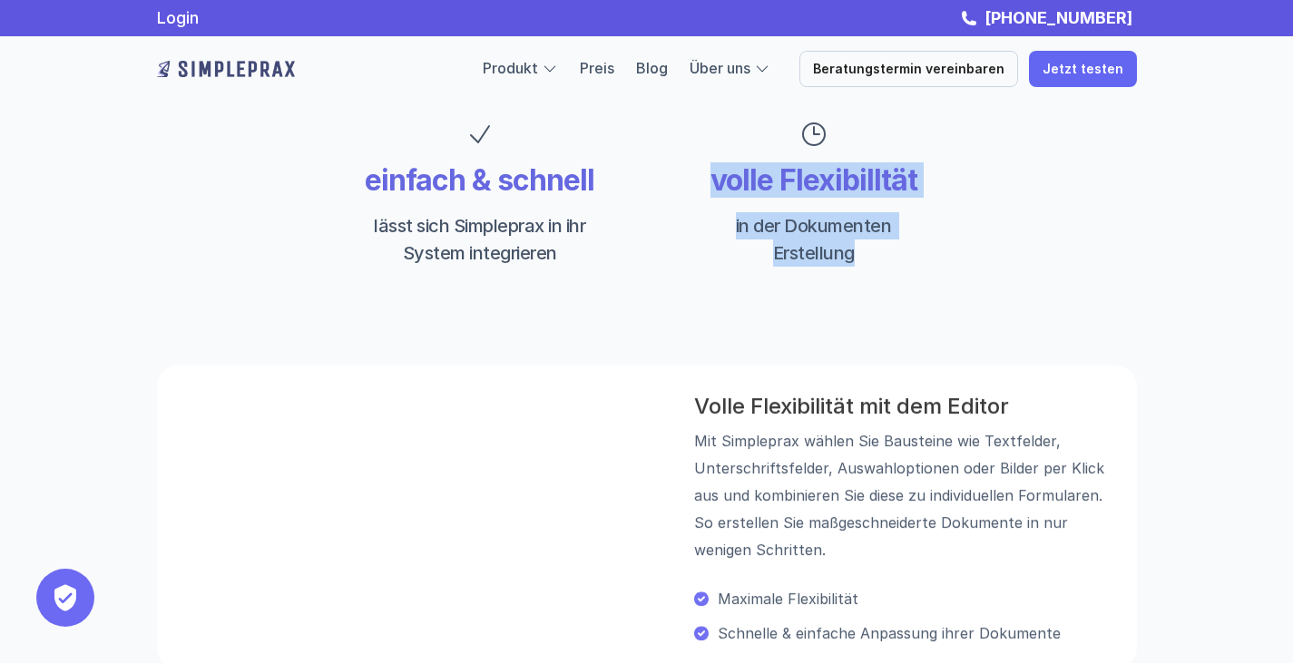
drag, startPoint x: 719, startPoint y: 180, endPoint x: 897, endPoint y: 282, distance: 205.3
click at [897, 282] on div "einfach & schnell lässt sich Simpleprax in ihr System integrieren volle Flexibi…" at bounding box center [647, 193] width 1089 height 274
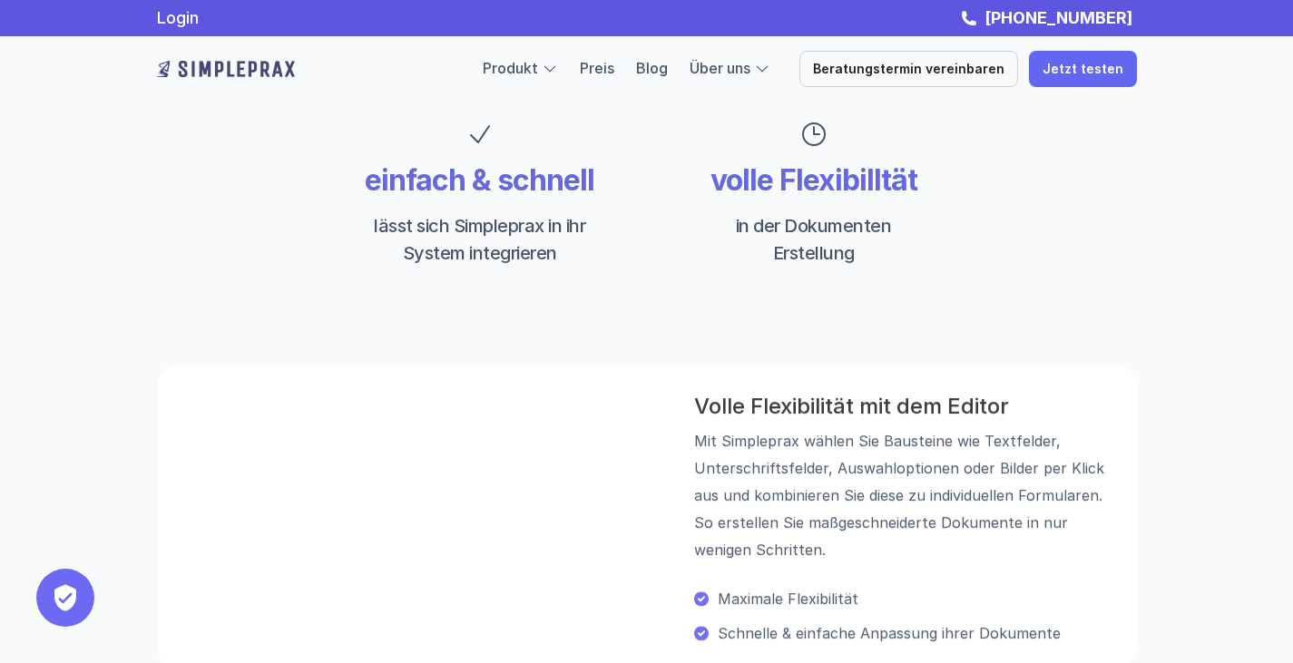
click at [897, 282] on div "einfach & schnell lässt sich Simpleprax in ihr System integrieren volle Flexibi…" at bounding box center [647, 193] width 1089 height 274
drag, startPoint x: 897, startPoint y: 282, endPoint x: 723, endPoint y: 168, distance: 207.7
click at [723, 168] on div "einfach & schnell lässt sich Simpleprax in ihr System integrieren volle Flexibi…" at bounding box center [647, 193] width 1089 height 274
click at [723, 168] on p "volle Flexibilltät" at bounding box center [814, 180] width 240 height 34
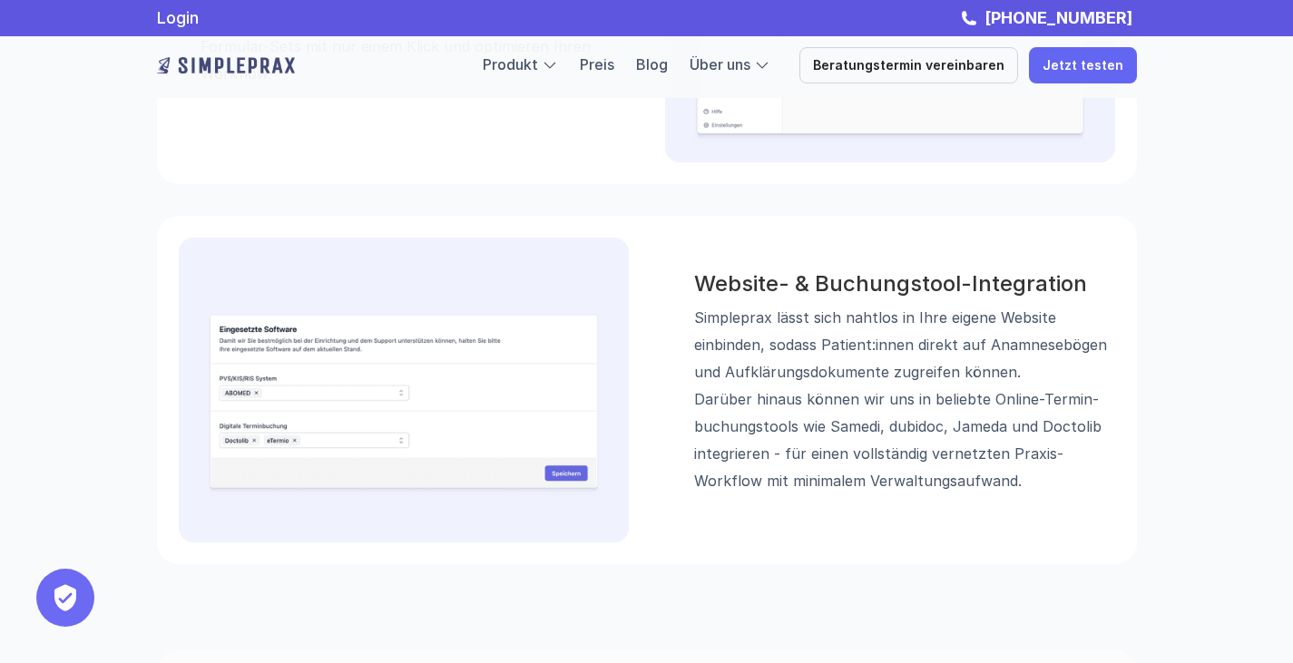
scroll to position [2209, 0]
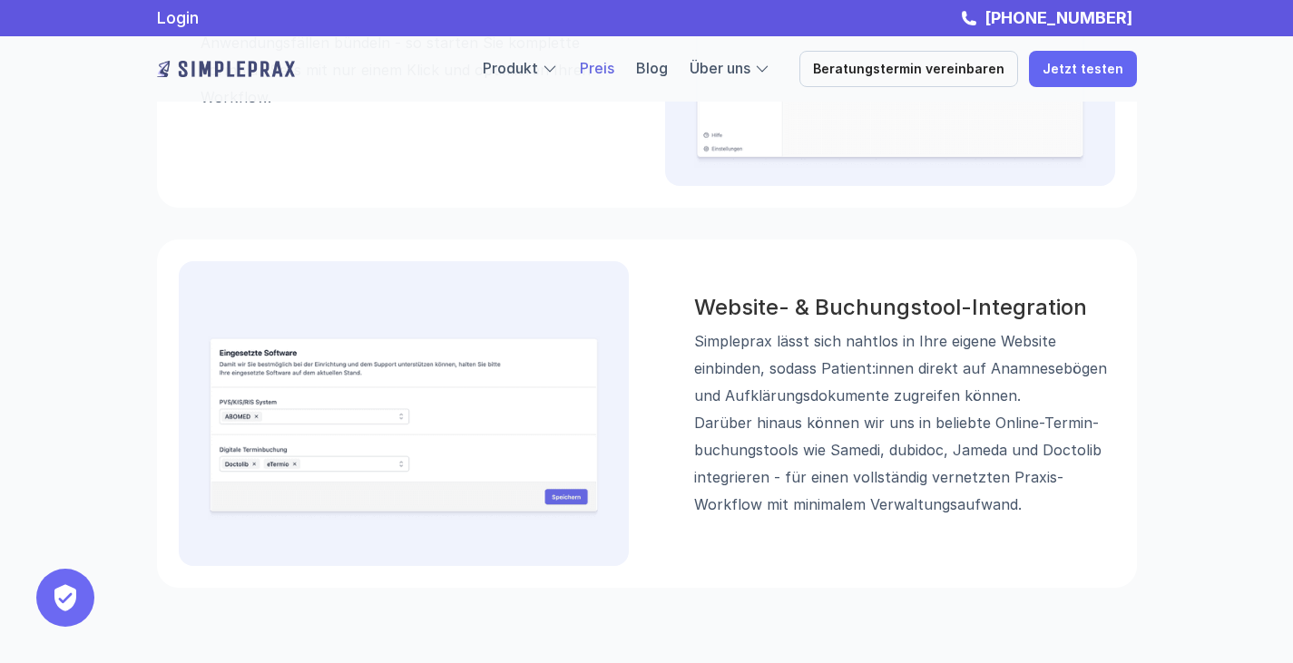
click at [612, 68] on link "Preis" at bounding box center [597, 68] width 34 height 18
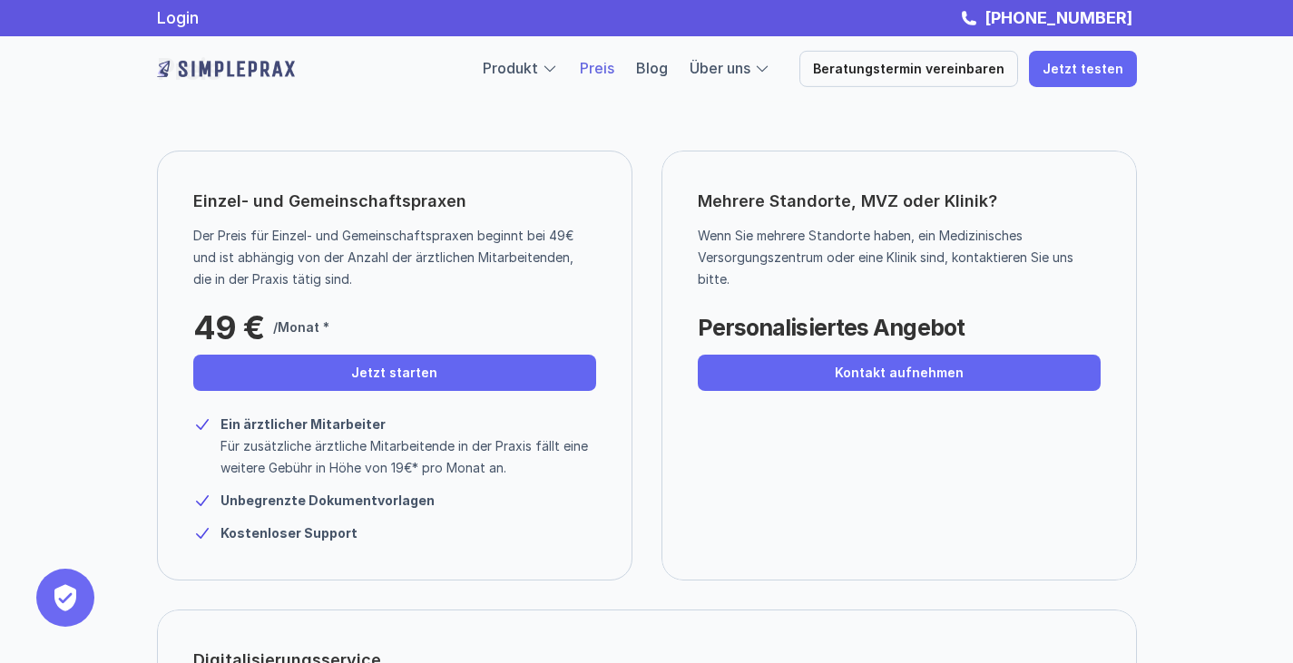
scroll to position [68, 0]
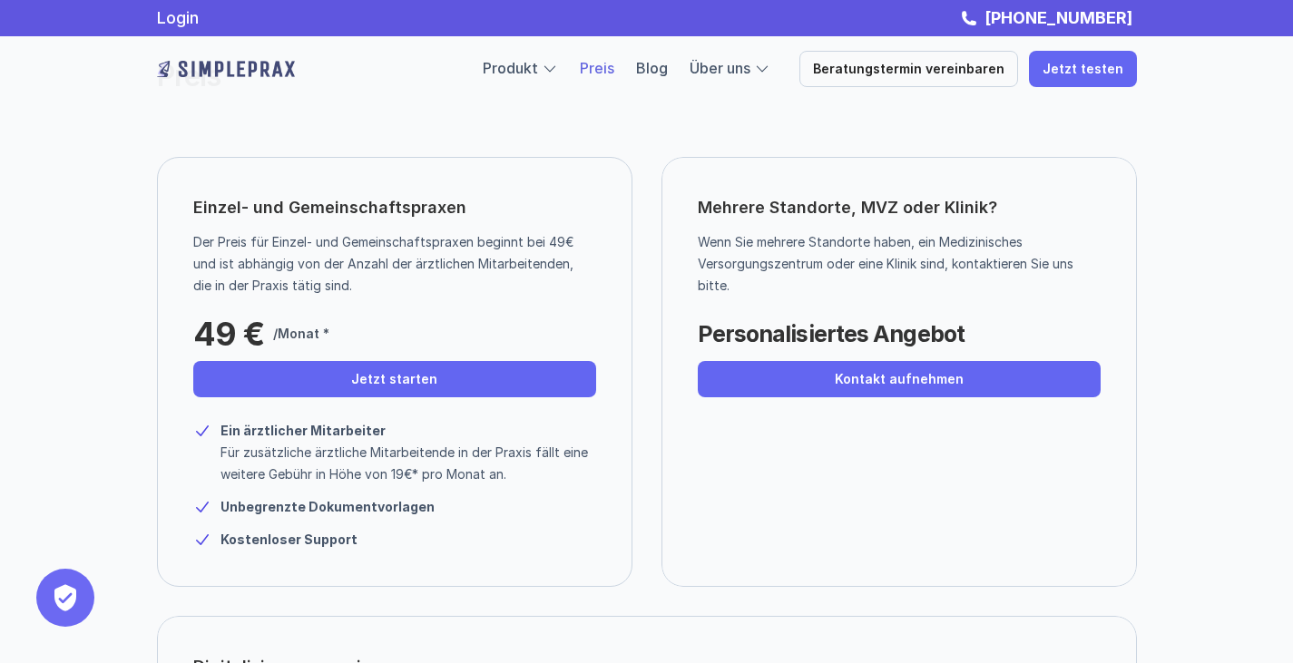
click at [366, 478] on p "Für zusätzliche ärztliche Mitarbeitende in der Praxis fällt eine weitere Gebühr…" at bounding box center [409, 464] width 376 height 44
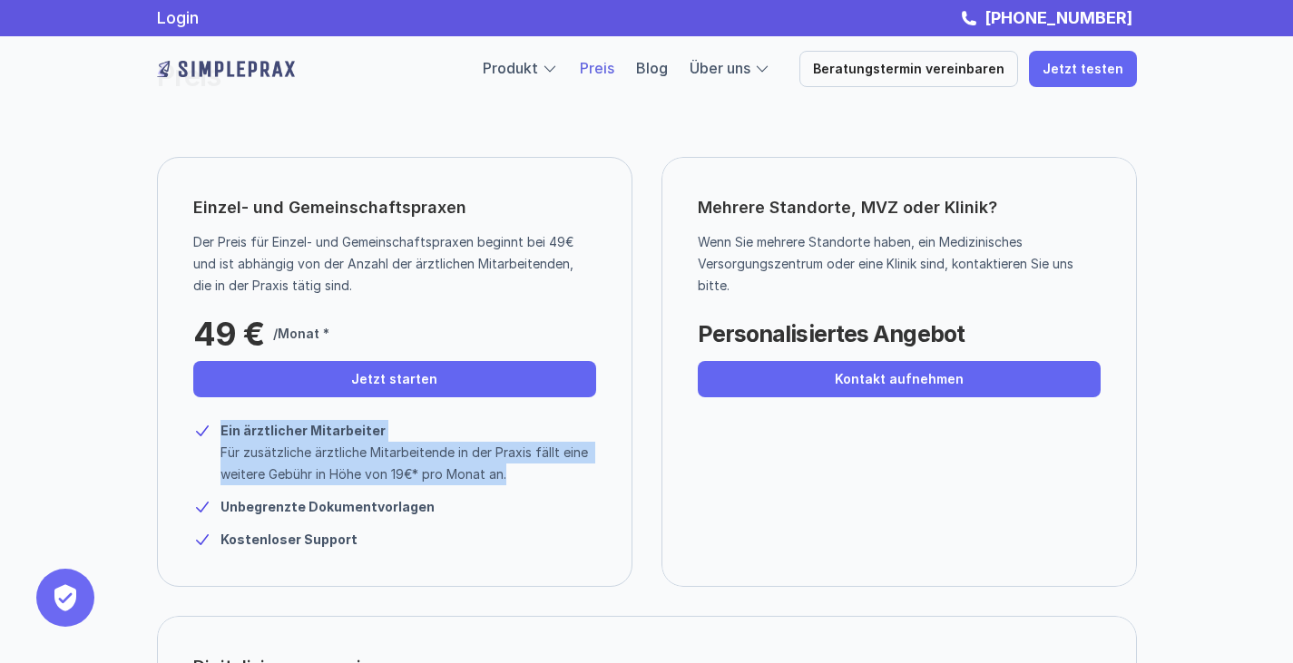
drag, startPoint x: 366, startPoint y: 478, endPoint x: 321, endPoint y: 437, distance: 61.0
click at [321, 437] on div "Ein ärztlicher Mitarbeiter Für zusätzliche ärztliche Mitarbeitende in der Praxi…" at bounding box center [409, 452] width 376 height 65
click at [321, 437] on strong "Ein ärztlicher Mitarbeiter" at bounding box center [303, 430] width 165 height 15
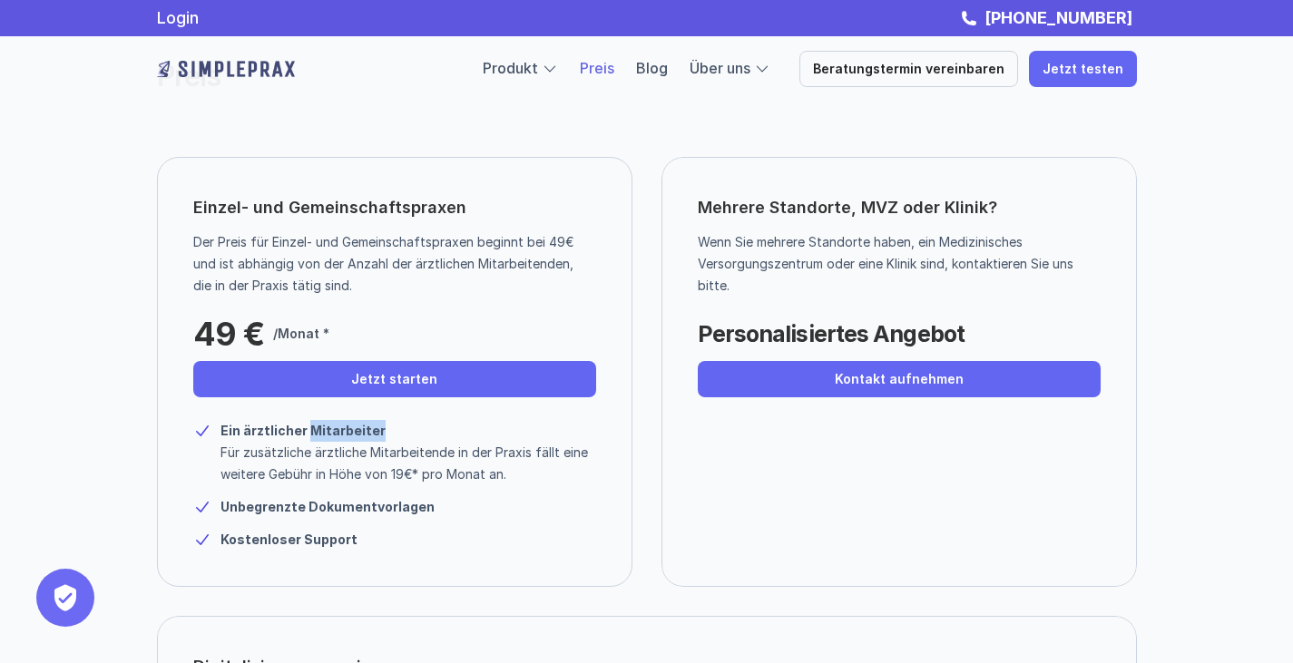
click at [321, 437] on strong "Ein ärztlicher Mitarbeiter" at bounding box center [303, 430] width 165 height 15
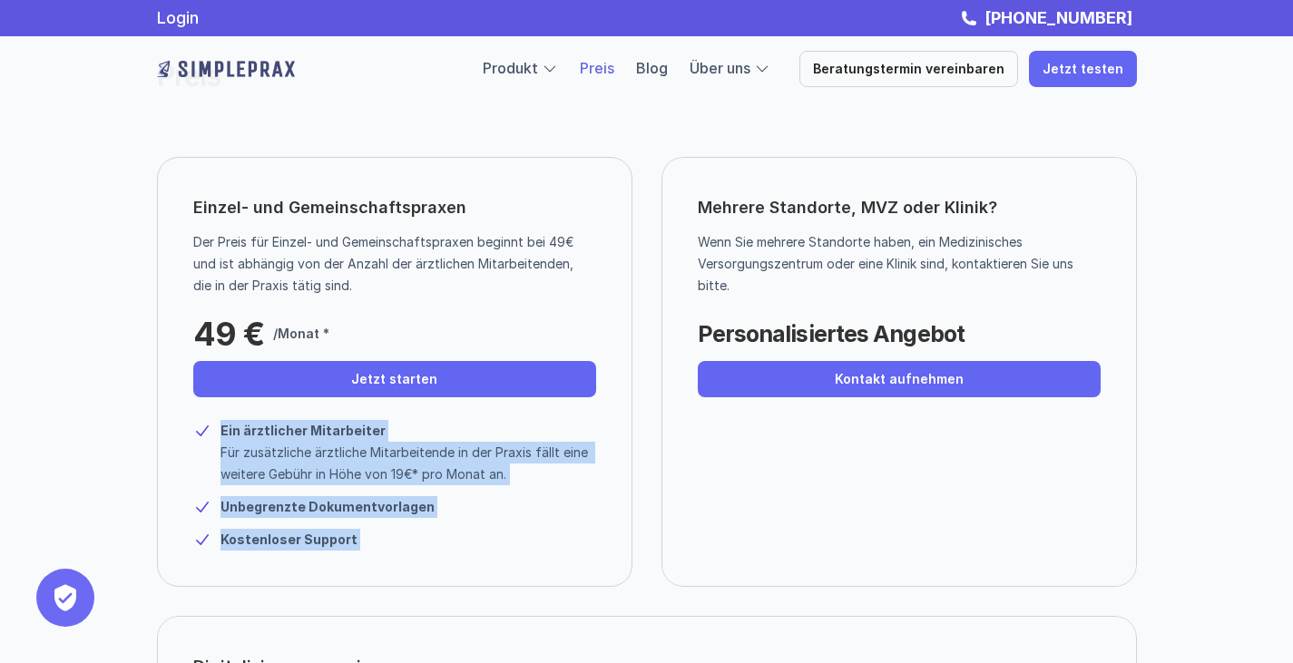
drag, startPoint x: 321, startPoint y: 437, endPoint x: 349, endPoint y: 532, distance: 99.1
click at [349, 532] on div "Ein ärztlicher Mitarbeiter Für zusätzliche ärztliche Mitarbeitende in der Praxi…" at bounding box center [394, 479] width 403 height 144
click at [349, 532] on p "Kostenloser Support" at bounding box center [345, 540] width 249 height 22
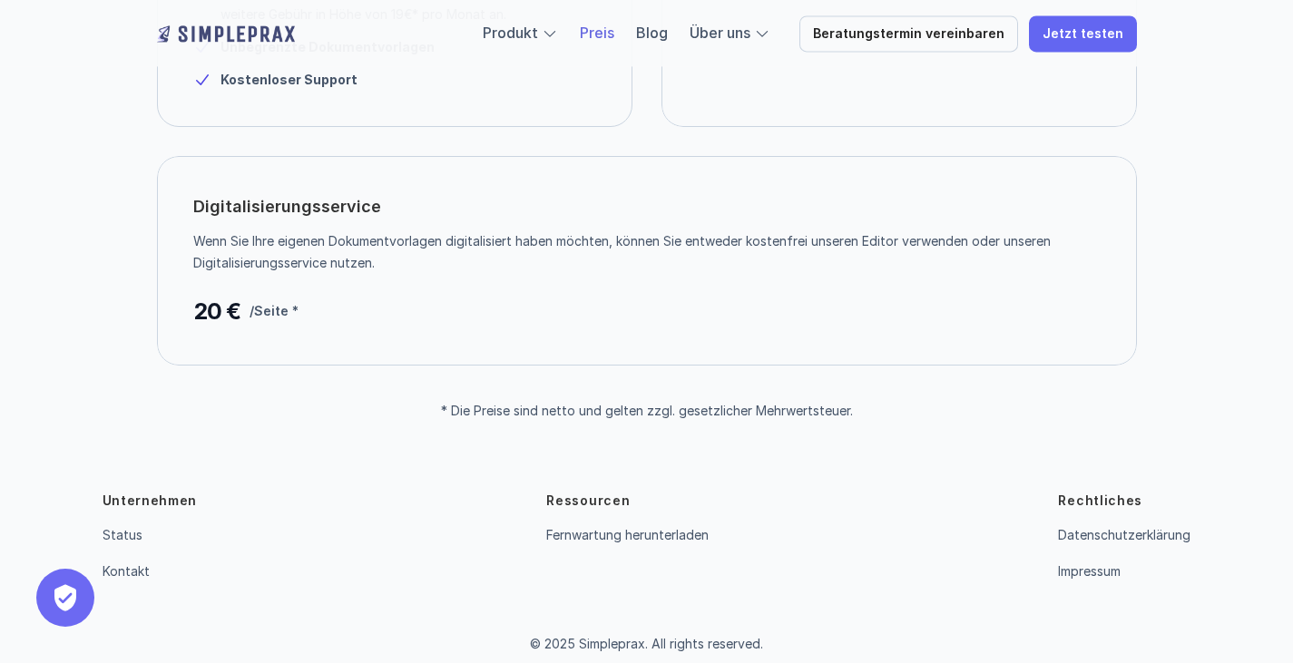
scroll to position [545, 0]
